Goal: Task Accomplishment & Management: Manage account settings

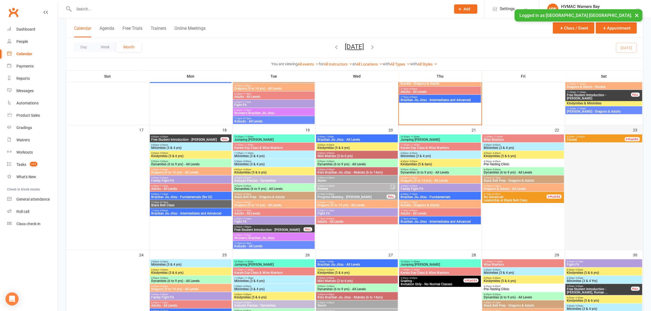
scroll to position [478, 0]
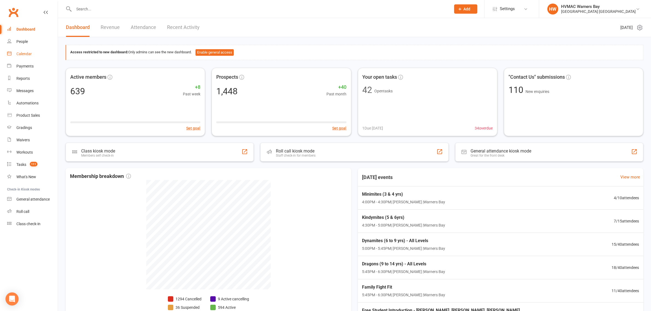
click at [18, 52] on div "Calendar" at bounding box center [23, 54] width 15 height 4
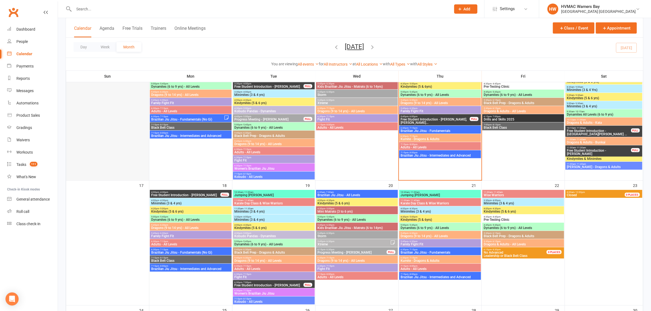
scroll to position [410, 0]
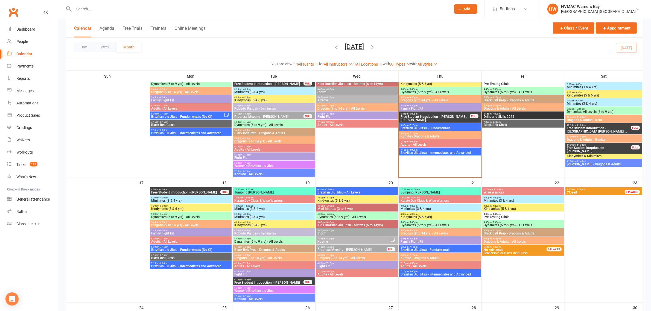
click at [176, 210] on span "Kindymites (5 & 6 yrs)" at bounding box center [191, 208] width 80 height 3
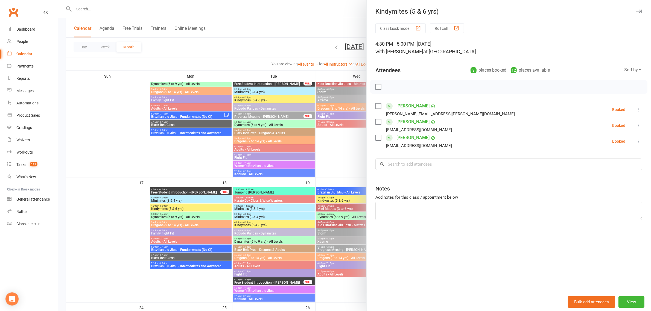
click at [176, 210] on div at bounding box center [354, 155] width 593 height 311
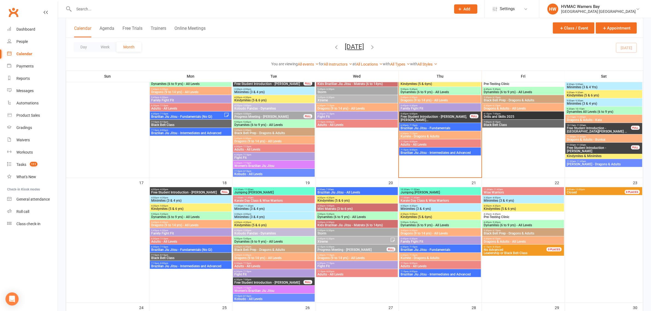
click at [164, 204] on div "4:30pm - 5:00pm Kindymites (5 & 6 yrs)" at bounding box center [191, 208] width 82 height 8
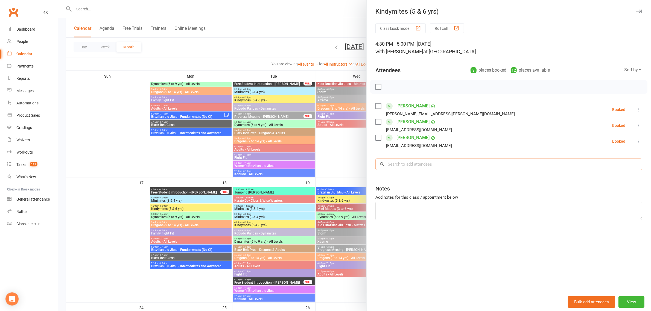
click at [386, 166] on input "search" at bounding box center [508, 163] width 267 height 11
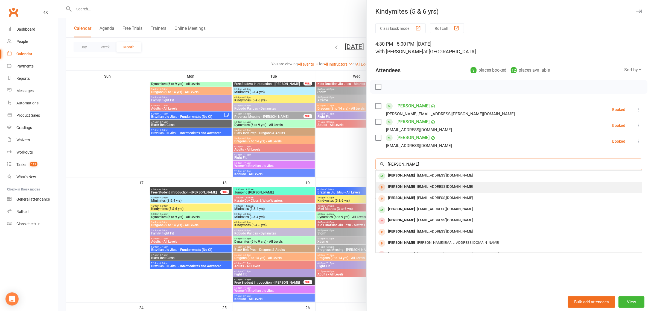
type input "Leo"
click at [395, 189] on div "Leo Goura" at bounding box center [400, 187] width 31 height 8
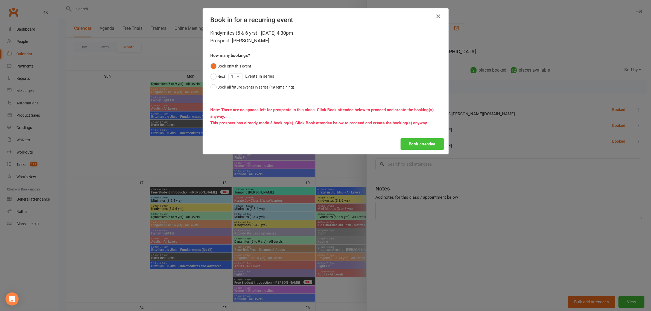
click at [402, 143] on button "Book attendee" at bounding box center [421, 143] width 43 height 11
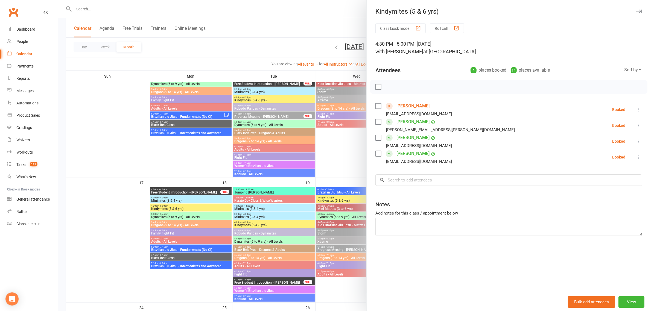
click at [274, 213] on div at bounding box center [354, 155] width 593 height 311
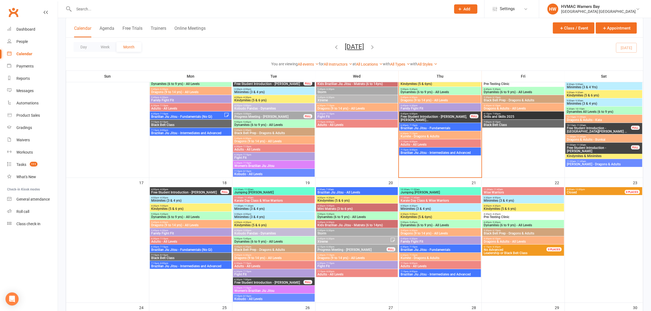
click at [184, 208] on span "Kindymites (5 & 6 yrs)" at bounding box center [191, 208] width 80 height 3
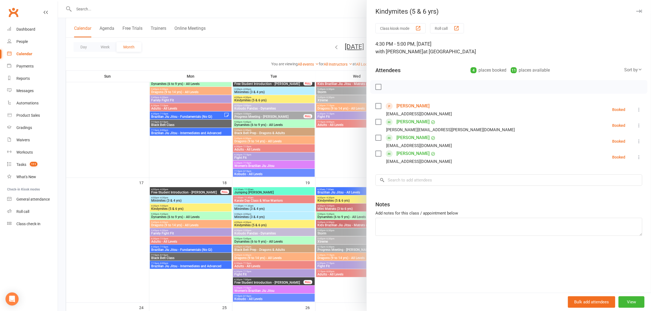
click at [184, 208] on div at bounding box center [354, 155] width 593 height 311
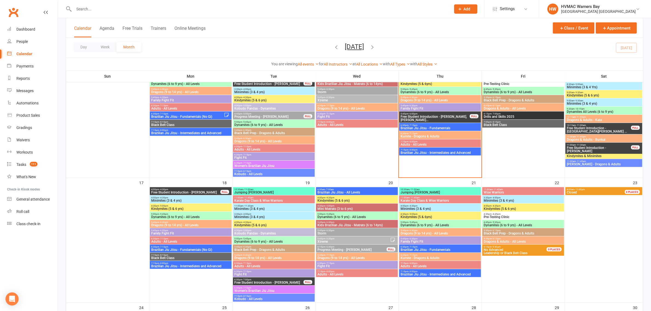
click at [176, 208] on span "Kindymites (5 & 6 yrs)" at bounding box center [191, 208] width 80 height 3
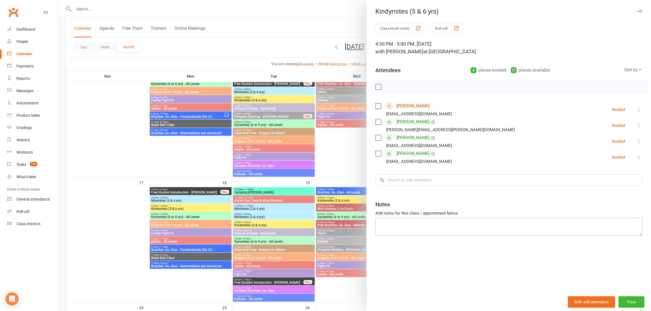
click at [390, 228] on textarea at bounding box center [508, 227] width 267 height 18
click at [492, 223] on textarea "Leo did an intro a few months back, a little inattentive and" at bounding box center [508, 227] width 267 height 18
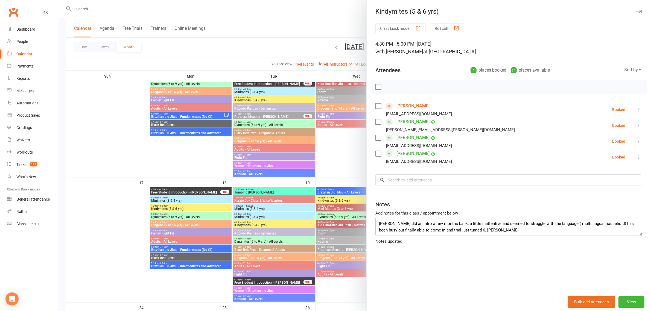
type textarea "Leo did an intro a few months back, a little inattentive and seemed to struggle…"
drag, startPoint x: 226, startPoint y: 151, endPoint x: 230, endPoint y: 149, distance: 4.7
click at [226, 151] on div at bounding box center [354, 155] width 593 height 311
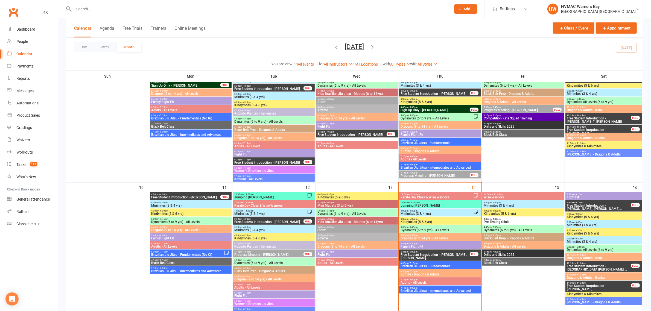
scroll to position [273, 0]
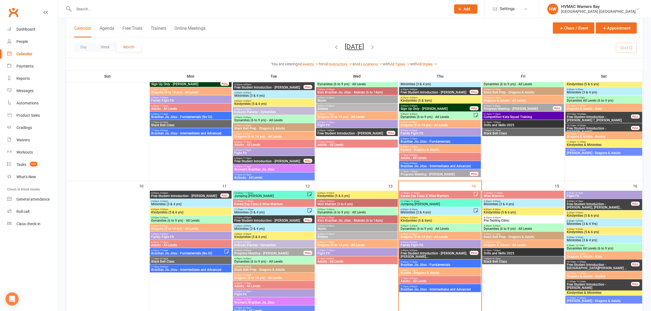
click at [112, 9] on input "text" at bounding box center [259, 9] width 375 height 8
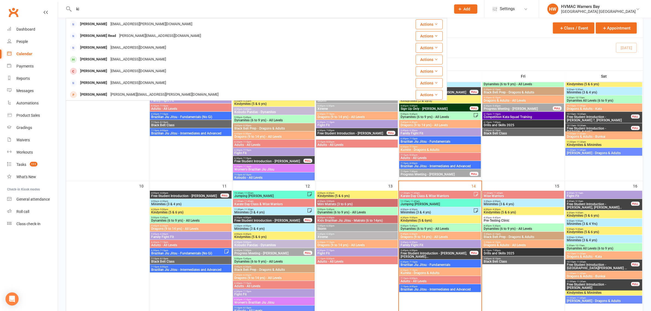
type input "k"
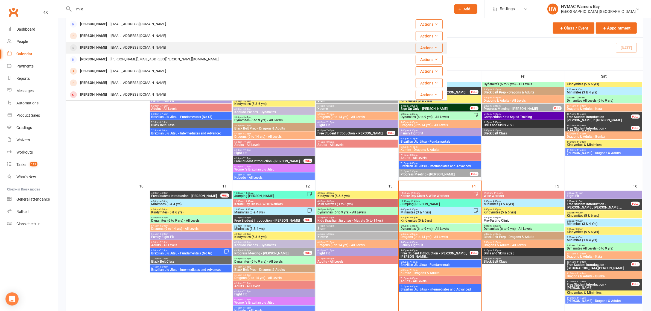
type input "mila"
click at [109, 46] on div "tianareid1808@gmail.com" at bounding box center [138, 48] width 59 height 8
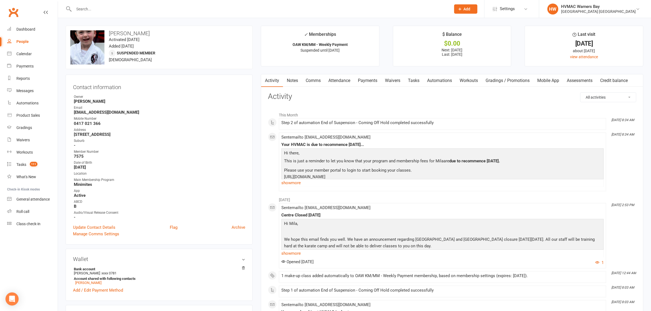
click at [289, 81] on link "Notes" at bounding box center [292, 80] width 19 height 13
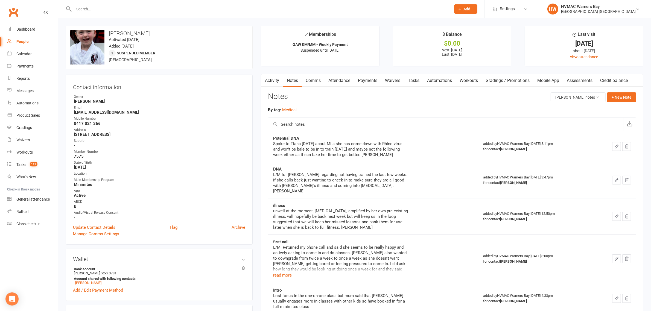
click at [390, 76] on link "Waivers" at bounding box center [392, 80] width 23 height 13
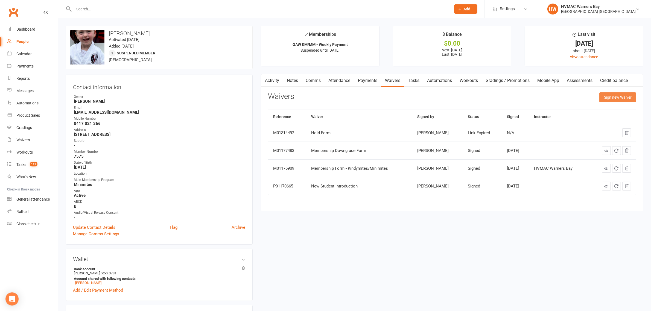
click at [615, 95] on button "Sign new Waiver" at bounding box center [617, 97] width 37 height 10
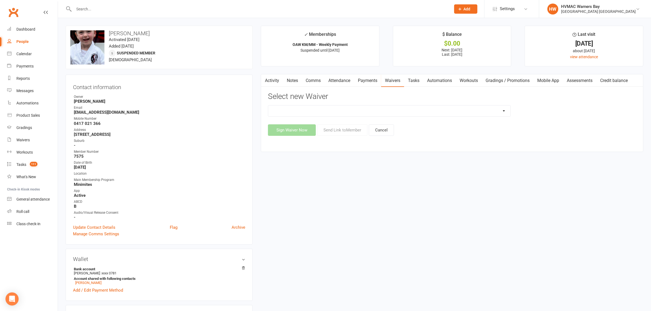
click at [396, 111] on select "Cancellation Form Cancellation Form - Kinder Kicks Fitness Challenge Goals Asse…" at bounding box center [389, 110] width 242 height 11
select select "5750"
click at [268, 105] on select "Cancellation Form Cancellation Form - Kinder Kicks Fitness Challenge Goals Asse…" at bounding box center [389, 110] width 242 height 11
click at [343, 132] on button "Send Link to Member" at bounding box center [342, 129] width 50 height 11
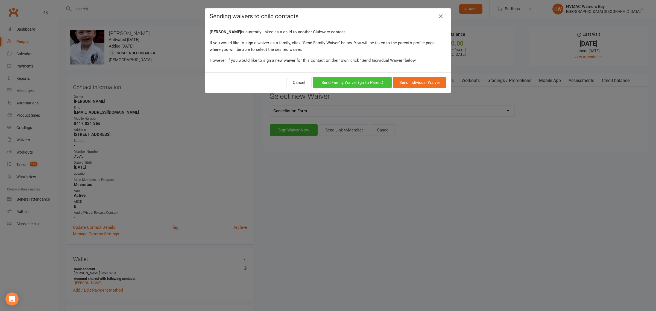
click at [373, 85] on button "Send Family Waiver (go to Parent)" at bounding box center [352, 82] width 79 height 11
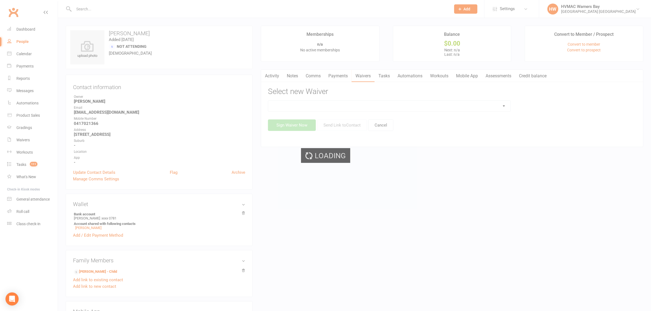
click at [305, 106] on div "Loading" at bounding box center [325, 155] width 651 height 311
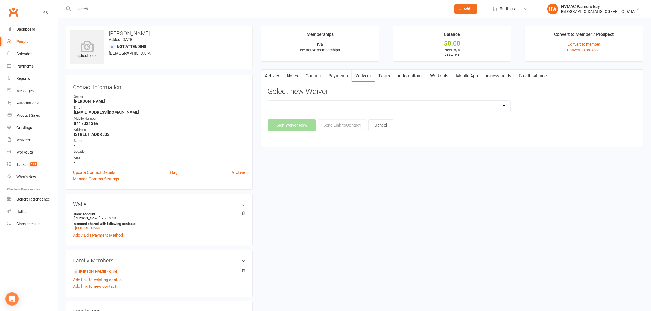
click at [305, 107] on select "Cancellation Form Cancellation Form - Kinder Kicks Fitness Challenge Goals Asse…" at bounding box center [389, 106] width 242 height 11
select select "5750"
click at [268, 101] on select "Cancellation Form Cancellation Form - Kinder Kicks Fitness Challenge Goals Asse…" at bounding box center [389, 106] width 242 height 11
click at [346, 128] on button "Send Link to Contact" at bounding box center [342, 124] width 50 height 11
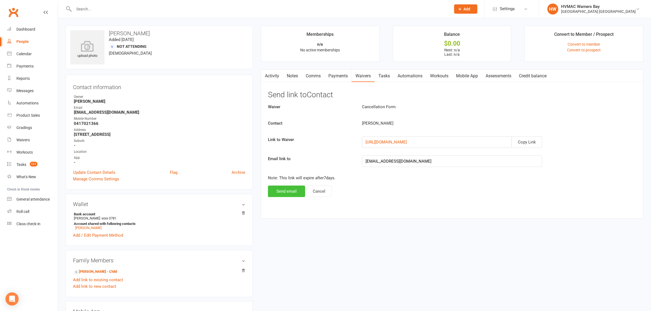
click at [286, 190] on button "Send email" at bounding box center [286, 191] width 37 height 11
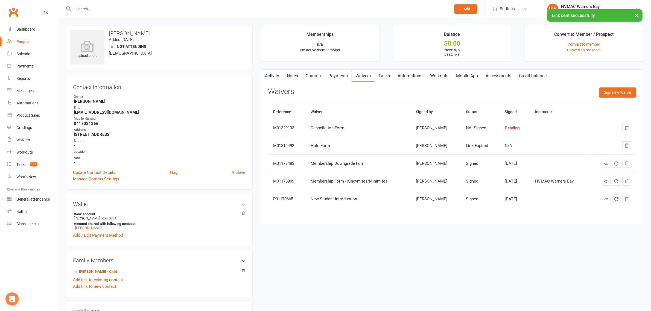
click at [275, 75] on link "Activity" at bounding box center [272, 76] width 22 height 13
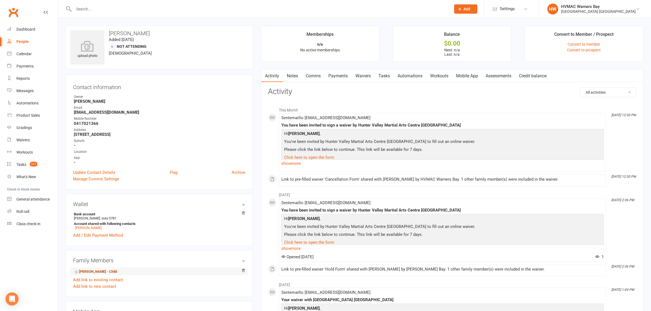
click at [80, 275] on link "Mila Reid - Child" at bounding box center [95, 272] width 43 height 6
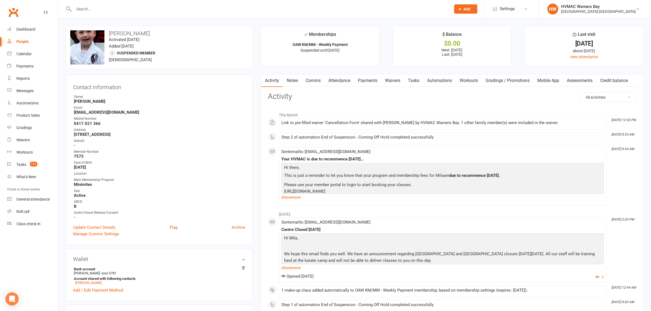
click at [399, 81] on link "Waivers" at bounding box center [392, 80] width 23 height 13
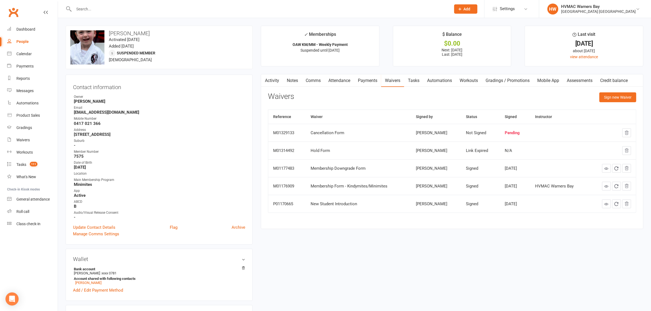
click at [337, 77] on link "Attendance" at bounding box center [339, 80] width 30 height 13
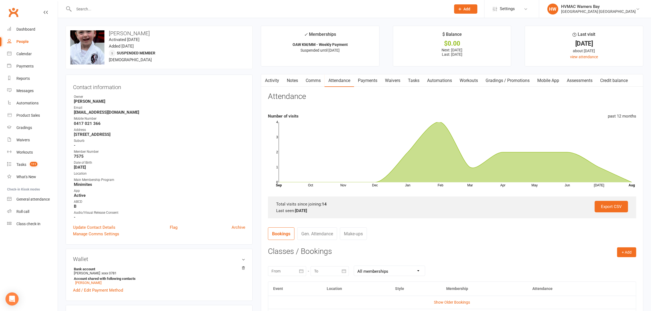
click at [286, 84] on link "Notes" at bounding box center [292, 80] width 19 height 13
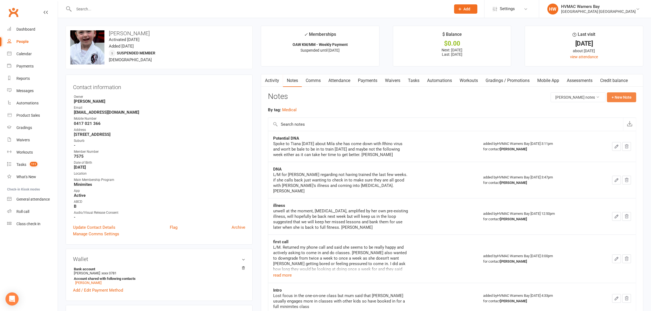
click at [624, 95] on button "+ New Note" at bounding box center [621, 97] width 29 height 10
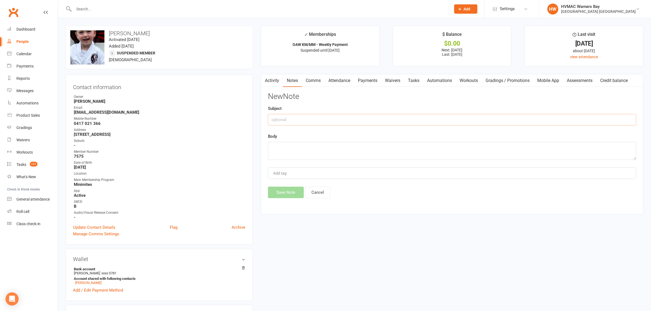
click at [355, 118] on input "text" at bounding box center [452, 119] width 368 height 11
type input "Cancellation"
click at [377, 149] on textarea "Spoke to Tiana today regarding a cancellation for" at bounding box center [452, 151] width 368 height 18
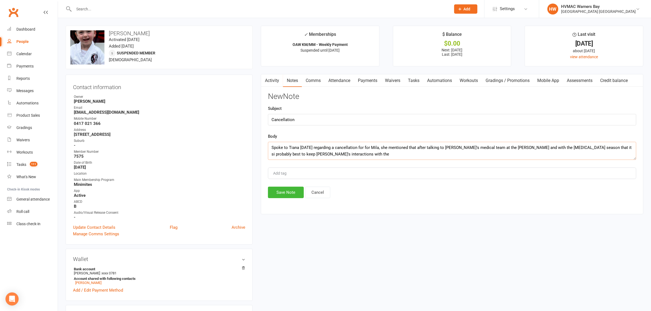
click at [327, 156] on textarea "Spoke to Tiana today regarding a cancellation for for Mila, she mentioned that …" at bounding box center [452, 151] width 368 height 18
click at [335, 155] on textarea "Spoke to Tiana today regarding a cancellation for for Mila, she mentioned that …" at bounding box center [452, 151] width 368 height 18
click at [398, 154] on textarea "Spoke to Tiana today regarding a cancellation for for Mila, she mentioned that …" at bounding box center [452, 151] width 368 height 18
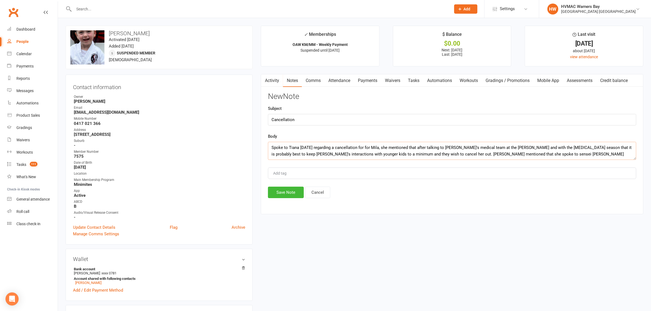
drag, startPoint x: 516, startPoint y: 155, endPoint x: 511, endPoint y: 156, distance: 4.8
click at [511, 156] on textarea "Spoke to Tiana today regarding a cancellation for for Mila, she mentioned that …" at bounding box center [452, 151] width 368 height 18
click at [511, 155] on textarea "Spoke to Tiana today regarding a cancellation for for Mila, she mentioned that …" at bounding box center [452, 151] width 368 height 18
click at [521, 151] on textarea "Spoke to Tiana today regarding a cancellation for for Mila, she mentioned that …" at bounding box center [452, 151] width 368 height 18
click at [523, 154] on textarea "Spoke to Tiana today regarding a cancellation for for Mila, she mentioned that …" at bounding box center [452, 151] width 368 height 18
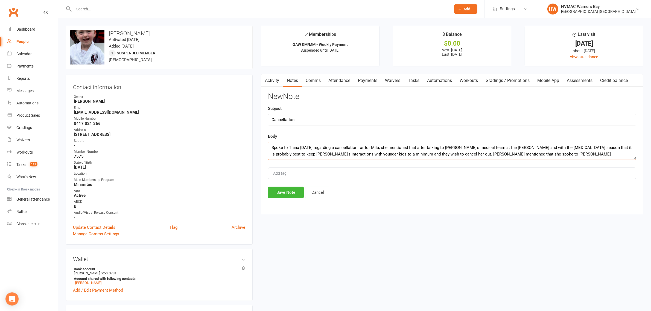
click at [523, 155] on textarea "Spoke to Tiana today regarding a cancellation for for Mila, she mentioned that …" at bounding box center [452, 151] width 368 height 18
click at [581, 154] on textarea "Spoke to Tiana today regarding a cancellation for for Mila, she mentioned that …" at bounding box center [452, 151] width 368 height 18
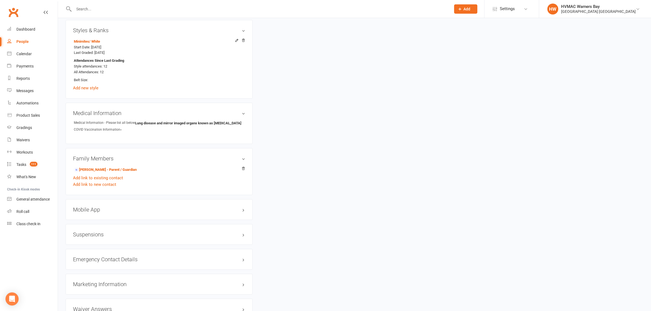
scroll to position [410, 0]
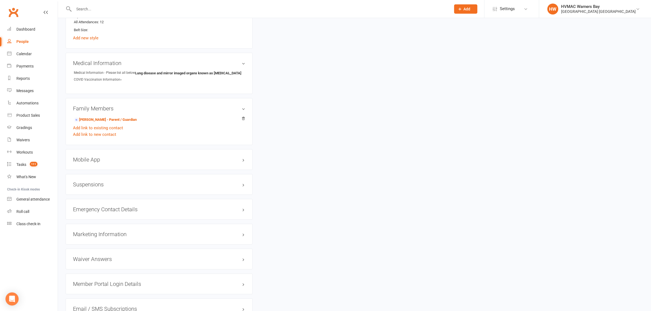
click at [96, 187] on h3 "Suspensions" at bounding box center [159, 184] width 172 height 6
click at [96, 186] on h3 "Suspensions" at bounding box center [159, 184] width 172 height 6
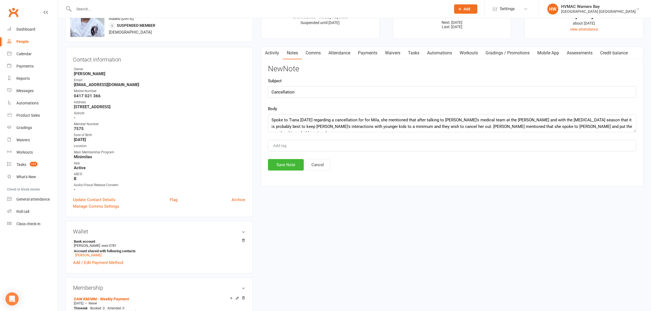
scroll to position [0, 0]
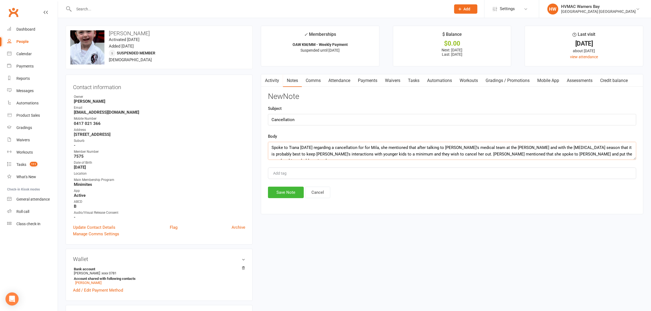
click at [601, 154] on textarea "Spoke to Tiana today regarding a cancellation for for Mila, she mentioned that …" at bounding box center [452, 151] width 368 height 18
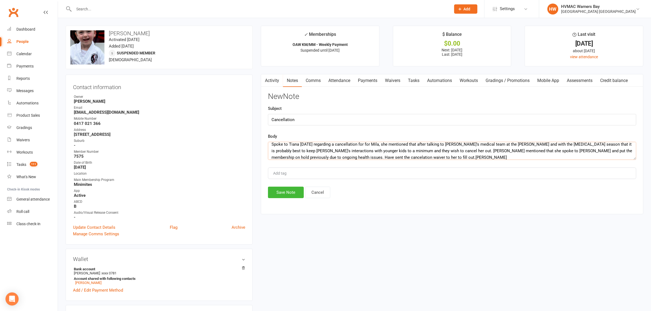
click at [387, 156] on textarea "Spoke to Tiana today regarding a cancellation for for Mila, she mentioned that …" at bounding box center [452, 151] width 368 height 18
type textarea "Spoke to Tiana today regarding a cancellation for for Mila, she mentioned that …"
click at [277, 193] on button "Save Note" at bounding box center [286, 192] width 36 height 11
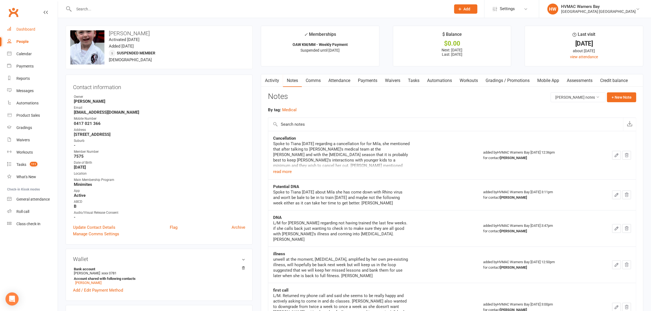
click at [39, 27] on link "Dashboard" at bounding box center [32, 29] width 51 height 12
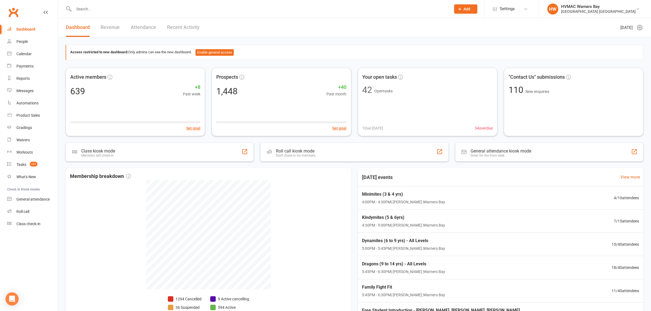
click at [129, 10] on input "text" at bounding box center [259, 9] width 375 height 8
click at [28, 52] on div "Calendar" at bounding box center [23, 54] width 15 height 4
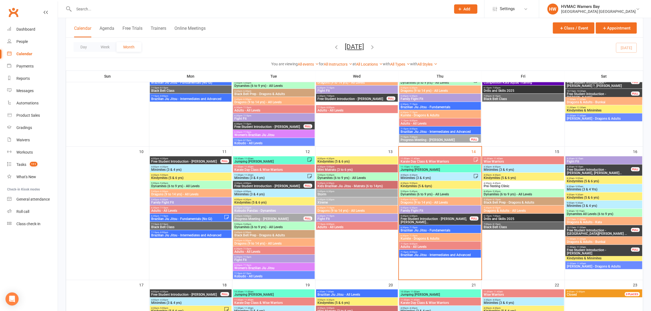
scroll to position [307, 0]
click at [418, 185] on span "Kindymites (5 & 6yrs)" at bounding box center [440, 186] width 80 height 3
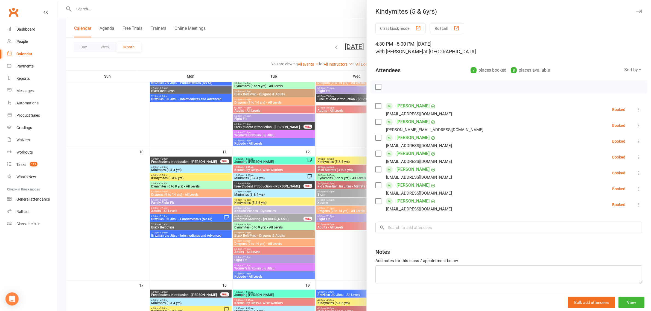
click at [256, 150] on div at bounding box center [354, 155] width 593 height 311
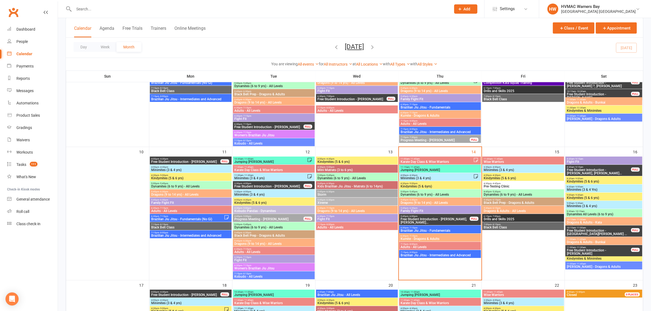
click at [416, 187] on span "Kindymites (5 & 6yrs)" at bounding box center [440, 186] width 80 height 3
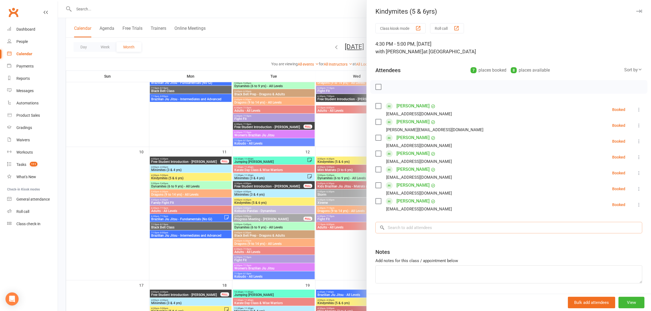
click at [417, 227] on input "search" at bounding box center [508, 227] width 267 height 11
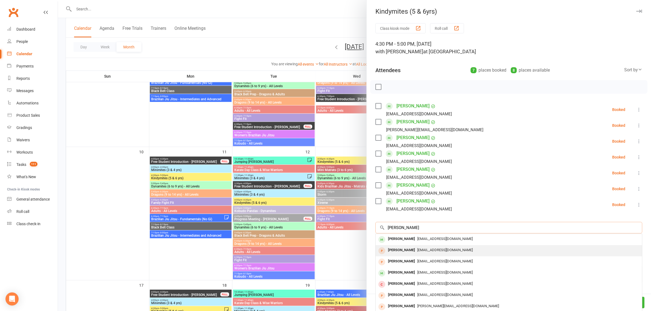
type input "Leo"
click at [417, 250] on span "matthewgoura@gmail.com" at bounding box center [444, 250] width 55 height 4
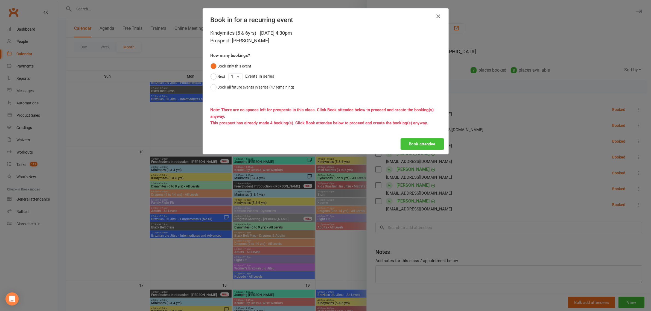
click at [412, 142] on button "Book attendee" at bounding box center [421, 143] width 43 height 11
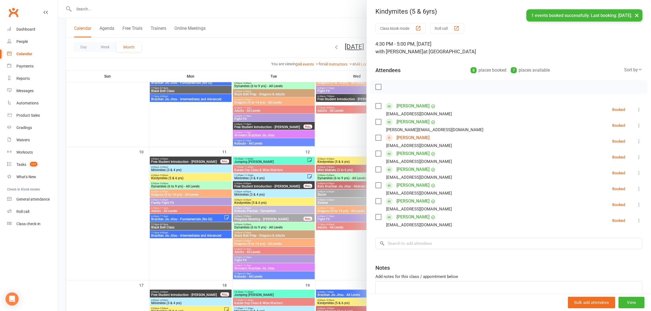
click at [267, 142] on div at bounding box center [354, 155] width 593 height 311
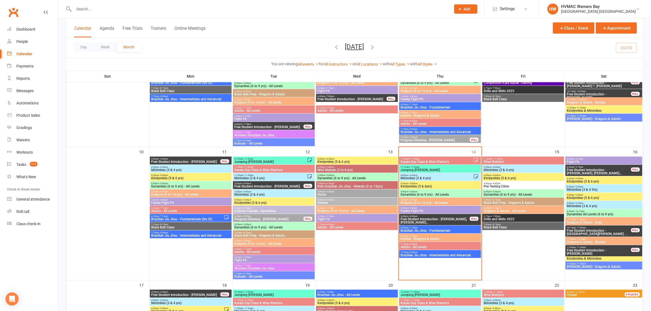
click at [408, 174] on span "- 4:30pm" at bounding box center [412, 175] width 9 height 2
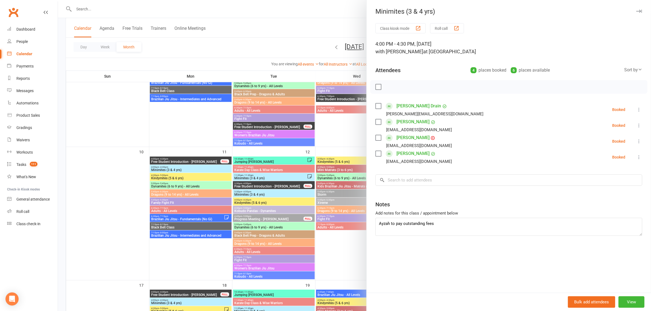
click at [330, 170] on div at bounding box center [354, 155] width 593 height 311
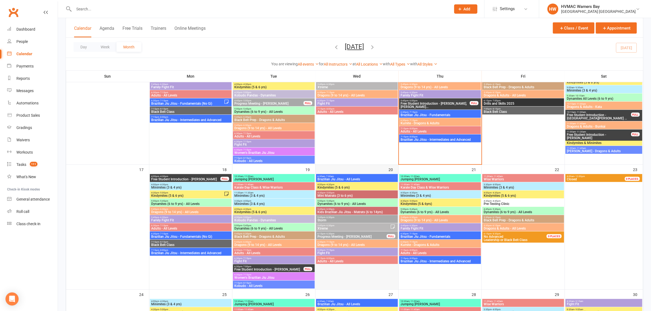
scroll to position [444, 0]
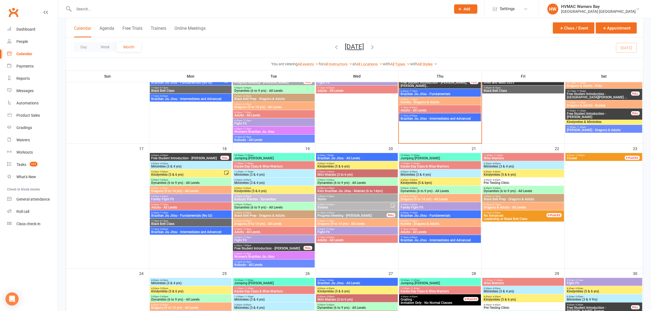
click at [168, 175] on span "Kindymites (5 & 6 yrs)" at bounding box center [187, 174] width 73 height 3
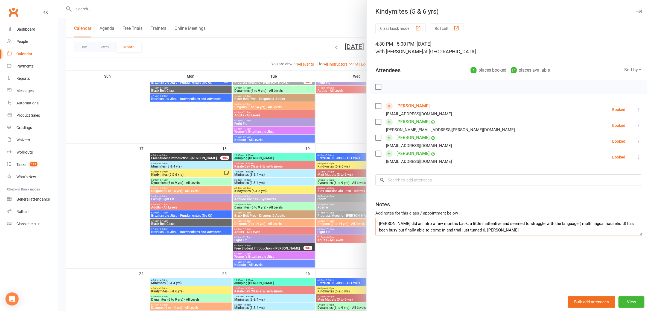
drag, startPoint x: 467, startPoint y: 231, endPoint x: 372, endPoint y: 220, distance: 96.3
click at [372, 220] on div "Class kiosk mode Roll call 4:30 PM - 5:00 PM, Monday, August, 18, 2025 with Kel…" at bounding box center [508, 157] width 284 height 269
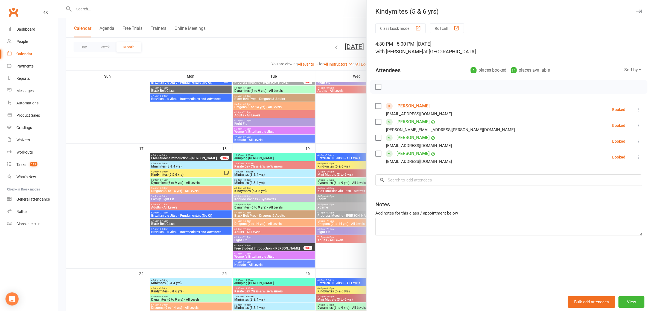
click at [319, 146] on div at bounding box center [354, 155] width 593 height 311
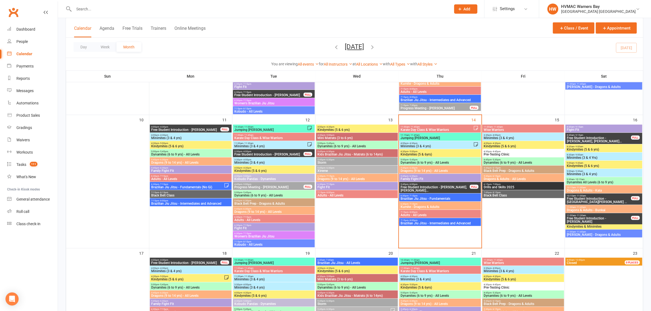
scroll to position [273, 0]
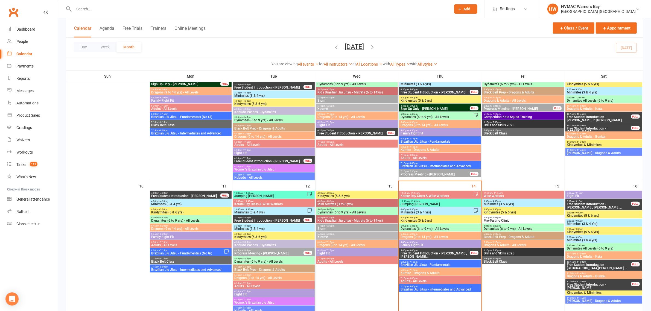
click at [422, 219] on span "Kindymites (5 & 6yrs)" at bounding box center [440, 220] width 80 height 3
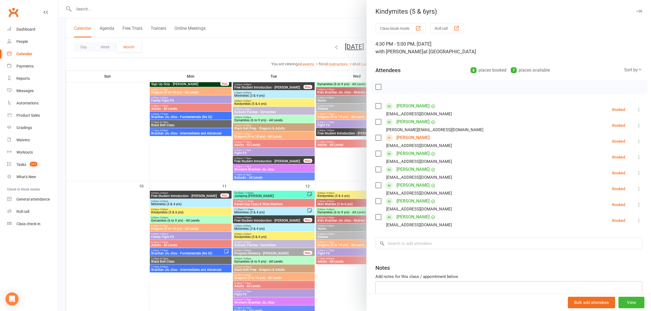
paste textarea "Leo did an intro a few months back, a little inattentive and seemed to struggle…"
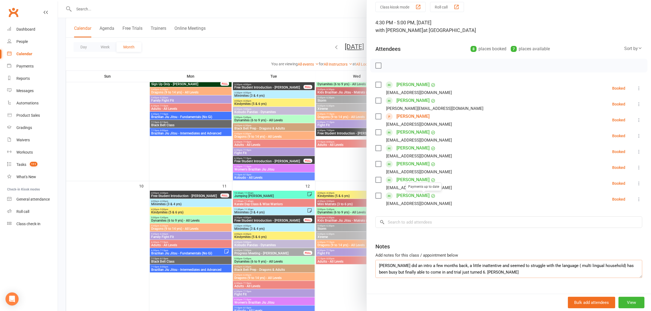
scroll to position [33, 0]
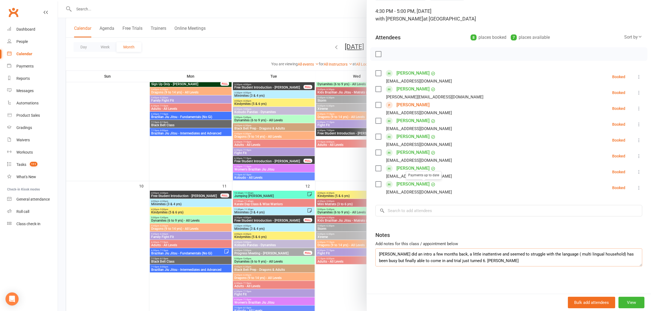
type textarea "Leo did an intro a few months back, a little inattentive and seemed to struggle…"
click at [335, 243] on div at bounding box center [354, 155] width 593 height 311
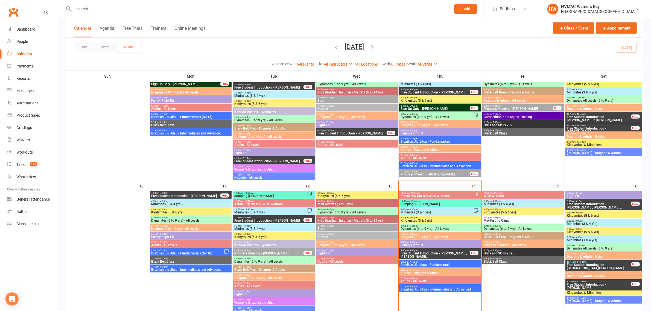
click at [90, 8] on input "text" at bounding box center [259, 9] width 375 height 8
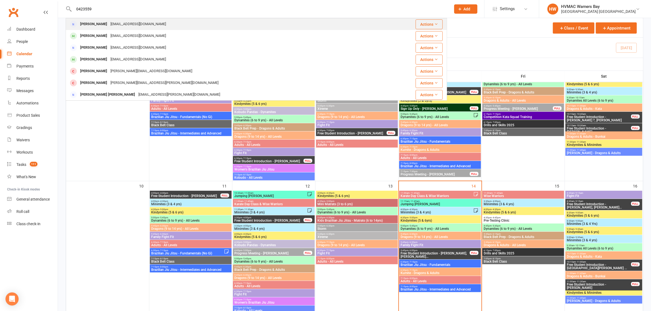
type input "0423559"
click at [92, 25] on div "Alana Bell" at bounding box center [93, 24] width 30 height 8
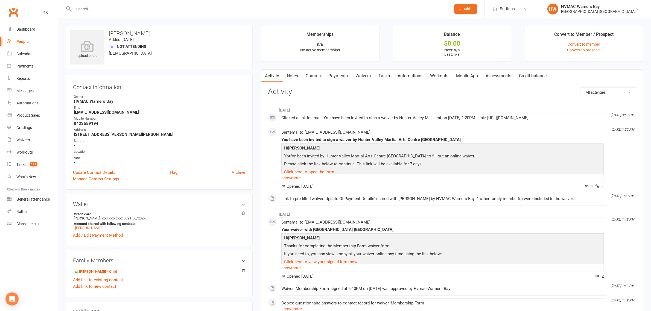
click at [289, 74] on link "Notes" at bounding box center [292, 76] width 19 height 13
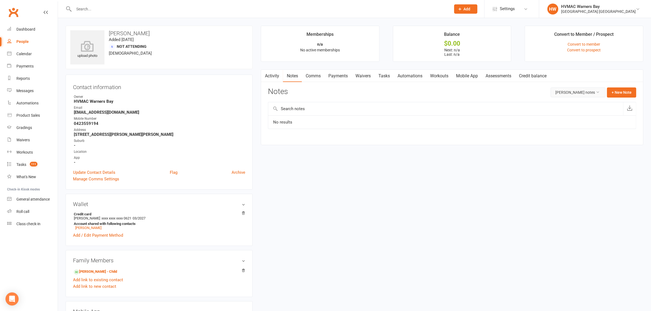
click at [591, 92] on button "Alana Bell's notes" at bounding box center [577, 92] width 55 height 10
click at [569, 118] on link "All family notes" at bounding box center [573, 115] width 54 height 11
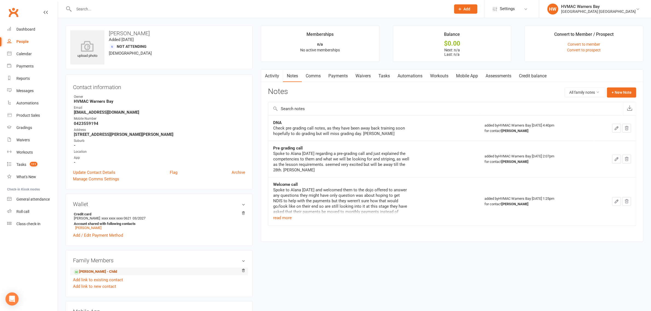
click at [90, 272] on link "Eva Bell - Child" at bounding box center [95, 272] width 43 height 6
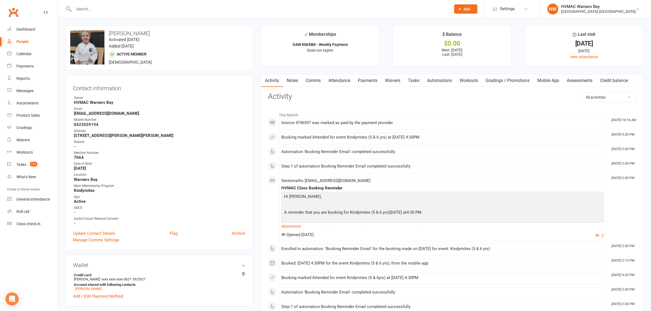
click at [330, 79] on link "Attendance" at bounding box center [339, 80] width 30 height 13
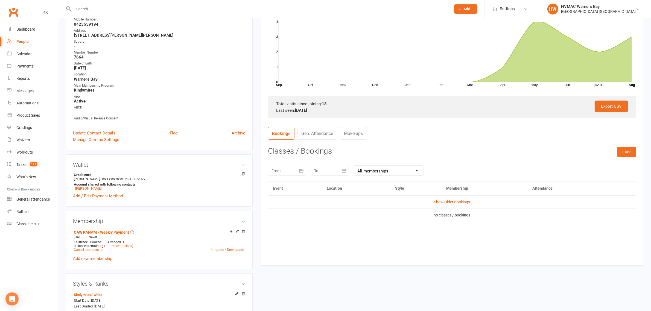
scroll to position [102, 0]
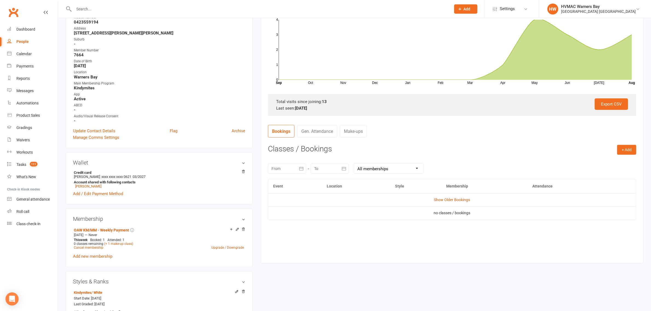
click at [296, 166] on button "button" at bounding box center [301, 169] width 10 height 10
click at [345, 204] on button "01" at bounding box center [349, 203] width 11 height 10
type input "01 Aug 2025"
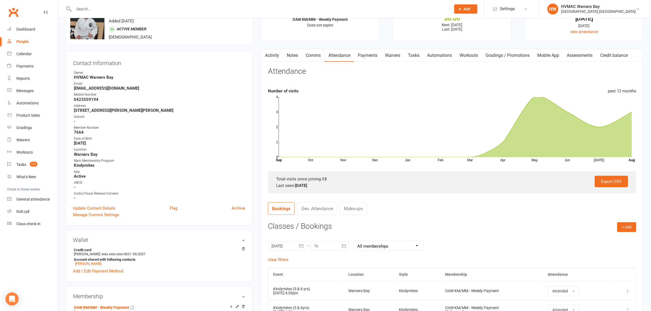
scroll to position [0, 0]
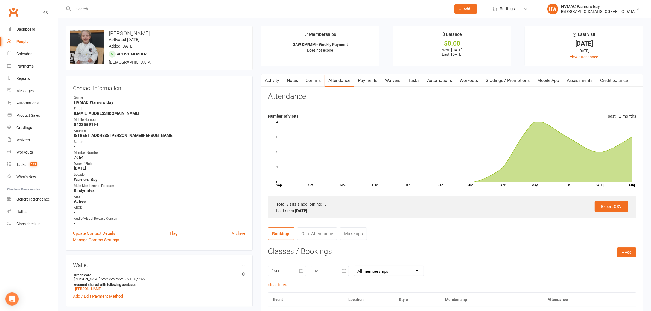
click at [98, 10] on input "text" at bounding box center [259, 9] width 375 height 8
click at [91, 12] on input "text" at bounding box center [259, 9] width 375 height 8
click at [28, 54] on div "Calendar" at bounding box center [23, 54] width 15 height 4
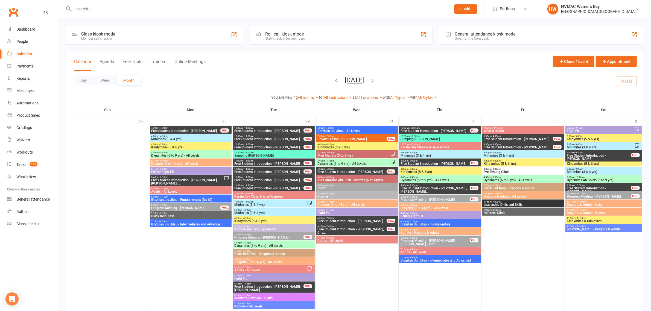
click at [102, 3] on div at bounding box center [256, 9] width 381 height 18
click at [102, 6] on input "text" at bounding box center [259, 9] width 375 height 8
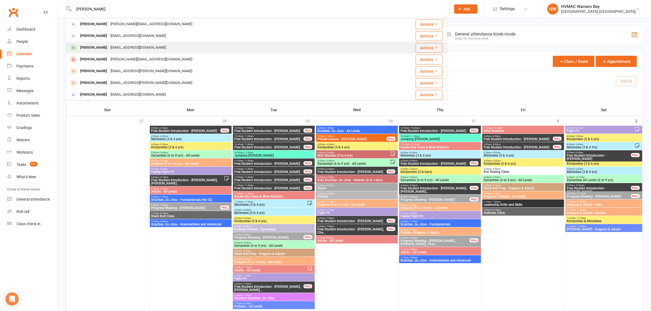
type input "kim"
click at [109, 48] on div "Kimdunn32@gmail.com" at bounding box center [138, 48] width 59 height 8
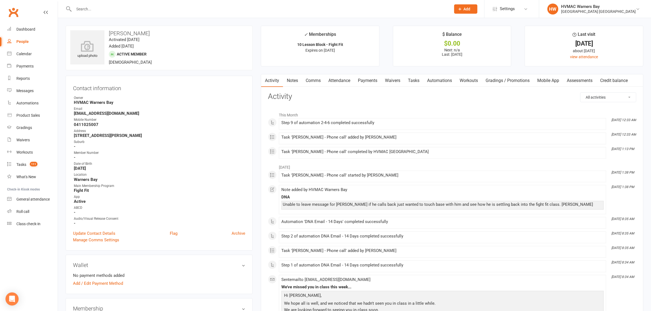
click at [292, 81] on link "Notes" at bounding box center [292, 80] width 19 height 13
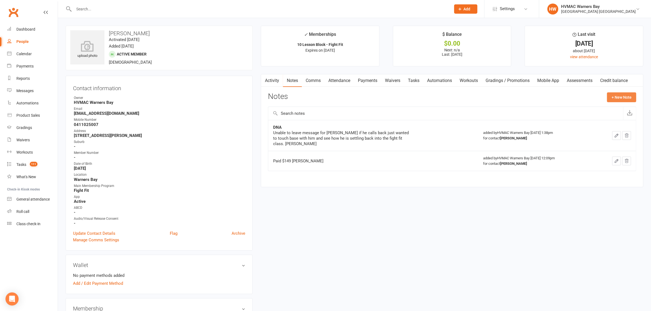
click at [620, 100] on button "+ New Note" at bounding box center [621, 97] width 29 height 10
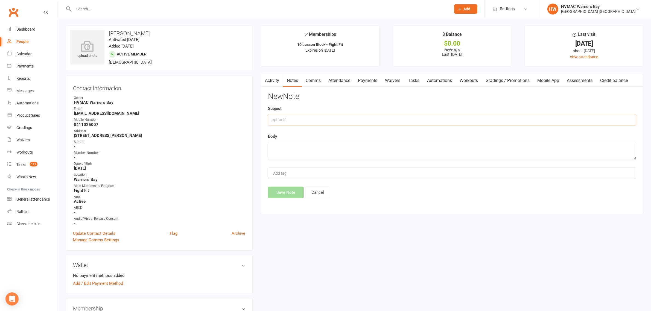
click at [282, 121] on input "text" at bounding box center [452, 119] width 368 height 11
type input "I"
type input "Illness"
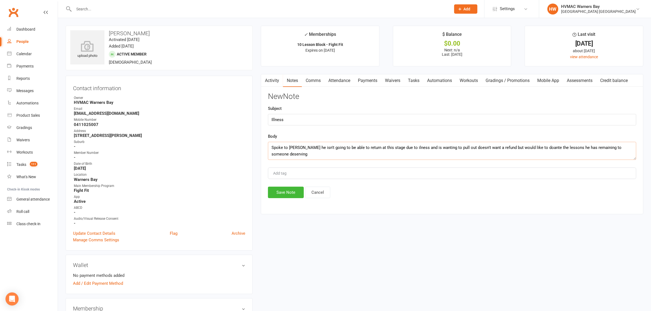
click at [589, 147] on textarea "Spoke to kim he isn't going to be able to return at this stage due to ilness an…" at bounding box center [452, 151] width 368 height 18
click at [630, 148] on textarea "Spoke to kim he isn't going to be able to return at this stage due to ilness an…" at bounding box center [452, 151] width 368 height 18
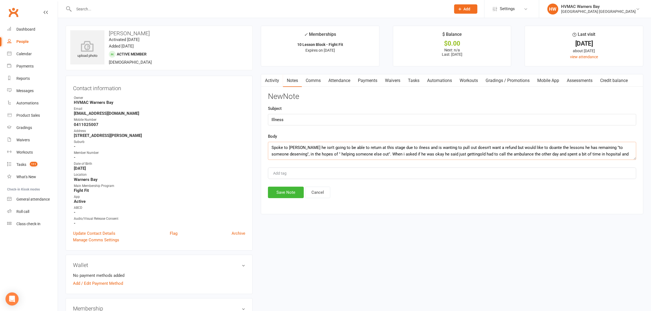
click at [461, 155] on textarea "Spoke to kim he isn't going to be able to return at this stage due to ilness an…" at bounding box center [452, 151] width 368 height 18
click at [616, 156] on textarea "Spoke to kim he isn't going to be able to return at this stage due to illness a…" at bounding box center [452, 151] width 368 height 18
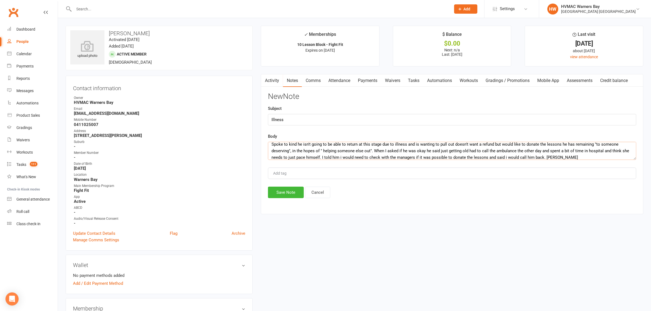
scroll to position [3, 0]
click at [290, 144] on textarea "Spoke to kim he isn't going to be able to return at this stage due to illness a…" at bounding box center [452, 151] width 368 height 18
type textarea "Spoke to Kim he isn't going to be able to return at this stage due to illness a…"
click at [288, 191] on button "Save Note" at bounding box center [286, 192] width 36 height 11
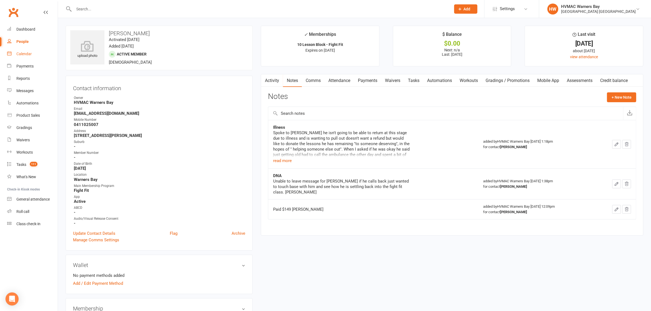
click at [25, 56] on div "Calendar" at bounding box center [23, 54] width 15 height 4
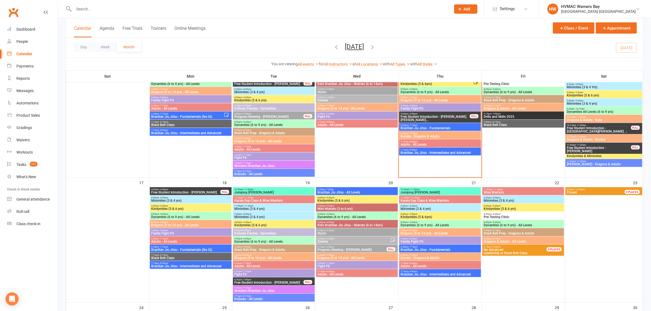
scroll to position [307, 0]
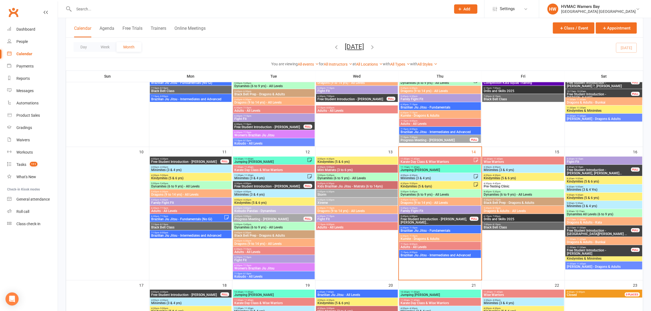
click at [326, 226] on span "Adults - All Levels" at bounding box center [357, 227] width 80 height 3
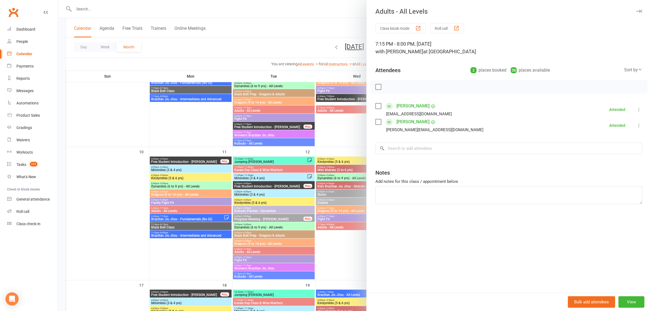
click at [326, 226] on div at bounding box center [354, 155] width 593 height 311
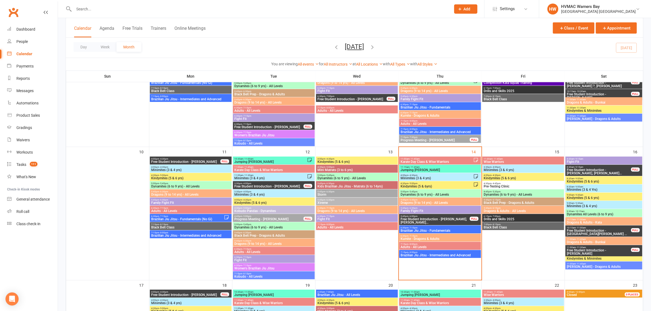
click at [328, 215] on span "- 7:15pm" at bounding box center [329, 216] width 9 height 2
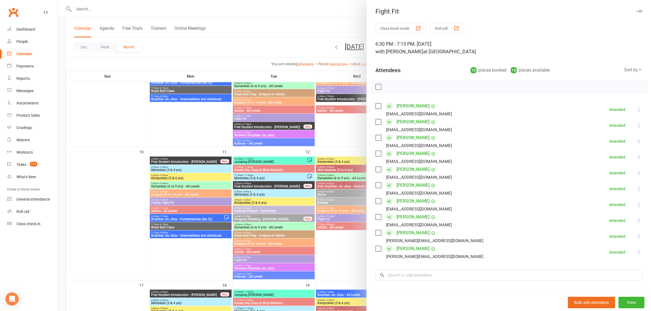
click at [328, 215] on div at bounding box center [354, 155] width 593 height 311
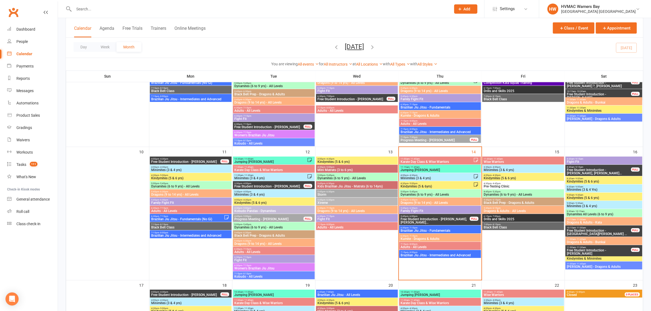
click at [328, 210] on span "Dragons (9 to 14 yrs) - All Levels" at bounding box center [357, 210] width 80 height 3
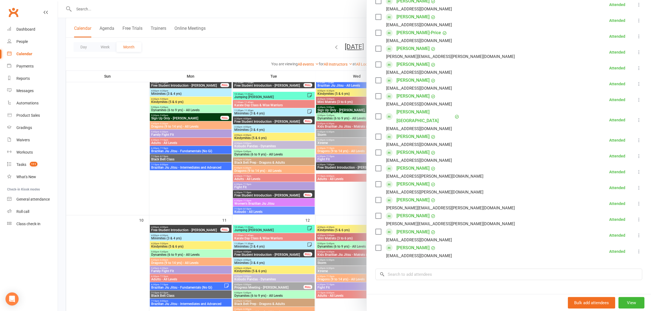
scroll to position [34, 0]
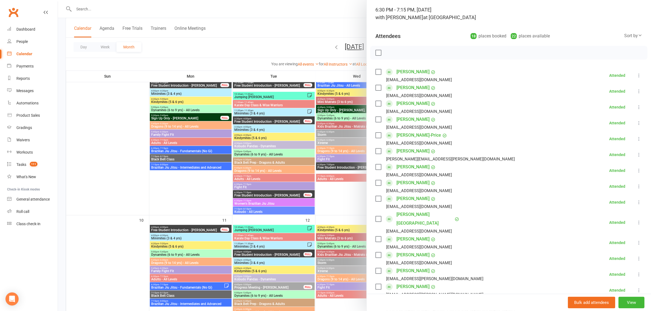
click at [300, 159] on div at bounding box center [354, 155] width 593 height 311
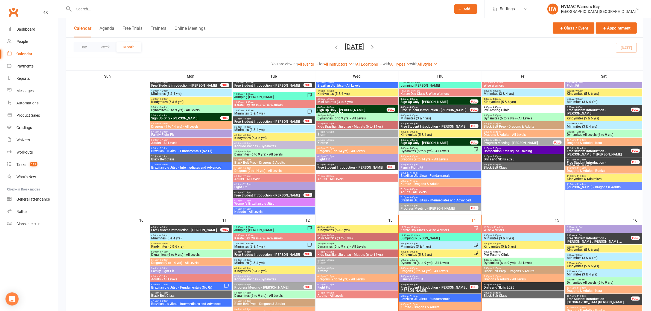
click at [89, 5] on input "text" at bounding box center [259, 9] width 375 height 8
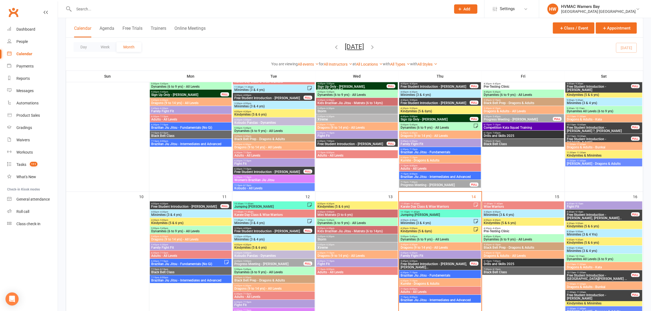
scroll to position [273, 0]
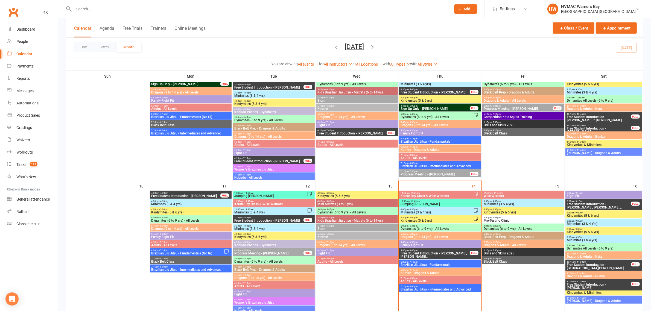
click at [443, 221] on span "Kindymites (5 & 6yrs)" at bounding box center [436, 220] width 73 height 3
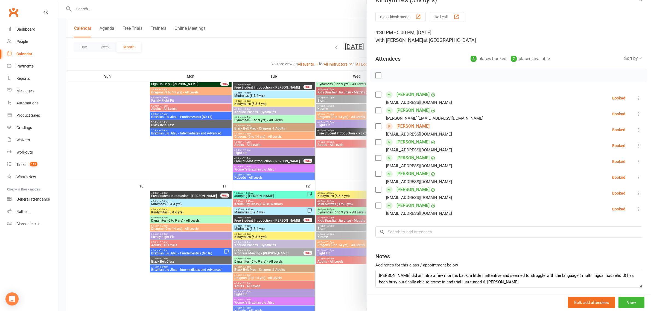
scroll to position [0, 0]
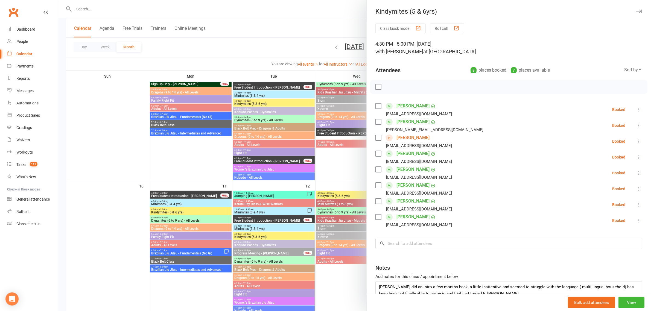
click at [281, 178] on div at bounding box center [354, 155] width 593 height 311
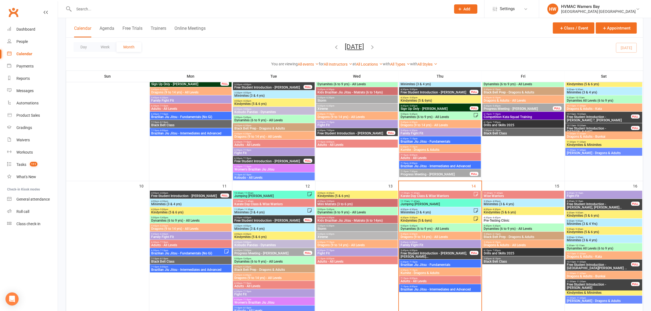
click at [92, 11] on input "text" at bounding box center [259, 9] width 375 height 8
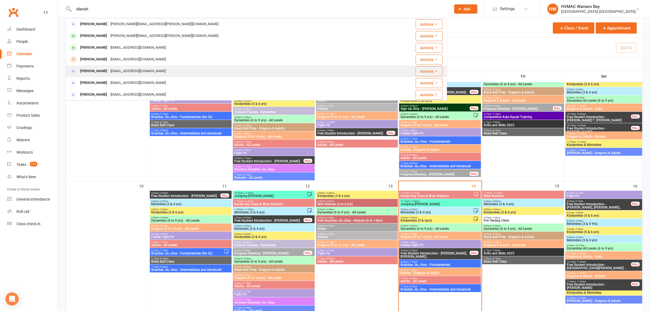
type input "Alanah"
click at [109, 71] on div "alanabell84@gmail.com" at bounding box center [138, 71] width 59 height 8
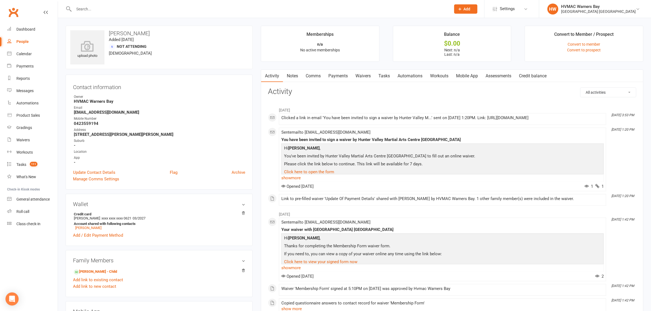
click at [360, 77] on link "Waivers" at bounding box center [362, 76] width 23 height 13
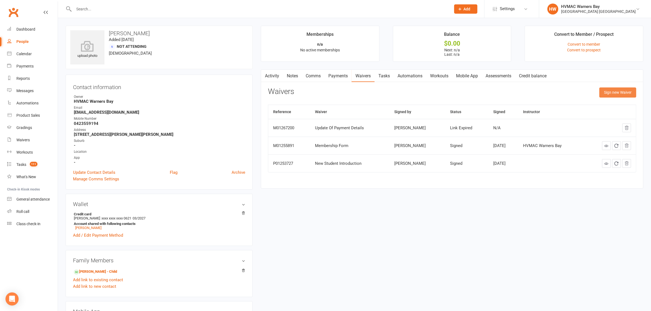
click at [605, 92] on button "Sign new Waiver" at bounding box center [617, 92] width 37 height 10
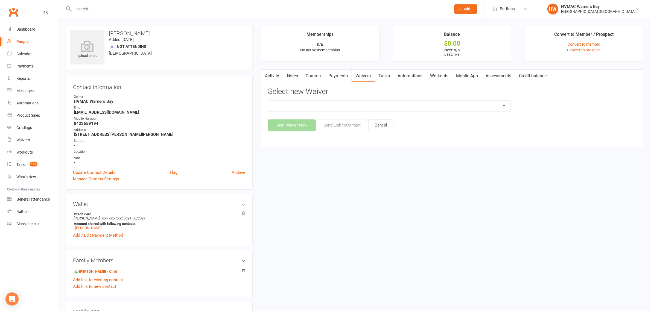
click at [415, 104] on select "Cancellation Form Cancellation Form - Kinder Kicks Fitness Challenge Goals Asse…" at bounding box center [389, 106] width 242 height 11
select select "5751"
click at [268, 101] on select "Cancellation Form Cancellation Form - Kinder Kicks Fitness Challenge Goals Asse…" at bounding box center [389, 106] width 242 height 11
click at [328, 126] on button "Send Link to Contact" at bounding box center [342, 124] width 50 height 11
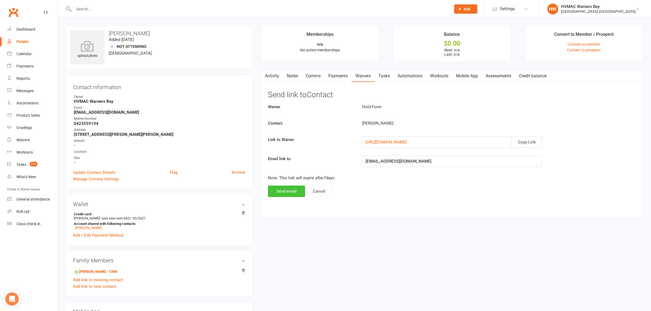
click at [285, 190] on button "Send email" at bounding box center [286, 191] width 37 height 11
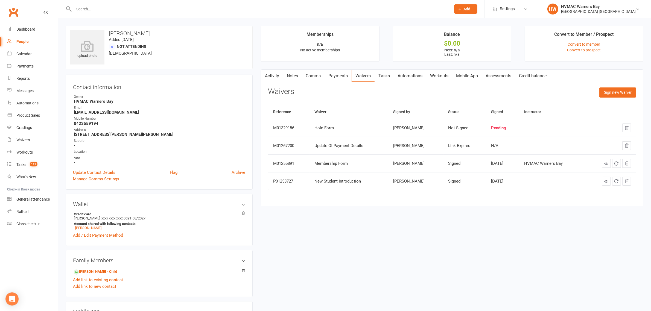
click at [287, 77] on link "Notes" at bounding box center [292, 76] width 19 height 13
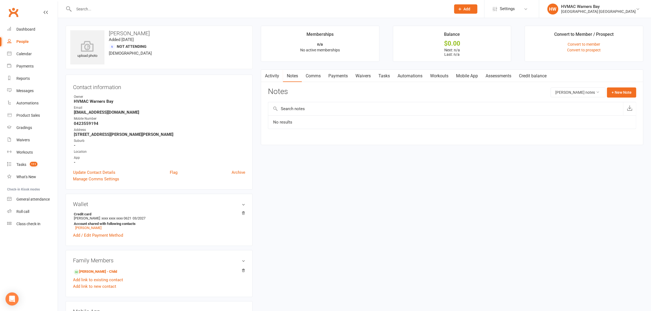
click at [98, 6] on input "text" at bounding box center [259, 9] width 375 height 8
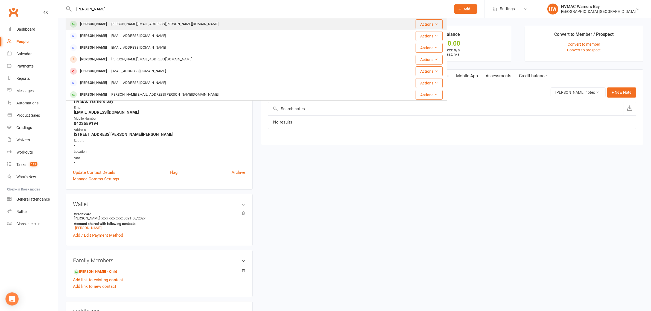
type input "richard"
click at [97, 20] on div "Richard Krupa Richard.krupa@dockd.com.au" at bounding box center [224, 24] width 316 height 11
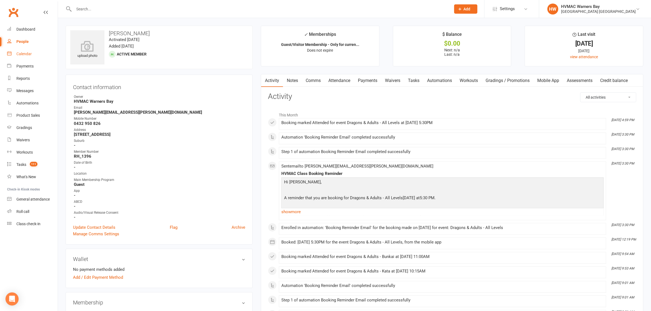
click at [28, 54] on div "Calendar" at bounding box center [23, 54] width 15 height 4
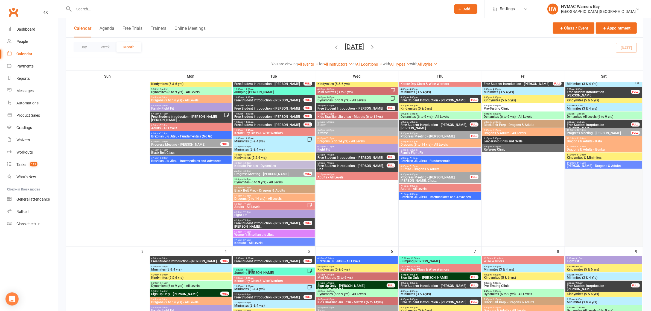
scroll to position [68, 0]
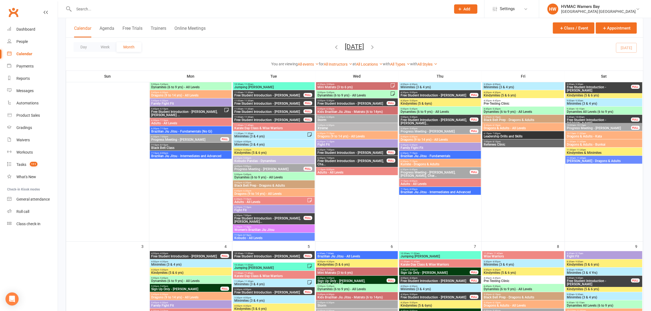
click at [581, 162] on span "[PERSON_NAME] - Dragons & Adults" at bounding box center [603, 160] width 74 height 3
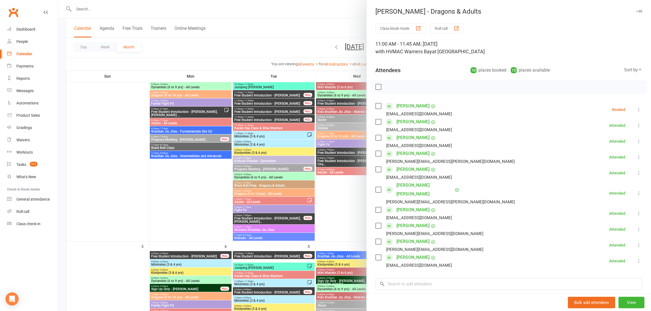
click at [311, 167] on div at bounding box center [354, 155] width 593 height 311
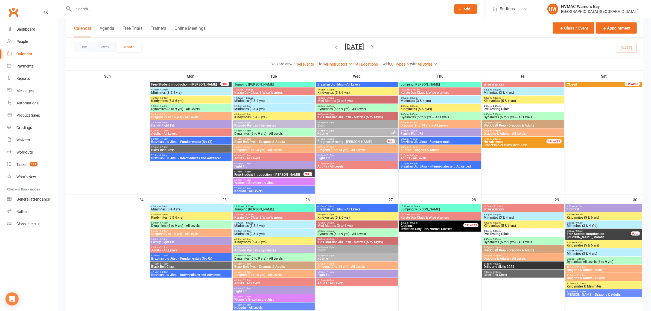
scroll to position [548, 0]
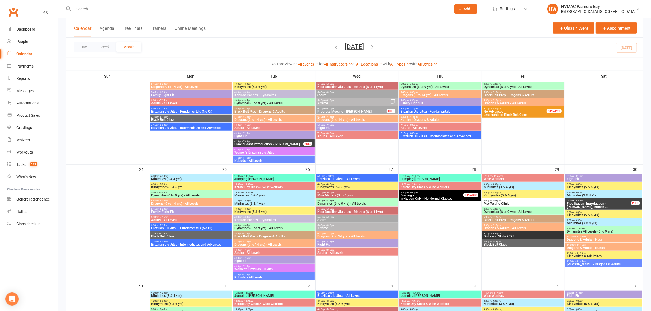
click at [602, 205] on span "Free Student Introduction - [PERSON_NAME], Roman ..." at bounding box center [598, 205] width 64 height 7
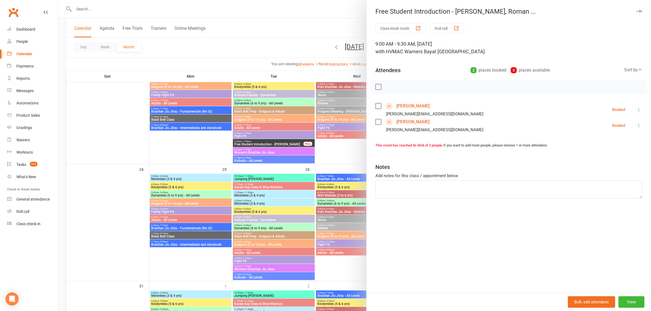
click at [337, 164] on div at bounding box center [354, 155] width 593 height 311
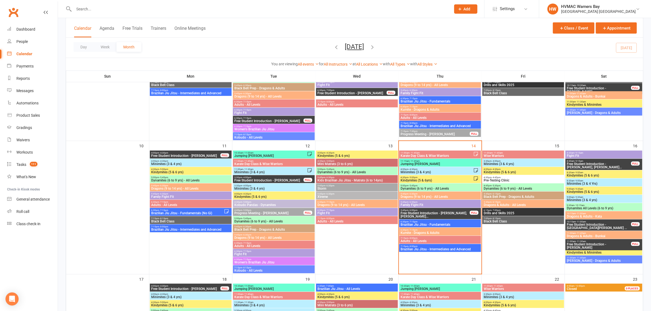
scroll to position [309, 0]
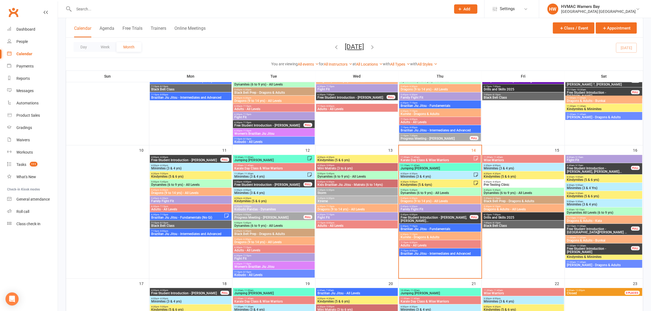
click at [613, 170] on span "Free Student Introduction - [PERSON_NAME], [PERSON_NAME]..." at bounding box center [598, 170] width 64 height 7
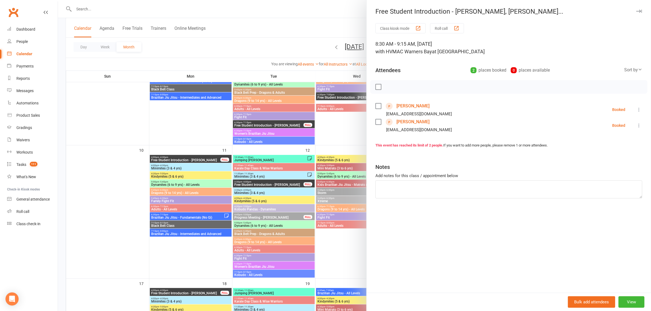
click at [310, 161] on div at bounding box center [354, 155] width 593 height 311
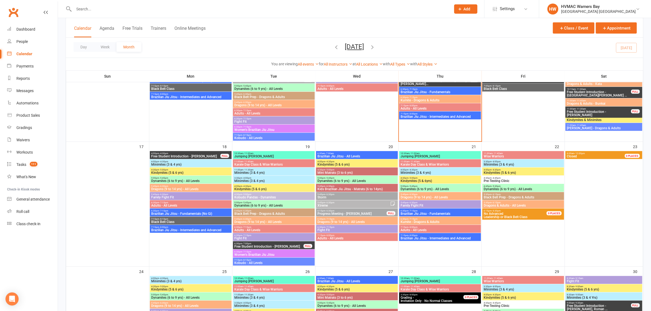
scroll to position [446, 0]
click at [513, 217] on span "No Advanced Leadership or Black Belt Class" at bounding box center [518, 215] width 70 height 7
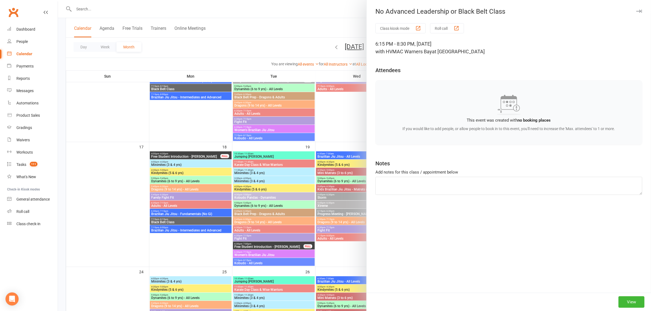
click at [324, 176] on div at bounding box center [354, 155] width 593 height 311
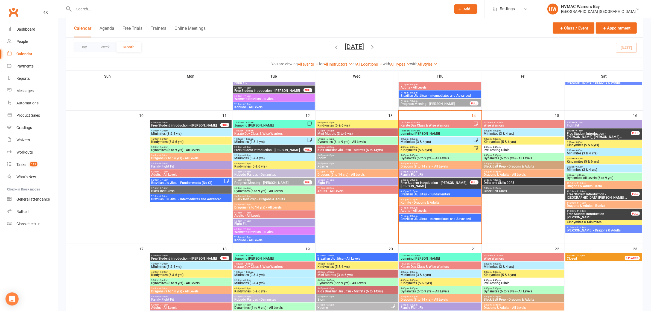
scroll to position [343, 0]
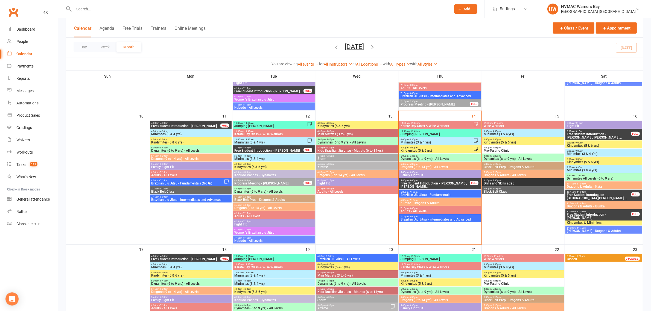
click at [438, 125] on span "Karate Day Class & Wise Warriors" at bounding box center [436, 125] width 73 height 3
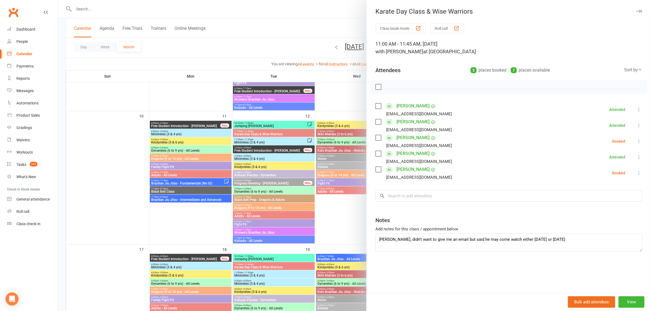
click at [375, 140] on label at bounding box center [377, 137] width 5 height 5
click at [376, 169] on label at bounding box center [377, 169] width 5 height 5
click at [385, 84] on button "button" at bounding box center [389, 86] width 9 height 9
click at [336, 153] on div at bounding box center [354, 155] width 593 height 311
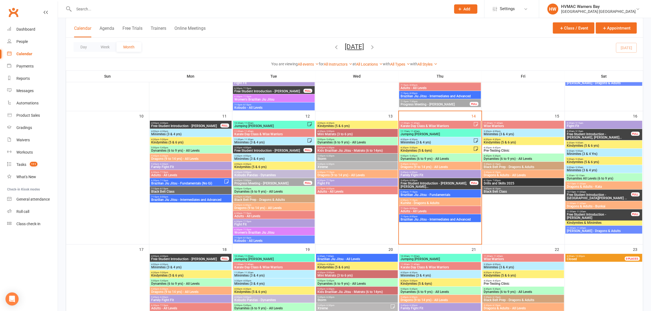
click at [444, 141] on span "Minimites (3 & 4 yrs)" at bounding box center [436, 142] width 73 height 3
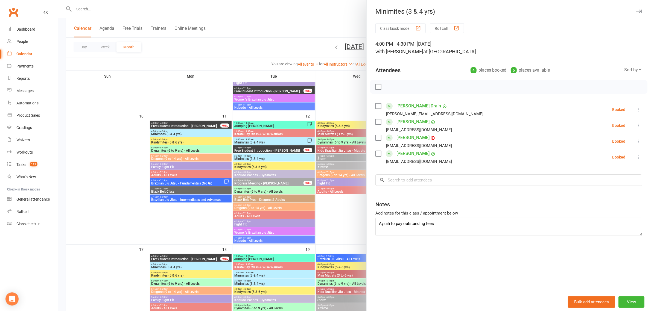
click at [342, 142] on div at bounding box center [354, 155] width 593 height 311
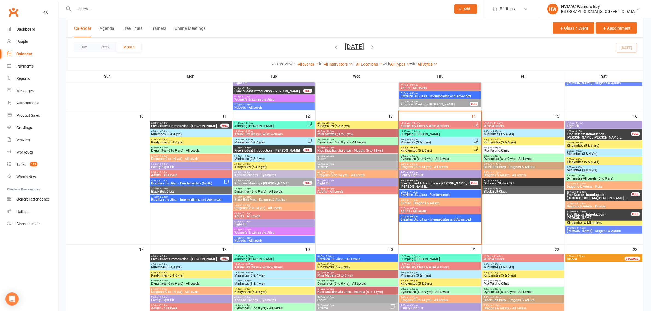
click at [415, 149] on span "Kindymites (5 & 6yrs)" at bounding box center [436, 150] width 73 height 3
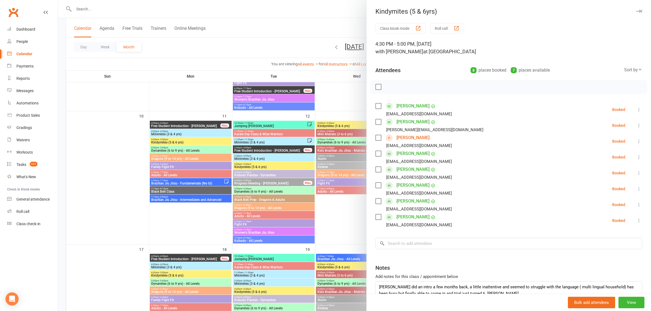
click at [408, 137] on link "Leo Goura" at bounding box center [412, 137] width 33 height 9
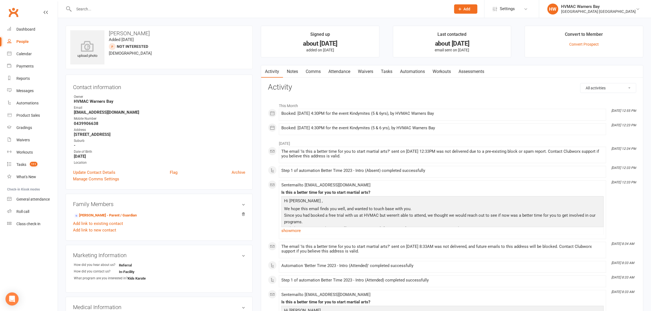
click at [291, 67] on link "Notes" at bounding box center [292, 71] width 19 height 13
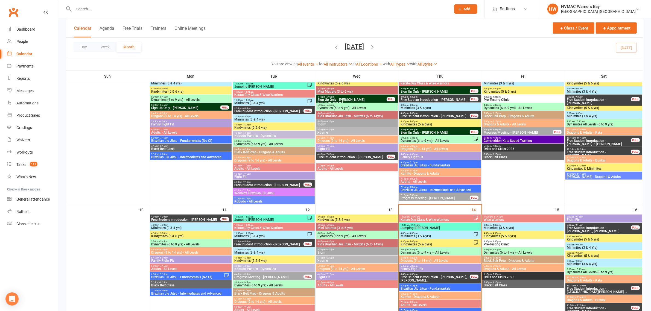
scroll to position [307, 0]
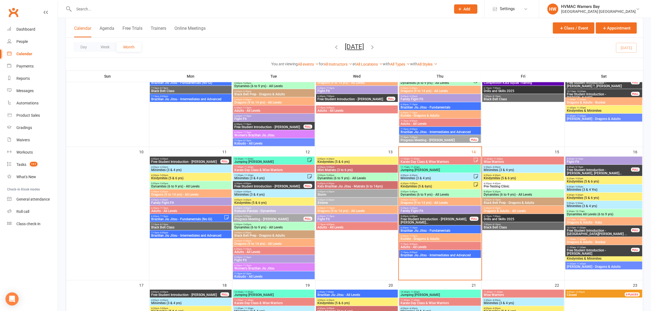
click at [430, 183] on span "4:30pm - 5:00pm" at bounding box center [436, 183] width 73 height 2
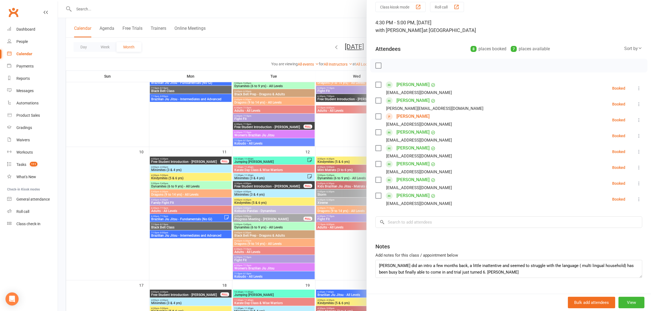
scroll to position [33, 0]
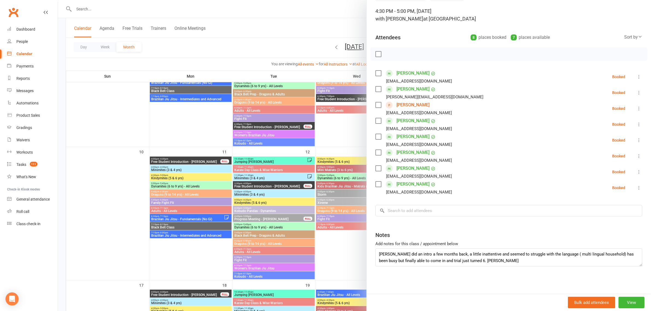
click at [353, 198] on div at bounding box center [354, 155] width 593 height 311
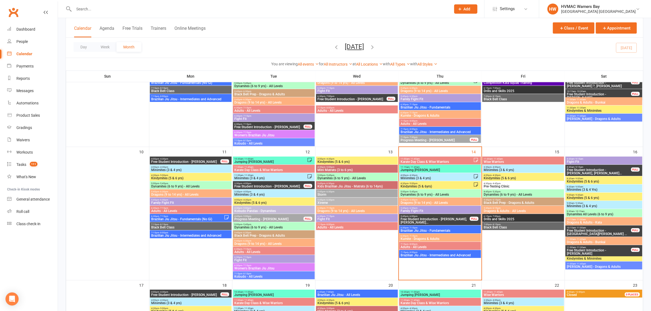
click at [354, 212] on span "Dragons (9 to 14 yrs) - All Levels" at bounding box center [357, 210] width 80 height 3
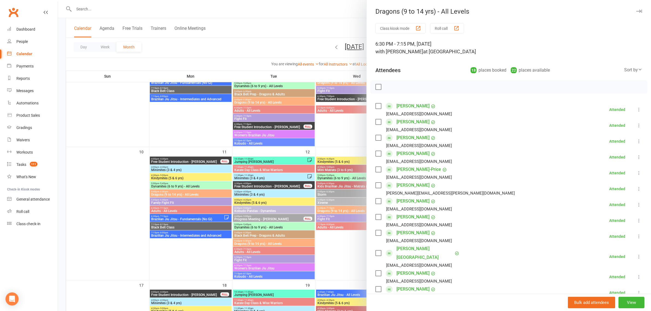
click at [330, 149] on div at bounding box center [354, 155] width 593 height 311
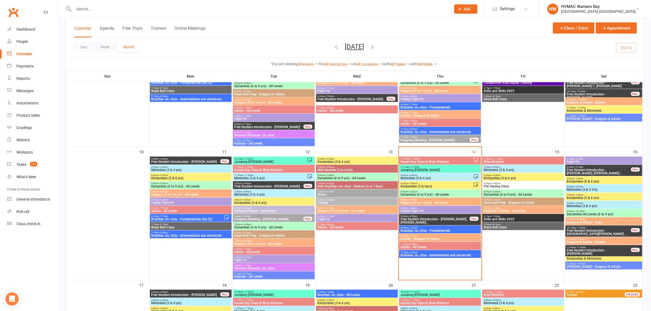
click at [82, 10] on input "text" at bounding box center [259, 9] width 375 height 8
click at [416, 192] on span "- 5:45pm" at bounding box center [412, 191] width 9 height 2
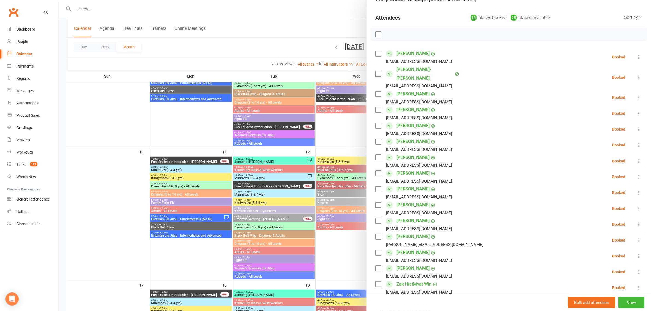
scroll to position [68, 0]
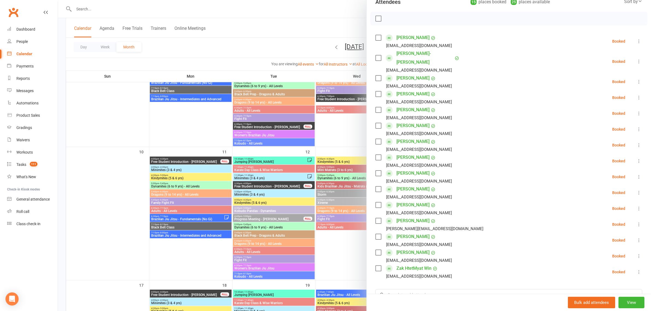
click at [340, 190] on div at bounding box center [354, 155] width 593 height 311
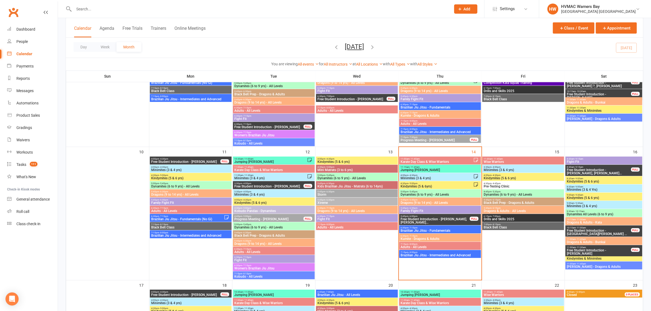
click at [108, 10] on input "text" at bounding box center [259, 9] width 375 height 8
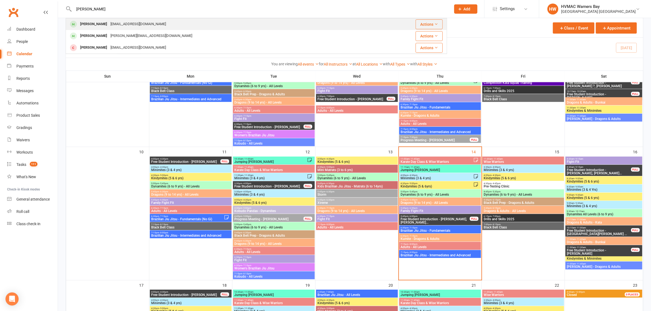
type input "Ezra"
click at [109, 23] on div "milly.w@hotmail.com" at bounding box center [138, 24] width 59 height 8
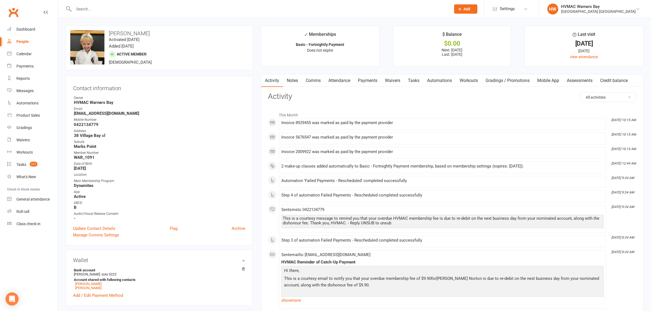
click at [363, 80] on link "Payments" at bounding box center [367, 80] width 27 height 13
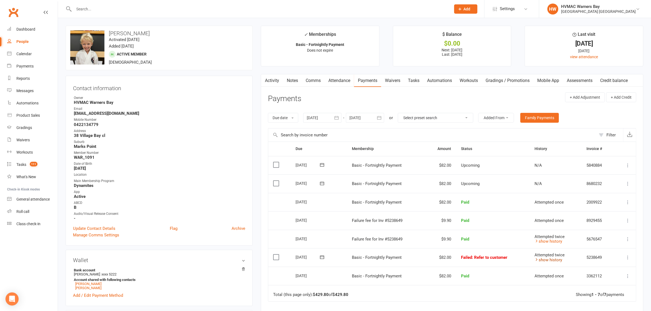
click at [544, 260] on link "show history" at bounding box center [548, 259] width 28 height 5
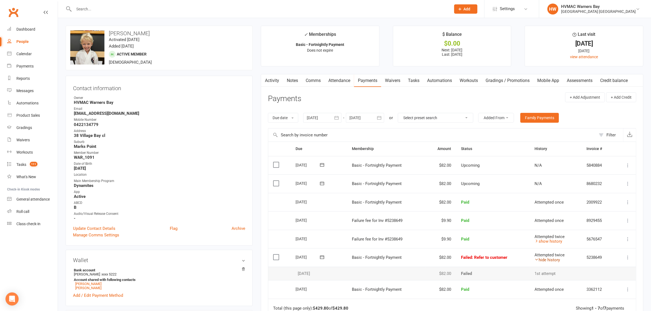
click at [544, 259] on link "hide history" at bounding box center [546, 259] width 25 height 5
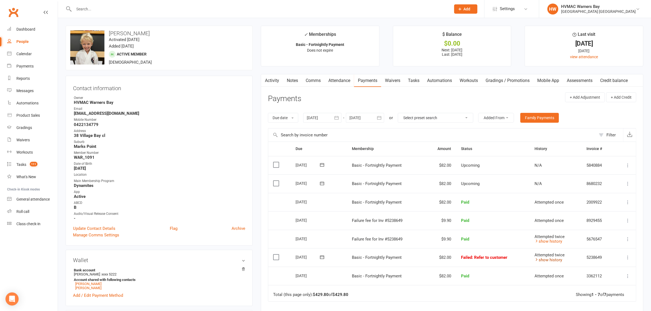
click at [560, 260] on link "show history" at bounding box center [548, 259] width 28 height 5
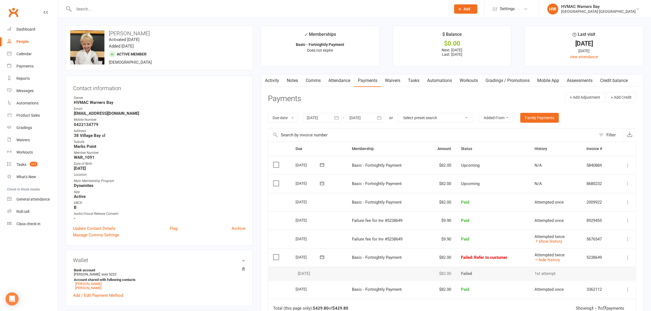
click at [629, 260] on icon at bounding box center [627, 257] width 5 height 5
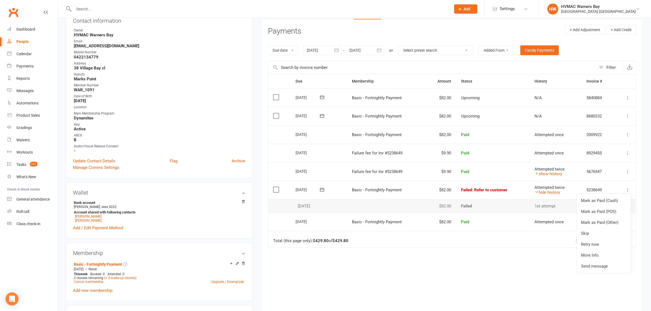
scroll to position [68, 0]
click at [605, 235] on link "Skip" at bounding box center [603, 232] width 54 height 11
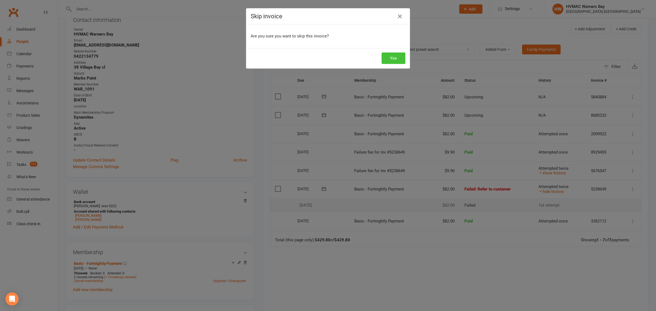
click at [384, 60] on button "Yes" at bounding box center [393, 57] width 24 height 11
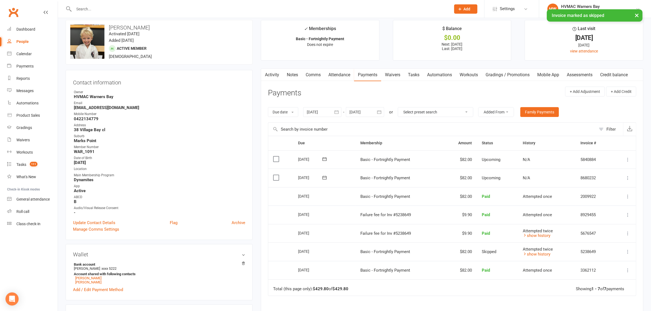
scroll to position [0, 0]
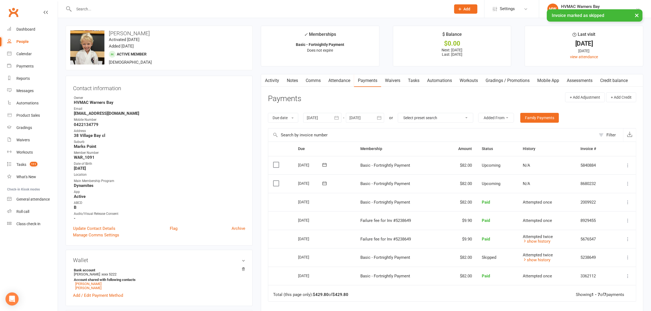
click at [627, 184] on icon at bounding box center [627, 183] width 5 height 5
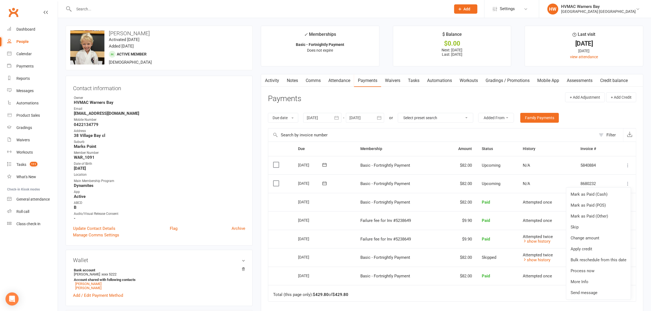
click at [514, 219] on td "Paid" at bounding box center [496, 220] width 41 height 19
click at [626, 184] on icon at bounding box center [627, 183] width 5 height 5
click at [588, 237] on link "Change amount" at bounding box center [598, 238] width 64 height 11
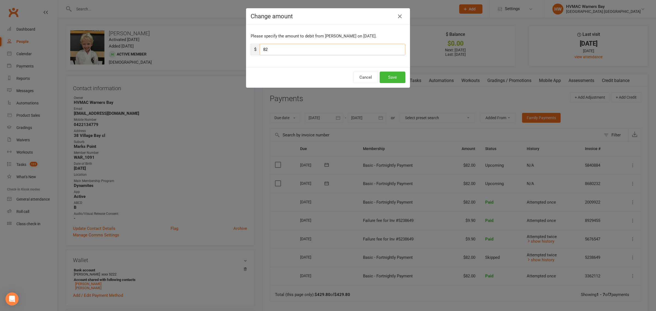
click at [310, 49] on input "82" at bounding box center [333, 49] width 146 height 11
type input "8"
type input "164.00"
click at [385, 75] on button "Save" at bounding box center [392, 77] width 26 height 11
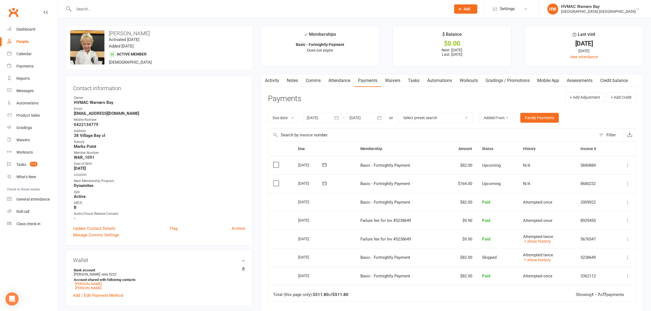
click at [283, 80] on link "Notes" at bounding box center [292, 80] width 19 height 13
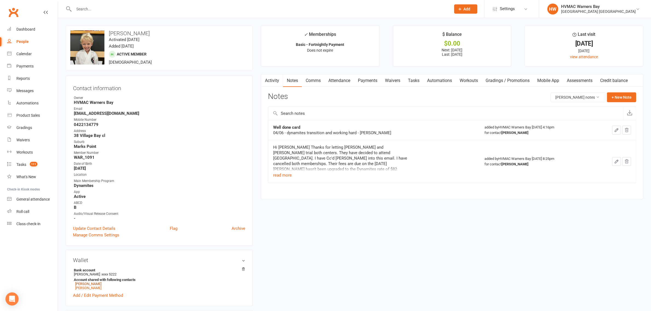
drag, startPoint x: 85, startPoint y: 283, endPoint x: 84, endPoint y: 290, distance: 6.6
click at [85, 283] on link "Milly Norton" at bounding box center [88, 284] width 26 height 4
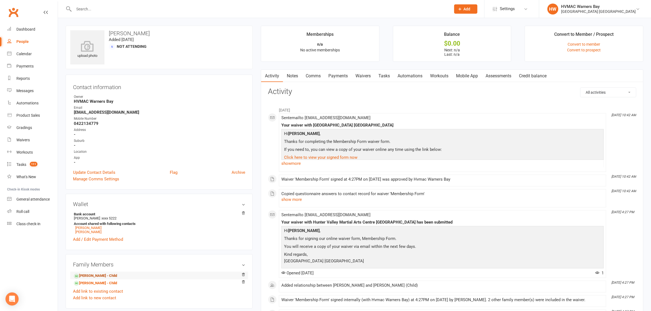
click at [91, 275] on link "Ezra Norton - Child" at bounding box center [95, 276] width 43 height 6
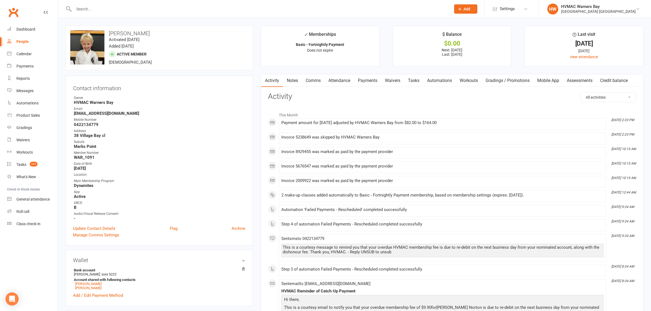
click at [293, 78] on link "Notes" at bounding box center [292, 80] width 19 height 13
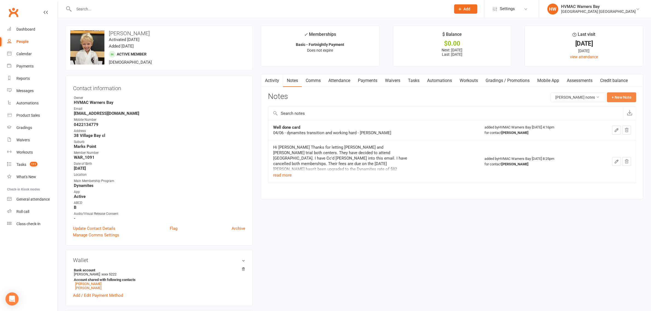
click at [627, 96] on button "+ New Note" at bounding box center [621, 97] width 29 height 10
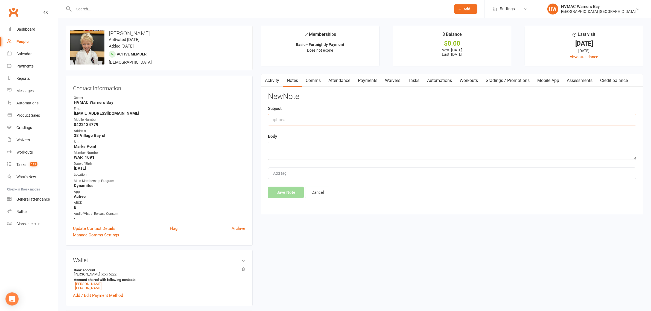
click at [339, 118] on input "text" at bounding box center [452, 119] width 368 height 11
click at [277, 119] on input "PAyments" at bounding box center [452, 119] width 368 height 11
type input "Payments"
click at [278, 151] on textarea at bounding box center [452, 151] width 368 height 18
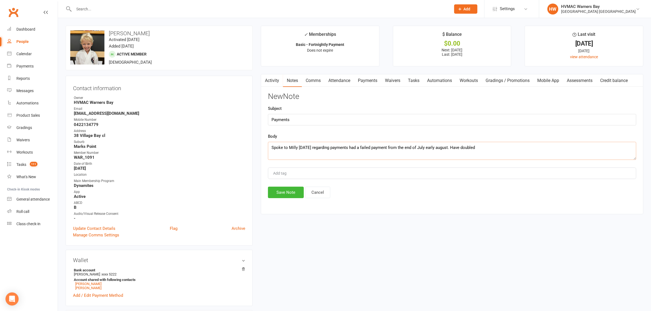
click at [482, 148] on textarea "Spoke to Milly today regarding payments had a failed payment from the end of Ju…" at bounding box center [452, 151] width 368 height 18
click at [541, 148] on textarea "Spoke to Milly today regarding payments had a failed payment from the end of Ju…" at bounding box center [452, 151] width 368 height 18
drag, startPoint x: 581, startPoint y: 146, endPoint x: 590, endPoint y: 147, distance: 8.3
click at [582, 146] on textarea "Spoke to Milly today regarding payments had a failed payment from the end of Ju…" at bounding box center [452, 151] width 368 height 18
click at [583, 147] on textarea "Spoke to Milly today regarding payments had a failed payment from the end of Ju…" at bounding box center [452, 151] width 368 height 18
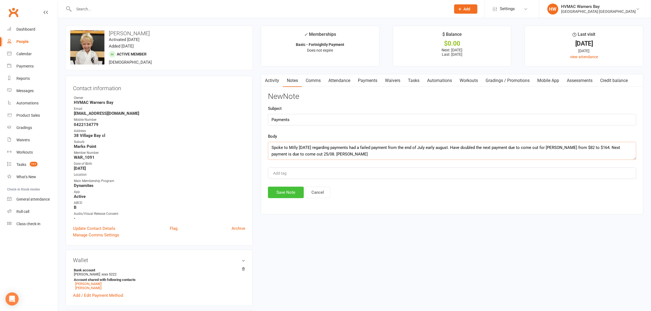
type textarea "Spoke to Milly today regarding payments had a failed payment from the end of Ju…"
click at [281, 191] on button "Save Note" at bounding box center [286, 192] width 36 height 11
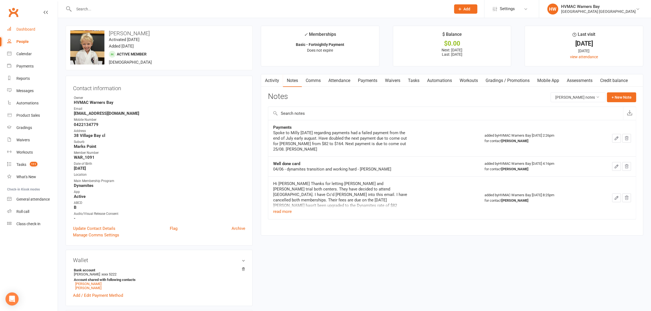
click at [31, 24] on link "Dashboard" at bounding box center [32, 29] width 51 height 12
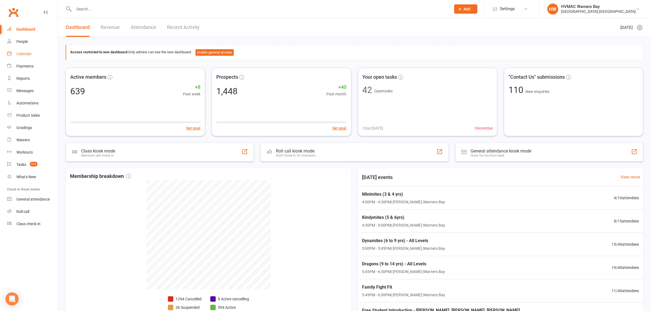
click at [25, 55] on div "Calendar" at bounding box center [23, 54] width 15 height 4
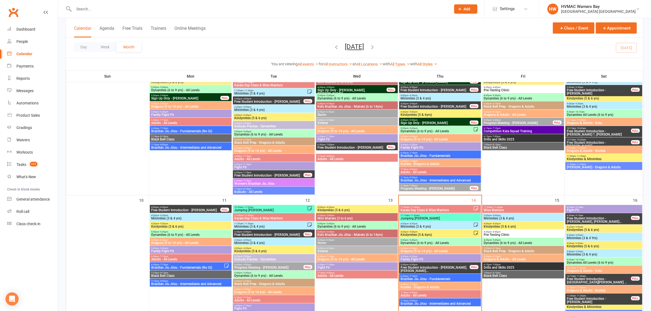
scroll to position [273, 0]
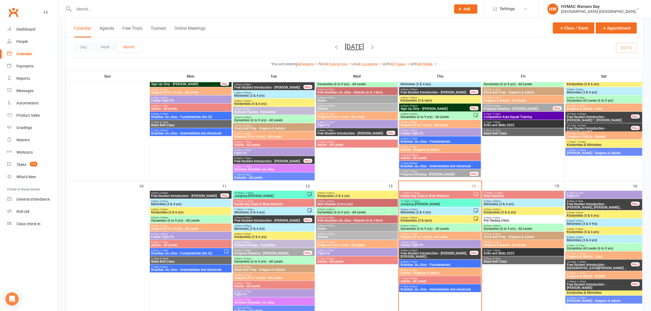
click at [432, 199] on div "11:15am - 11:45am Jumping Joeys" at bounding box center [440, 203] width 82 height 8
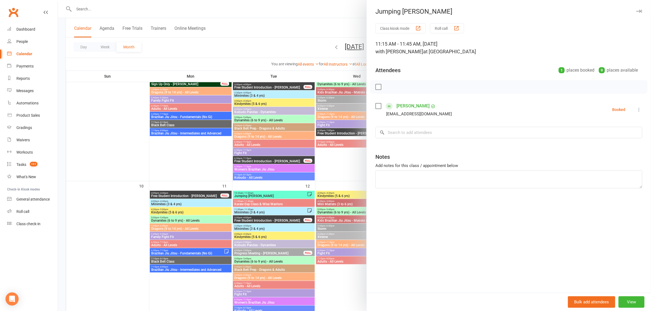
click at [331, 155] on div at bounding box center [354, 155] width 593 height 311
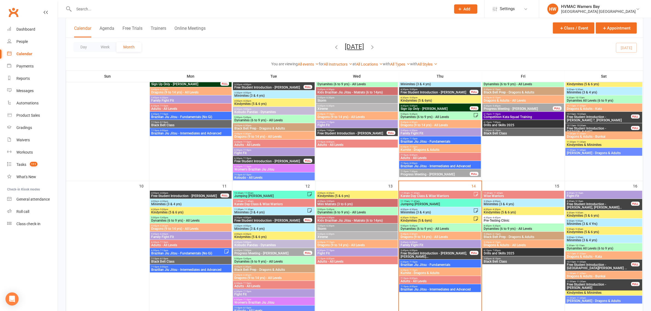
click at [107, 10] on input "text" at bounding box center [259, 9] width 375 height 8
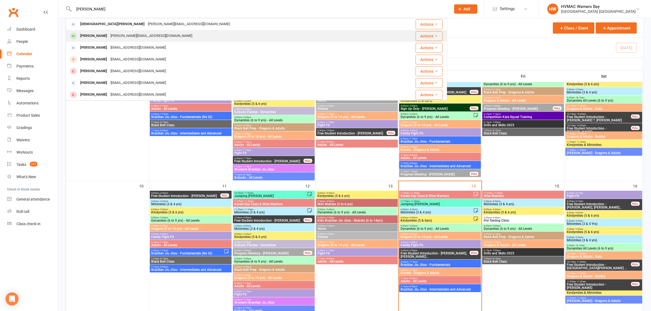
type input "rowe"
click at [125, 32] on div "Kristen.rowe14@outlook.com" at bounding box center [151, 36] width 85 height 8
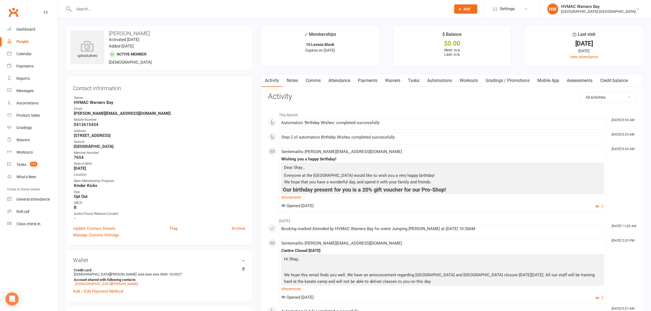
click at [371, 84] on link "Payments" at bounding box center [367, 80] width 27 height 13
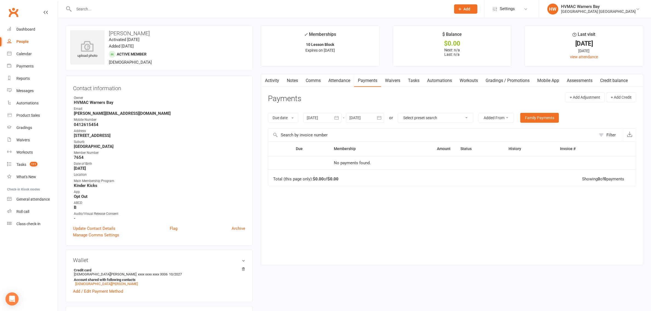
click at [346, 81] on link "Attendance" at bounding box center [339, 80] width 30 height 13
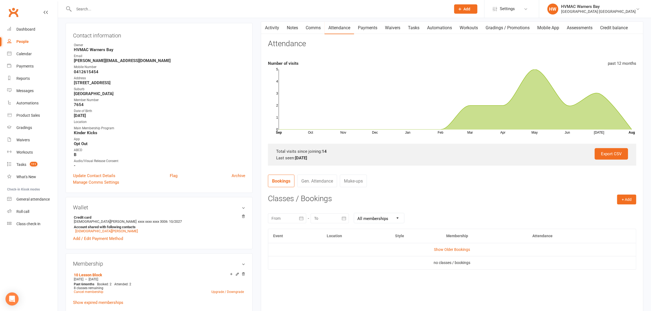
scroll to position [102, 0]
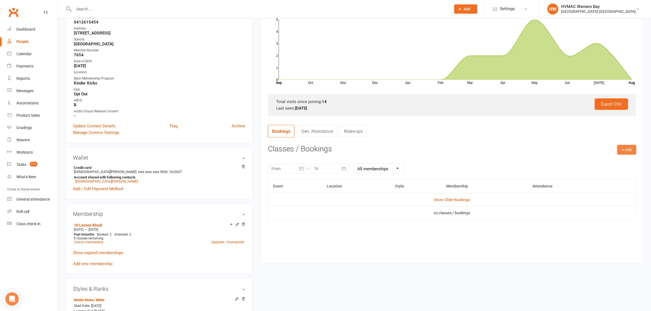
click at [621, 146] on button "+ Add" at bounding box center [626, 150] width 19 height 10
click at [613, 157] on link "Book Event" at bounding box center [608, 162] width 54 height 11
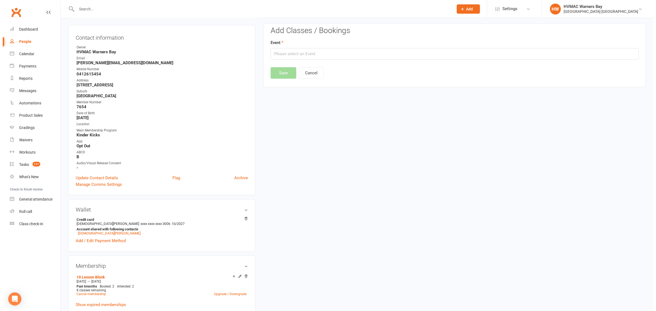
scroll to position [47, 0]
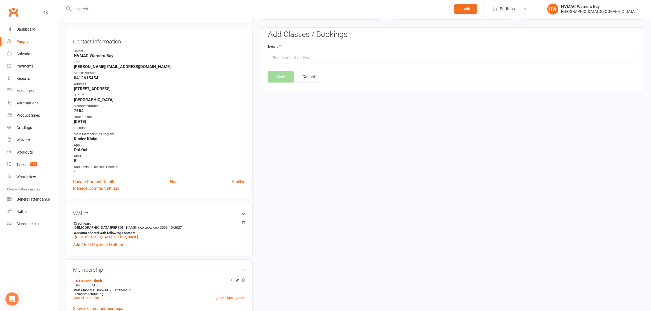
click at [369, 57] on input "text" at bounding box center [452, 57] width 368 height 11
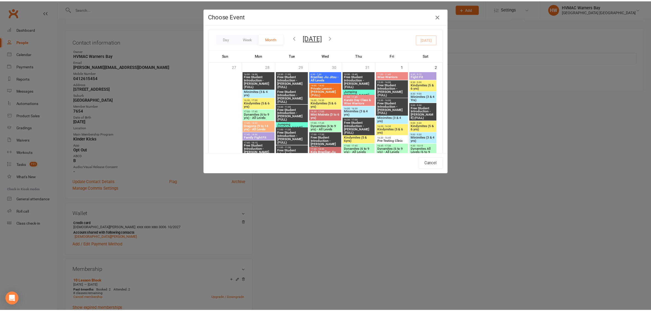
scroll to position [512, 0]
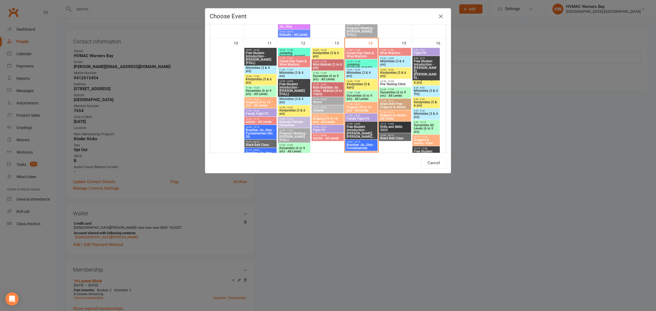
click at [357, 64] on span "Jumping [PERSON_NAME]" at bounding box center [361, 66] width 30 height 7
type input "Jumping Joeys - Aug 14, 2025 11:15:00 AM"
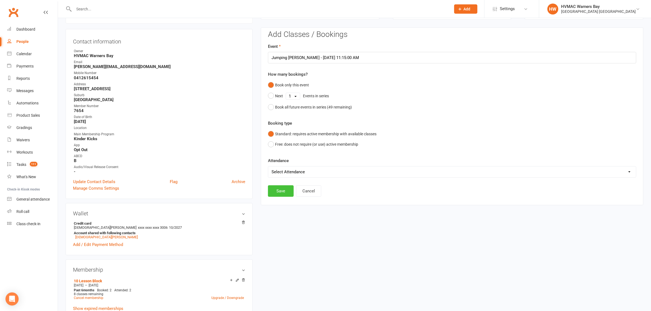
click at [286, 191] on button "Save" at bounding box center [281, 190] width 26 height 11
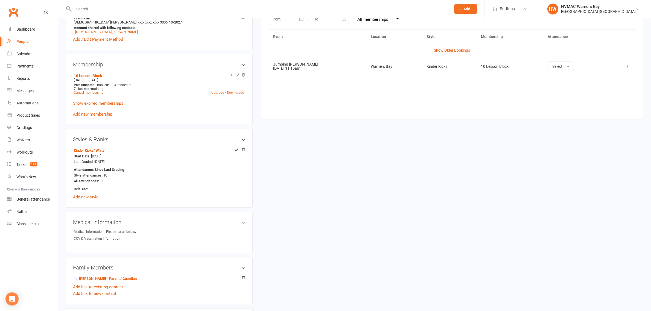
scroll to position [252, 0]
click at [552, 68] on span "Select" at bounding box center [557, 66] width 10 height 4
click at [552, 78] on span "Attended" at bounding box center [560, 78] width 16 height 5
click at [10, 16] on link "Clubworx" at bounding box center [14, 12] width 14 height 14
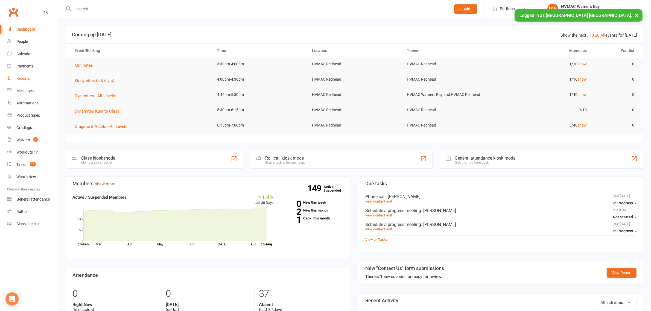
click at [29, 81] on div "Reports" at bounding box center [22, 78] width 13 height 4
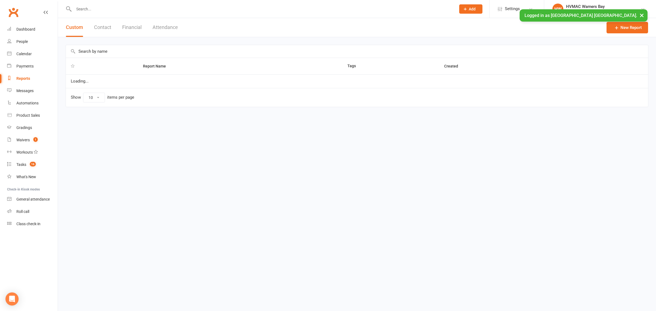
select select "100"
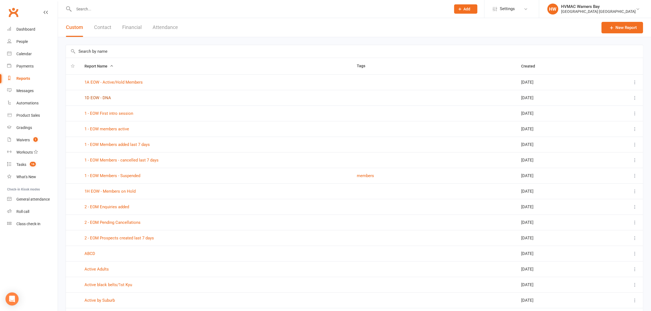
click at [90, 95] on link "1D EOW - DNA" at bounding box center [97, 97] width 27 height 5
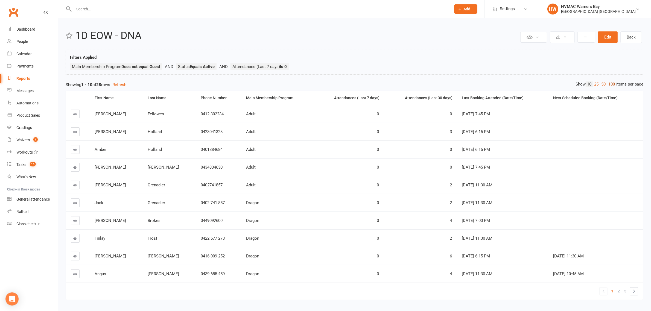
click at [609, 83] on link "100" at bounding box center [611, 84] width 9 height 6
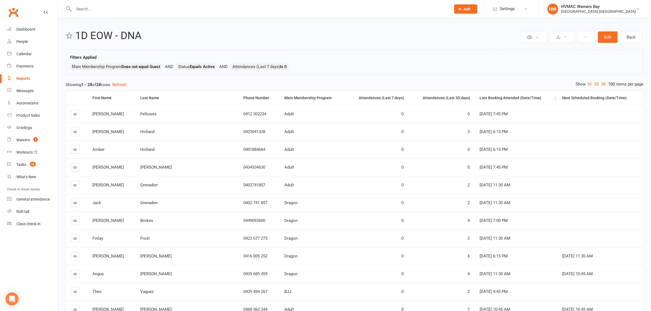
click at [480, 99] on div "Last Booking Attended (Date/Time)" at bounding box center [515, 98] width 73 height 4
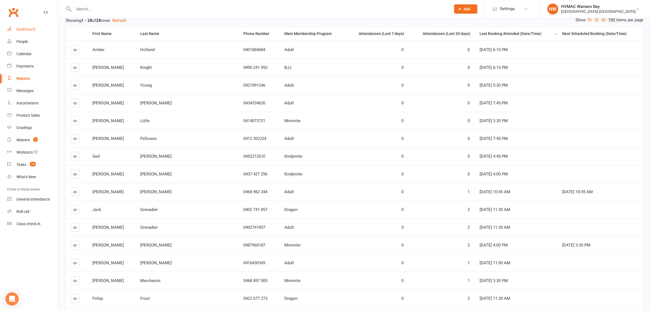
scroll to position [55, 0]
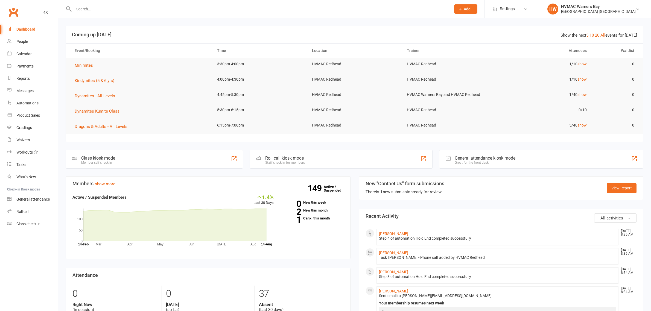
click at [81, 8] on input "text" at bounding box center [259, 9] width 375 height 8
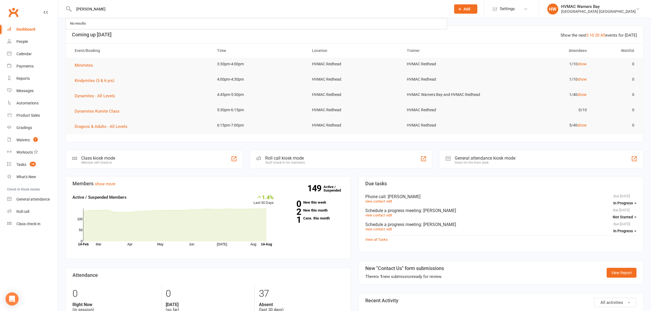
type input "[PERSON_NAME]"
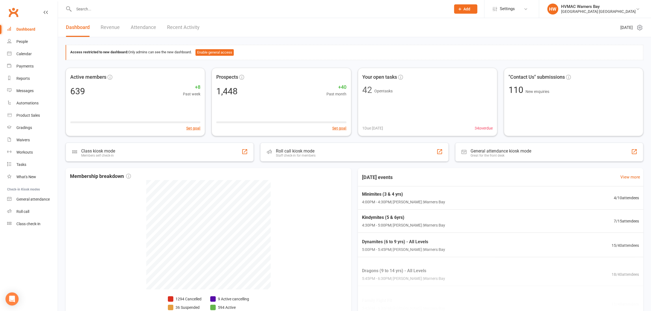
click at [82, 3] on div at bounding box center [256, 9] width 381 height 18
click at [82, 7] on input "text" at bounding box center [259, 9] width 375 height 8
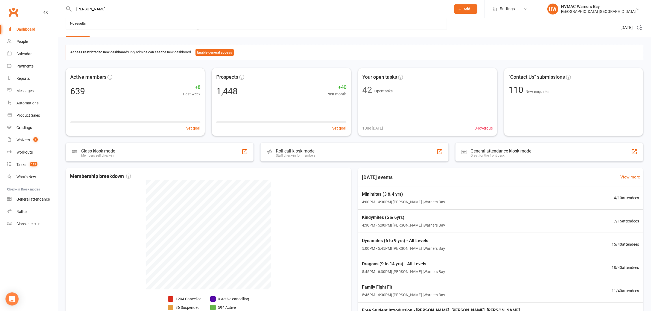
type input "Kelie"
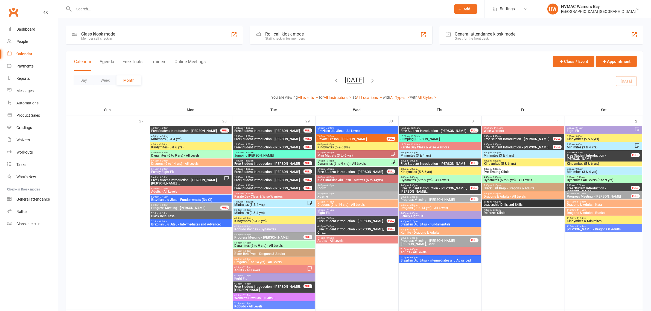
click at [590, 10] on div "Hunter Valley Martial Arts Centre Warners Bay" at bounding box center [598, 11] width 75 height 5
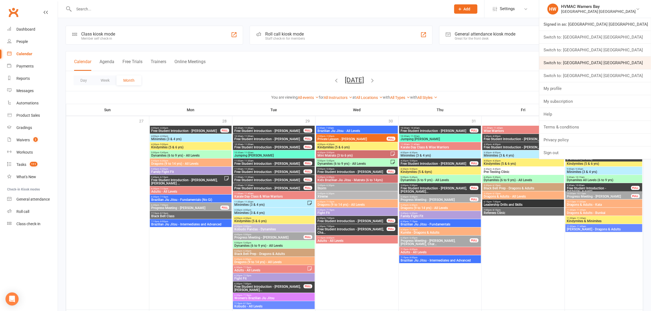
click at [602, 62] on link "Switch to: Hunter Valley Martial Arts Centre Redhead" at bounding box center [595, 63] width 112 height 13
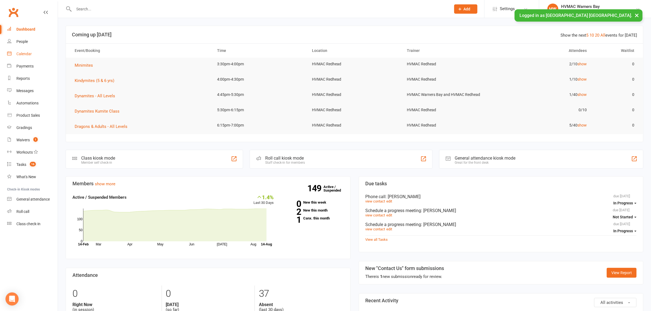
click at [23, 55] on div "Calendar" at bounding box center [23, 54] width 15 height 4
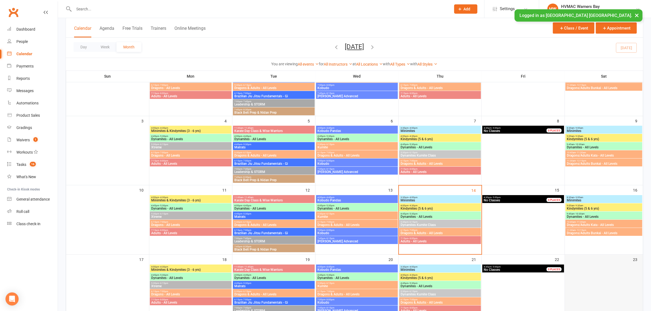
scroll to position [68, 0]
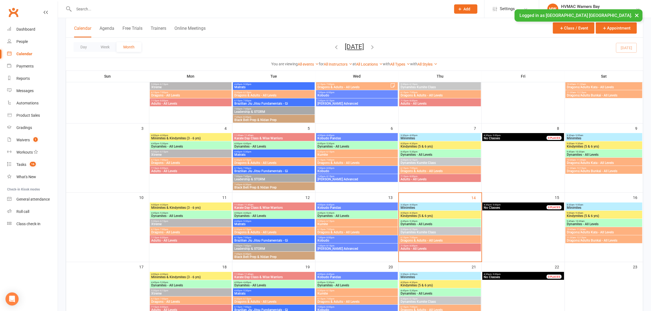
click at [122, 10] on input "text" at bounding box center [259, 9] width 375 height 8
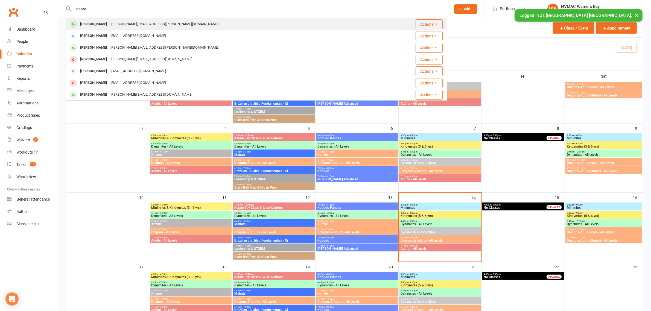
type input "rihard"
click at [109, 23] on div "Richard.krupa@dockd.com.au" at bounding box center [164, 24] width 111 height 8
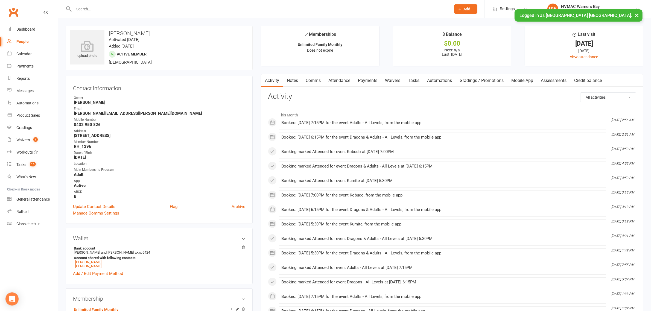
click at [289, 80] on link "Notes" at bounding box center [292, 80] width 19 height 13
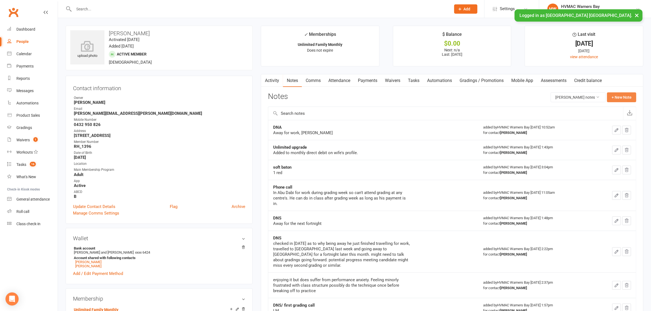
click at [622, 94] on button "+ New Note" at bounding box center [621, 97] width 29 height 10
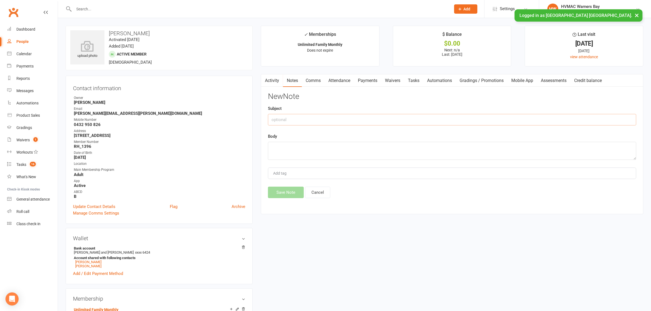
click at [291, 120] on input "text" at bounding box center [452, 119] width 368 height 11
type input "L"
type input "Privates"
click at [287, 152] on textarea at bounding box center [452, 151] width 368 height 18
click at [317, 148] on textarea "Looking to buy 10 lesson block for Kobudo" at bounding box center [452, 151] width 368 height 18
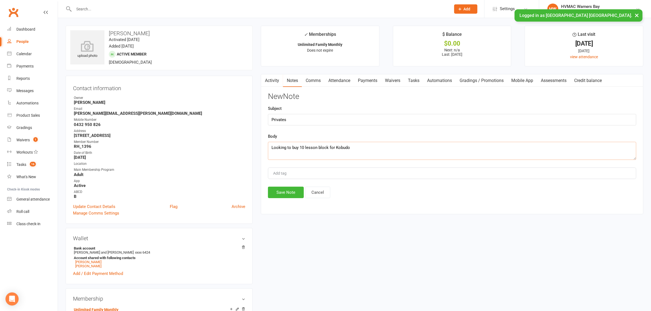
click at [305, 148] on textarea "Looking to buy 10 lesson block for Kobudo" at bounding box center [452, 151] width 368 height 18
click at [331, 148] on textarea "Looking to buy 10 Private lesson block for Kobudo" at bounding box center [452, 151] width 368 height 18
click at [336, 146] on textarea "Looking to buy 10 Private lesson o rlesson block for Kobudo" at bounding box center [452, 151] width 368 height 18
drag, startPoint x: 383, startPoint y: 146, endPoint x: 332, endPoint y: 147, distance: 50.3
click at [332, 147] on textarea "Looking to buy 10 Private lessons or lesson block for Kobudo" at bounding box center [452, 151] width 368 height 18
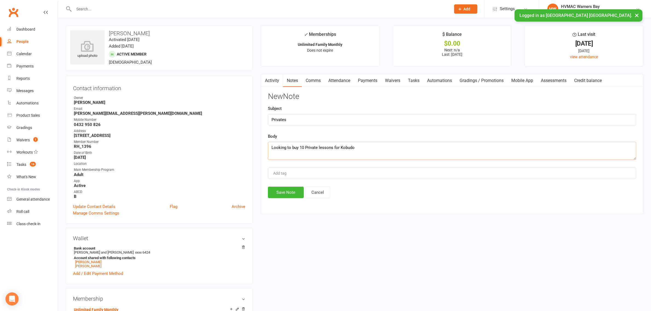
click at [360, 150] on textarea "Looking to buy 10 Private lessons for Kobudo" at bounding box center [452, 151] width 368 height 18
drag, startPoint x: 436, startPoint y: 149, endPoint x: 423, endPoint y: 147, distance: 12.9
click at [423, 147] on textarea "Looking to buy 10 Private lessons for Kobudo. Hopeful to start on the Saturday …" at bounding box center [452, 151] width 368 height 18
type textarea "Looking to buy 10 Private lessons for Kobudo. Hopeful to start on the Saturday …"
click at [275, 195] on button "Save Note" at bounding box center [286, 192] width 36 height 11
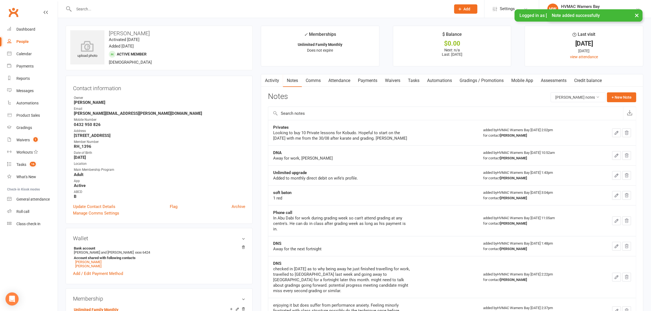
click at [615, 133] on icon "button" at bounding box center [615, 132] width 3 height 3
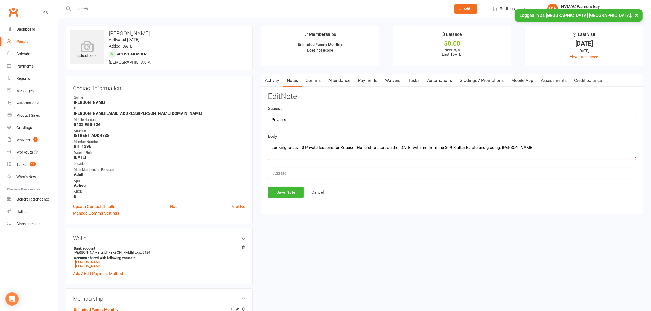
click at [481, 149] on textarea "Looking to buy 10 Private lessons for Kobudo. Hopeful to start on the Saturday …" at bounding box center [452, 151] width 368 height 18
click at [484, 145] on textarea "Looking to buy 10 Private lessons for Kobudo. Hopeful to start on the Saturday …" at bounding box center [452, 151] width 368 height 18
type textarea "Looking to buy 10 Private lessons for Kobudo. Hopeful to start on the Saturday …"
click at [289, 191] on button "Save Note" at bounding box center [286, 192] width 36 height 11
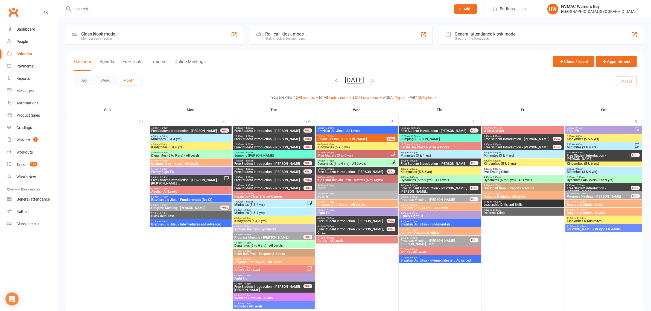
click at [86, 8] on input "text" at bounding box center [259, 9] width 375 height 8
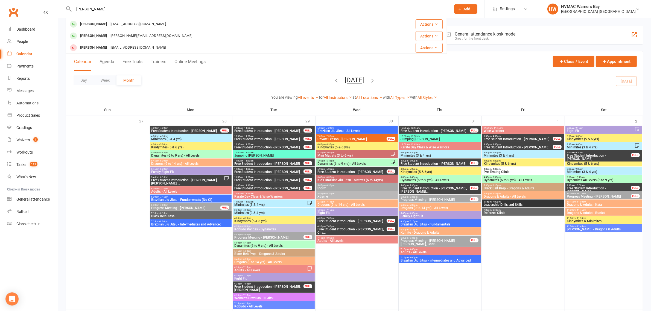
type input "[PERSON_NAME]"
click at [109, 23] on div "[EMAIL_ADDRESS][DOMAIN_NAME]" at bounding box center [138, 24] width 59 height 8
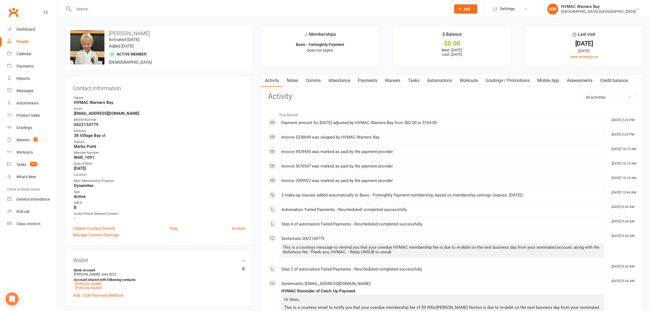
click at [361, 78] on link "Payments" at bounding box center [367, 80] width 27 height 13
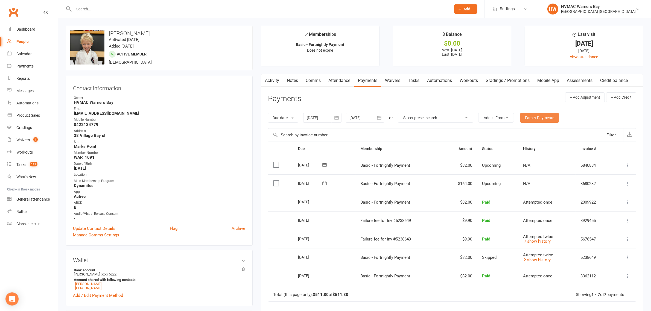
click at [543, 116] on link "Family Payments" at bounding box center [539, 118] width 39 height 10
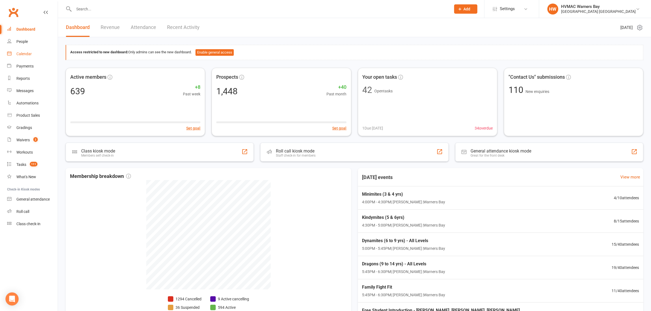
click at [46, 52] on link "Calendar" at bounding box center [32, 54] width 51 height 12
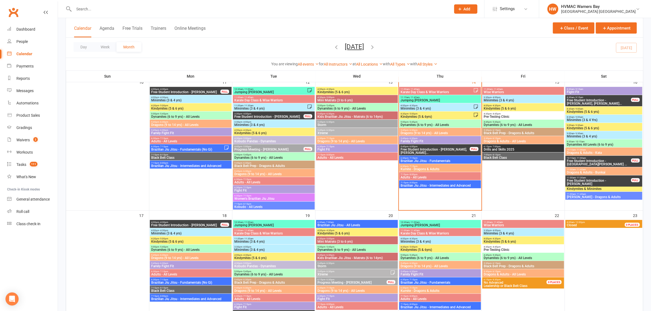
scroll to position [342, 0]
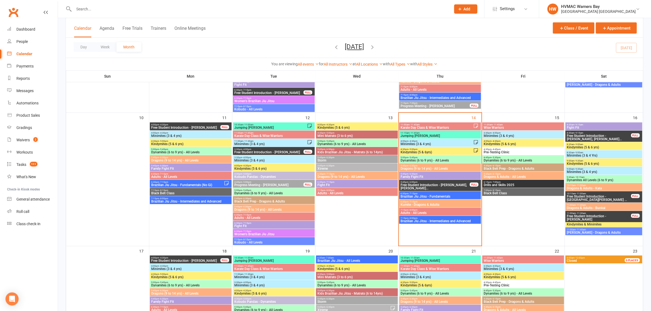
click at [431, 132] on span "11:15am - 11:45am" at bounding box center [440, 133] width 80 height 2
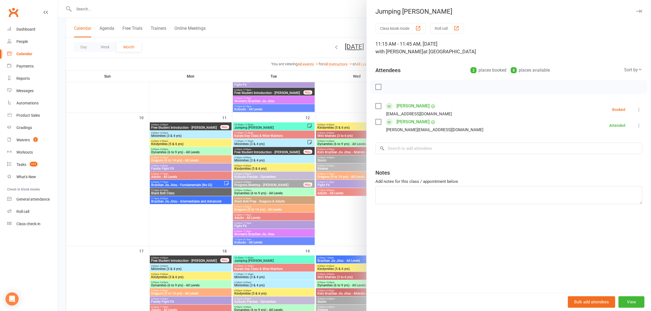
click at [342, 103] on div at bounding box center [354, 155] width 593 height 311
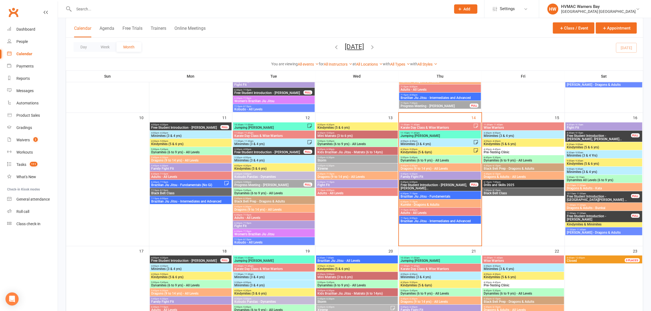
click at [154, 11] on input "text" at bounding box center [259, 9] width 375 height 8
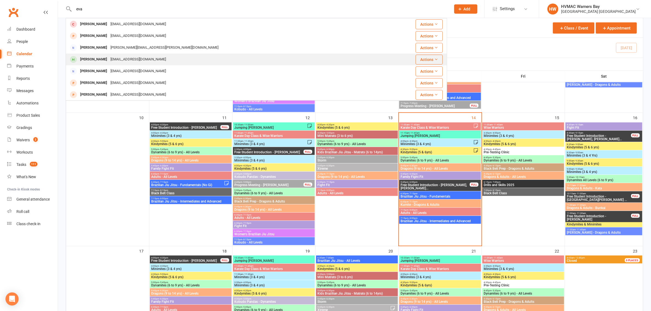
type input "eva"
click at [129, 58] on div "alanabell84@gmail.com" at bounding box center [138, 59] width 59 height 8
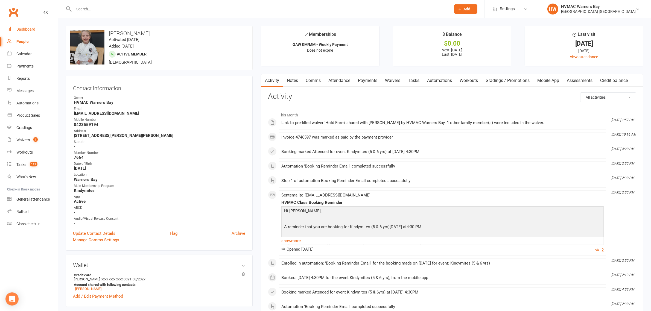
click at [18, 31] on div "Dashboard" at bounding box center [25, 29] width 19 height 4
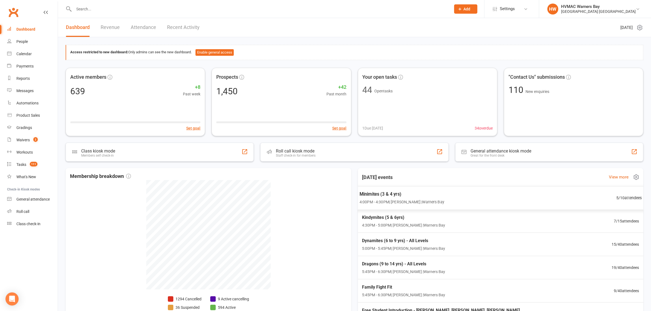
click at [382, 192] on span "Minimites (3 & 4 yrs)" at bounding box center [401, 194] width 85 height 7
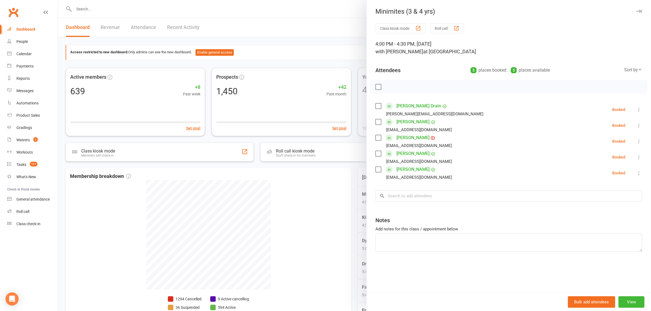
type textarea "Ayzah to pay outstanding fees"
click at [314, 170] on div at bounding box center [354, 155] width 593 height 311
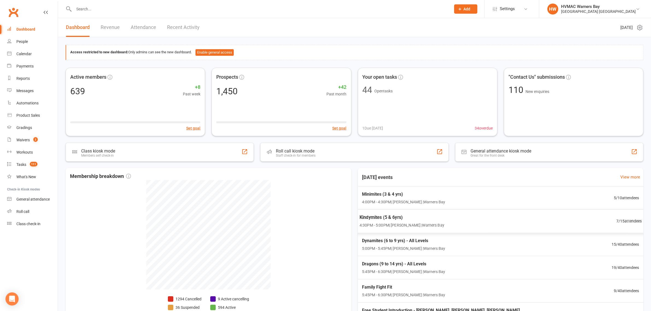
click at [406, 222] on div "Kindymites (5 & 6yrs) 4:30PM - 5:00PM | Kelie Fisher | Warners Bay" at bounding box center [401, 221] width 85 height 14
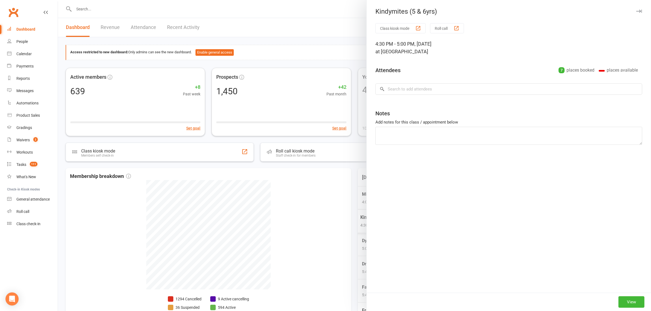
type textarea "Leo did an intro a few months back, a little inattentive and seemed to struggle…"
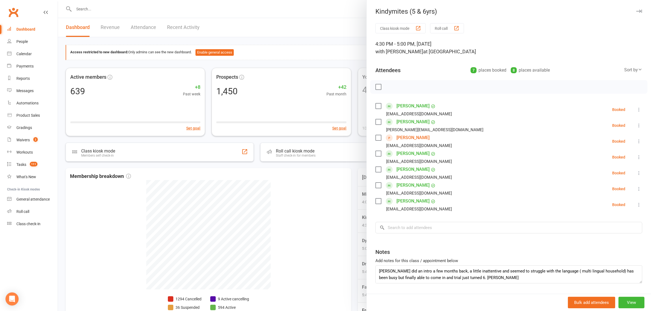
click at [348, 183] on div at bounding box center [354, 155] width 593 height 311
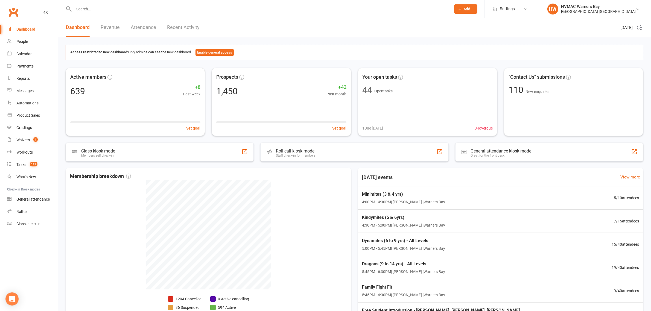
click at [95, 10] on input "text" at bounding box center [259, 9] width 375 height 8
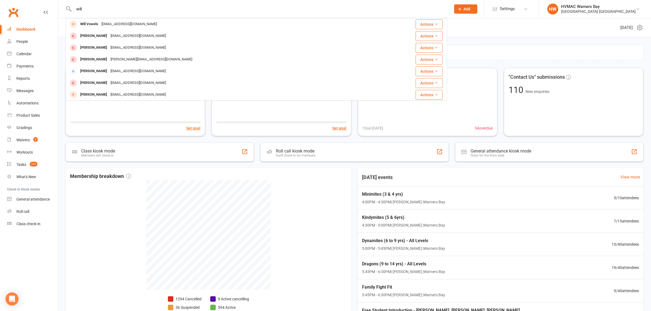
drag, startPoint x: 95, startPoint y: 10, endPoint x: 72, endPoint y: 10, distance: 23.5
click at [72, 10] on div "will Will Vowels Deevowels@gmail.com Actions Will Casey lelee2611@yahoo.com Act…" at bounding box center [256, 9] width 381 height 18
click at [75, 10] on input "will" at bounding box center [259, 9] width 375 height 8
drag, startPoint x: 75, startPoint y: 10, endPoint x: 96, endPoint y: 10, distance: 20.5
click at [96, 10] on input "will" at bounding box center [259, 9] width 375 height 8
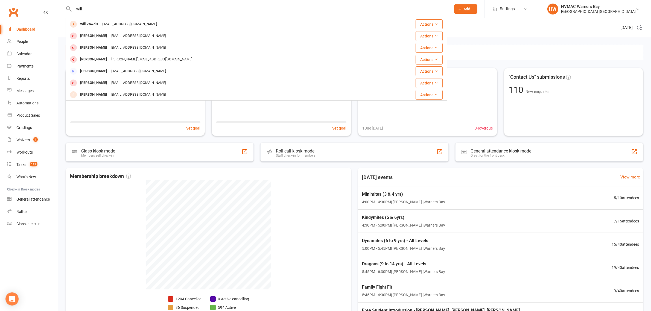
click at [96, 10] on input "will" at bounding box center [259, 9] width 375 height 8
drag, startPoint x: 96, startPoint y: 10, endPoint x: 62, endPoint y: 10, distance: 33.9
click at [62, 10] on react-component "will Will Vowels Deevowels@gmail.com Actions Will Casey lelee2611@yahoo.com Act…" at bounding box center [223, 9] width 447 height 18
click at [74, 10] on input "will" at bounding box center [259, 9] width 375 height 8
drag, startPoint x: 74, startPoint y: 10, endPoint x: 80, endPoint y: 10, distance: 5.7
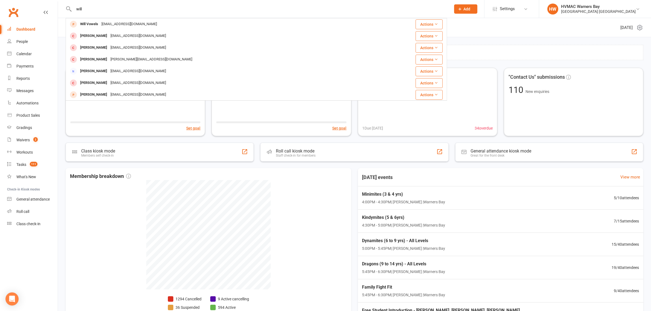
click at [80, 10] on input "will" at bounding box center [259, 9] width 375 height 8
click at [82, 9] on input "will" at bounding box center [259, 9] width 375 height 8
drag, startPoint x: 82, startPoint y: 9, endPoint x: 72, endPoint y: 10, distance: 10.4
click at [71, 10] on div "will Will Vowels Deevowels@gmail.com Actions Will Casey lelee2611@yahoo.com Act…" at bounding box center [256, 9] width 381 height 18
click at [72, 10] on input "will" at bounding box center [259, 9] width 375 height 8
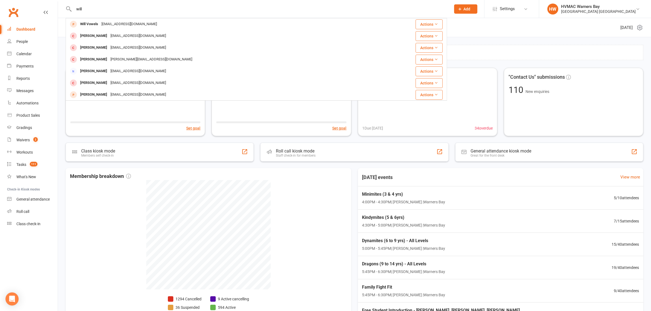
drag, startPoint x: 72, startPoint y: 10, endPoint x: 82, endPoint y: 10, distance: 9.6
click at [82, 10] on input "will" at bounding box center [259, 9] width 375 height 8
drag, startPoint x: 82, startPoint y: 10, endPoint x: 76, endPoint y: 11, distance: 6.3
click at [76, 11] on input "will" at bounding box center [259, 9] width 375 height 8
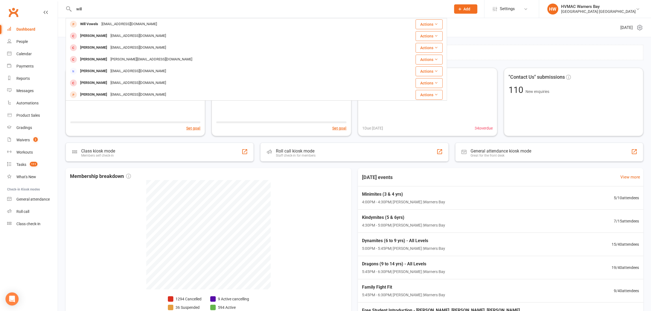
click at [76, 11] on input "will" at bounding box center [259, 9] width 375 height 8
drag, startPoint x: 76, startPoint y: 11, endPoint x: 83, endPoint y: 12, distance: 7.7
click at [83, 12] on input "will" at bounding box center [259, 9] width 375 height 8
drag, startPoint x: 85, startPoint y: 10, endPoint x: 71, endPoint y: 10, distance: 13.4
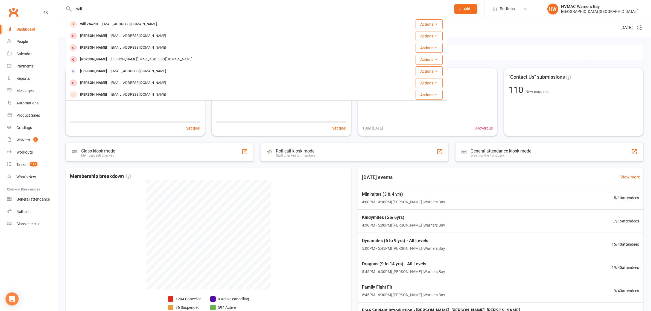
click at [71, 10] on div "will Will Vowels Deevowels@gmail.com Actions Will Casey lelee2611@yahoo.com Act…" at bounding box center [256, 9] width 381 height 18
click at [75, 10] on input "will" at bounding box center [259, 9] width 375 height 8
drag, startPoint x: 75, startPoint y: 10, endPoint x: 83, endPoint y: 10, distance: 7.1
click at [83, 10] on input "will" at bounding box center [259, 9] width 375 height 8
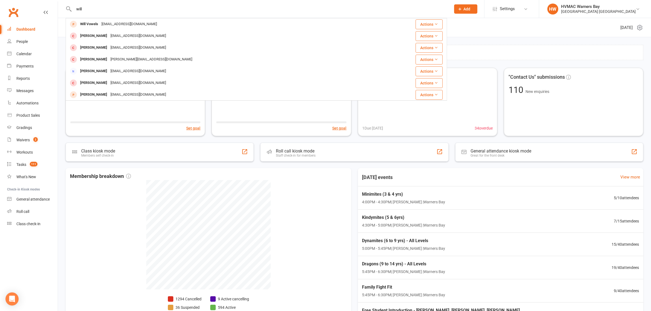
drag, startPoint x: 83, startPoint y: 10, endPoint x: 76, endPoint y: 11, distance: 6.6
click at [76, 11] on input "will" at bounding box center [259, 9] width 375 height 8
drag, startPoint x: 76, startPoint y: 11, endPoint x: 79, endPoint y: 11, distance: 3.3
click at [79, 11] on input "will" at bounding box center [259, 9] width 375 height 8
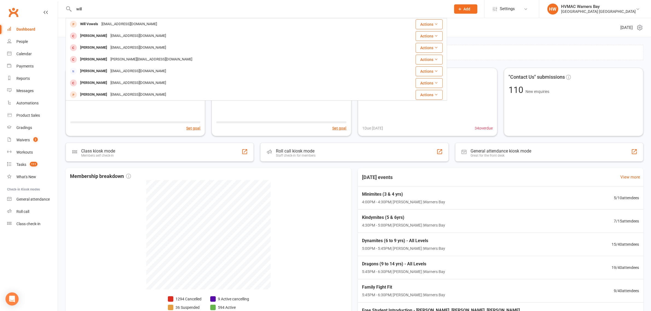
click at [79, 11] on input "will" at bounding box center [259, 9] width 375 height 8
click at [83, 10] on input "will" at bounding box center [259, 9] width 375 height 8
type input "w"
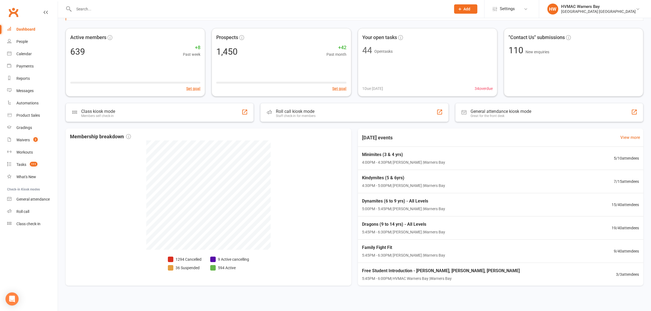
scroll to position [43, 0]
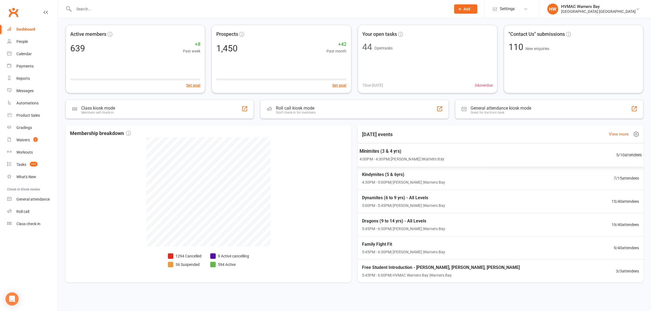
click at [424, 148] on span "Minimites (3 & 4 yrs)" at bounding box center [401, 151] width 85 height 7
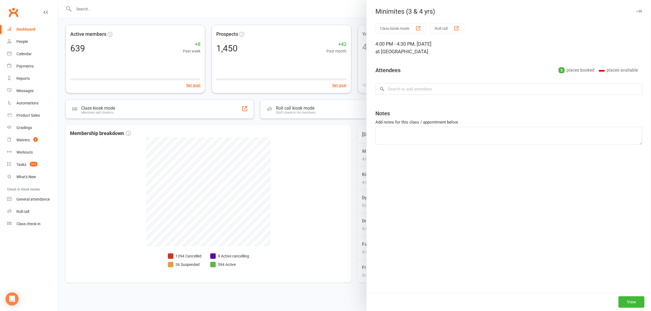
type textarea "Ayzah to pay outstanding fees"
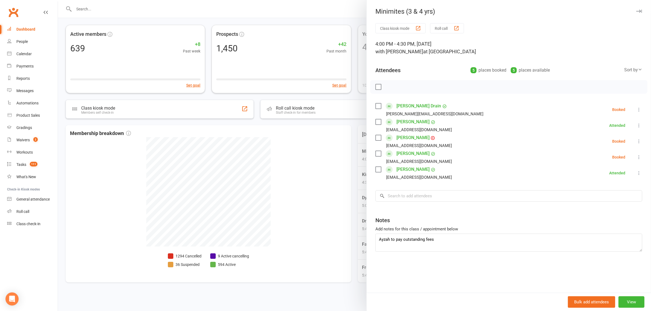
drag, startPoint x: 309, startPoint y: 174, endPoint x: 312, endPoint y: 174, distance: 3.0
click at [309, 174] on div at bounding box center [354, 155] width 593 height 311
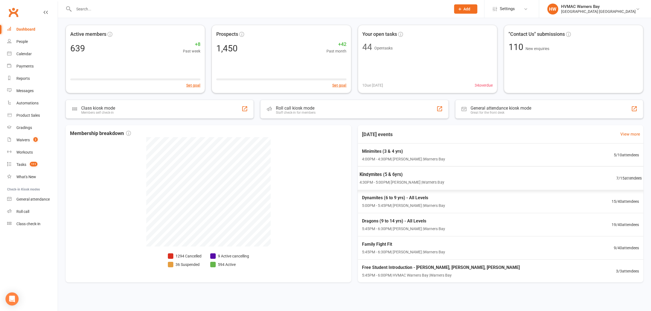
click at [380, 183] on span "4:30PM - 5:00PM | Kelie Fisher | Warners Bay" at bounding box center [401, 182] width 85 height 6
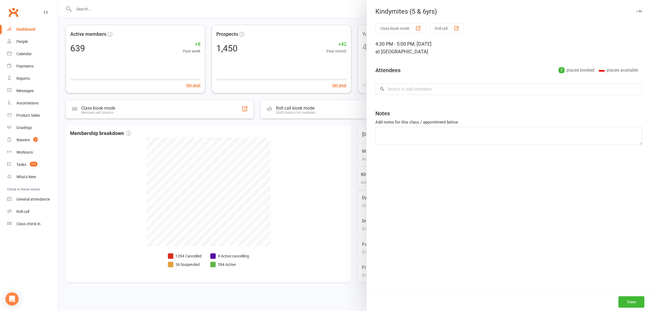
type textarea "Leo did an intro a few months back, a little inattentive and seemed to struggle…"
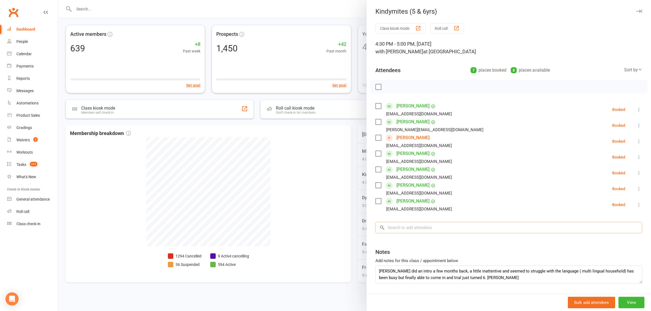
click at [386, 230] on input "search" at bounding box center [508, 227] width 267 height 11
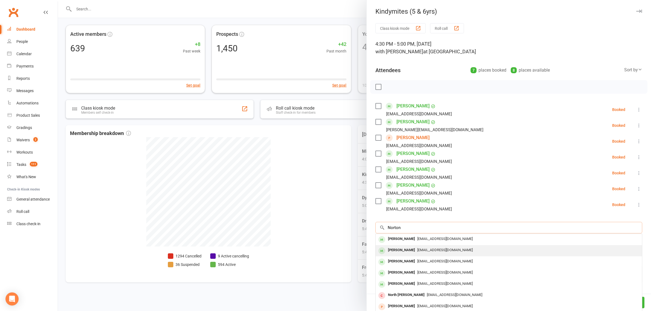
type input "Norton"
click at [402, 252] on div "Zala Norton" at bounding box center [400, 250] width 31 height 8
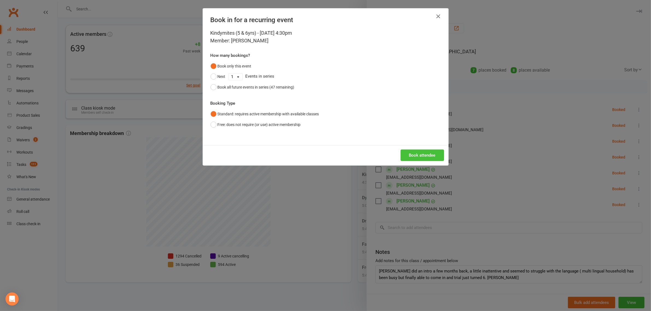
click at [409, 152] on button "Book attendee" at bounding box center [421, 154] width 43 height 11
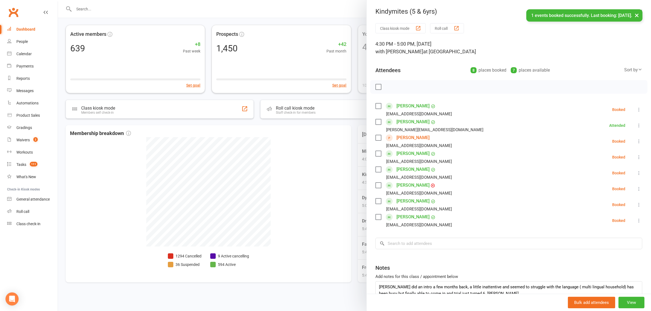
click at [351, 179] on div at bounding box center [354, 155] width 593 height 311
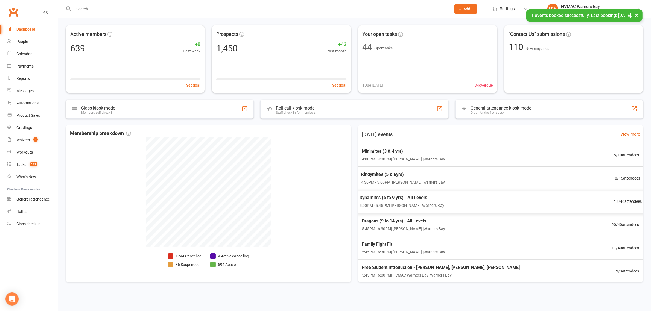
click at [411, 201] on span "Dynamites (6 to 9 yrs) - All Levels" at bounding box center [401, 197] width 85 height 7
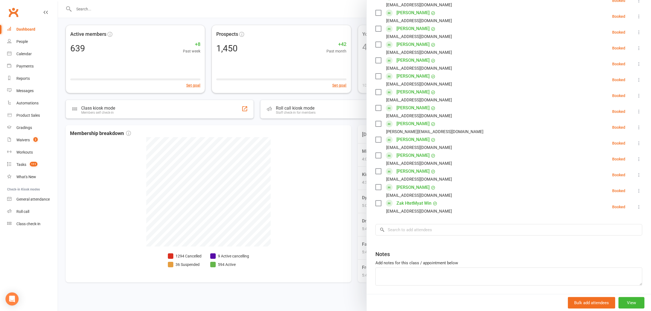
scroll to position [192, 0]
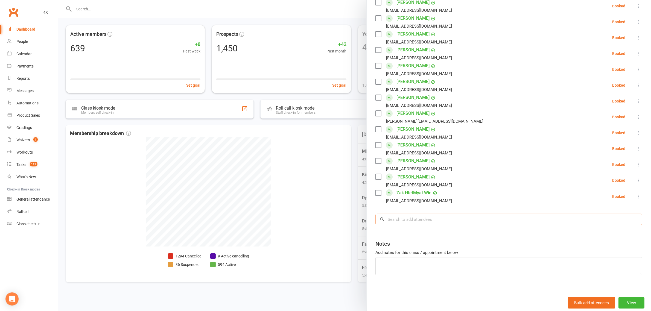
click at [411, 214] on input "search" at bounding box center [508, 219] width 267 height 11
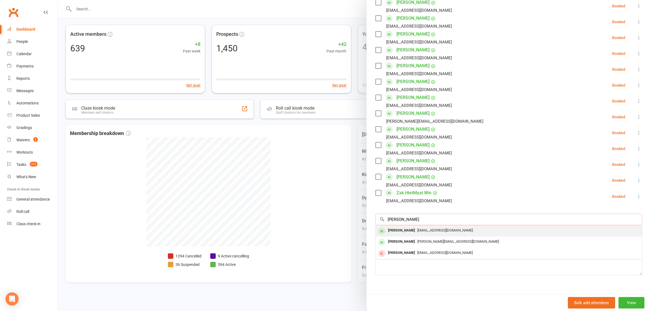
type input "Ezra"
click at [424, 226] on div "[EMAIL_ADDRESS][DOMAIN_NAME]" at bounding box center [509, 230] width 262 height 8
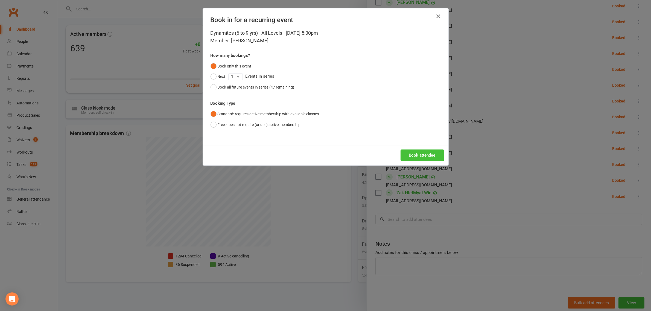
click at [428, 149] on button "Book attendee" at bounding box center [421, 154] width 43 height 11
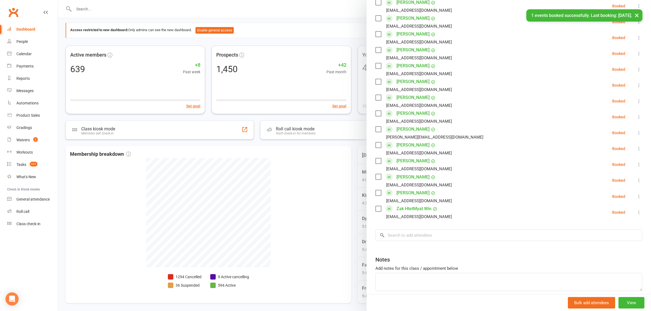
scroll to position [0, 0]
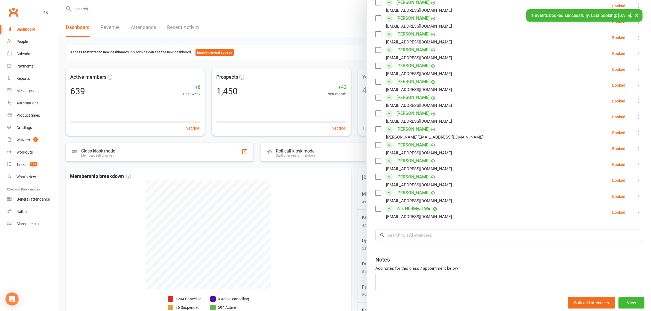
click at [354, 175] on div at bounding box center [354, 155] width 593 height 311
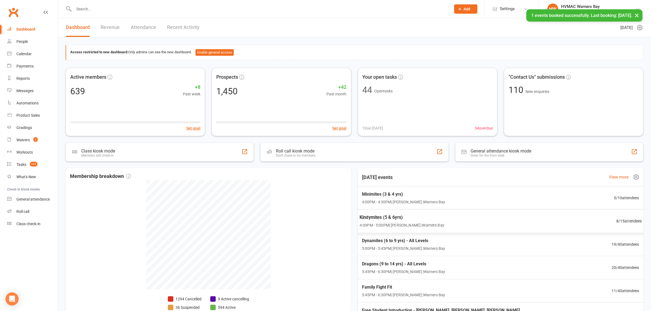
click at [398, 225] on span "4:30PM - 5:00PM | Kelie Fisher | Warners Bay" at bounding box center [401, 225] width 85 height 6
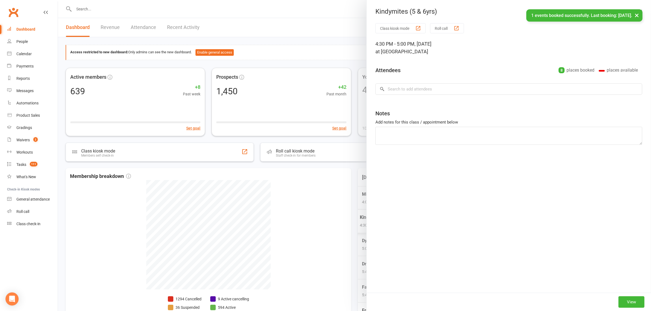
type textarea "Leo did an intro a few months back, a little inattentive and seemed to struggle…"
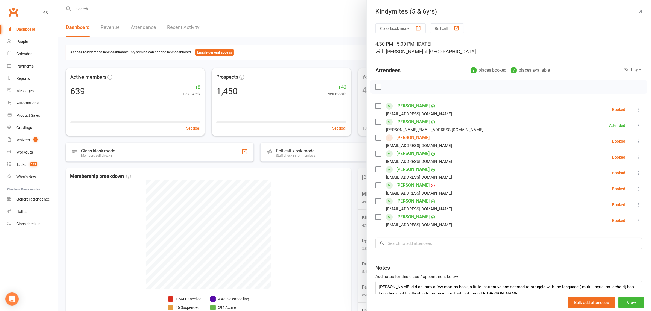
click at [412, 188] on link "Zala Norton" at bounding box center [412, 185] width 33 height 9
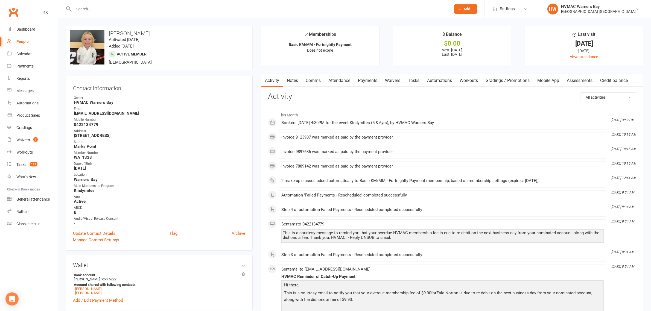
click at [376, 75] on link "Payments" at bounding box center [367, 80] width 27 height 13
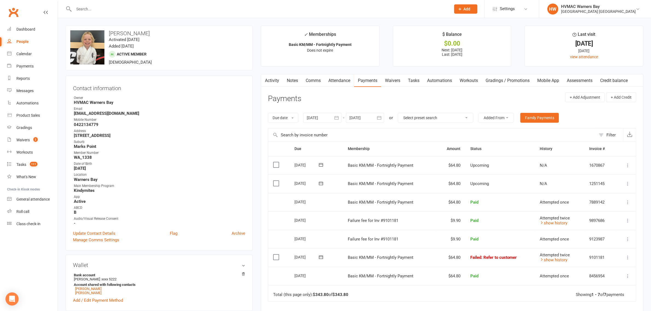
click at [629, 259] on icon at bounding box center [627, 257] width 5 height 5
click at [602, 302] on link "Skip" at bounding box center [603, 300] width 54 height 11
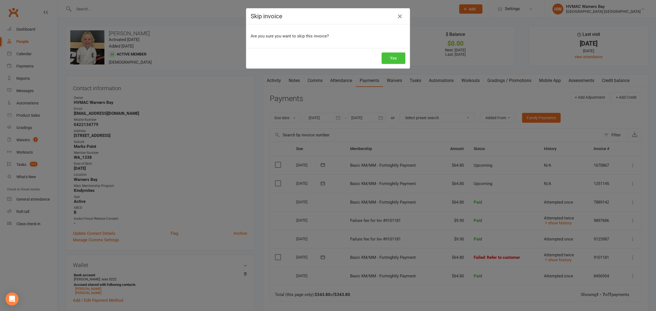
click at [390, 63] on button "Yes" at bounding box center [393, 57] width 24 height 11
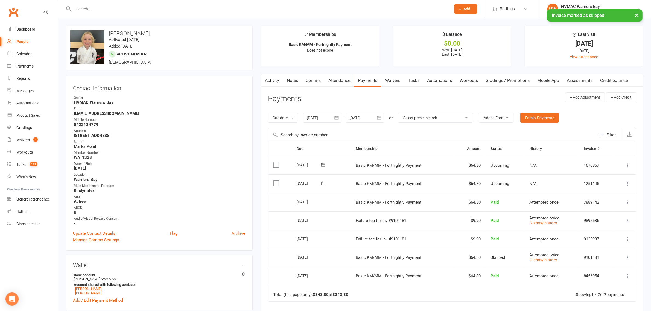
click at [626, 185] on icon at bounding box center [627, 183] width 5 height 5
click at [589, 235] on link "Change amount" at bounding box center [598, 238] width 64 height 11
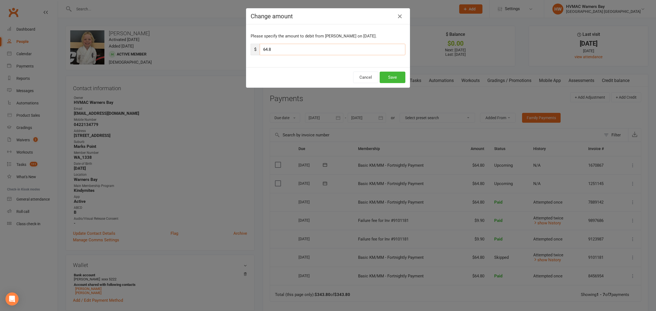
click at [339, 51] on input "64.8" at bounding box center [333, 49] width 146 height 11
click at [265, 47] on input "64.60" at bounding box center [333, 49] width 146 height 11
type input "129.60"
click at [383, 78] on button "Save" at bounding box center [392, 77] width 26 height 11
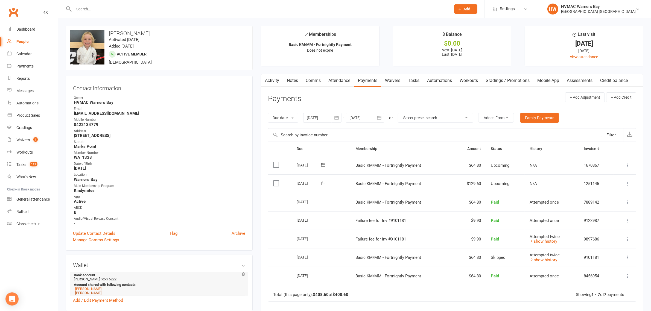
click at [82, 294] on link "[PERSON_NAME]" at bounding box center [88, 293] width 26 height 4
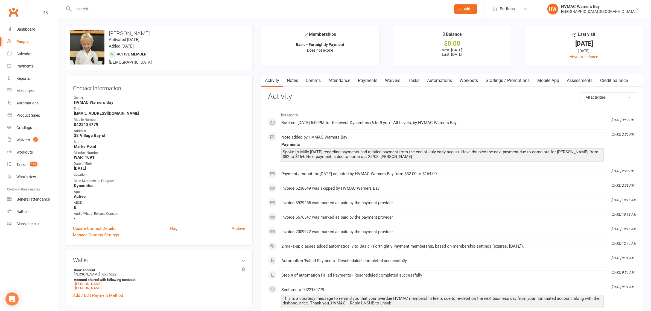
click at [295, 80] on link "Notes" at bounding box center [292, 80] width 19 height 13
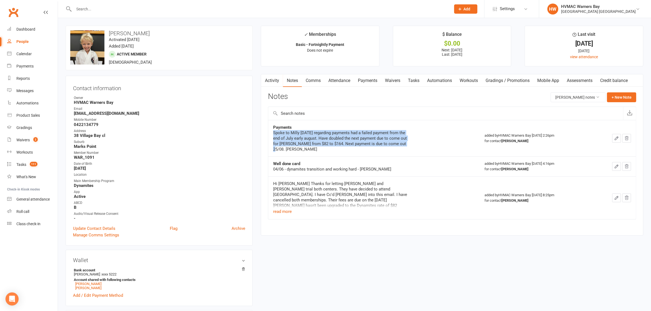
drag, startPoint x: 273, startPoint y: 133, endPoint x: 404, endPoint y: 142, distance: 130.7
click at [404, 142] on div "Spoke to Milly today regarding payments had a failed payment from the end of Ju…" at bounding box center [341, 141] width 137 height 22
copy div "Spoke to Milly today regarding payments had a failed payment from the end of Ju…"
click at [88, 287] on link "Zala Norton" at bounding box center [88, 288] width 26 height 4
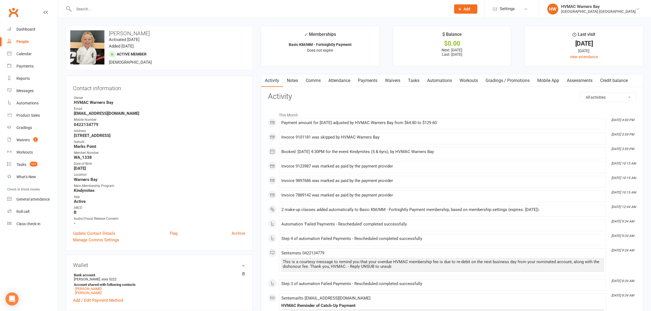
click at [295, 81] on link "Notes" at bounding box center [292, 80] width 19 height 13
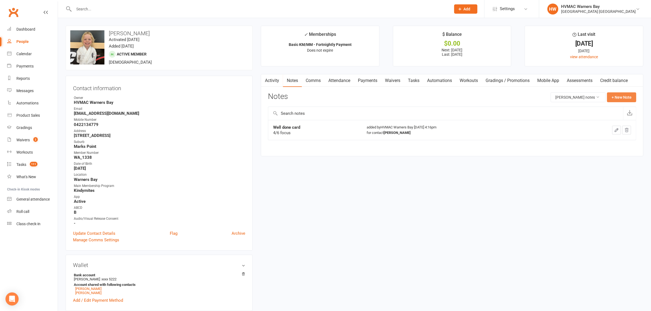
click at [620, 95] on button "+ New Note" at bounding box center [621, 97] width 29 height 10
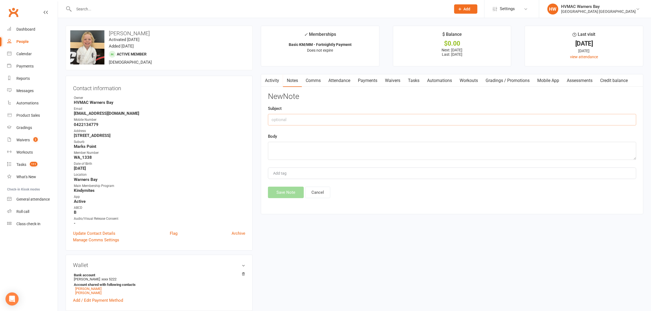
click at [305, 117] on input "text" at bounding box center [452, 119] width 368 height 11
type input "PAYMENTS"
click at [283, 148] on textarea at bounding box center [452, 151] width 368 height 18
paste textarea "Spoke to Milly today regarding payments had a failed payment from the end of Ju…"
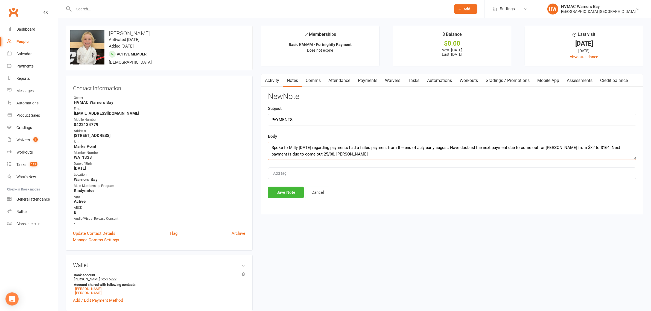
click at [551, 146] on textarea "Spoke to Milly today regarding payments had a failed payment from the end of Ju…" at bounding box center [452, 151] width 368 height 18
click at [564, 146] on textarea "Spoke to Milly today regarding payments had a failed payment from the end of Ju…" at bounding box center [452, 151] width 368 height 18
drag, startPoint x: 588, startPoint y: 145, endPoint x: 594, endPoint y: 148, distance: 7.2
click at [590, 147] on textarea "Spoke to Milly today regarding payments had a failed payment from the end of Ju…" at bounding box center [452, 151] width 368 height 18
drag, startPoint x: 566, startPoint y: 148, endPoint x: 574, endPoint y: 148, distance: 7.4
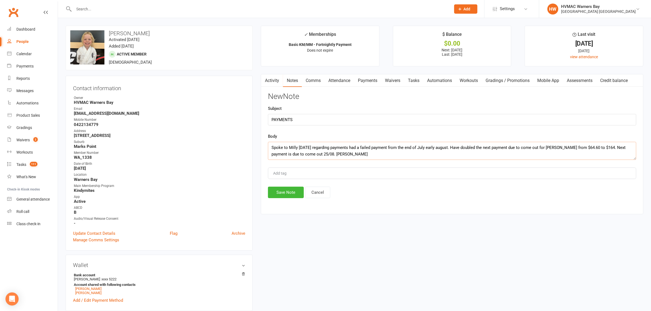
click at [567, 148] on textarea "Spoke to Milly today regarding payments had a failed payment from the end of Ju…" at bounding box center [452, 151] width 368 height 18
click at [588, 146] on textarea "Spoke to Milly today regarding payments had a failed payment from the end of Ju…" at bounding box center [452, 151] width 368 height 18
type textarea "Spoke to Milly today regarding payments had a failed payment from the end of Ju…"
click at [275, 192] on button "Save Note" at bounding box center [286, 192] width 36 height 11
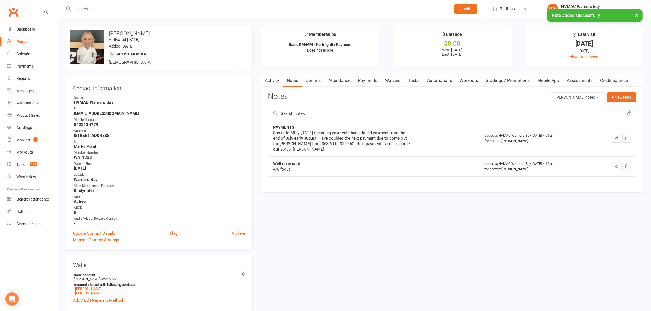
click at [344, 79] on link "Attendance" at bounding box center [339, 80] width 30 height 13
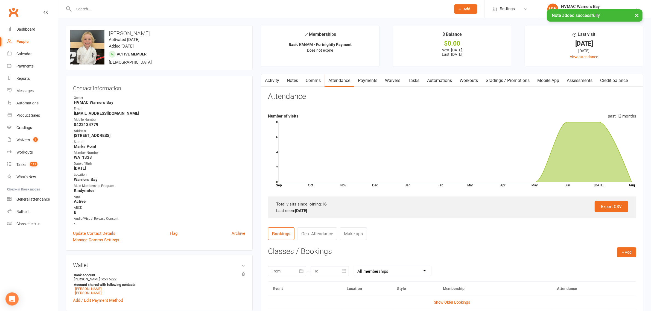
click at [374, 81] on link "Payments" at bounding box center [367, 80] width 27 height 13
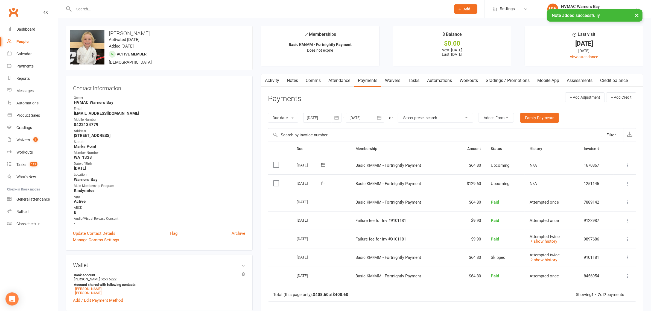
click at [269, 80] on link "Activity" at bounding box center [272, 80] width 22 height 13
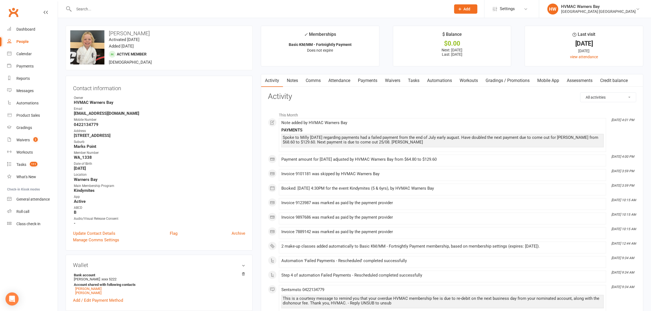
click at [291, 79] on link "Notes" at bounding box center [292, 80] width 19 height 13
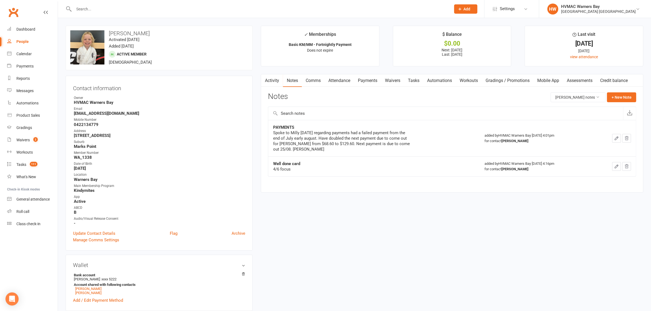
click at [363, 79] on link "Payments" at bounding box center [367, 80] width 27 height 13
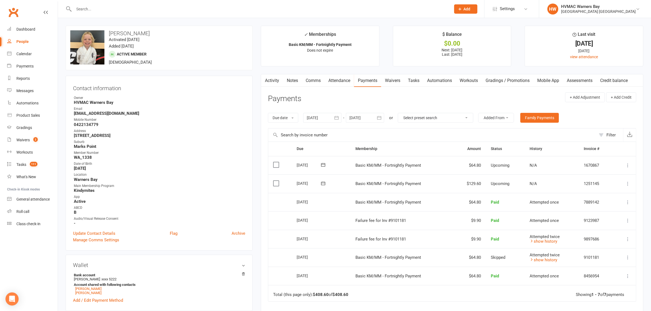
click at [284, 79] on link "Notes" at bounding box center [292, 80] width 19 height 13
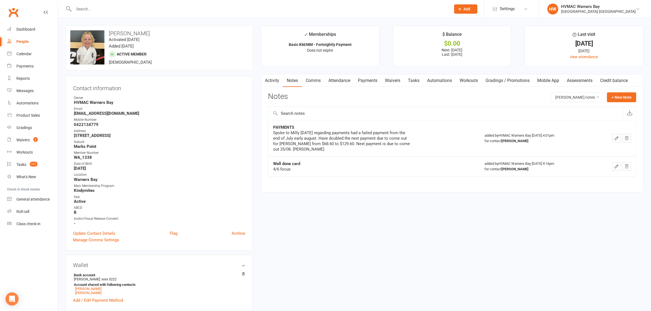
click at [618, 139] on button "button" at bounding box center [616, 138] width 9 height 9
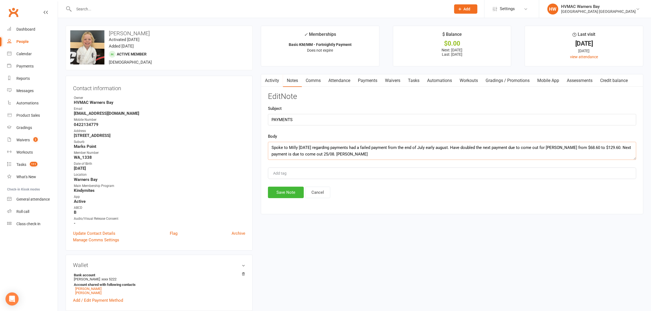
drag, startPoint x: 567, startPoint y: 147, endPoint x: 586, endPoint y: 156, distance: 21.4
click at [568, 148] on textarea "Spoke to Milly today regarding payments had a failed payment from the end of Ju…" at bounding box center [452, 151] width 368 height 18
type textarea "Spoke to Milly today regarding payments had a failed payment from the end of Ju…"
click at [285, 193] on button "Save Note" at bounding box center [286, 192] width 36 height 11
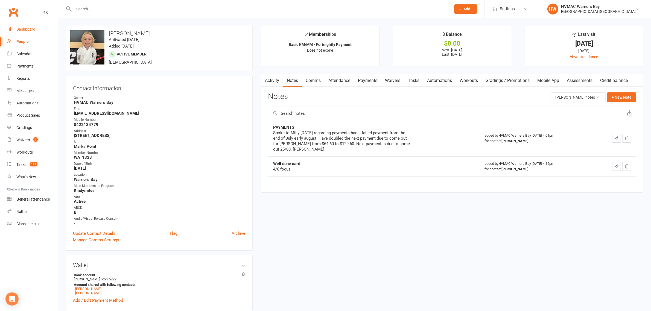
click at [15, 27] on link "Dashboard" at bounding box center [32, 29] width 51 height 12
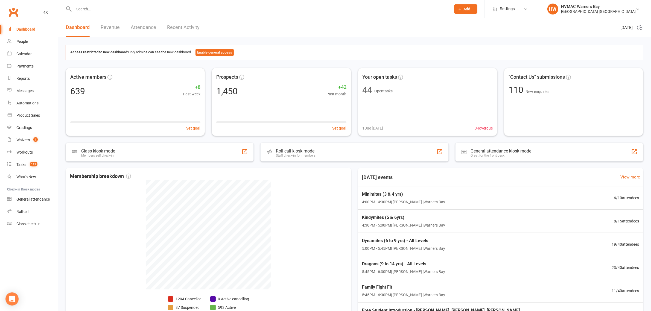
click at [91, 10] on input "text" at bounding box center [259, 9] width 375 height 8
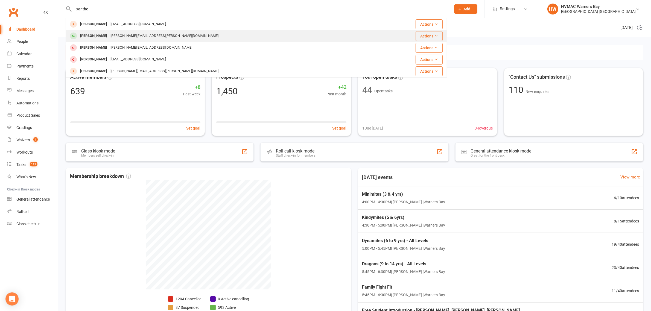
type input "xanthe"
click at [96, 40] on div "Xanthe Berger kate.hourigan@gmail.com" at bounding box center [224, 35] width 316 height 11
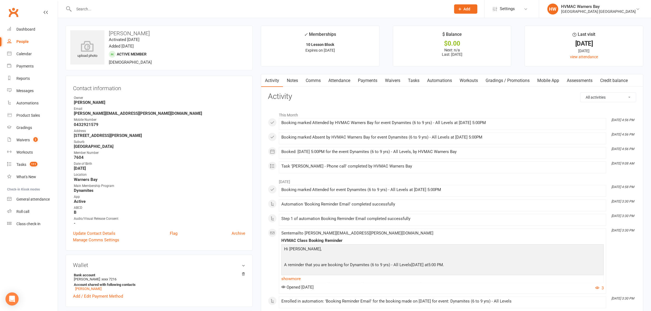
click at [358, 80] on link "Payments" at bounding box center [367, 80] width 27 height 13
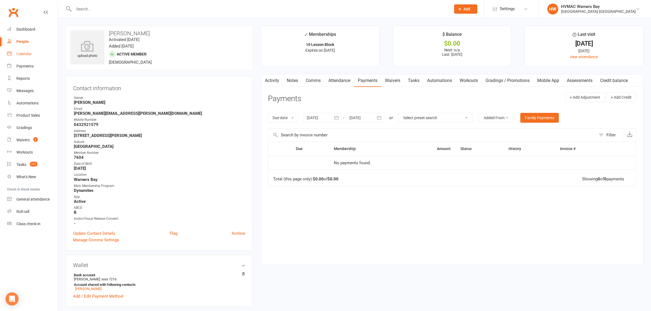
click at [29, 53] on div "Calendar" at bounding box center [23, 54] width 15 height 4
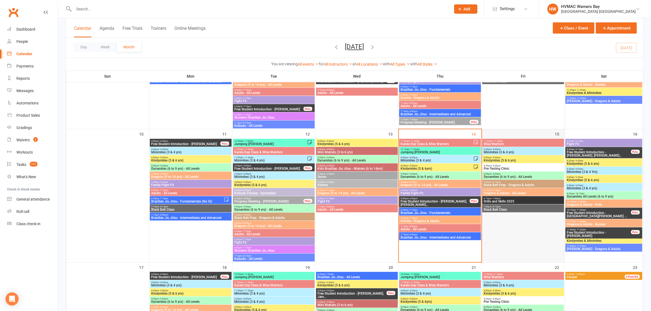
scroll to position [342, 0]
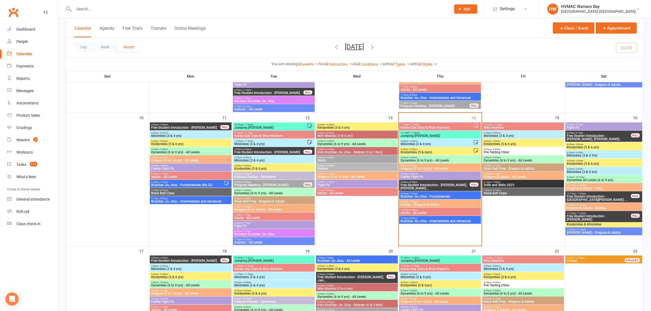
click at [423, 159] on span "Dynamites (6 to 9 yrs) - All Levels" at bounding box center [440, 160] width 80 height 3
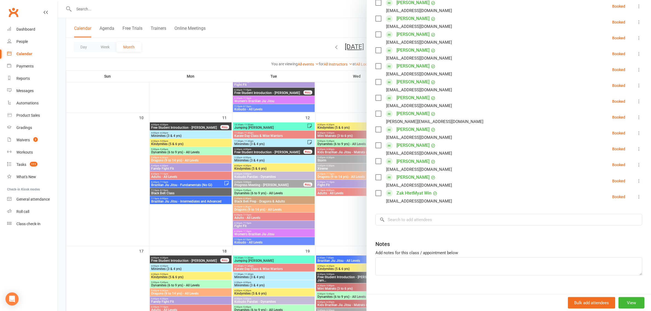
scroll to position [208, 0]
click at [399, 213] on input "search" at bounding box center [508, 218] width 267 height 11
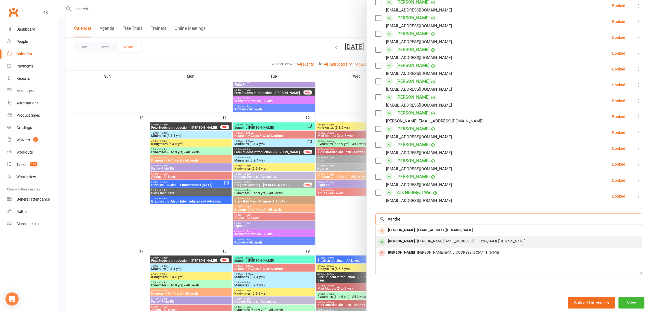
type input "Xanthe"
click at [417, 239] on span "kate.hourigan@gmail.com" at bounding box center [471, 241] width 108 height 4
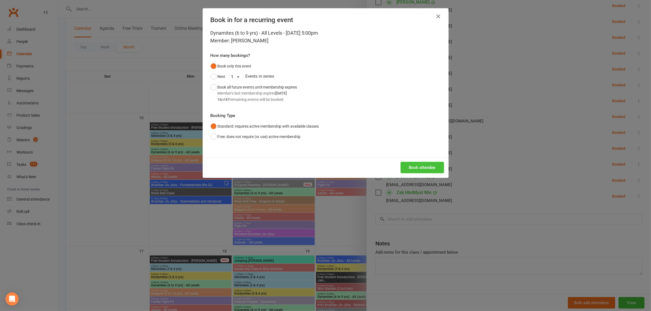
click at [419, 169] on button "Book attendee" at bounding box center [421, 167] width 43 height 11
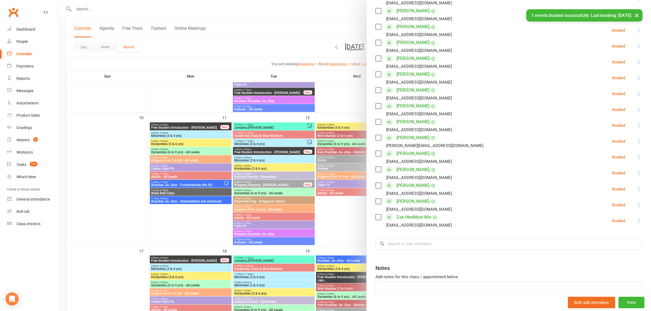
scroll to position [205, 0]
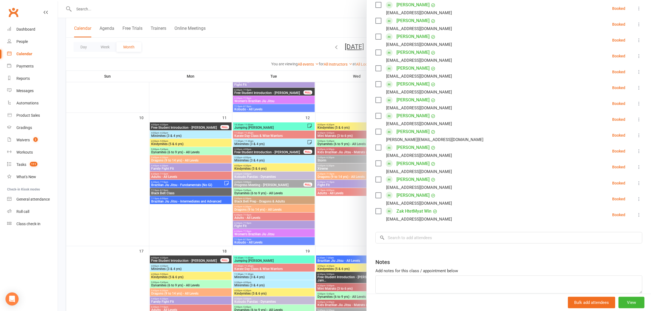
click at [325, 189] on div at bounding box center [354, 155] width 593 height 311
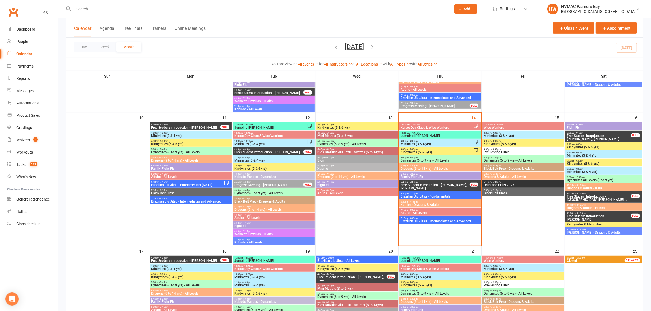
click at [422, 142] on span "Minimites (3 & 4 yrs)" at bounding box center [436, 143] width 73 height 3
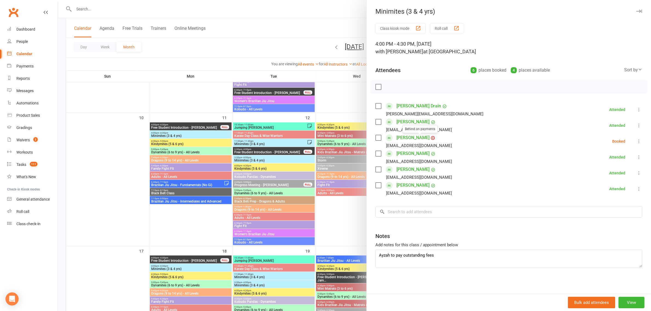
click at [409, 139] on link "Ayzah Hall" at bounding box center [412, 137] width 33 height 9
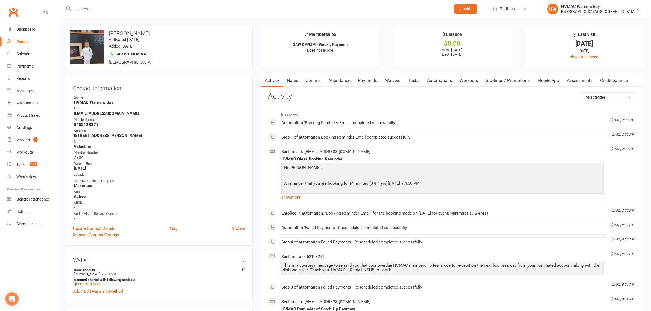
click at [288, 83] on link "Notes" at bounding box center [292, 80] width 19 height 13
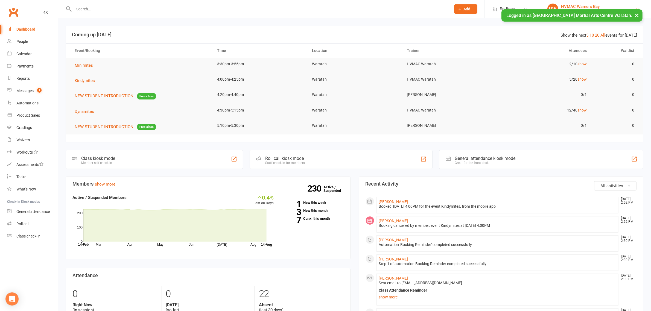
click at [607, 7] on div "HVMAC Warners Bay" at bounding box center [598, 6] width 75 height 5
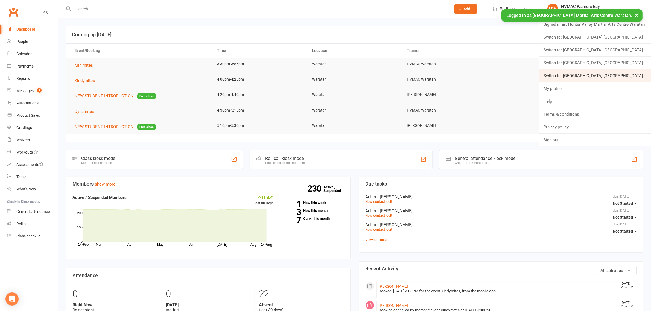
click at [633, 76] on link "Switch to: [GEOGRAPHIC_DATA] [GEOGRAPHIC_DATA]" at bounding box center [595, 75] width 112 height 13
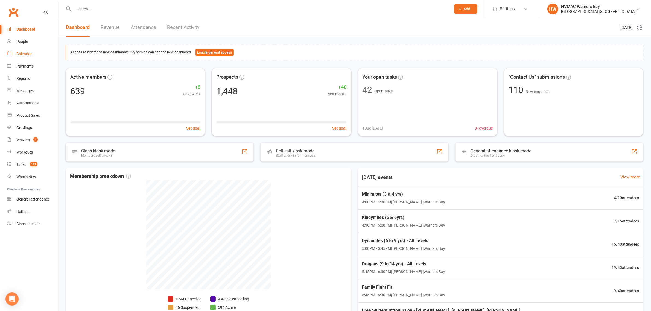
drag, startPoint x: 35, startPoint y: 57, endPoint x: 34, endPoint y: 62, distance: 4.9
click at [35, 57] on link "Calendar" at bounding box center [32, 54] width 51 height 12
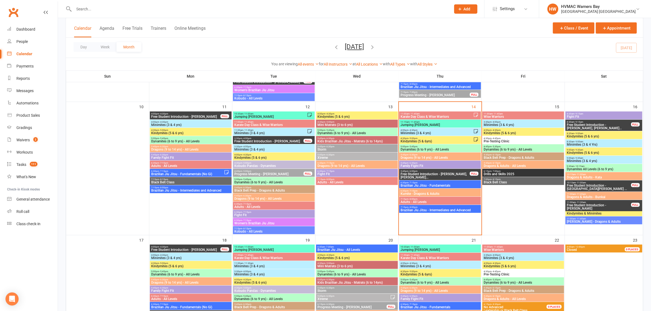
scroll to position [342, 0]
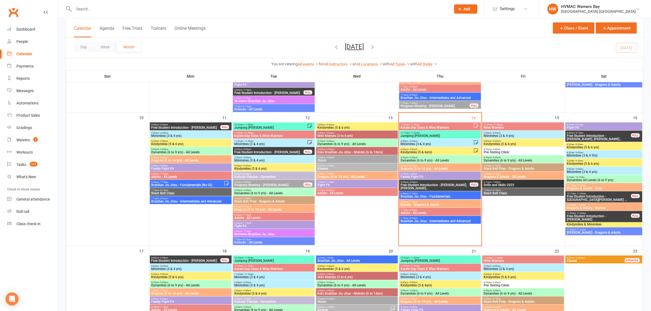
click at [80, 8] on input "text" at bounding box center [259, 9] width 375 height 8
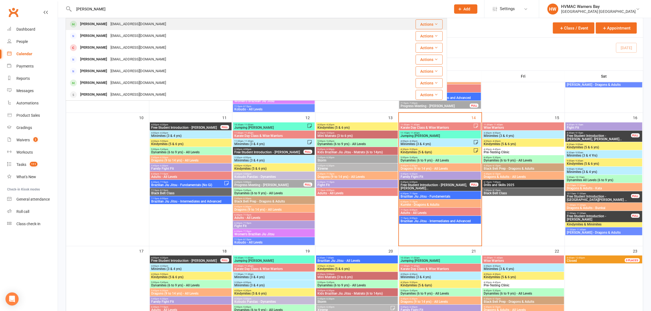
type input "[PERSON_NAME]"
click at [109, 25] on div "[EMAIL_ADDRESS][DOMAIN_NAME]" at bounding box center [138, 24] width 59 height 8
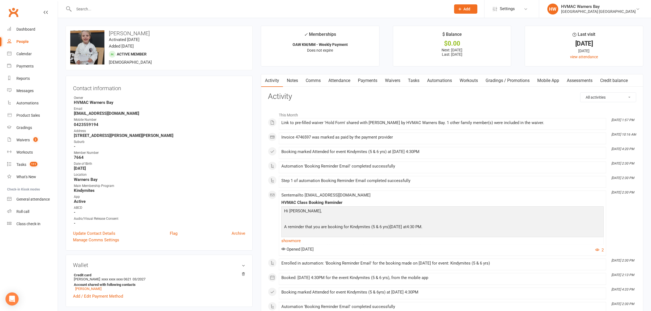
drag, startPoint x: 363, startPoint y: 86, endPoint x: 346, endPoint y: 69, distance: 24.5
click at [382, 61] on ul "✓ Memberships OAW KM/MM - Weekly Payment Does not expire $ Balance $0.00 Next: …" at bounding box center [452, 46] width 382 height 41
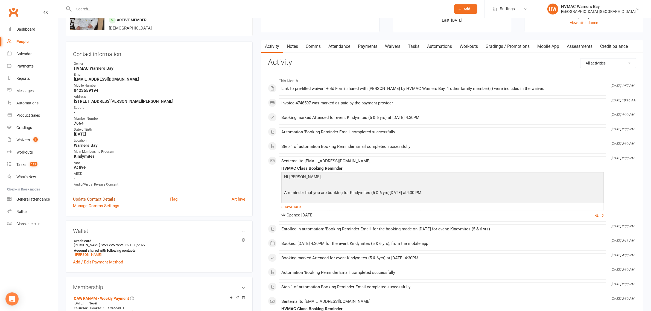
click at [87, 200] on link "Update Contact Details" at bounding box center [94, 199] width 42 height 7
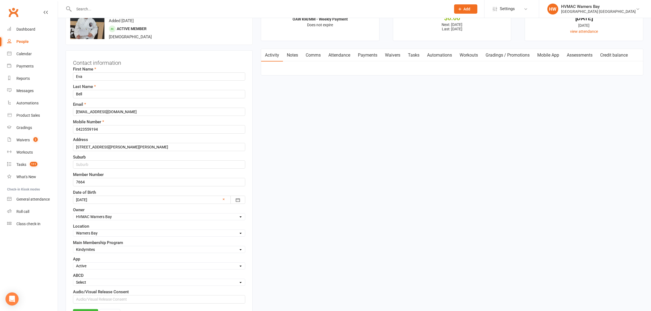
scroll to position [128, 0]
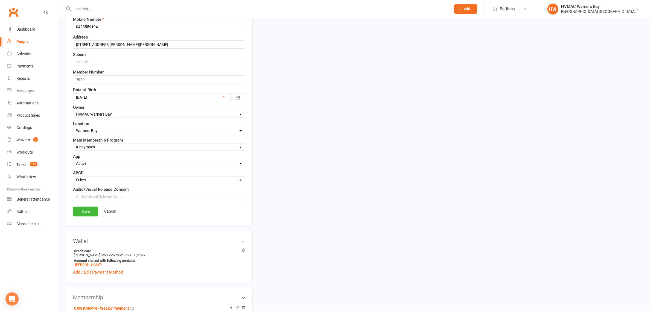
click at [104, 183] on select "Select A B C D" at bounding box center [159, 180] width 172 height 6
select select "B"
click at [73, 178] on select "Select A B C D" at bounding box center [159, 180] width 172 height 6
click at [84, 213] on link "Save" at bounding box center [85, 212] width 25 height 10
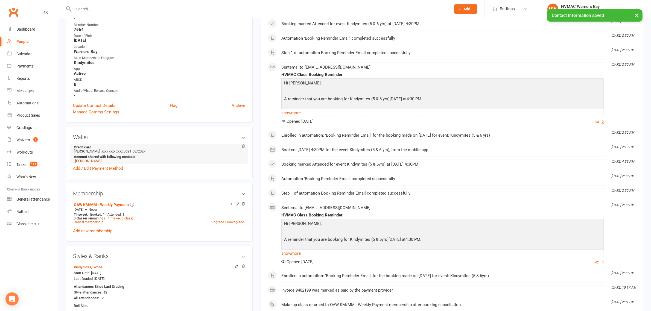
click at [82, 160] on link "[PERSON_NAME]" at bounding box center [88, 161] width 26 height 4
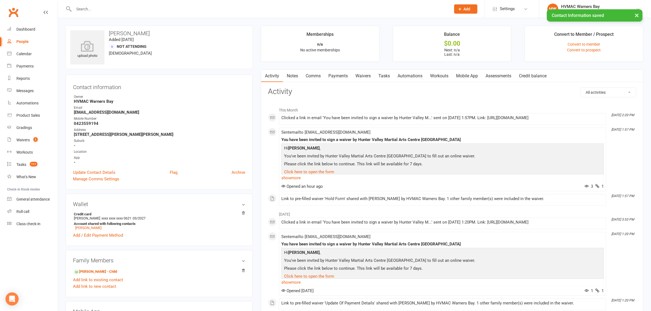
click at [367, 76] on link "Waivers" at bounding box center [362, 76] width 23 height 13
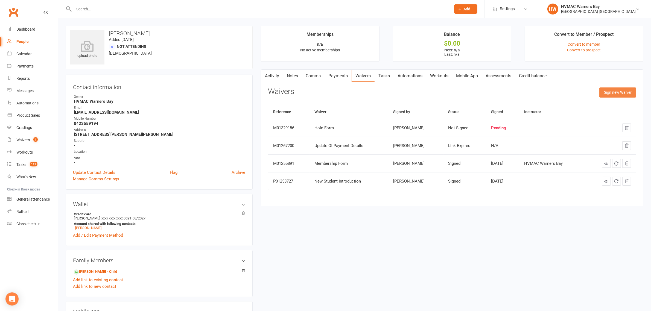
click at [609, 93] on button "Sign new Waiver" at bounding box center [617, 92] width 37 height 10
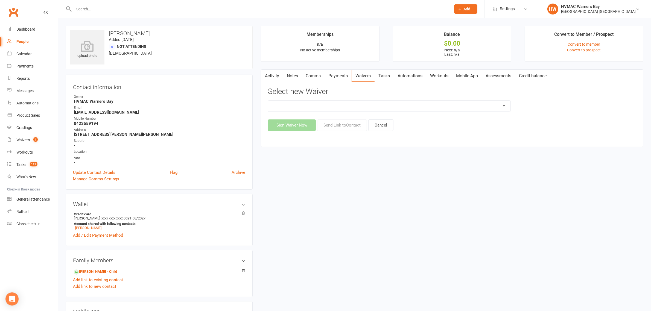
click at [465, 107] on select "Cancellation Form Cancellation Form - Kinder Kicks Fitness Challenge Goals Asse…" at bounding box center [389, 106] width 242 height 11
select select "5750"
click at [268, 101] on select "Cancellation Form Cancellation Form - Kinder Kicks Fitness Challenge Goals Asse…" at bounding box center [389, 106] width 242 height 11
click at [352, 125] on button "Send Link to Contact" at bounding box center [342, 124] width 50 height 11
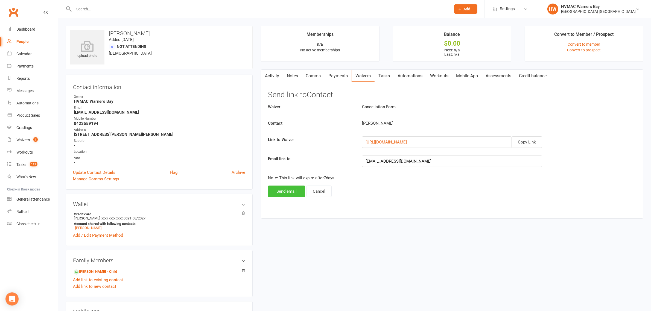
click at [277, 193] on button "Send email" at bounding box center [286, 191] width 37 height 11
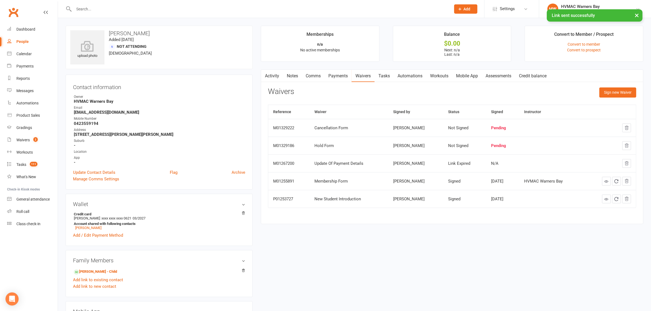
click at [269, 74] on link "Activity" at bounding box center [272, 76] width 22 height 13
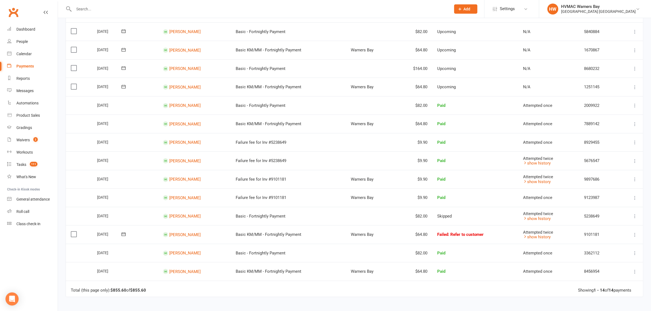
scroll to position [68, 0]
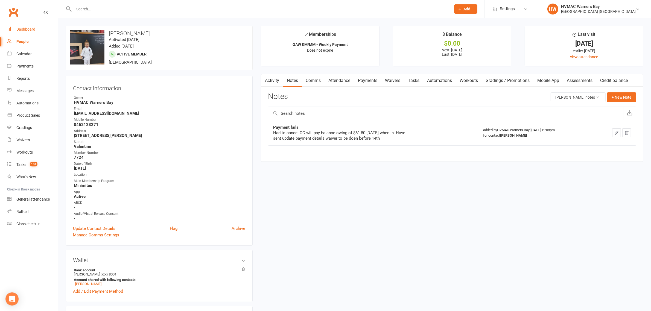
click at [32, 28] on div "Dashboard" at bounding box center [25, 29] width 19 height 4
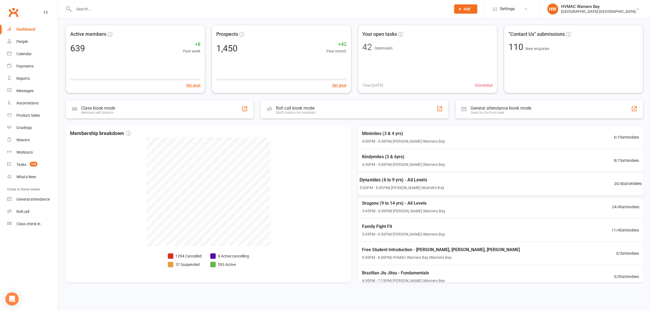
scroll to position [34, 0]
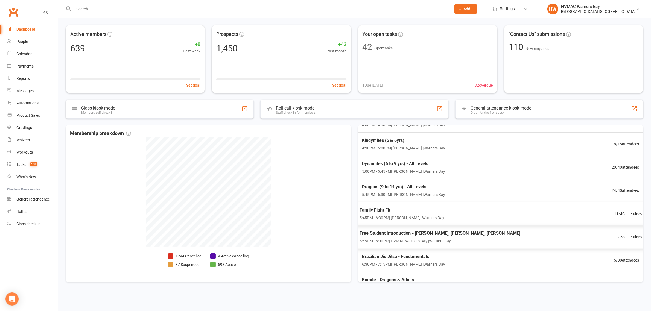
click at [425, 215] on div "Family Fight Fit 5:45PM - 6:30PM | Anna Hayes | Warners Bay" at bounding box center [401, 214] width 85 height 14
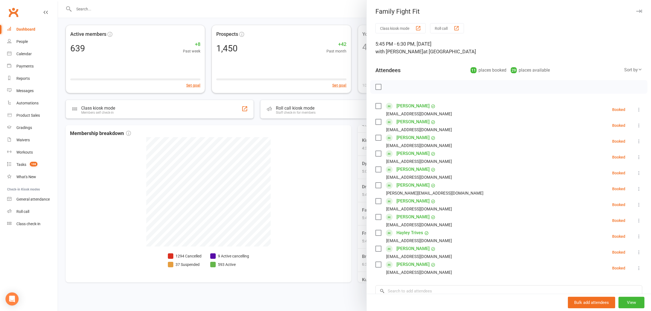
scroll to position [68, 0]
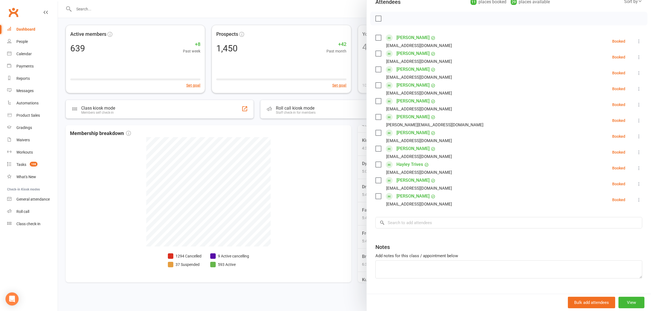
click at [349, 191] on div at bounding box center [354, 155] width 593 height 311
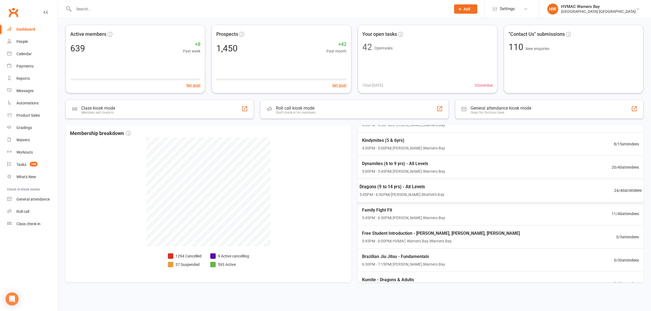
scroll to position [0, 0]
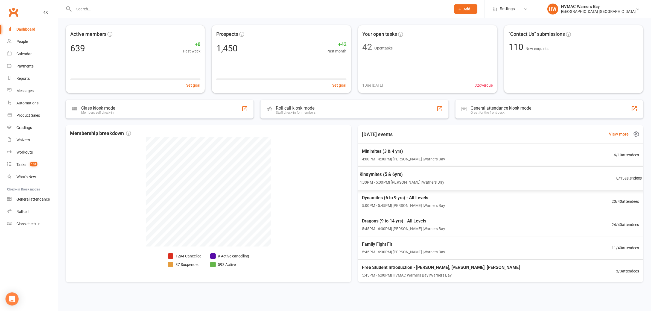
click at [384, 180] on span "4:30PM - 5:00PM | Kelie Fisher | Warners Bay" at bounding box center [401, 182] width 85 height 6
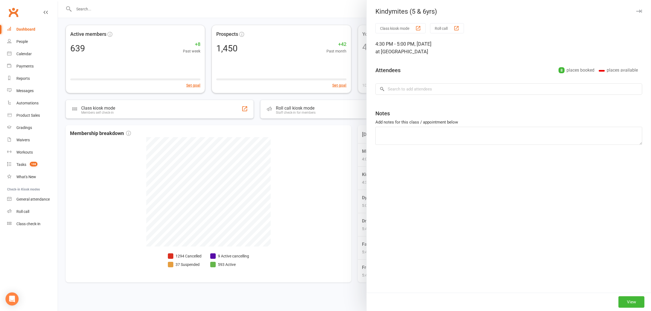
type textarea "Leo did an intro a few months back, a little inattentive and seemed to struggle…"
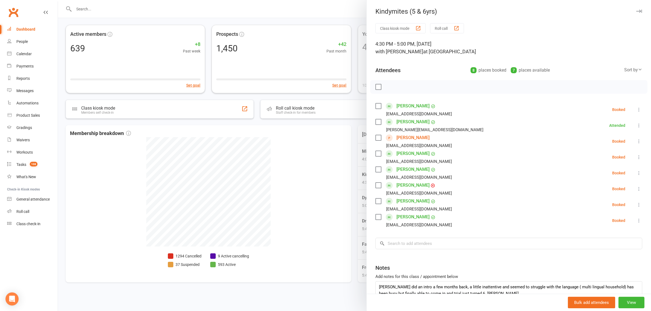
scroll to position [33, 0]
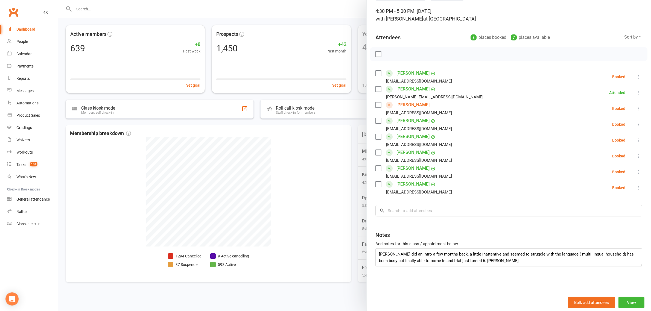
click at [341, 193] on div at bounding box center [354, 155] width 593 height 311
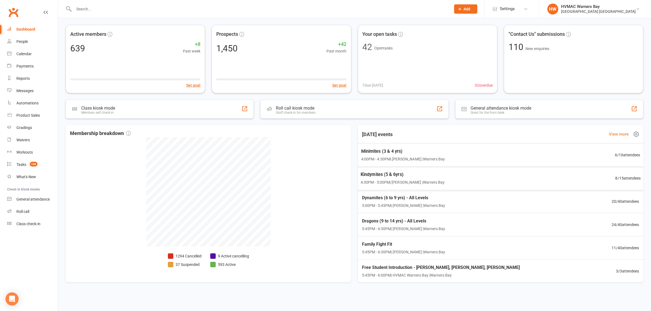
click at [385, 173] on span "Kindymites (5 & 6yrs)" at bounding box center [402, 174] width 84 height 7
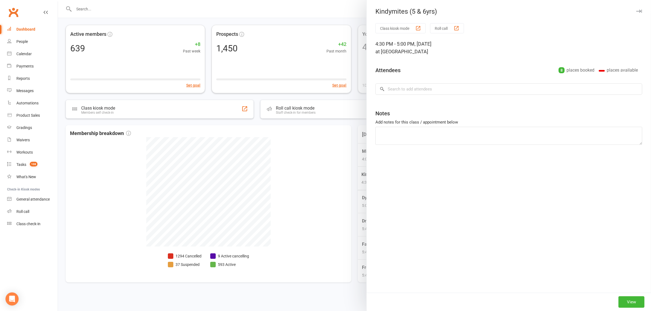
type textarea "Leo did an intro a few months back, a little inattentive and seemed to struggle…"
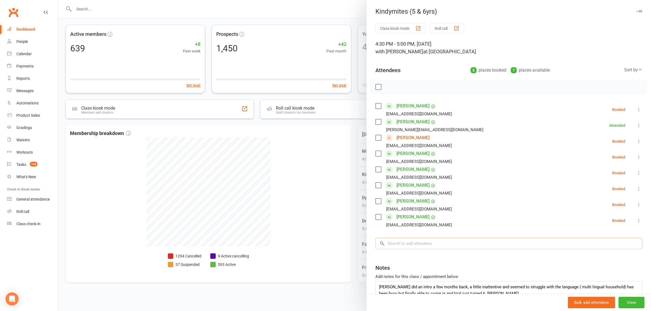
click at [402, 241] on input "search" at bounding box center [508, 243] width 267 height 11
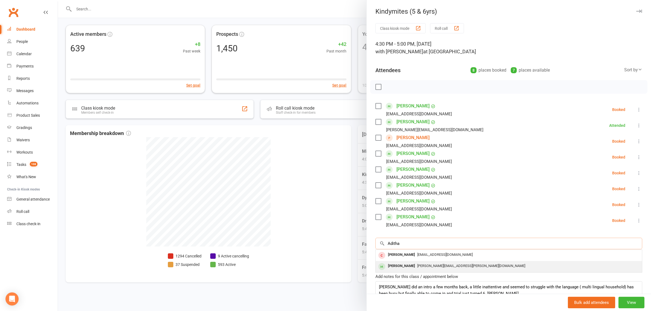
type input "Aditha"
click at [414, 268] on div "Adithya Raghavendra" at bounding box center [400, 266] width 31 height 8
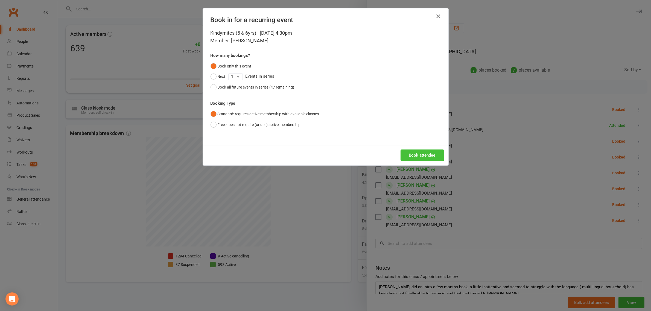
click at [412, 158] on button "Book attendee" at bounding box center [421, 154] width 43 height 11
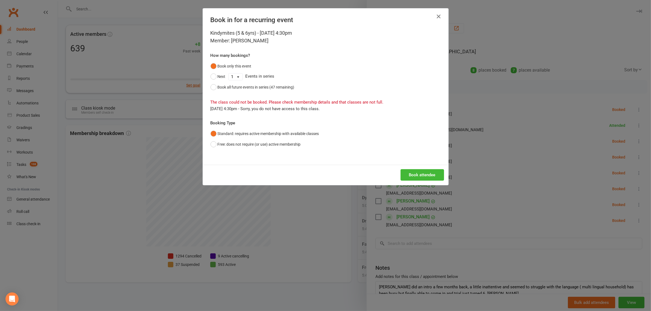
click at [436, 13] on icon "button" at bounding box center [438, 16] width 7 height 7
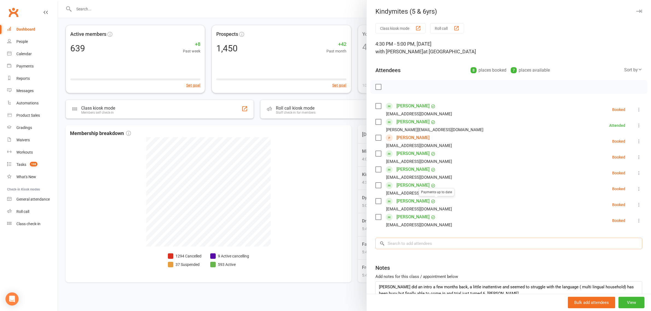
click at [413, 248] on input "search" at bounding box center [508, 243] width 267 height 11
type input "A"
click at [337, 198] on div at bounding box center [354, 155] width 593 height 311
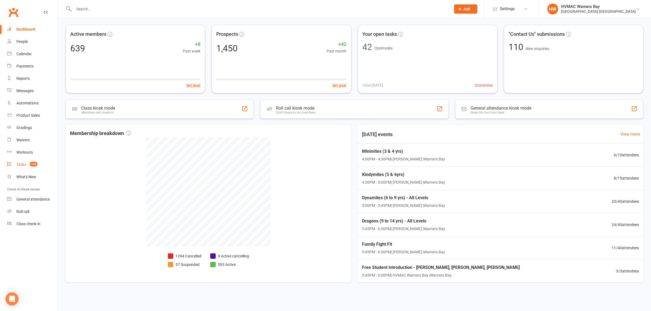
click at [30, 162] on count-badge "108" at bounding box center [32, 164] width 10 height 4
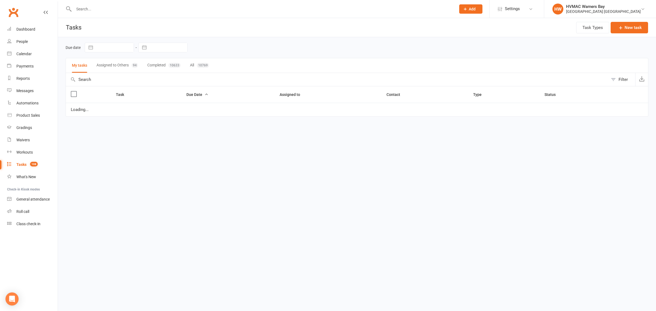
select select "started"
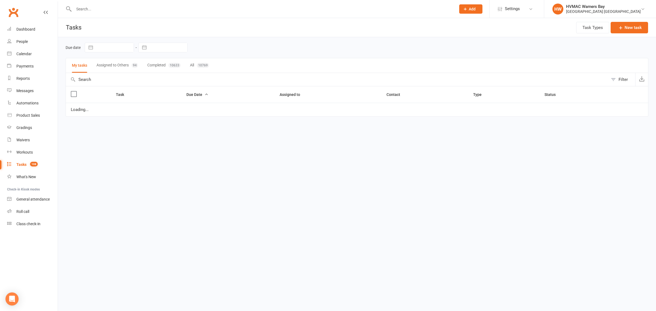
select select "waiting"
select select "started"
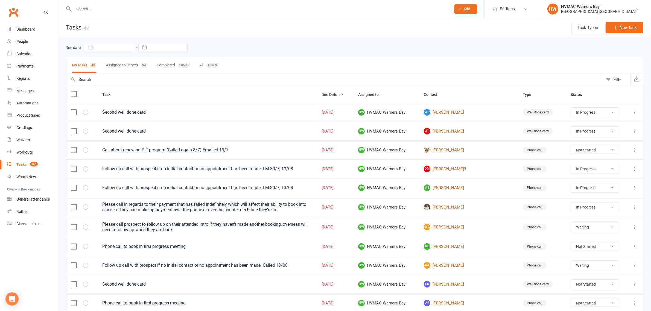
click at [138, 63] on button "Assigned to Others 94" at bounding box center [127, 65] width 42 height 14
select select "started"
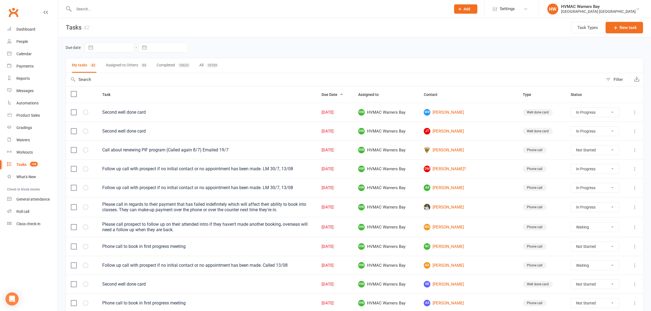
select select "started"
select select "waiting"
select select "started"
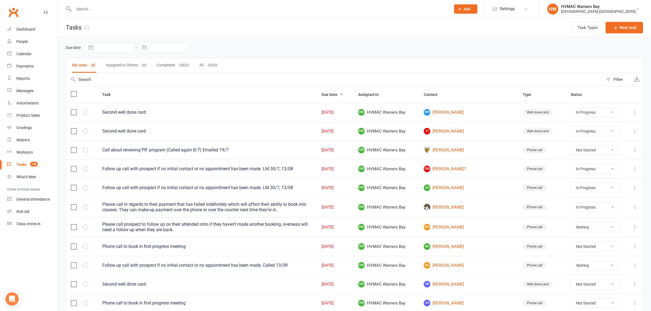
select select "started"
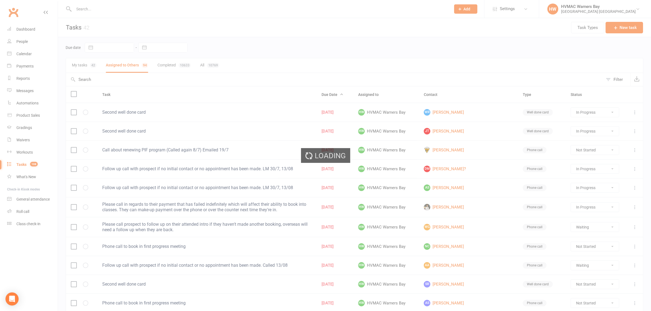
select select "started"
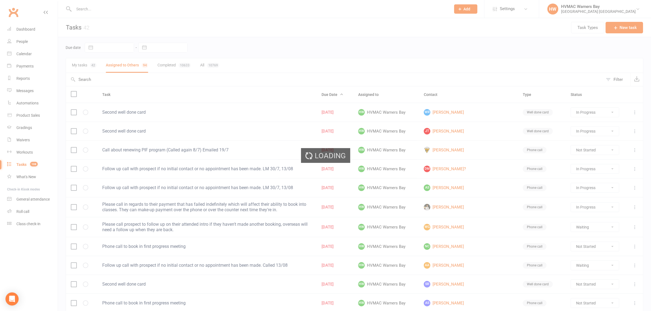
select select "waiting"
select select "started"
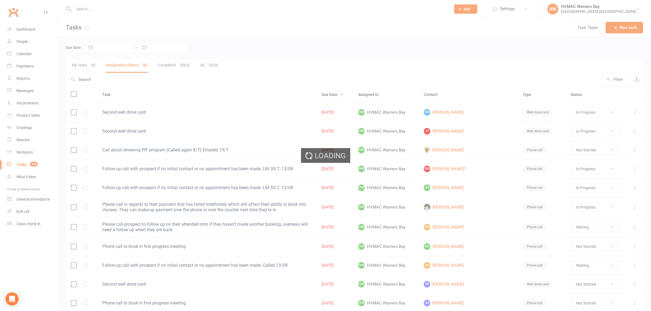
select select "started"
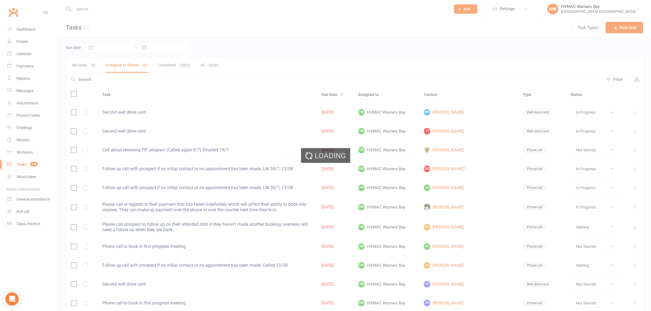
select select "started"
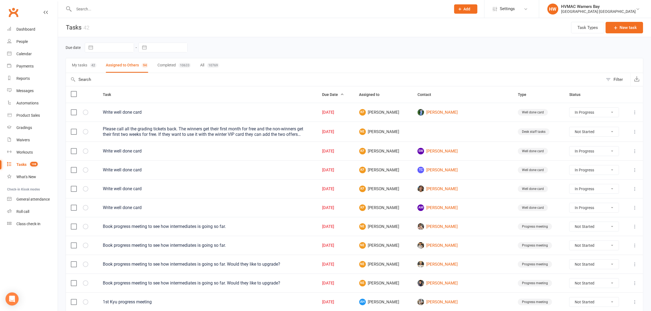
select select "started"
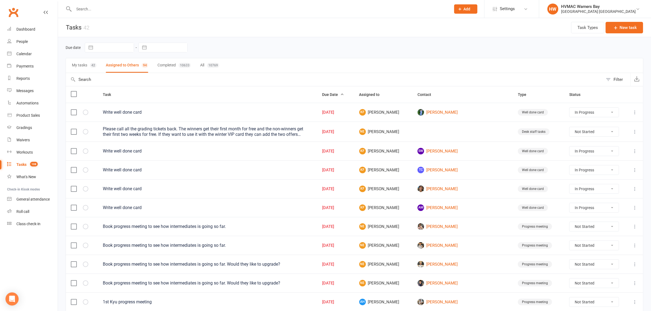
select select "started"
click at [617, 79] on div "Filter" at bounding box center [617, 79] width 9 height 7
select select "incomplete"
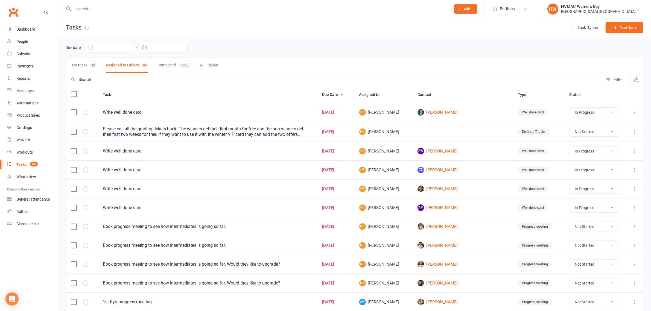
select select "-32395"
select select "started"
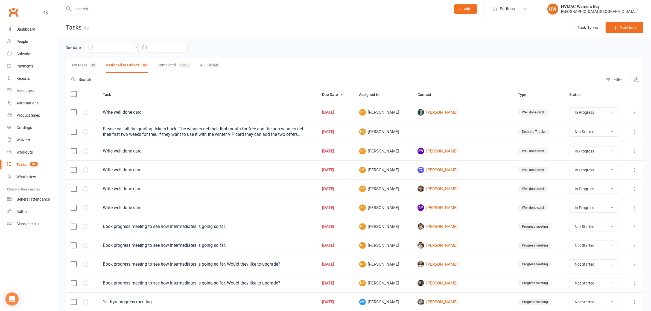
select select "started"
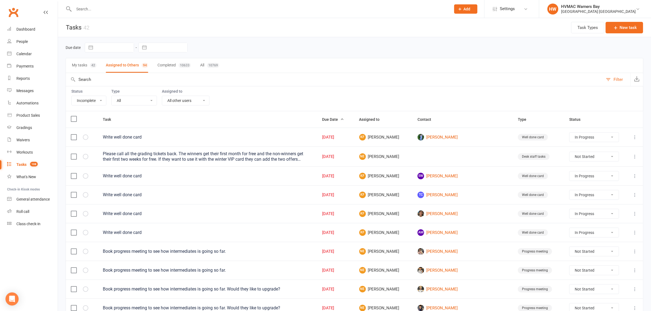
click at [195, 103] on select "All Me All other users Joel Holland Shalene Lowe Erin Talbut Kaia Hayes Warners…" at bounding box center [185, 100] width 47 height 9
select select "42939"
click at [163, 96] on select "All Me All other users Joel Holland Shalene Lowe Erin Talbut Kaia Hayes Warners…" at bounding box center [185, 100] width 47 height 9
select select "started"
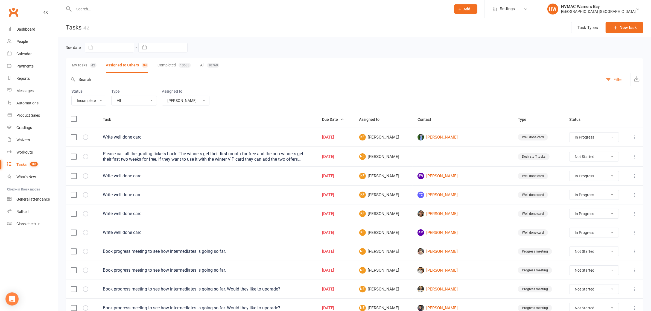
select select "started"
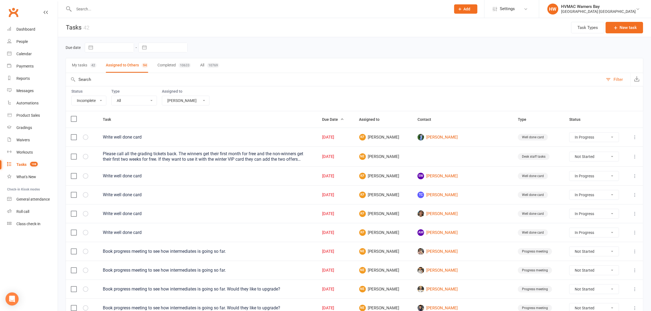
select select "started"
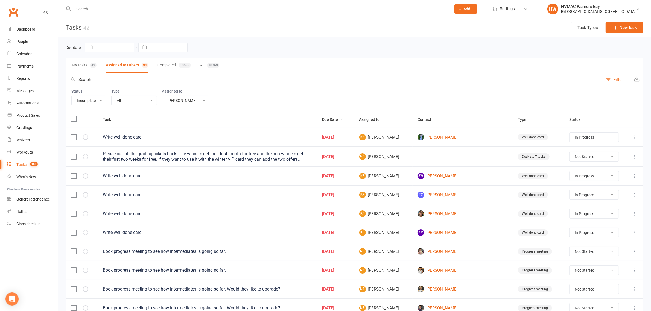
select select "started"
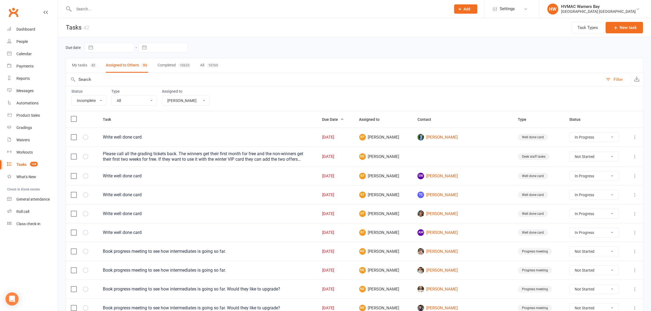
select select "started"
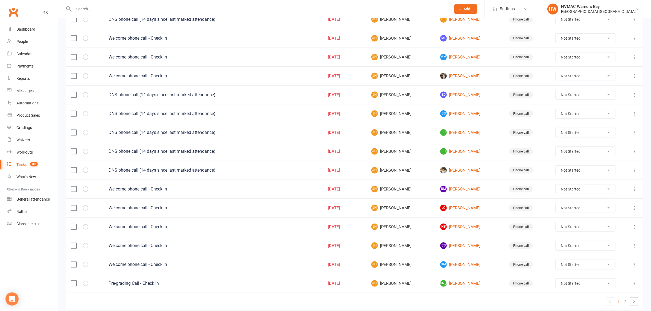
scroll to position [335, 0]
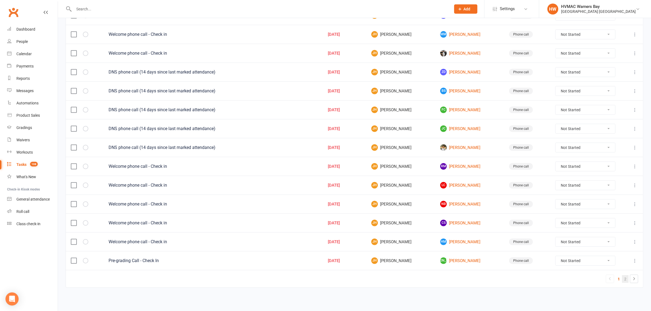
click at [623, 280] on link "2" at bounding box center [625, 279] width 7 height 8
select select "started"
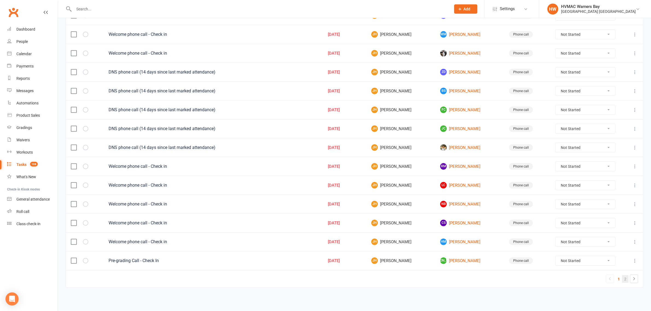
select select "started"
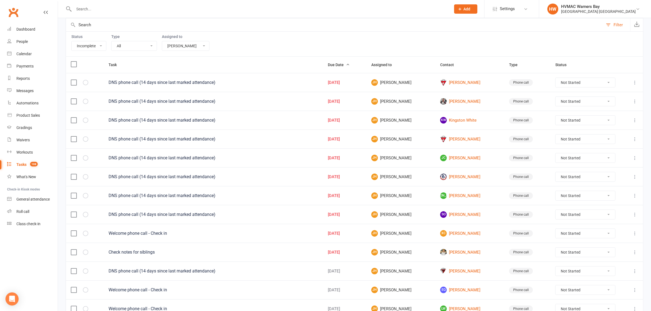
scroll to position [0, 0]
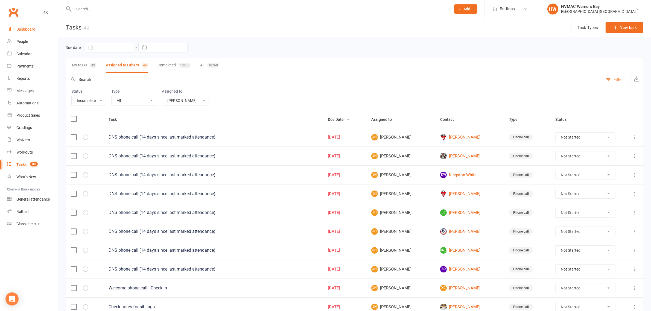
click at [42, 30] on link "Dashboard" at bounding box center [32, 29] width 51 height 12
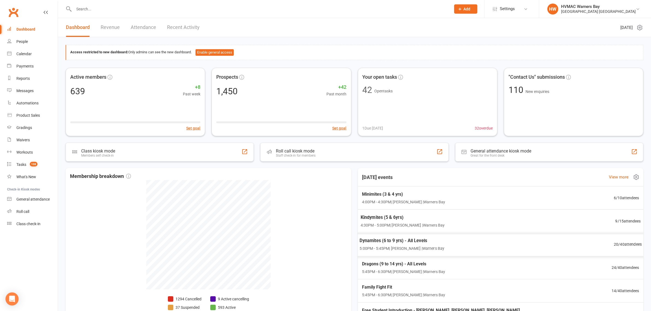
click at [423, 249] on span "5:00PM - 5:45PM | Kelie Fisher | Warners Bay" at bounding box center [401, 248] width 85 height 6
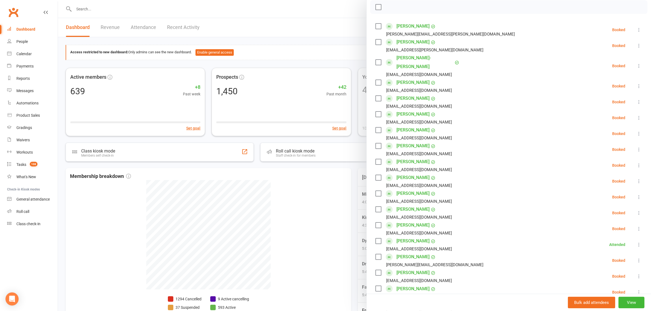
scroll to position [68, 0]
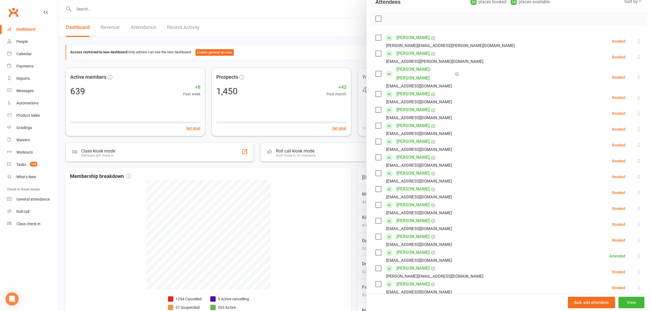
drag, startPoint x: 329, startPoint y: 187, endPoint x: 337, endPoint y: 187, distance: 7.1
click at [329, 187] on div at bounding box center [354, 155] width 593 height 311
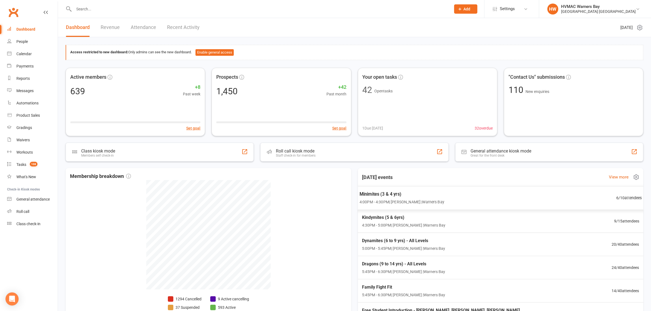
click at [389, 204] on span "4:00PM - 4:30PM | Anna Hayes | Warners Bay" at bounding box center [401, 202] width 85 height 6
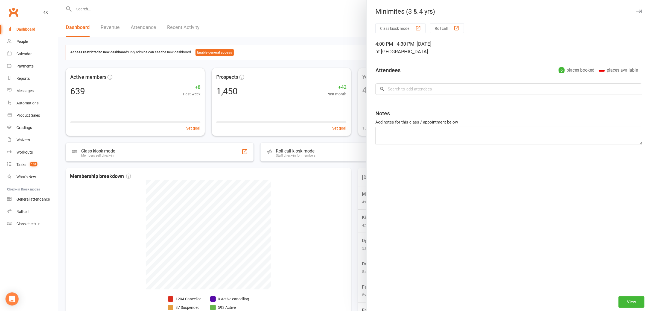
type textarea "Ayzah to pay outstanding fees"
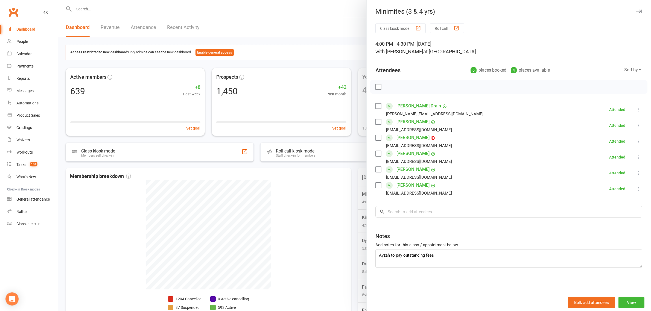
click at [320, 183] on div at bounding box center [354, 155] width 593 height 311
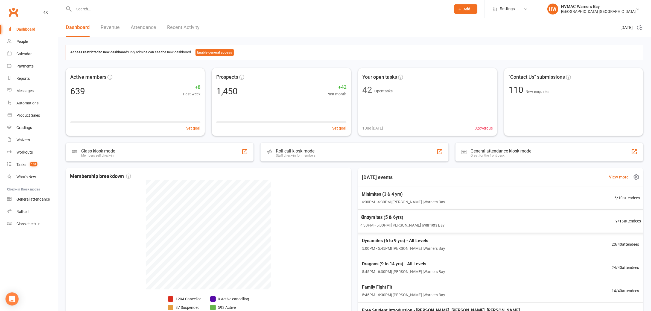
click at [378, 219] on span "Kindymites (5 & 6yrs)" at bounding box center [402, 217] width 84 height 7
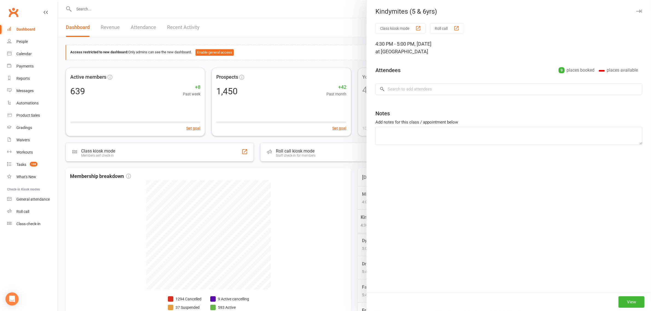
type textarea "Leo did an intro a few months back, a little inattentive and seemed to struggle…"
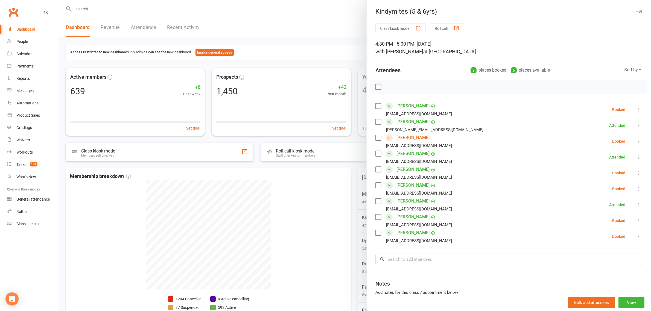
click at [359, 207] on div at bounding box center [354, 155] width 593 height 311
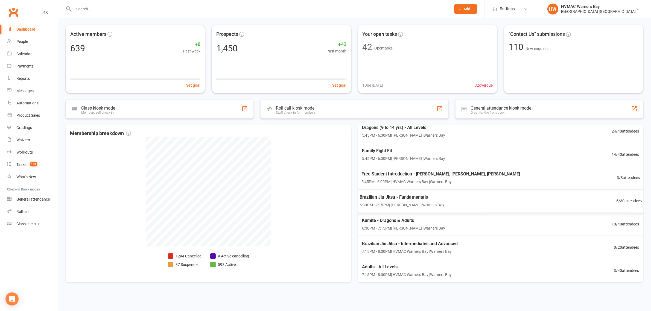
scroll to position [0, 0]
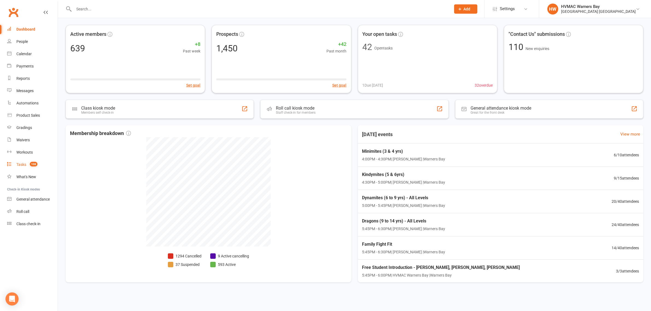
click at [29, 163] on count-badge "108" at bounding box center [32, 164] width 10 height 4
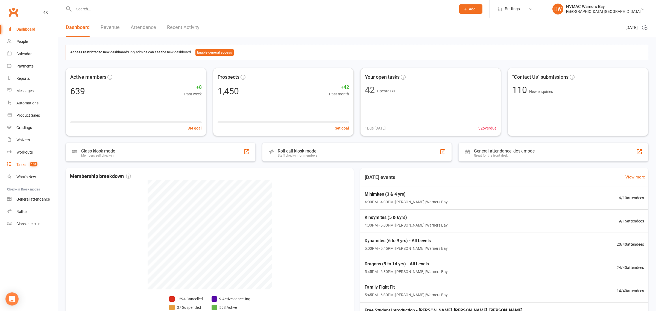
select select "incomplete"
select select "42939"
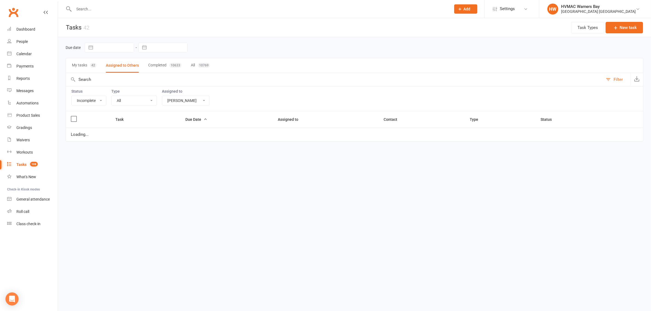
select select "started"
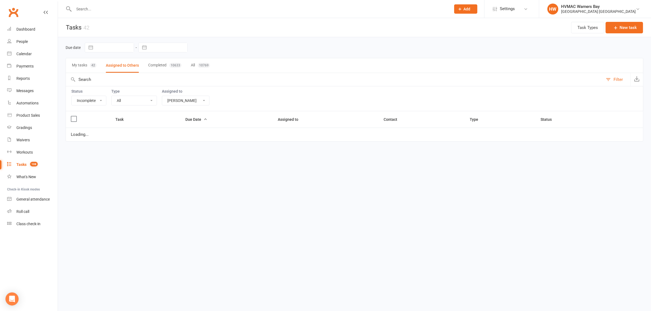
select select "started"
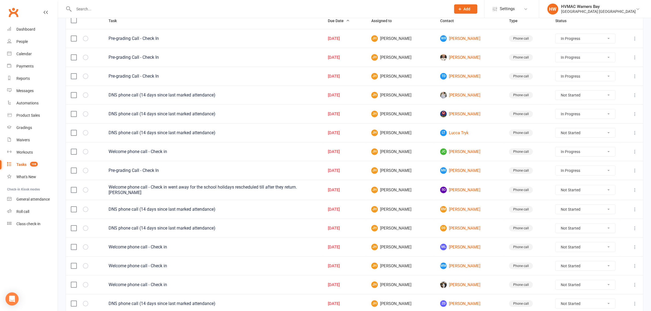
scroll to position [205, 0]
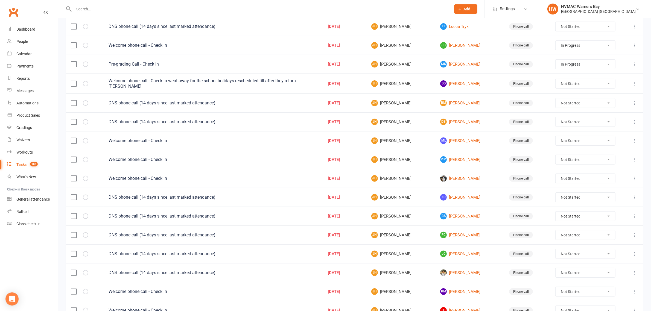
click at [581, 123] on select "Not Started In Progress Waiting Complete" at bounding box center [585, 121] width 60 height 9
click at [557, 119] on select "Not Started In Progress Waiting Complete" at bounding box center [585, 121] width 60 height 9
select select "unstarted"
select select "started"
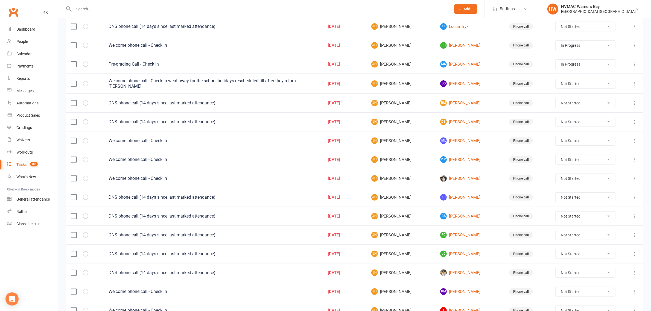
select select "started"
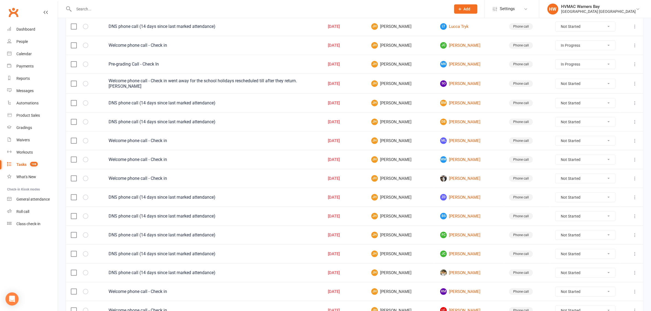
select select "started"
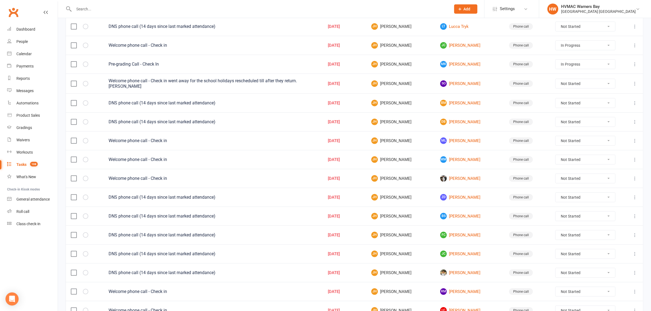
select select "started"
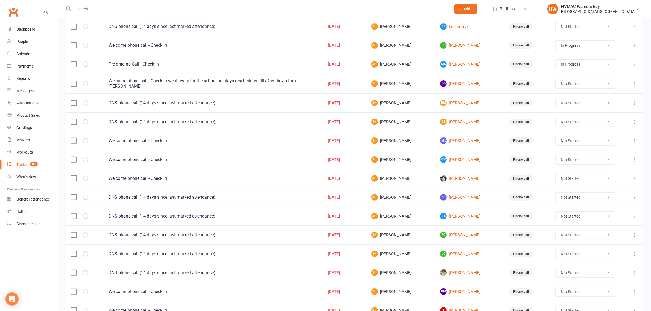
select select "started"
click at [566, 107] on select "Not Started In Progress Waiting Complete" at bounding box center [585, 102] width 60 height 9
click at [557, 100] on select "Not Started In Progress Waiting Complete" at bounding box center [585, 102] width 60 height 9
select select "unstarted"
select select "started"
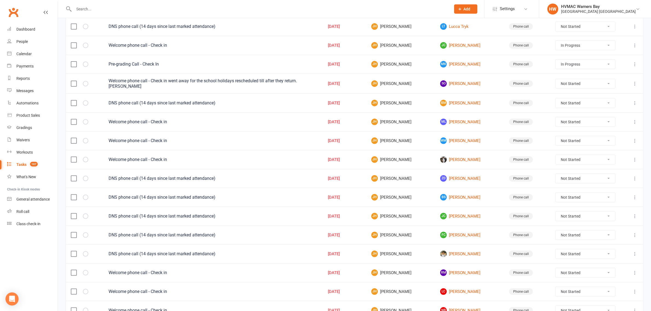
select select "started"
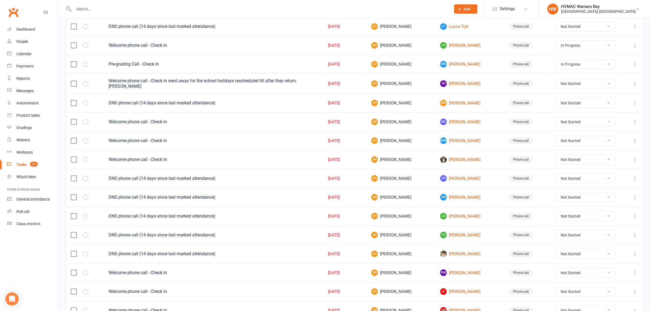
select select "started"
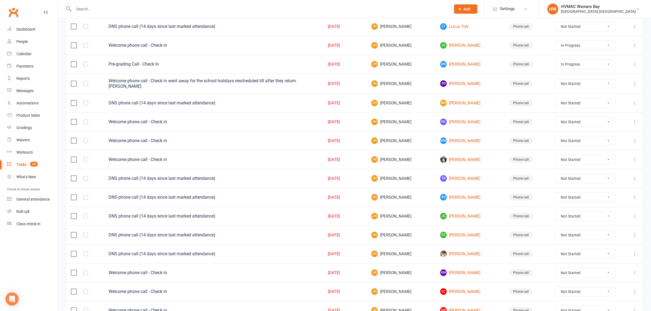
select select "started"
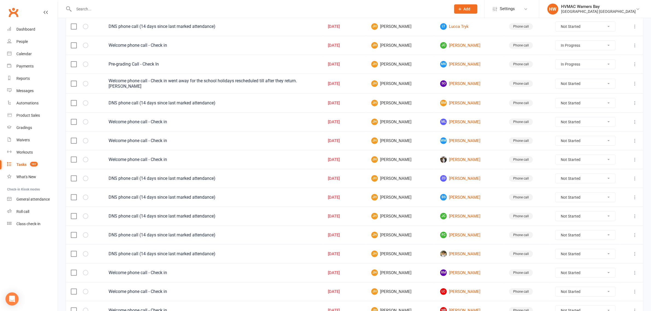
select select "started"
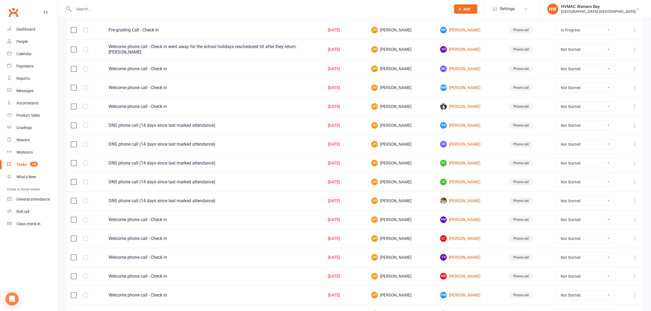
click at [566, 129] on select "Not Started In Progress Waiting Complete" at bounding box center [585, 125] width 60 height 9
click at [557, 123] on select "Not Started In Progress Waiting Complete" at bounding box center [585, 125] width 60 height 9
select select "unstarted"
select select "started"
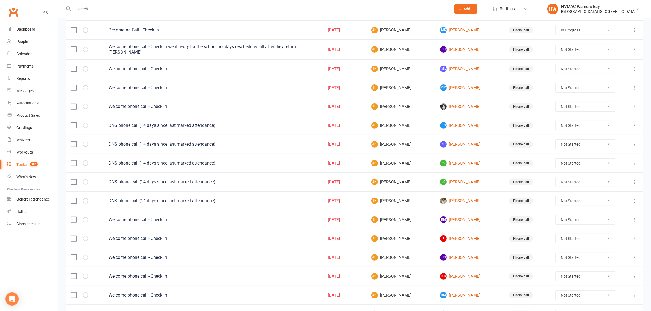
select select "started"
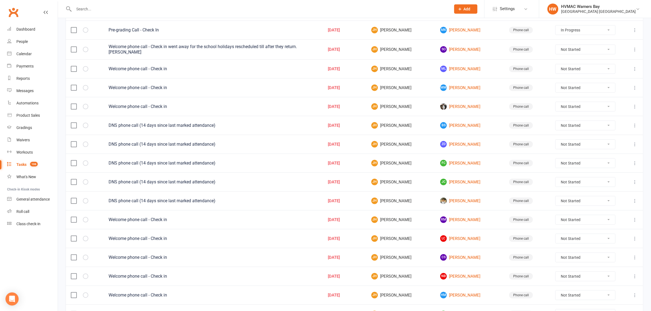
select select "started"
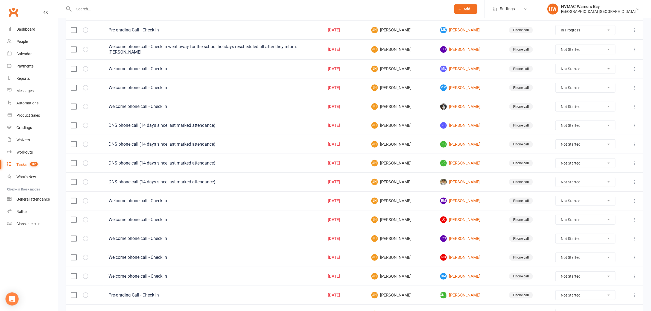
click at [572, 130] on select "Not Started In Progress Waiting Complete" at bounding box center [585, 125] width 60 height 9
click at [557, 123] on select "Not Started In Progress Waiting Complete" at bounding box center [585, 125] width 60 height 9
select select "unstarted"
select select "started"
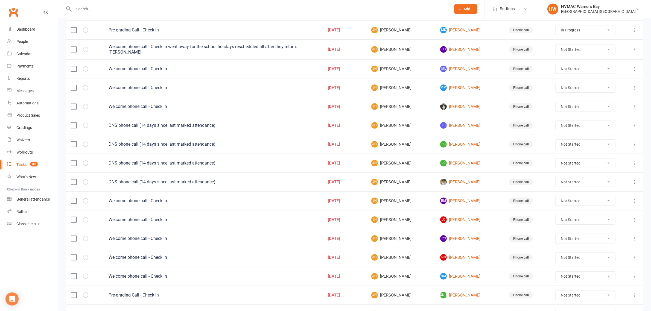
select select "started"
click at [567, 148] on select "Not Started In Progress Waiting Complete" at bounding box center [585, 144] width 60 height 9
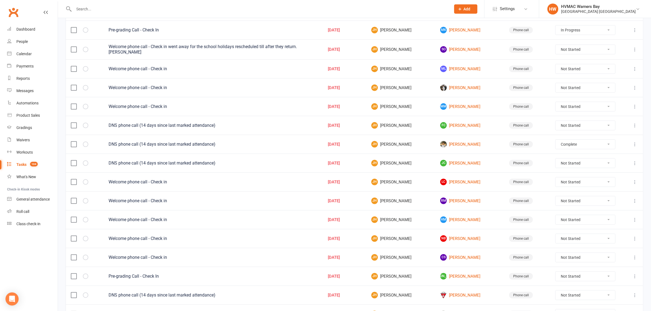
click at [557, 142] on select "Not Started In Progress Waiting Complete" at bounding box center [585, 144] width 60 height 9
select select "unstarted"
select select "started"
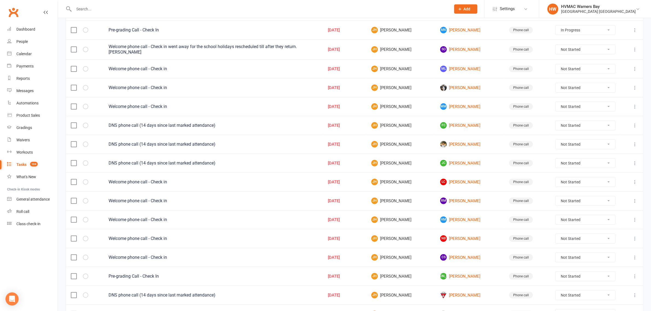
select select "started"
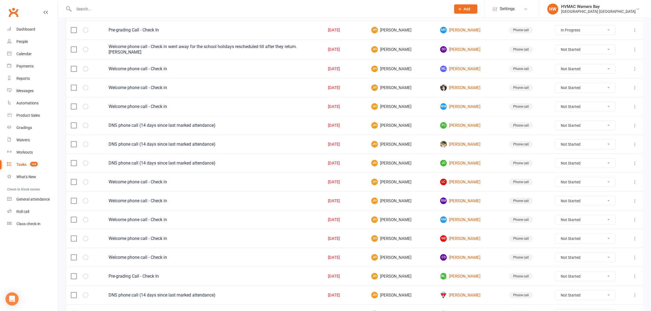
select select "started"
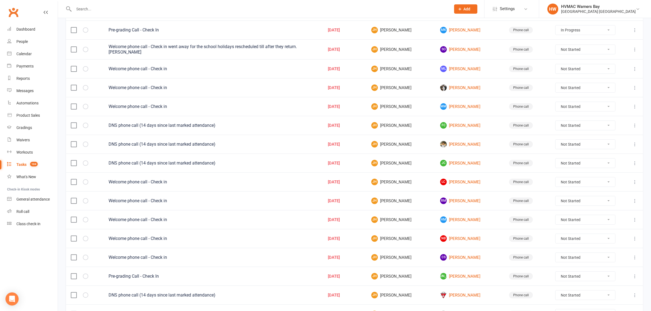
select select "started"
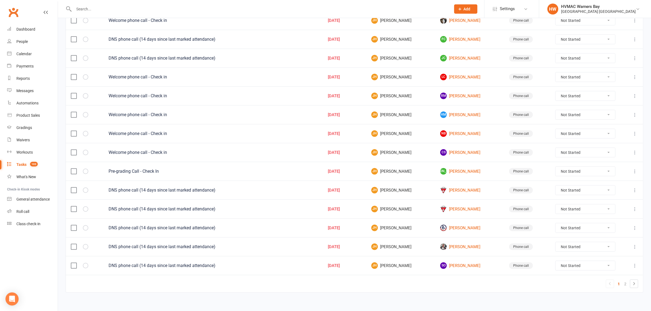
scroll to position [335, 0]
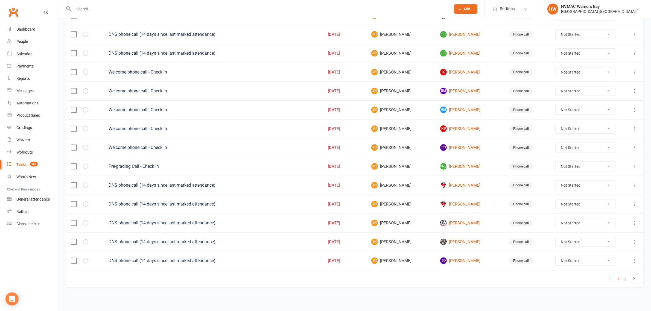
click at [561, 218] on select "Not Started In Progress Waiting Complete" at bounding box center [585, 222] width 60 height 9
click at [557, 218] on select "Not Started In Progress Waiting Complete" at bounding box center [585, 222] width 60 height 9
select select "unstarted"
select select "started"
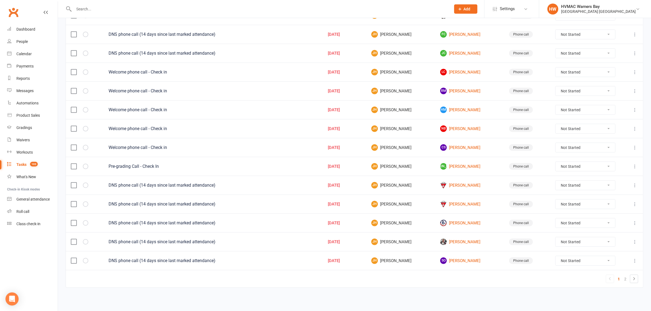
select select "started"
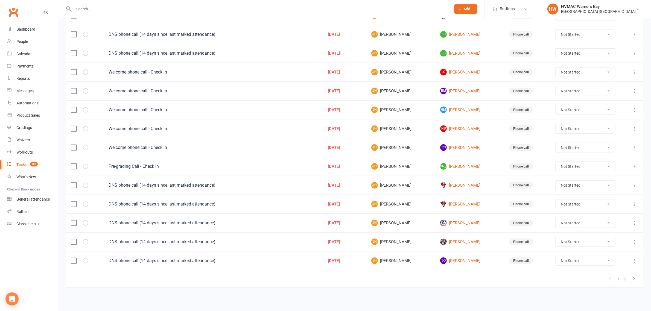
select select "started"
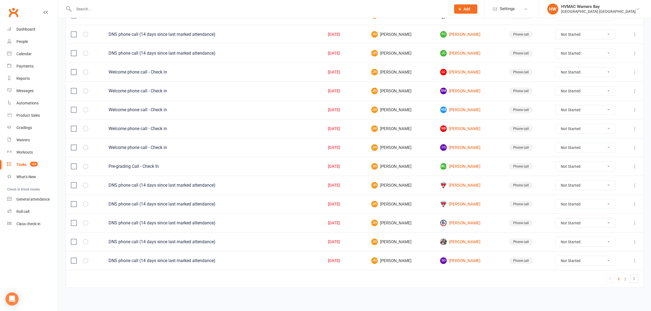
select select "started"
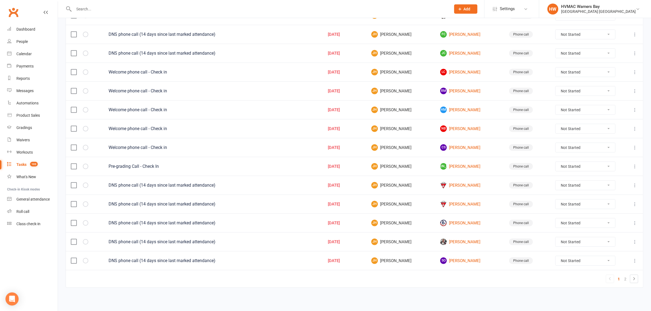
select select "started"
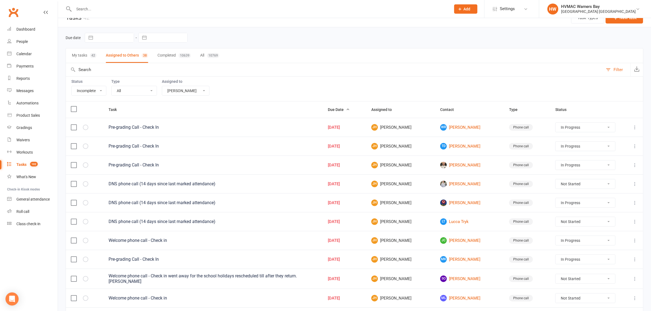
scroll to position [0, 0]
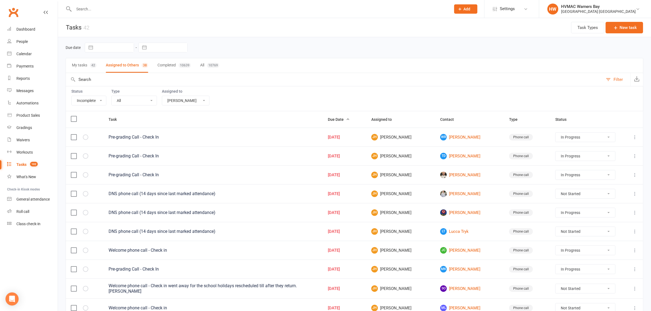
click at [99, 10] on input "text" at bounding box center [259, 9] width 375 height 8
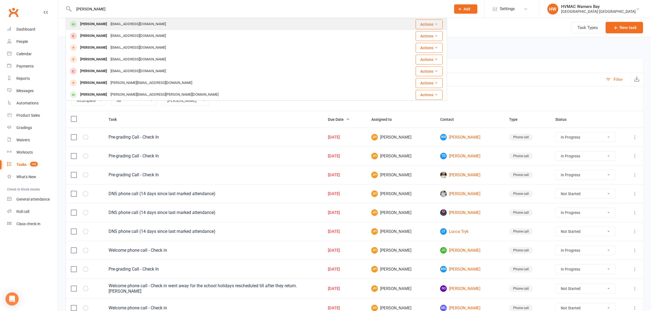
type input "Jasmin"
click at [133, 21] on div "[EMAIL_ADDRESS][DOMAIN_NAME]" at bounding box center [138, 24] width 59 height 8
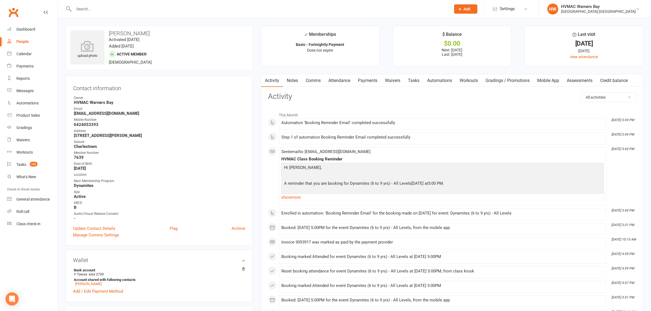
click at [366, 81] on link "Payments" at bounding box center [367, 80] width 27 height 13
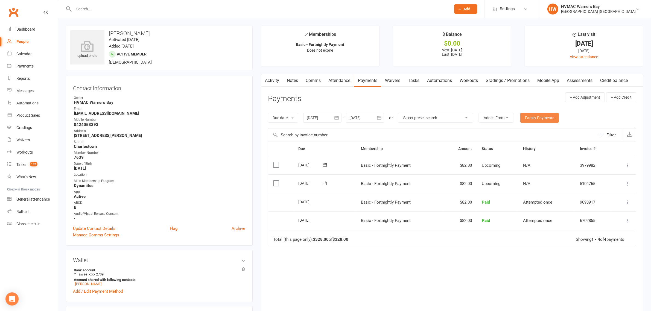
click at [550, 119] on link "Family Payments" at bounding box center [539, 118] width 39 height 10
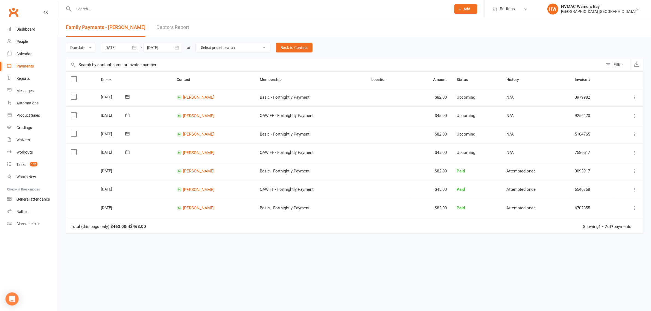
click at [85, 6] on input "text" at bounding box center [259, 9] width 375 height 8
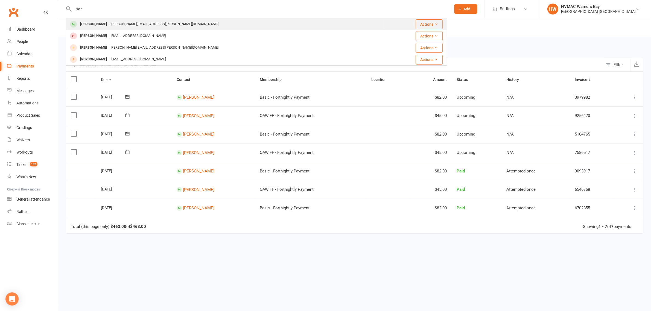
type input "xan"
click at [116, 23] on div "kate.hourigan@gmail.com" at bounding box center [164, 24] width 111 height 8
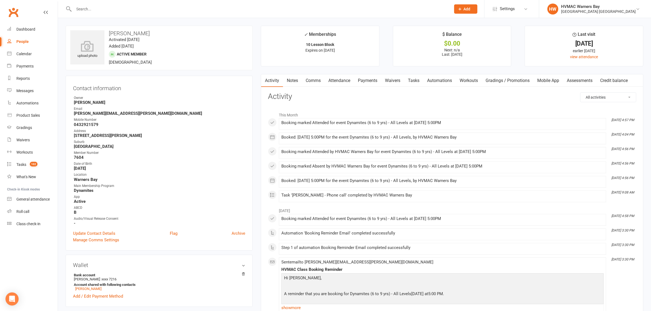
click at [363, 84] on link "Payments" at bounding box center [367, 80] width 27 height 13
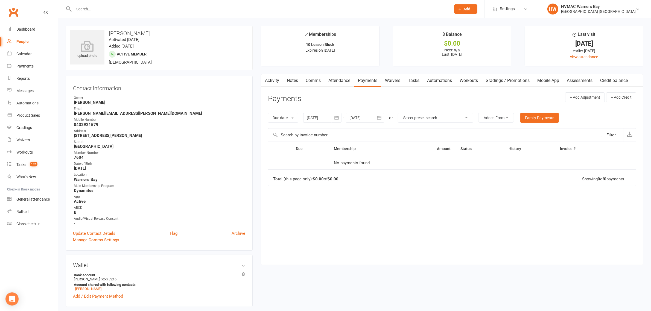
click at [340, 81] on link "Attendance" at bounding box center [339, 80] width 30 height 13
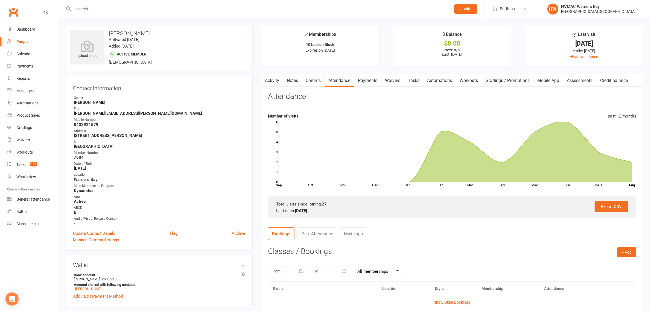
click at [546, 79] on link "Mobile App" at bounding box center [548, 80] width 30 height 13
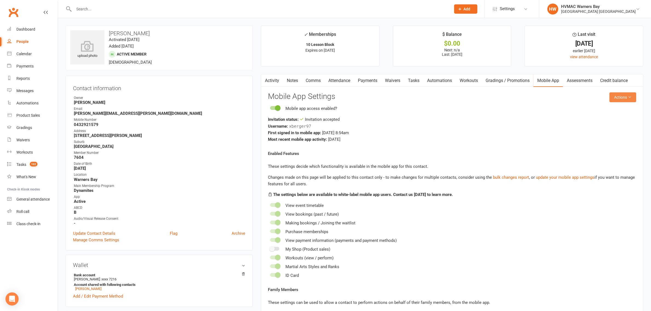
click at [618, 96] on button "Actions" at bounding box center [622, 97] width 27 height 10
click at [616, 113] on link "Send invitation email" at bounding box center [603, 110] width 54 height 11
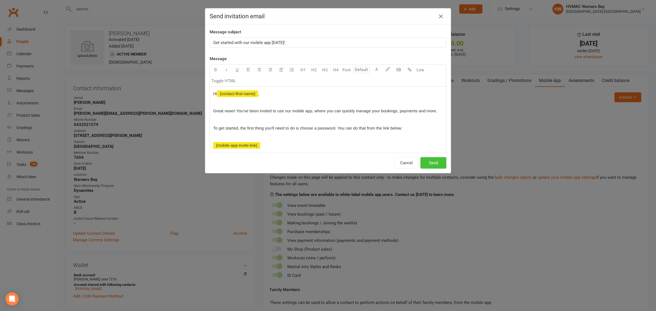
click at [427, 168] on button "Send" at bounding box center [433, 162] width 26 height 11
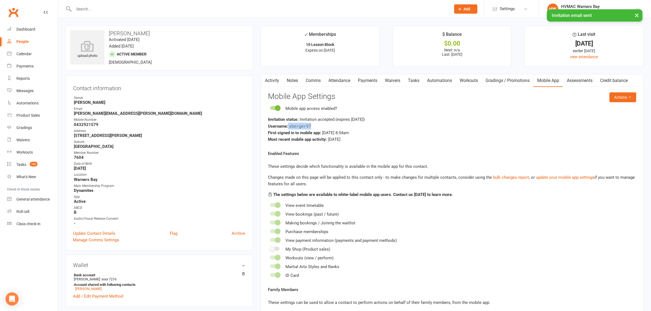
drag, startPoint x: 319, startPoint y: 127, endPoint x: 288, endPoint y: 126, distance: 30.4
click at [288, 126] on div "Username: xberger97" at bounding box center [452, 126] width 368 height 7
drag, startPoint x: 288, startPoint y: 126, endPoint x: 314, endPoint y: 127, distance: 26.0
click at [314, 127] on div "Username: xberger97" at bounding box center [452, 126] width 368 height 7
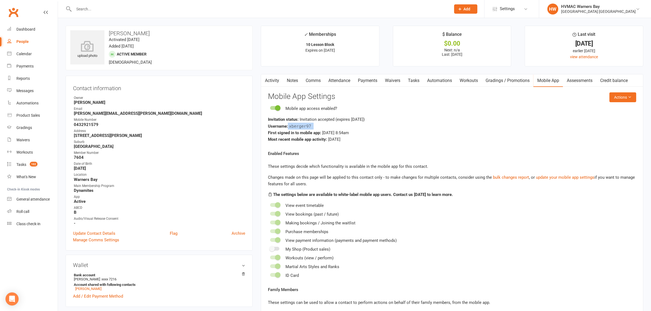
click at [314, 127] on div "Username: xberger97" at bounding box center [452, 126] width 368 height 7
click at [13, 14] on link "Clubworx" at bounding box center [14, 12] width 14 height 14
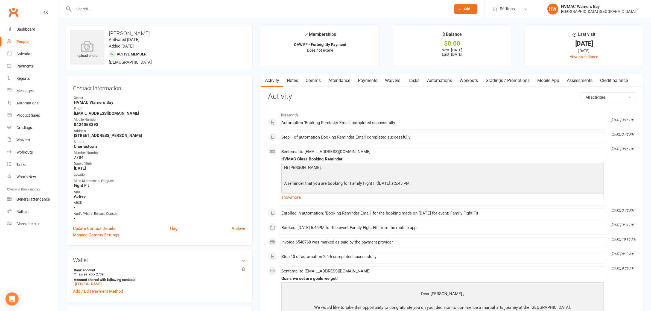
click at [368, 77] on link "Payments" at bounding box center [367, 80] width 27 height 13
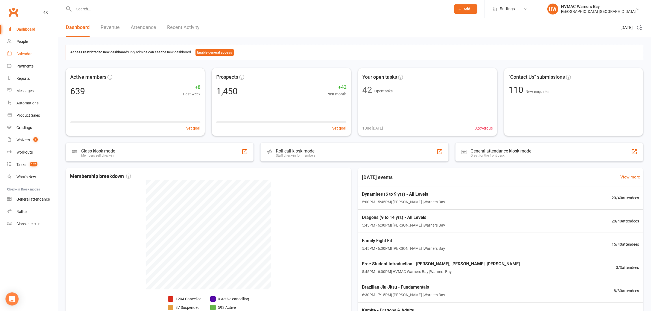
click at [24, 58] on link "Calendar" at bounding box center [32, 54] width 51 height 12
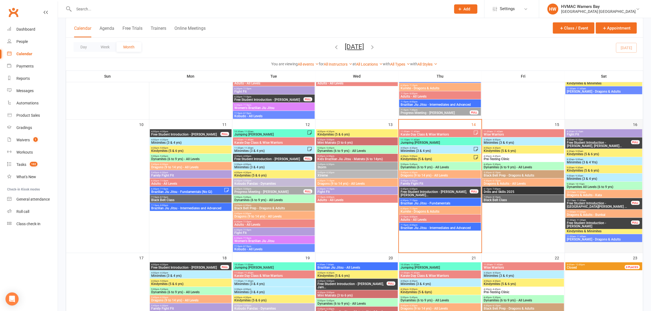
scroll to position [342, 0]
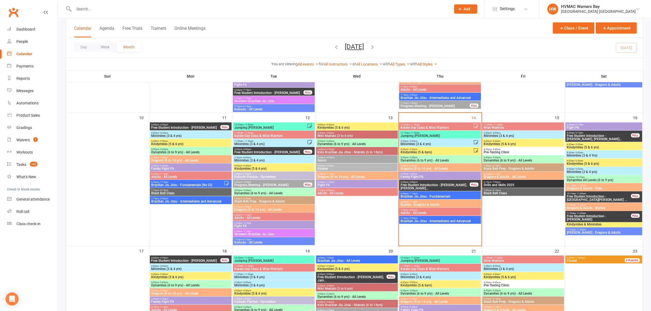
click at [590, 145] on span "8:30am - 9:00am" at bounding box center [603, 144] width 74 height 2
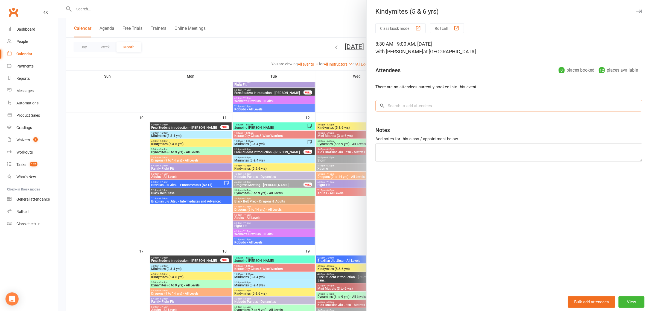
click at [421, 106] on input "search" at bounding box center [508, 105] width 267 height 11
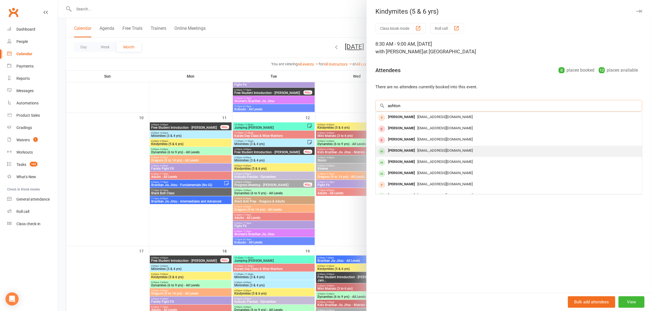
type input "ashton"
click at [407, 154] on div "[PERSON_NAME]" at bounding box center [400, 151] width 31 height 8
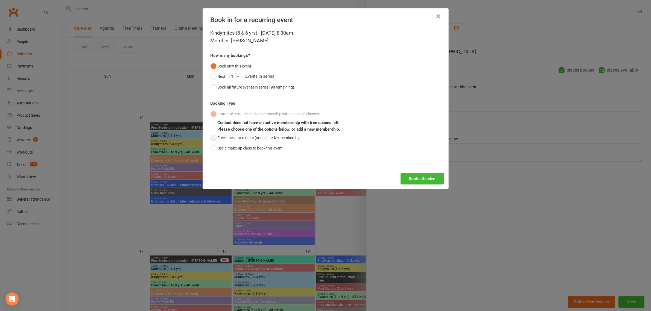
click at [231, 134] on button "Free: does not require (or use) active membership" at bounding box center [255, 138] width 90 height 10
click at [410, 175] on button "Book attendee" at bounding box center [421, 178] width 43 height 11
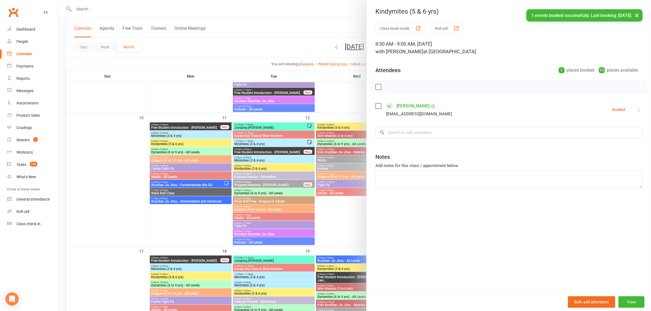
click at [317, 84] on div at bounding box center [354, 155] width 593 height 311
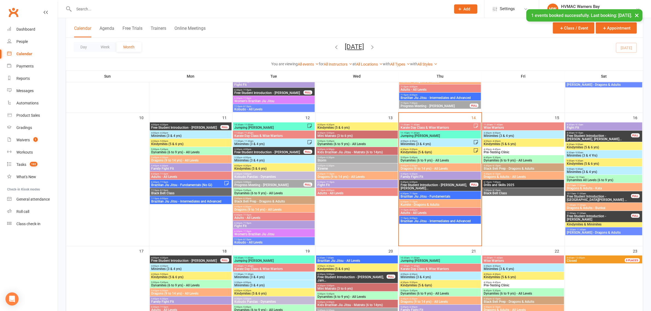
click at [588, 146] on span "Kindymites (5 & 6 yrs)" at bounding box center [603, 147] width 74 height 3
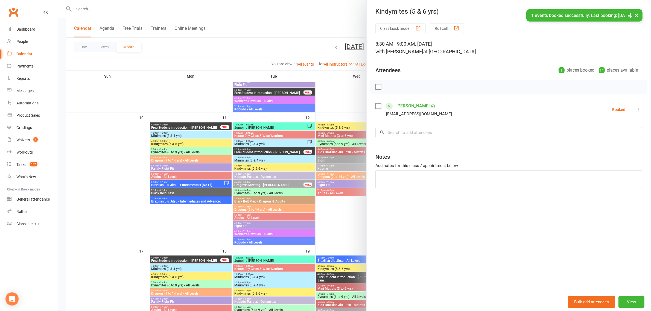
click at [342, 103] on div at bounding box center [354, 155] width 593 height 311
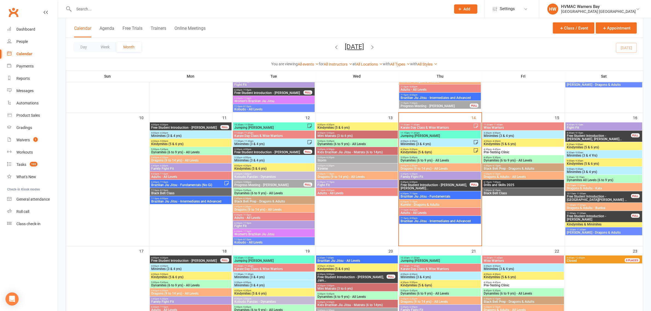
click at [600, 148] on span "Kindymites (5 & 6 yrs)" at bounding box center [603, 147] width 74 height 3
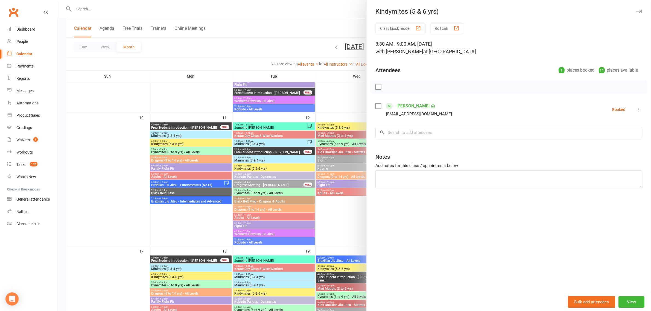
drag, startPoint x: 348, startPoint y: 107, endPoint x: 346, endPoint y: 130, distance: 23.6
click at [348, 107] on div at bounding box center [354, 155] width 593 height 311
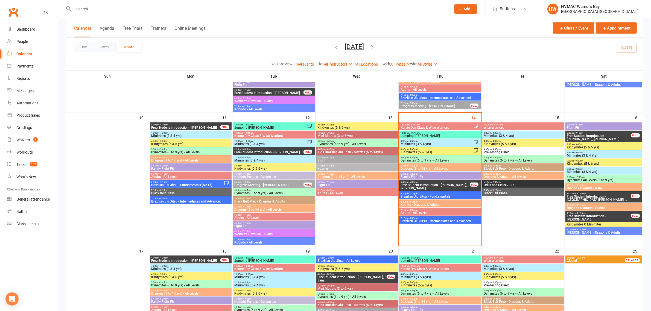
click at [93, 8] on input "text" at bounding box center [259, 9] width 375 height 8
click at [449, 175] on span "Family Fight Fit" at bounding box center [440, 176] width 80 height 3
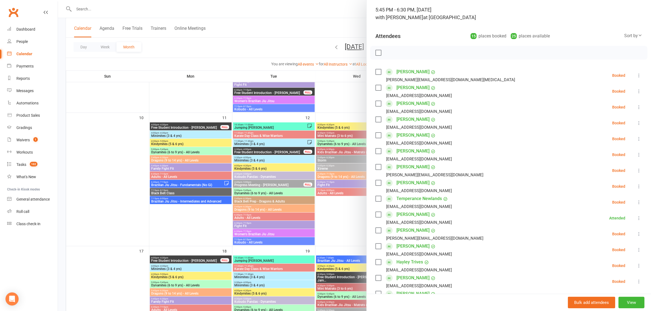
scroll to position [0, 0]
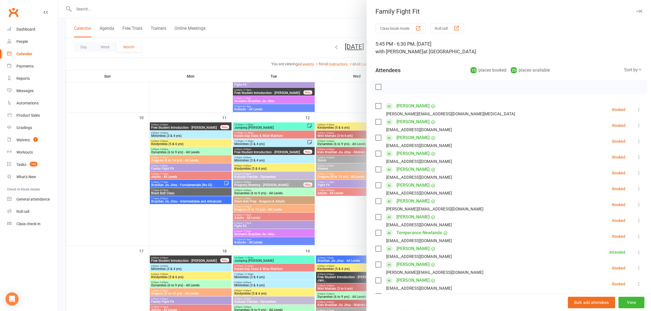
click at [254, 34] on div at bounding box center [354, 155] width 593 height 311
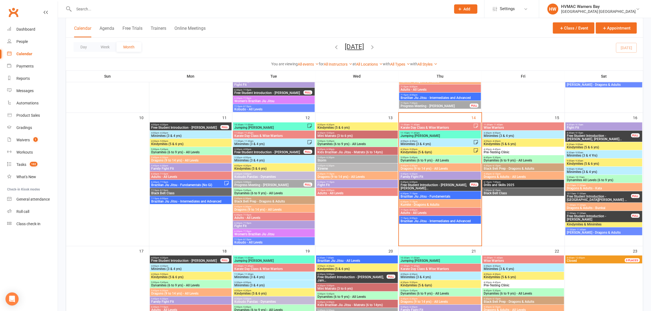
click at [449, 167] on span "5:45pm - 6:30pm" at bounding box center [440, 165] width 80 height 2
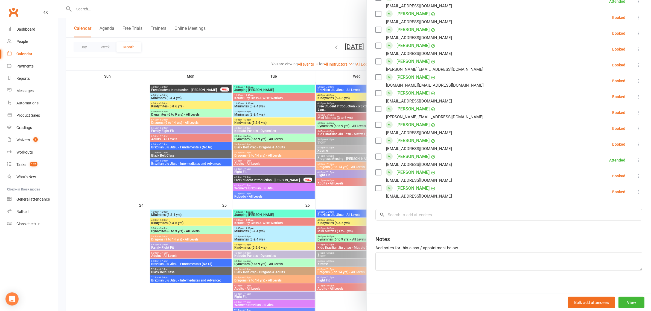
scroll to position [350, 0]
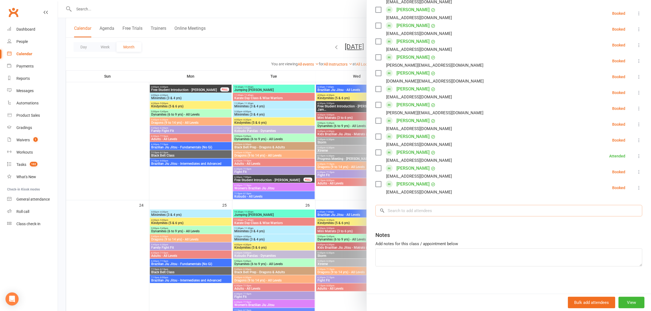
click at [454, 212] on input "search" at bounding box center [508, 210] width 267 height 11
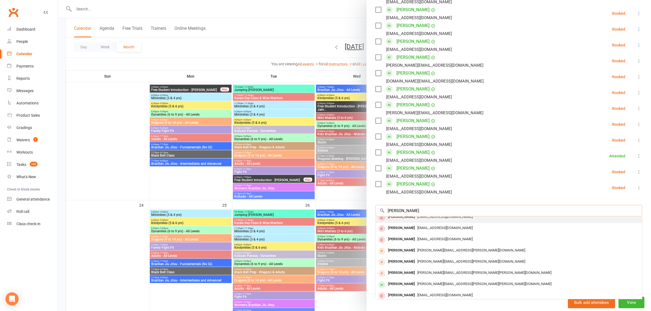
scroll to position [30, 0]
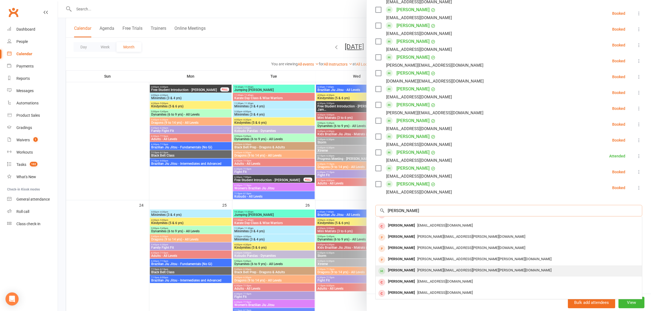
type input "howard"
click at [431, 271] on span "Anna.louise.dubyk@det.nsw.edu.au" at bounding box center [484, 270] width 134 height 4
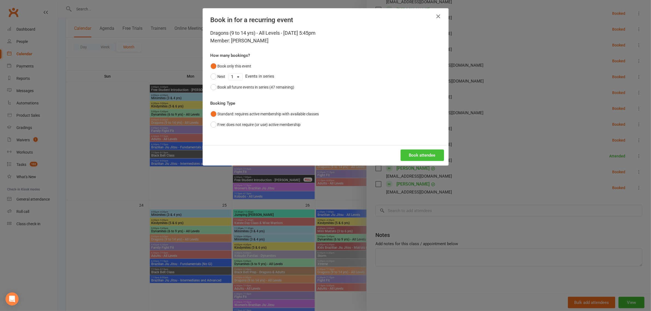
click at [416, 152] on button "Book attendee" at bounding box center [421, 154] width 43 height 11
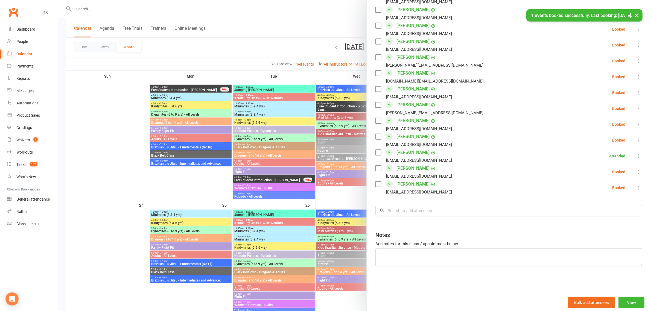
click at [293, 67] on div at bounding box center [354, 155] width 593 height 311
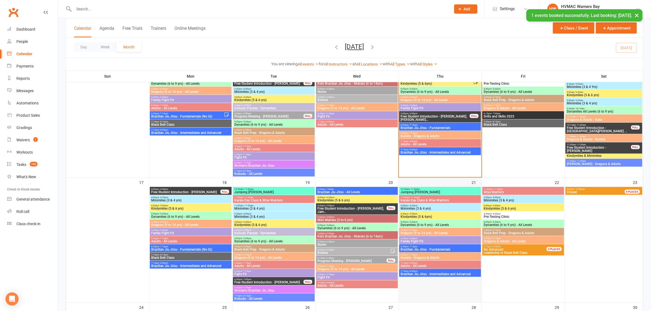
scroll to position [410, 0]
click at [413, 126] on span "- 7:15pm" at bounding box center [412, 125] width 9 height 2
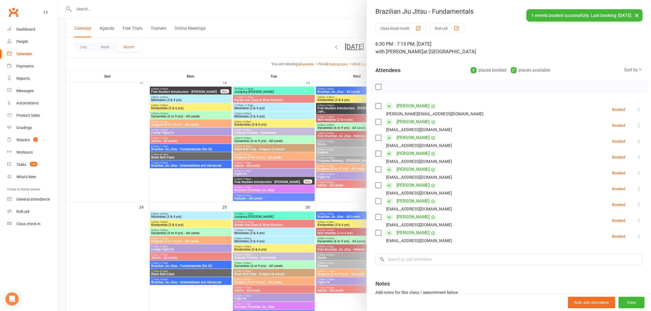
scroll to position [512, 0]
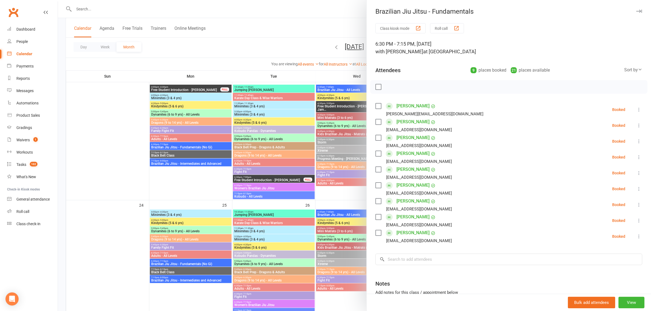
click at [441, 252] on div "Class kiosk mode Roll call 6:30 PM - 7:15 PM, Thursday, August, 14, 2025 with K…" at bounding box center [508, 182] width 284 height 319
click at [445, 254] on input "search" at bounding box center [508, 259] width 267 height 11
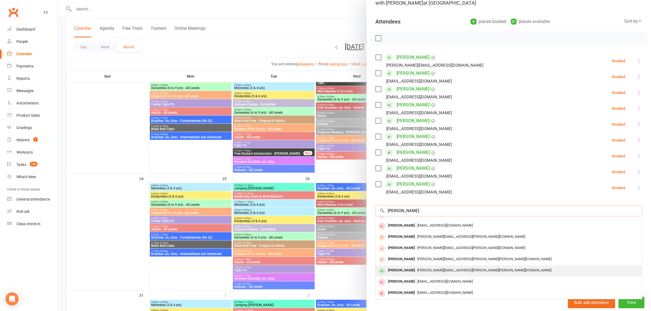
scroll to position [581, 0]
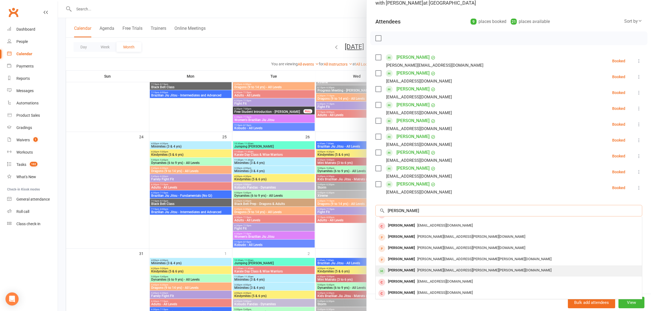
type input "howard"
click at [419, 272] on div "Anna.louise.dubyk@det.nsw.edu.au" at bounding box center [509, 270] width 262 height 8
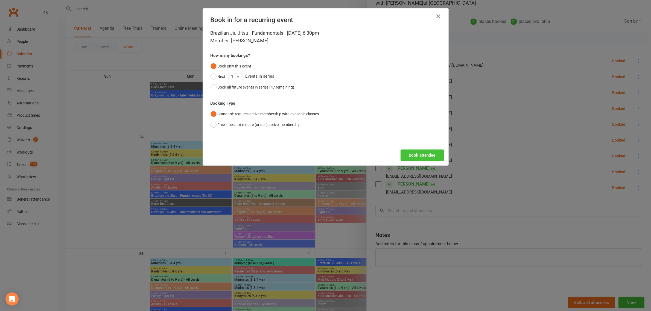
click at [413, 156] on button "Book attendee" at bounding box center [421, 154] width 43 height 11
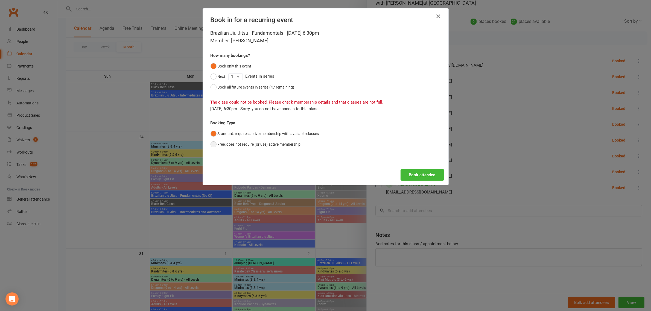
click at [238, 142] on button "Free: does not require (or use) active membership" at bounding box center [255, 144] width 90 height 10
click at [414, 173] on button "Book attendee" at bounding box center [421, 174] width 43 height 11
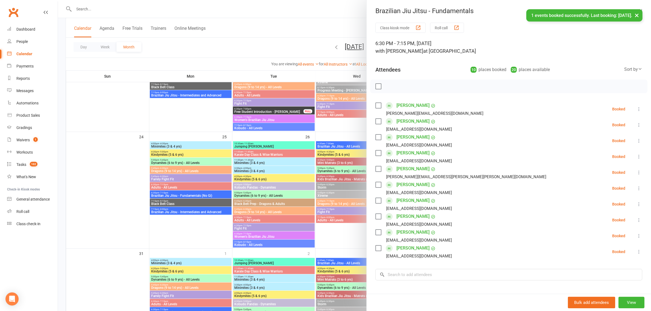
scroll to position [0, 0]
click at [413, 169] on link "Aiden Howard" at bounding box center [412, 169] width 33 height 9
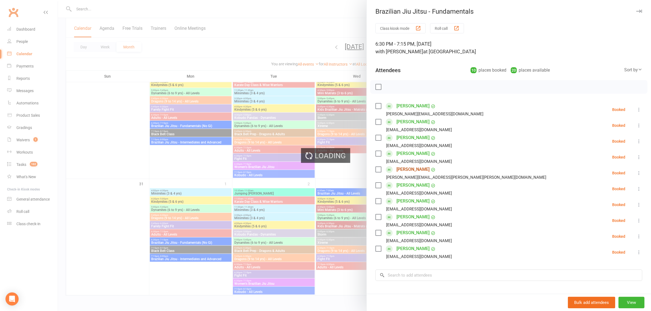
scroll to position [651, 0]
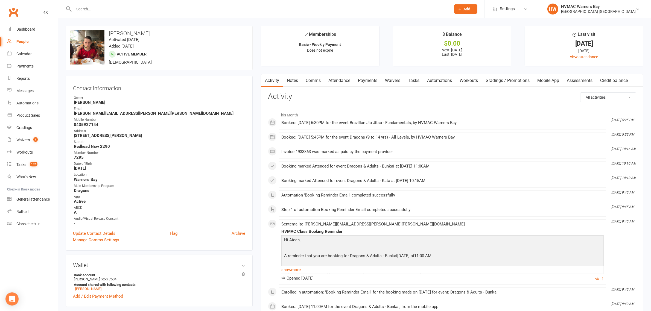
drag, startPoint x: 18, startPoint y: 4, endPoint x: 14, endPoint y: 12, distance: 9.0
click at [17, 4] on nav "Clubworx Dashboard People Calendar Payments Reports Messages Automations Produc…" at bounding box center [29, 156] width 58 height 311
click at [14, 12] on link "Clubworx" at bounding box center [14, 12] width 14 height 14
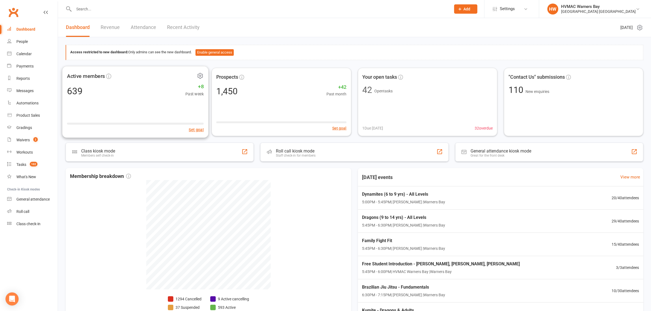
drag, startPoint x: 162, startPoint y: 107, endPoint x: 81, endPoint y: 164, distance: 98.7
click at [81, 164] on div "Access restricted to new dashboard: Only admins can see the new dashboard. Enab…" at bounding box center [354, 187] width 593 height 301
click at [23, 59] on link "Calendar" at bounding box center [32, 54] width 51 height 12
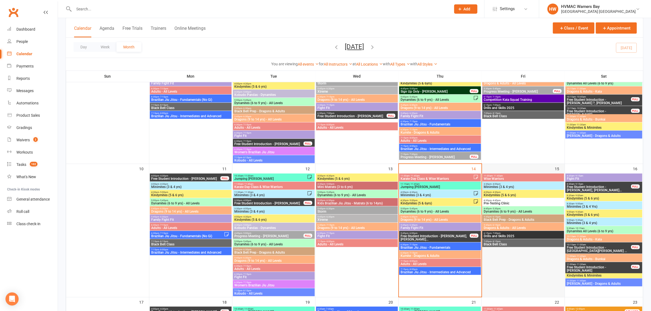
scroll to position [307, 0]
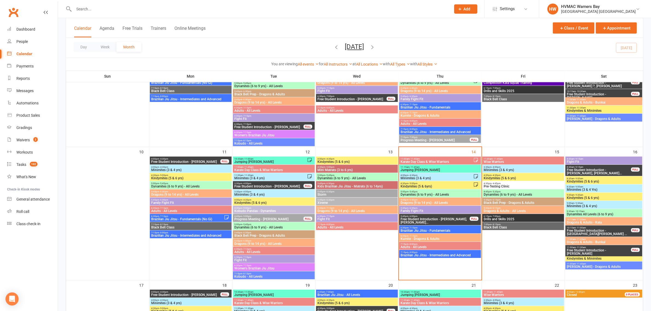
click at [445, 220] on span "Free Student Introduction - [PERSON_NAME], [PERSON_NAME]..." at bounding box center [435, 220] width 70 height 7
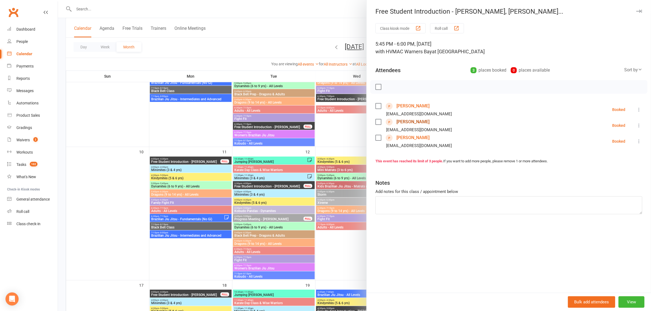
drag, startPoint x: 413, startPoint y: 120, endPoint x: 423, endPoint y: 126, distance: 11.3
click at [414, 120] on link "[PERSON_NAME]" at bounding box center [412, 121] width 33 height 9
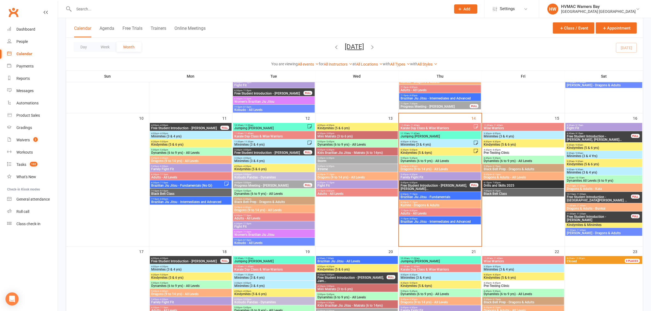
scroll to position [342, 0]
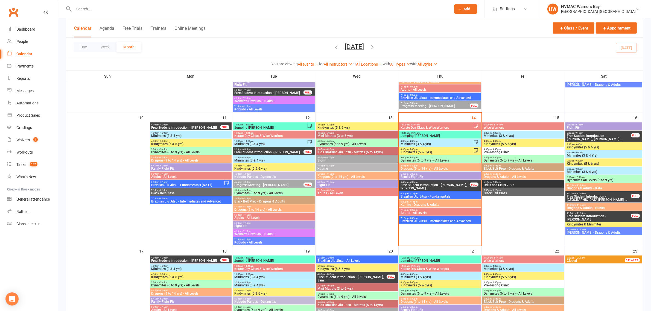
click at [451, 185] on span "Free Student Introduction - [PERSON_NAME], [PERSON_NAME]..." at bounding box center [435, 186] width 70 height 7
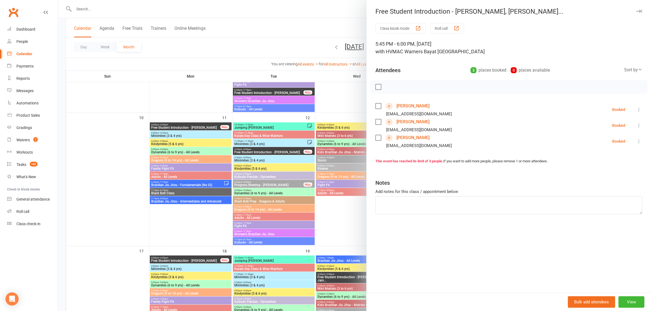
click at [411, 137] on link "[PERSON_NAME]" at bounding box center [412, 137] width 33 height 9
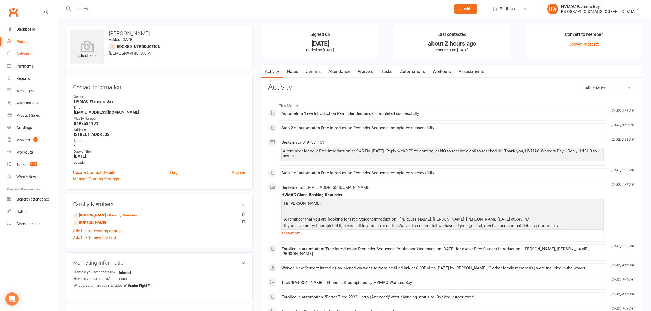
drag, startPoint x: 20, startPoint y: 58, endPoint x: 27, endPoint y: 57, distance: 6.8
click at [20, 58] on link "Calendar" at bounding box center [32, 54] width 51 height 12
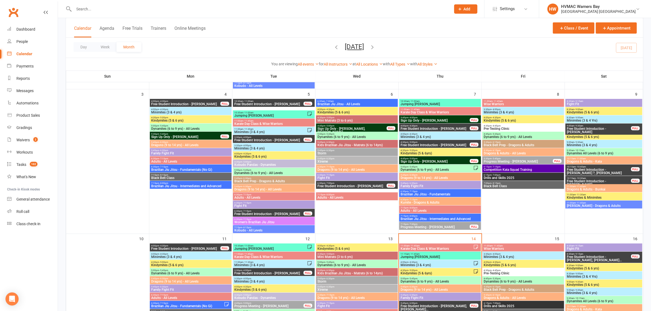
scroll to position [273, 0]
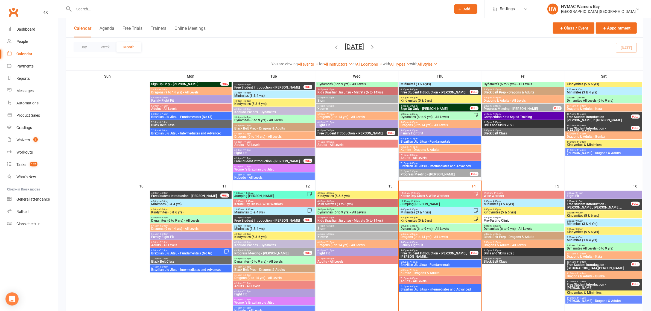
click at [434, 252] on span "Free Student Introduction - [PERSON_NAME], [PERSON_NAME]..." at bounding box center [435, 255] width 70 height 7
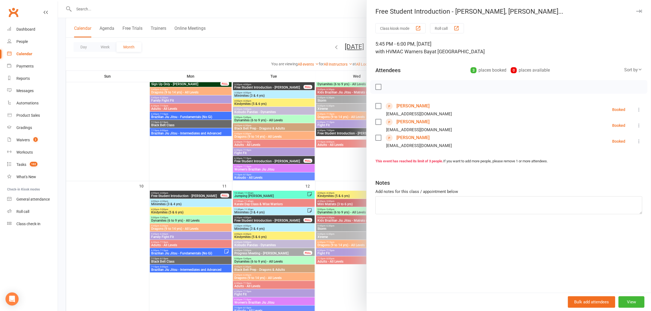
click at [410, 109] on link "[PERSON_NAME]" at bounding box center [412, 106] width 33 height 9
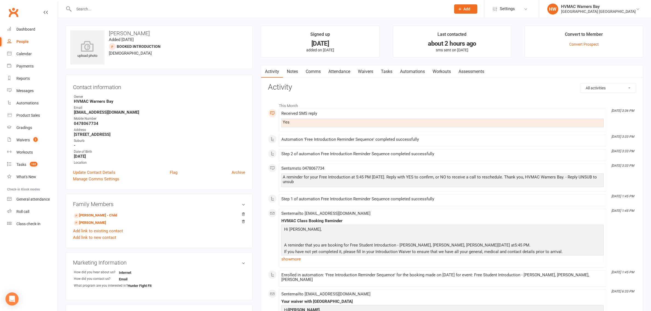
click at [369, 68] on link "Waivers" at bounding box center [365, 71] width 23 height 13
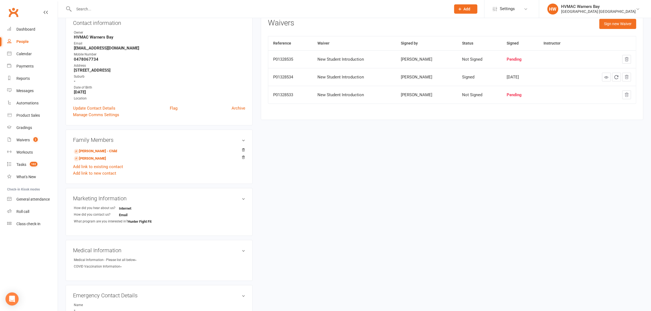
scroll to position [68, 0]
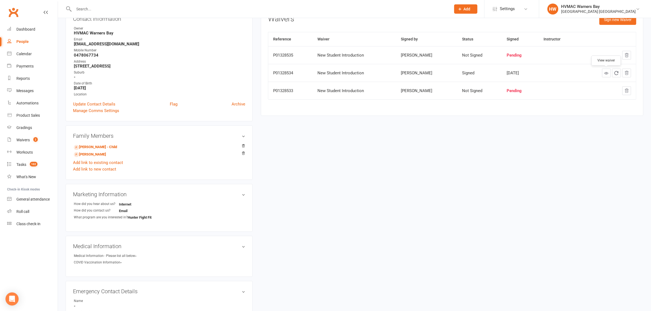
click at [602, 72] on link at bounding box center [606, 73] width 9 height 9
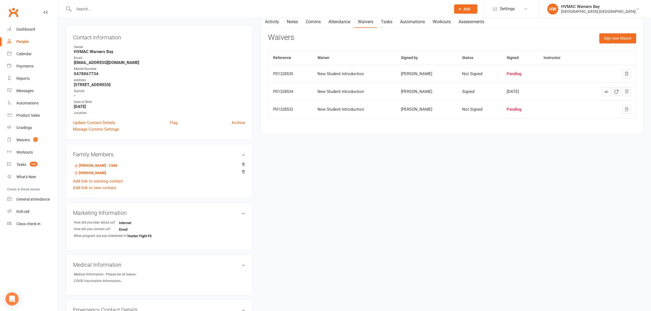
scroll to position [34, 0]
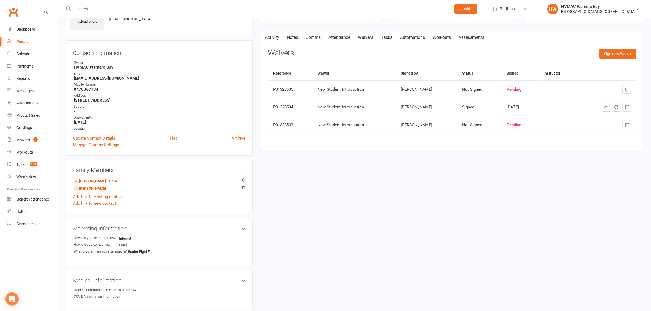
click at [17, 10] on link "Clubworx" at bounding box center [14, 12] width 14 height 14
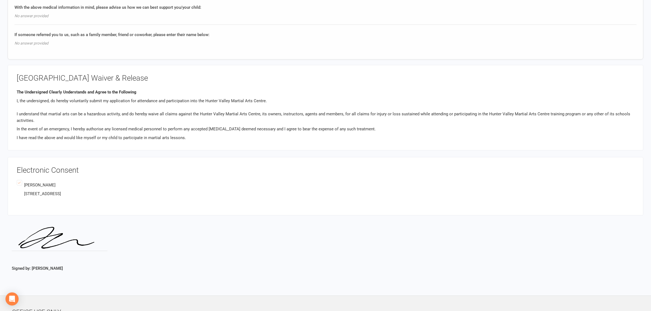
scroll to position [1025, 0]
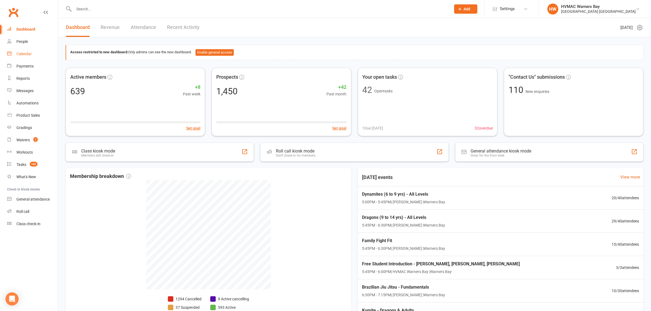
click at [22, 53] on div "Calendar" at bounding box center [23, 54] width 15 height 4
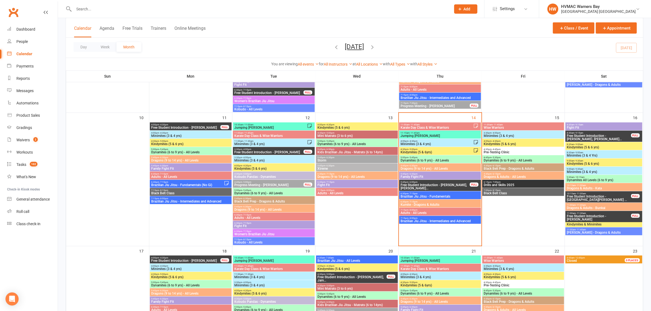
scroll to position [376, 0]
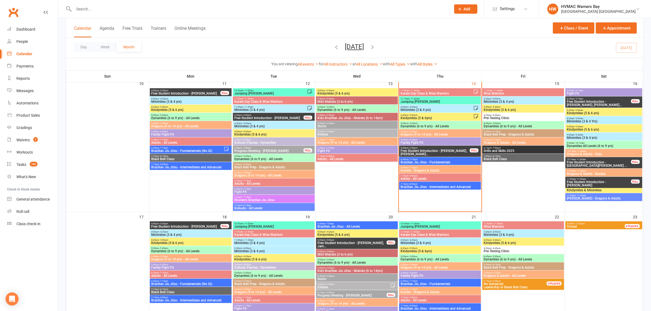
click at [440, 142] on span "Family Fight Fit" at bounding box center [440, 142] width 80 height 3
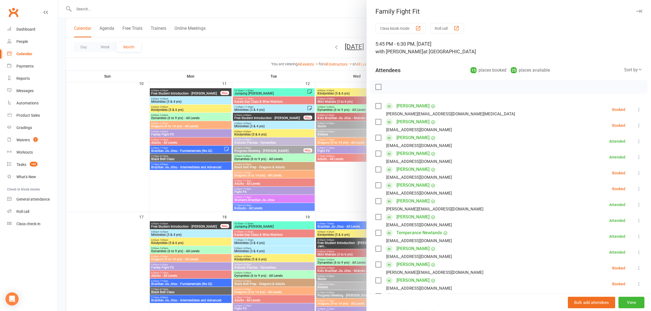
scroll to position [137, 0]
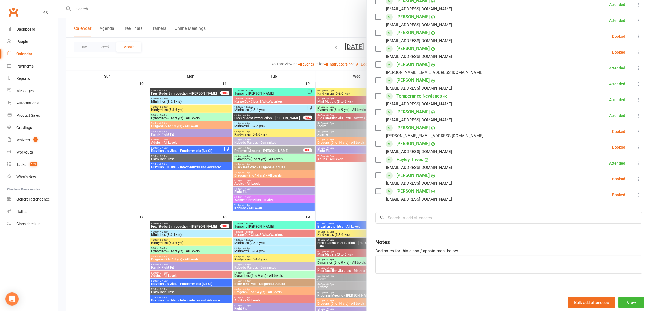
click at [243, 162] on div at bounding box center [354, 155] width 593 height 311
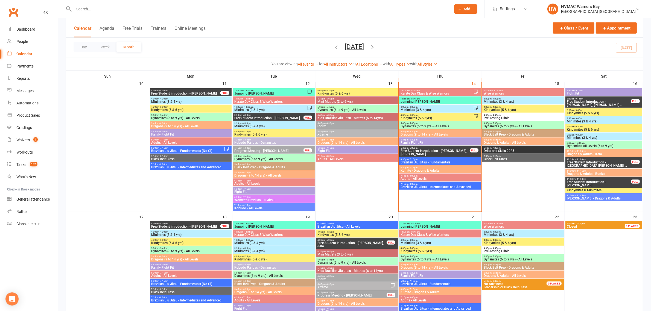
click at [610, 162] on span "Free Student Introduction - [GEOGRAPHIC_DATA][PERSON_NAME] ..." at bounding box center [598, 164] width 64 height 7
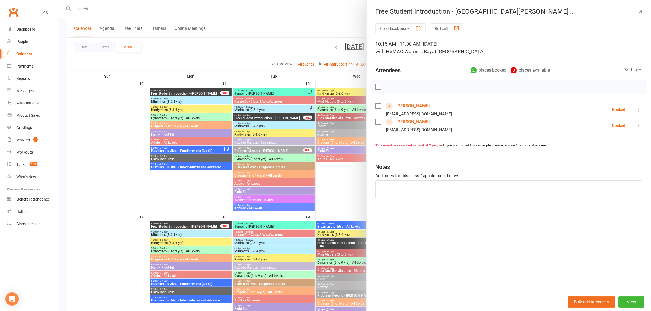
click at [181, 148] on div at bounding box center [354, 155] width 593 height 311
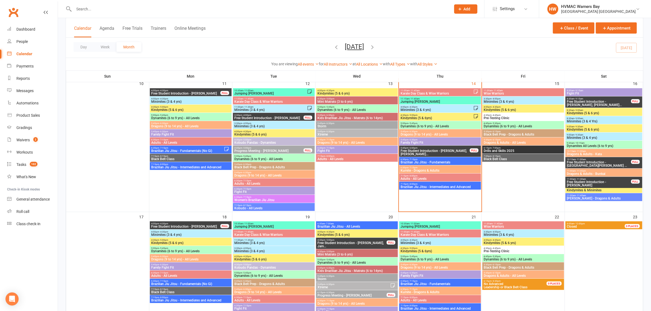
click at [452, 152] on span "Free Student Introduction - [PERSON_NAME], [PERSON_NAME]..." at bounding box center [435, 152] width 70 height 7
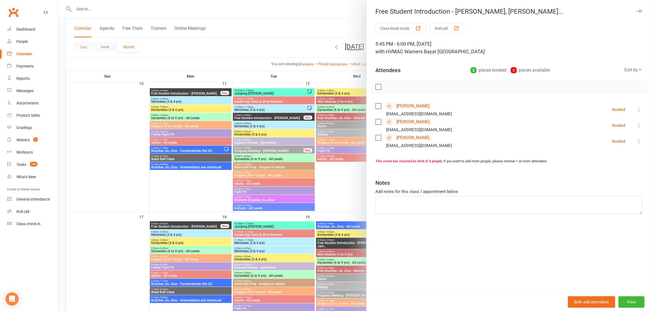
click at [311, 158] on div at bounding box center [354, 155] width 593 height 311
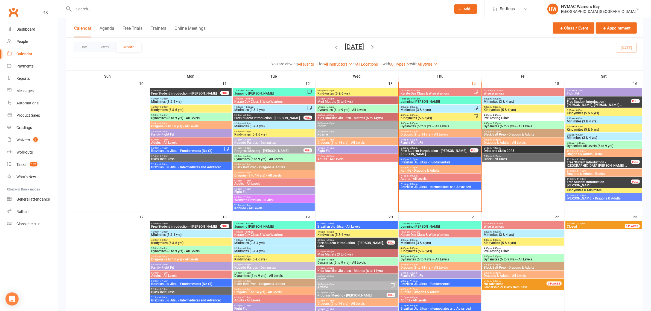
click at [443, 151] on span "Free Student Introduction - [PERSON_NAME], [PERSON_NAME]..." at bounding box center [435, 152] width 70 height 7
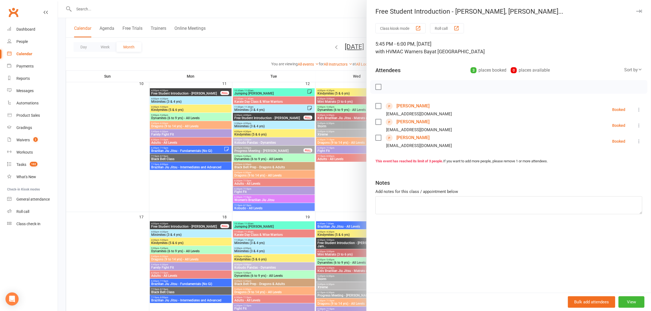
click at [636, 111] on icon at bounding box center [638, 109] width 5 height 5
click at [611, 144] on link "Check in" at bounding box center [614, 142] width 54 height 11
click at [633, 130] on li "[PERSON_NAME] [EMAIL_ADDRESS][DOMAIN_NAME] Booked More info Remove Check in Mar…" at bounding box center [508, 125] width 267 height 16
click at [636, 126] on icon at bounding box center [638, 125] width 5 height 5
click at [604, 155] on link "Check in" at bounding box center [614, 157] width 54 height 11
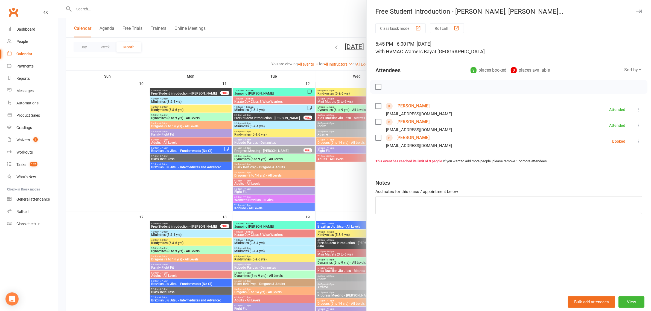
click at [636, 142] on icon at bounding box center [638, 141] width 5 height 5
click at [617, 169] on link "Check in" at bounding box center [614, 173] width 54 height 11
click at [174, 115] on div at bounding box center [354, 155] width 593 height 311
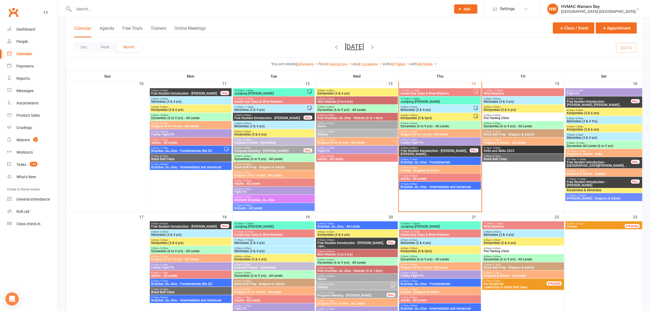
click at [85, 7] on input "text" at bounding box center [259, 9] width 375 height 8
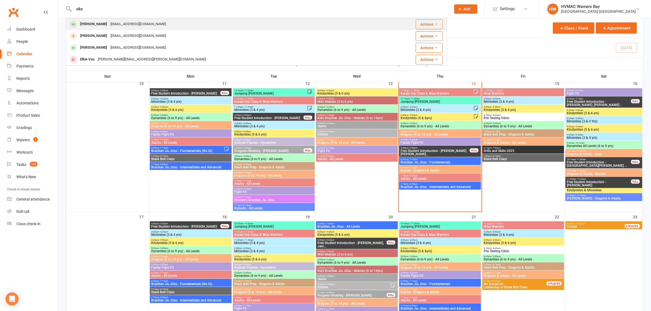
type input "elke"
click at [114, 22] on div "[EMAIL_ADDRESS][DOMAIN_NAME]" at bounding box center [138, 24] width 59 height 8
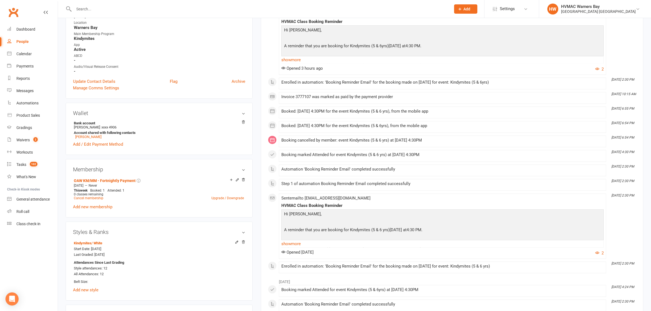
scroll to position [68, 0]
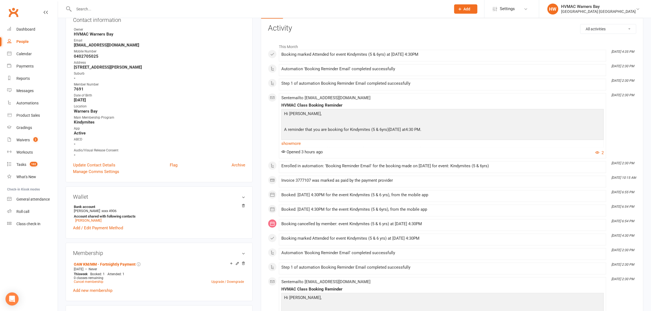
drag, startPoint x: 290, startPoint y: 14, endPoint x: 290, endPoint y: 18, distance: 3.8
click at [290, 14] on div at bounding box center [256, 9] width 381 height 18
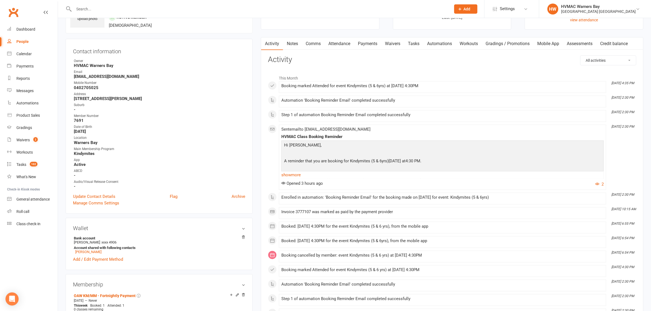
scroll to position [0, 0]
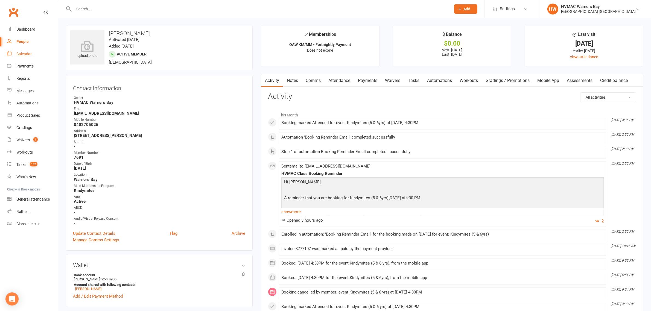
click at [26, 55] on div "Calendar" at bounding box center [23, 54] width 15 height 4
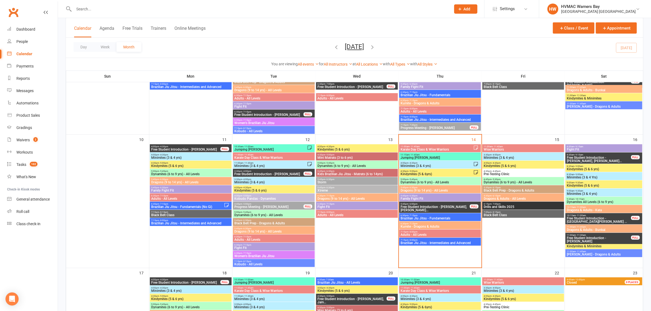
scroll to position [307, 0]
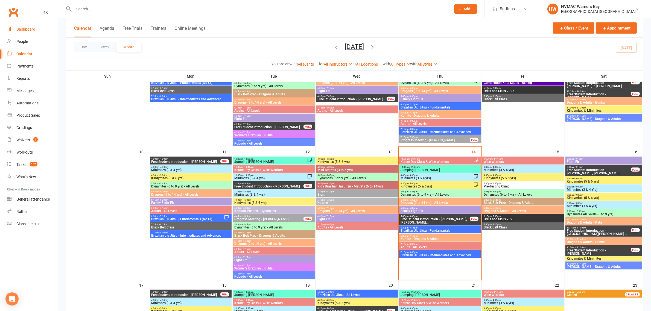
click at [11, 33] on link "Dashboard" at bounding box center [32, 29] width 51 height 12
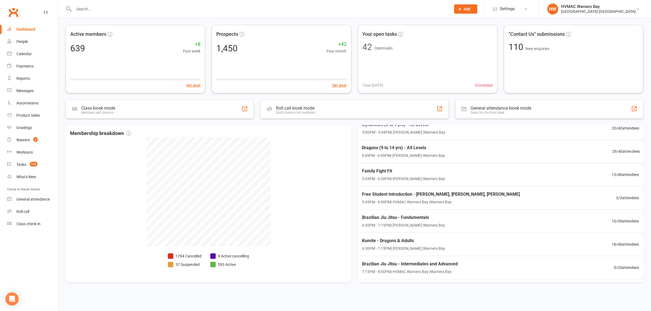
scroll to position [47, 0]
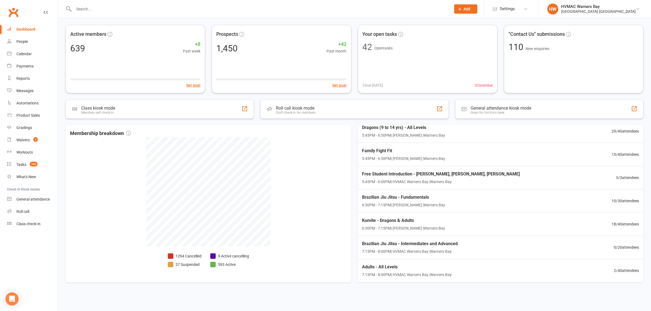
click at [91, 8] on input "text" at bounding box center [259, 9] width 375 height 8
click at [29, 50] on link "Calendar" at bounding box center [32, 54] width 51 height 12
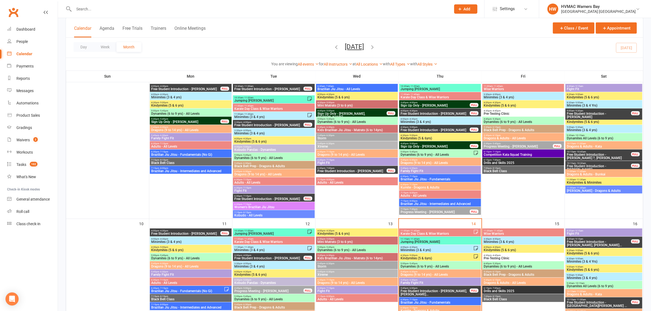
scroll to position [273, 0]
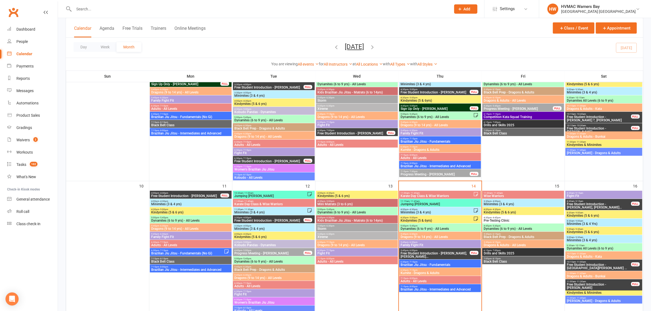
click at [429, 227] on span "Dynamites (6 to 9 yrs) - All Levels" at bounding box center [440, 228] width 80 height 3
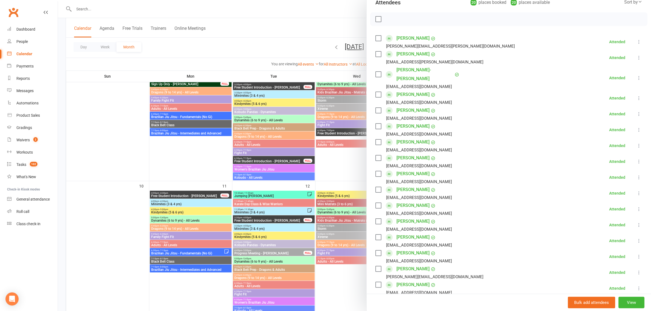
scroll to position [0, 0]
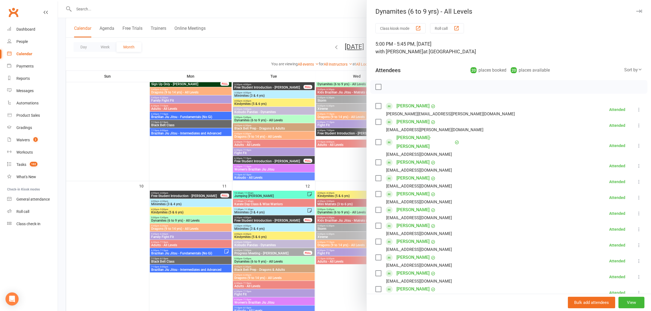
click at [302, 51] on div at bounding box center [354, 155] width 593 height 311
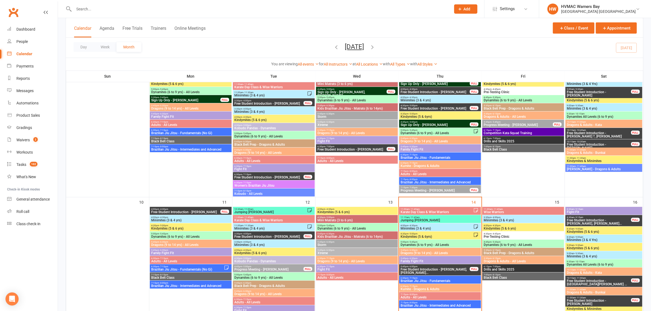
scroll to position [273, 0]
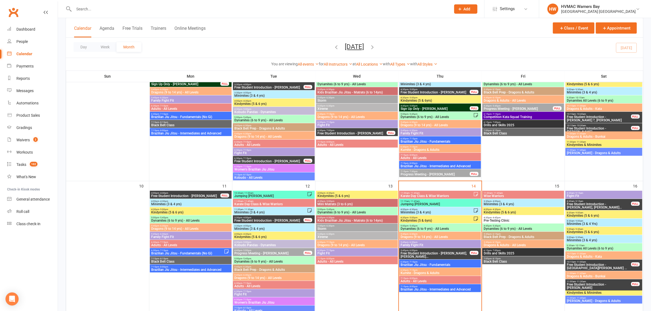
click at [531, 73] on th "Fri" at bounding box center [522, 75] width 83 height 11
drag, startPoint x: 537, startPoint y: 75, endPoint x: 516, endPoint y: 74, distance: 20.6
click at [516, 74] on th "Fri" at bounding box center [522, 75] width 83 height 11
drag, startPoint x: 520, startPoint y: 76, endPoint x: 531, endPoint y: 78, distance: 11.7
click at [531, 78] on th "Fri" at bounding box center [522, 75] width 83 height 11
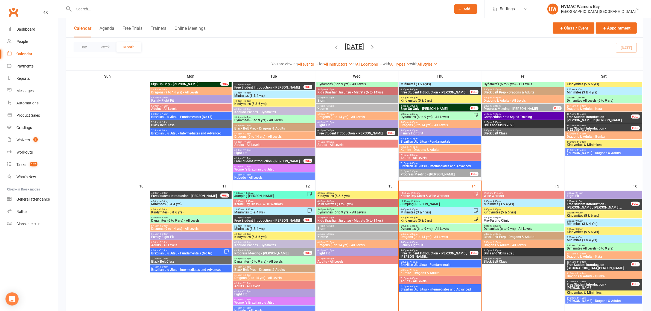
click at [463, 10] on span "Add" at bounding box center [466, 9] width 7 height 4
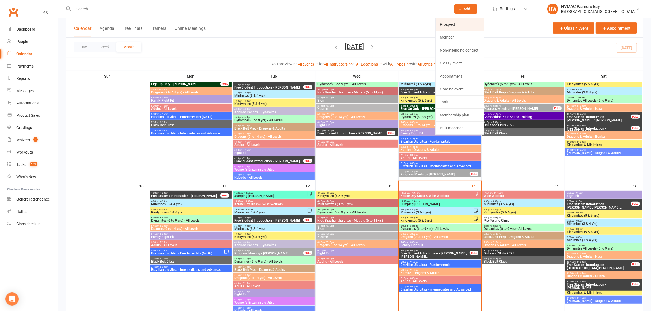
drag, startPoint x: 454, startPoint y: 23, endPoint x: 457, endPoint y: 25, distance: 3.1
click at [454, 23] on link "Prospect" at bounding box center [459, 24] width 49 height 13
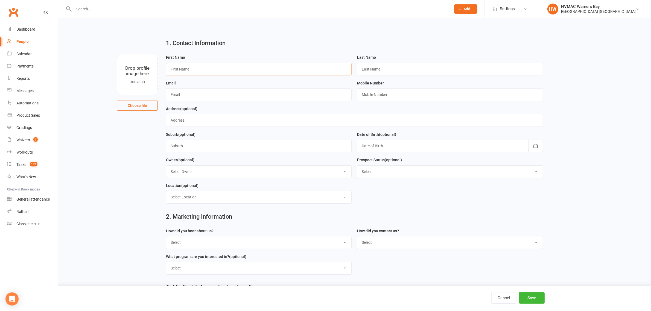
click at [253, 69] on input "text" at bounding box center [259, 69] width 186 height 13
type input "[PERSON_NAME]"
type input "Mariasoosai"
click at [179, 95] on input "[EMAIL_ADDRESS][DOMAIN_NAME]" at bounding box center [259, 94] width 186 height 13
click at [295, 98] on input "[EMAIL_ADDRESS][DOMAIN_NAME]" at bounding box center [259, 94] width 186 height 13
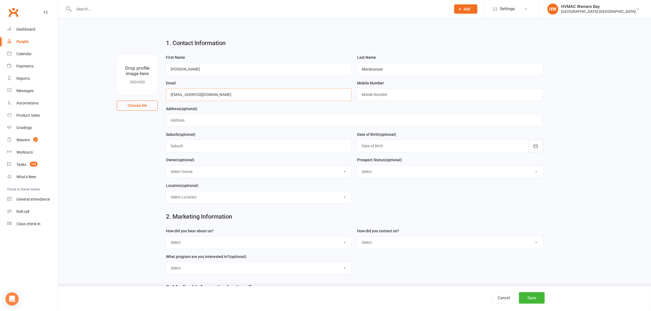
type input "[EMAIL_ADDRESS][DOMAIN_NAME]"
click at [392, 89] on input "text" at bounding box center [450, 94] width 186 height 13
type input "0402599964"
click at [361, 144] on div at bounding box center [450, 146] width 186 height 13
click at [361, 103] on div "Mobile Number [PHONE_NUMBER]" at bounding box center [449, 93] width 191 height 26
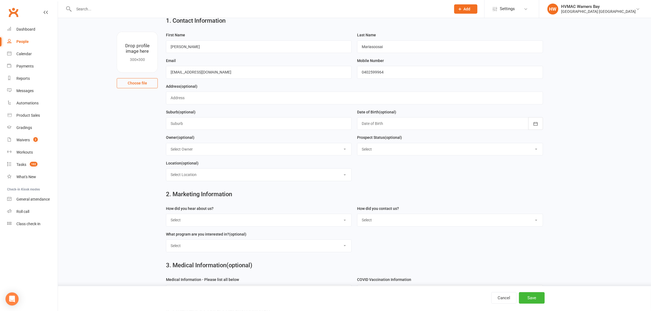
scroll to position [34, 0]
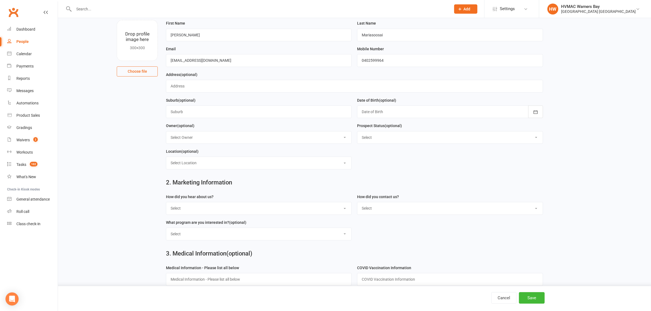
drag, startPoint x: 261, startPoint y: 232, endPoint x: 263, endPoint y: 213, distance: 18.7
click at [261, 232] on select "Select Kids Karate Adults Karate Kids Brazilian Jiu Jitsu Adults Brazilian Jiu …" at bounding box center [258, 234] width 185 height 12
click at [263, 211] on select "Select Internet Facebook Referral Flyer Sign Direct Mail Demo Other" at bounding box center [258, 208] width 185 height 12
select select "Referral"
click at [166, 204] on select "Select Internet Facebook Referral Flyer Sign Direct Mail Demo Other" at bounding box center [258, 208] width 185 height 12
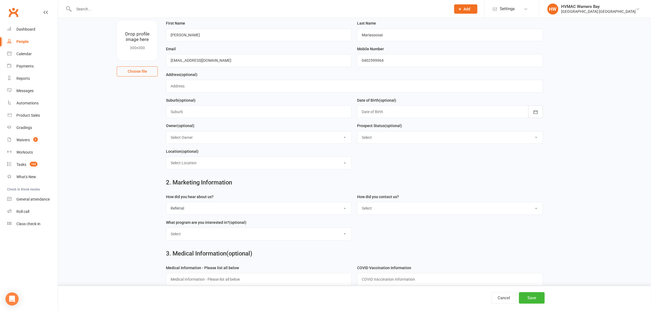
click at [373, 203] on div "Select Phone Email In-Facility" at bounding box center [450, 208] width 186 height 13
drag, startPoint x: 373, startPoint y: 203, endPoint x: 376, endPoint y: 216, distance: 13.2
click at [376, 214] on div "Select Phone Email In-Facility" at bounding box center [450, 208] width 186 height 13
click at [398, 196] on label "How did you contact us?" at bounding box center [378, 197] width 42 height 6
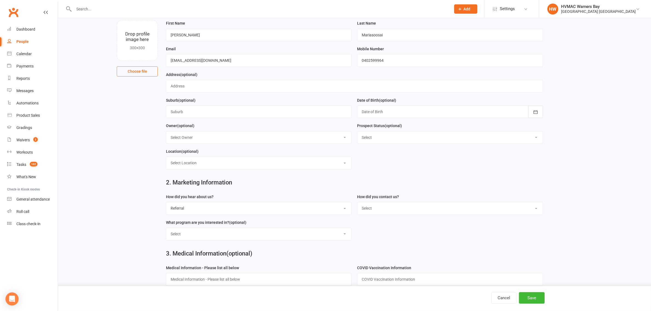
click at [401, 221] on form "How did you hear about us? Select Internet Facebook Referral Flyer Sign Direct …" at bounding box center [354, 218] width 382 height 51
click at [401, 213] on select "Select Phone Email In-Facility" at bounding box center [449, 208] width 185 height 12
select select "Phone"
click at [357, 204] on select "Select Phone Email In-Facility" at bounding box center [449, 208] width 185 height 12
click at [532, 296] on button "Save" at bounding box center [532, 297] width 26 height 11
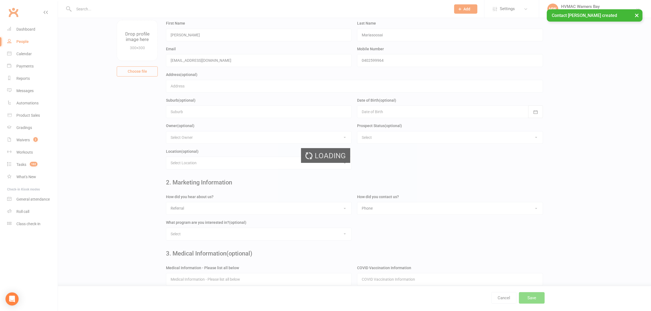
scroll to position [0, 0]
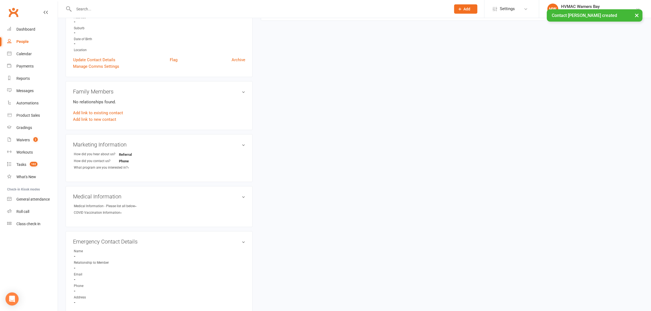
scroll to position [231, 0]
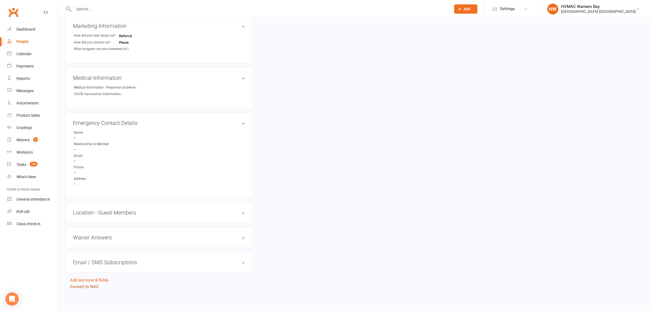
click at [91, 286] on link "Convert to NAC" at bounding box center [84, 286] width 29 height 5
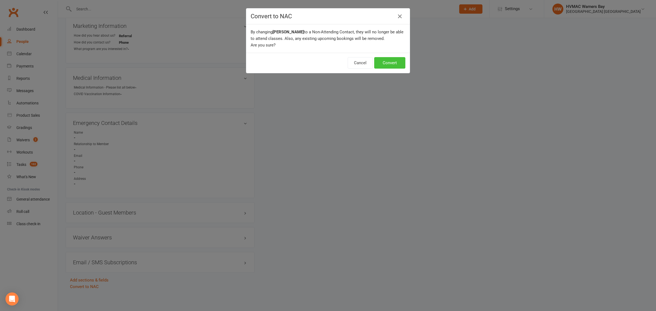
click at [389, 64] on button "Convert" at bounding box center [389, 62] width 31 height 11
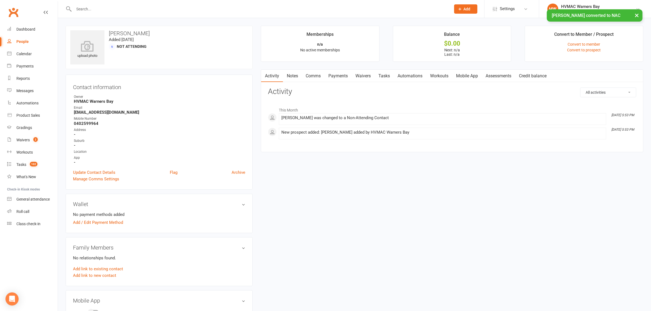
scroll to position [34, 0]
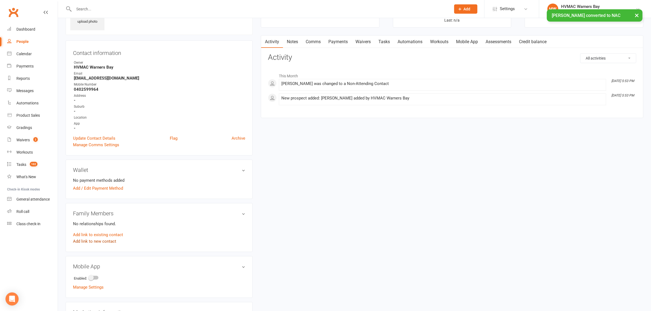
click at [103, 239] on link "Add link to new contact" at bounding box center [94, 241] width 43 height 7
click at [108, 232] on button "Member" at bounding box center [100, 235] width 35 height 8
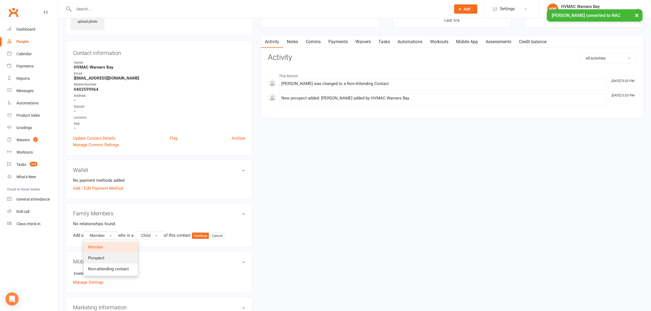
click at [107, 257] on link "Prospect" at bounding box center [111, 257] width 54 height 11
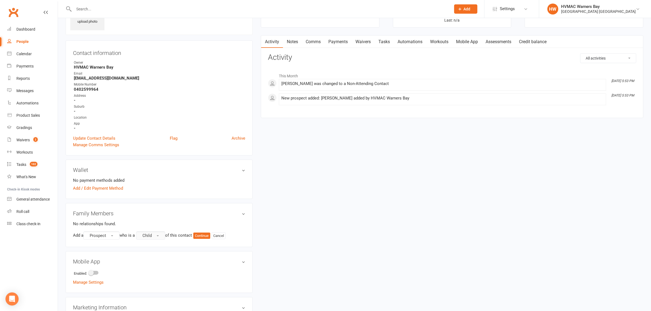
click at [149, 237] on span "Child" at bounding box center [146, 235] width 9 height 5
drag, startPoint x: 196, startPoint y: 236, endPoint x: 198, endPoint y: 235, distance: 2.7
click at [196, 235] on div "Add a Prospect who is a Child Parent / Guardian Child Sibling (parent not in sy…" at bounding box center [159, 235] width 172 height 8
click at [200, 235] on button "Continue" at bounding box center [201, 236] width 17 height 7
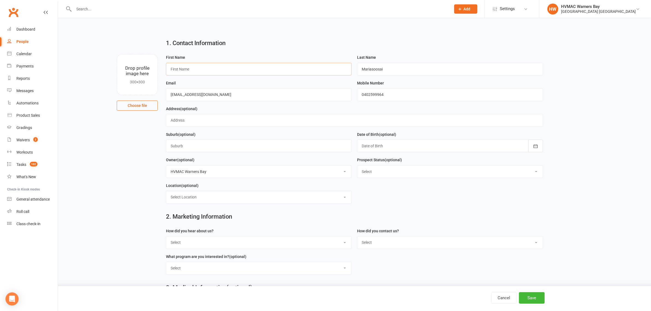
click at [204, 72] on input "text" at bounding box center [259, 69] width 186 height 13
type input "Micah"
click at [394, 151] on div at bounding box center [450, 146] width 186 height 13
click at [371, 160] on button "button" at bounding box center [366, 160] width 12 height 10
click at [424, 201] on span "2019" at bounding box center [423, 203] width 9 height 5
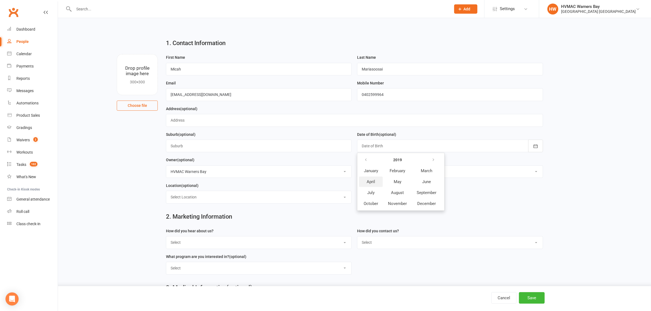
click at [378, 178] on button "April" at bounding box center [371, 181] width 24 height 10
click at [389, 192] on span "08" at bounding box center [391, 192] width 4 height 4
type input "[DATE]"
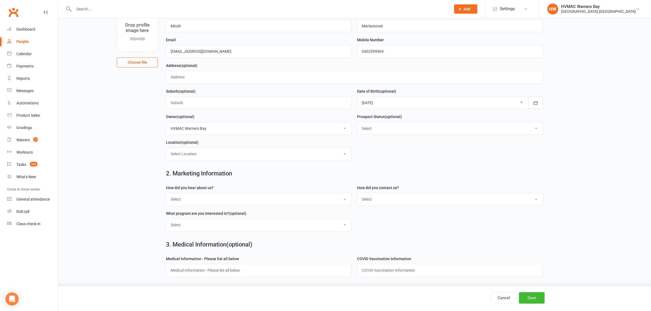
scroll to position [68, 0]
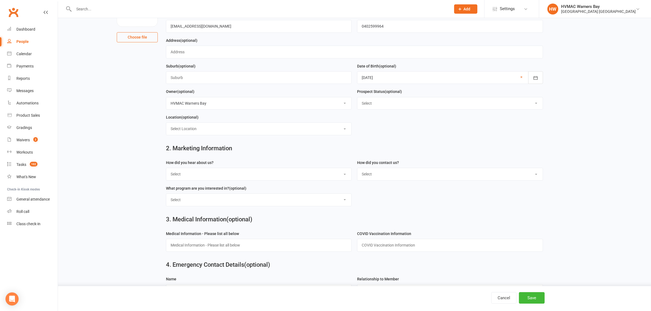
click at [263, 182] on div "How did you hear about us? Select Internet Facebook Referral Flyer Sign Direct …" at bounding box center [258, 172] width 191 height 26
click at [261, 177] on select "Select Internet Facebook Referral Flyer Sign Direct Mail Demo Other" at bounding box center [258, 174] width 185 height 12
select select "Referral"
click at [166, 169] on select "Select Internet Facebook Referral Flyer Sign Direct Mail Demo Other" at bounding box center [258, 174] width 185 height 12
drag, startPoint x: 401, startPoint y: 174, endPoint x: 401, endPoint y: 178, distance: 3.8
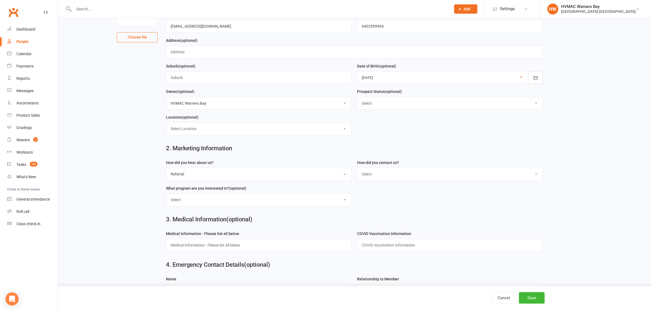
click at [401, 174] on select "Select Phone Email In-Facility" at bounding box center [449, 174] width 185 height 12
select select "Phone"
click at [357, 169] on select "Select Phone Email In-Facility" at bounding box center [449, 174] width 185 height 12
click at [534, 298] on button "Save" at bounding box center [532, 297] width 26 height 11
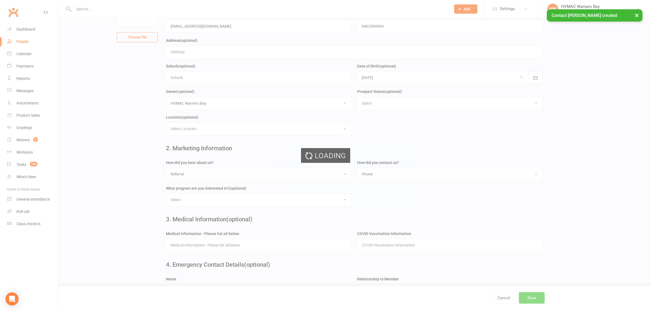
scroll to position [0, 0]
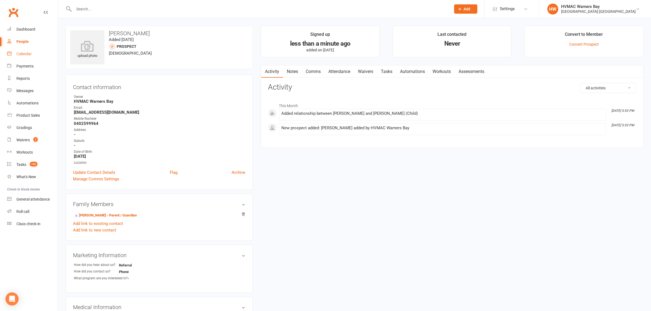
click at [19, 53] on div "Calendar" at bounding box center [23, 54] width 15 height 4
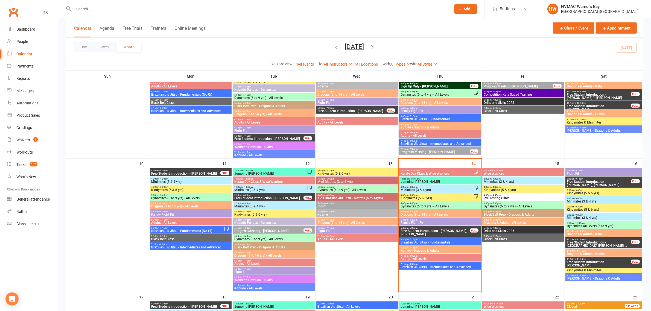
scroll to position [307, 0]
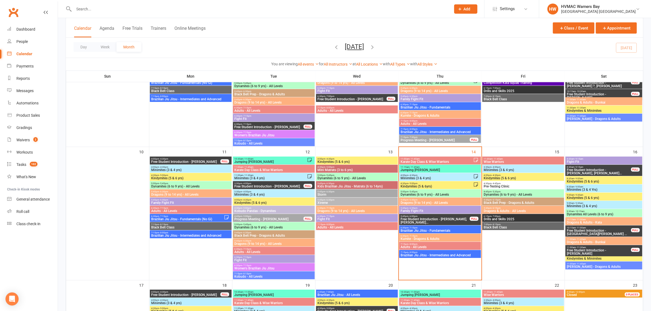
drag, startPoint x: 614, startPoint y: 19, endPoint x: 625, endPoint y: 60, distance: 42.1
click at [615, 27] on div "Calendar Agenda Free Trials Trainers Online Meetings Class / Event Appointment" at bounding box center [354, 28] width 577 height 20
click at [617, 28] on button "Appointment" at bounding box center [615, 27] width 41 height 11
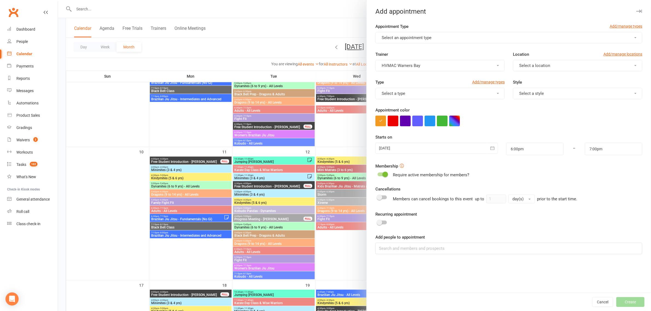
click at [413, 35] on span "Select an appointment type" at bounding box center [406, 37] width 50 height 5
click at [412, 93] on span "Free Student Introduction" at bounding box center [403, 94] width 46 height 5
type input "6:30pm"
click at [551, 66] on button "Select a location" at bounding box center [577, 65] width 129 height 11
click at [552, 79] on link "Warners Bay" at bounding box center [540, 78] width 54 height 11
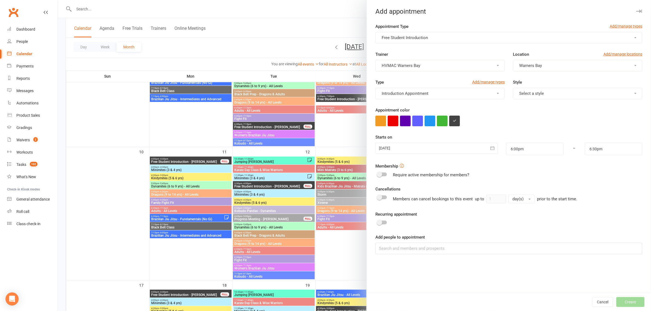
click at [454, 148] on div at bounding box center [436, 148] width 123 height 11
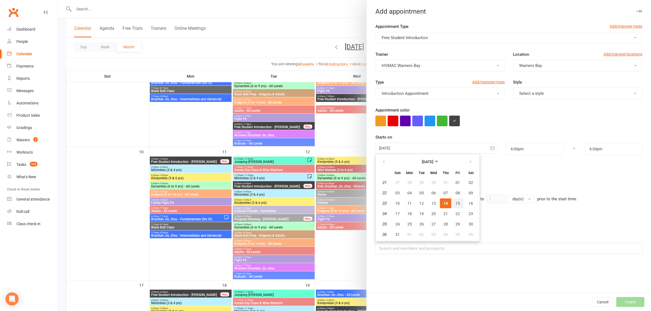
click at [455, 202] on span "15" at bounding box center [457, 203] width 4 height 4
type input "15 Aug 2025"
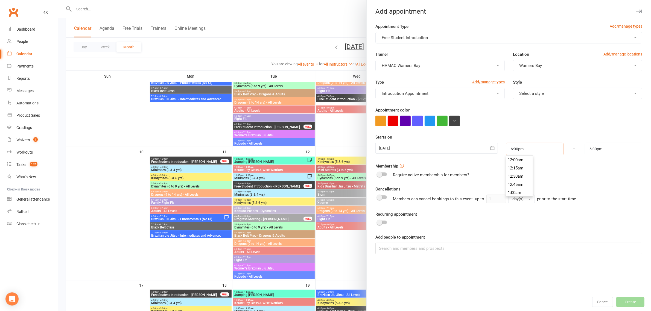
click at [528, 147] on input "6:00pm" at bounding box center [534, 149] width 57 height 13
type input "5:00pm"
click at [516, 168] on li "5:00pm" at bounding box center [519, 170] width 26 height 8
click at [601, 149] on input "6:30pm" at bounding box center [612, 149] width 57 height 13
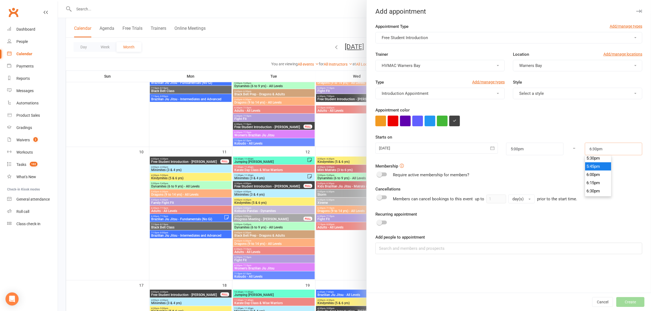
scroll to position [563, 0]
type input "5:30pm"
click at [594, 167] on li "5:30pm" at bounding box center [598, 170] width 26 height 8
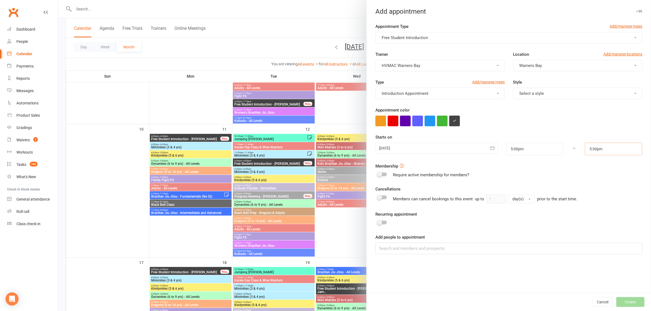
scroll to position [342, 0]
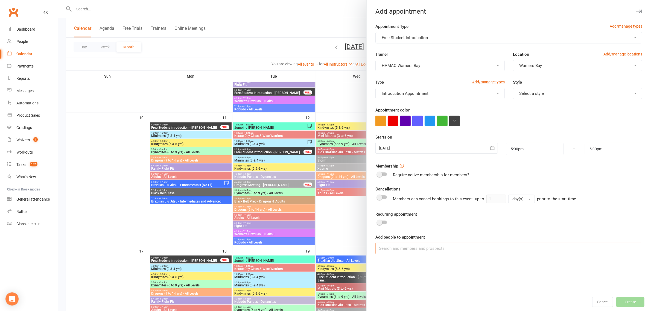
click at [484, 253] on input at bounding box center [508, 248] width 267 height 11
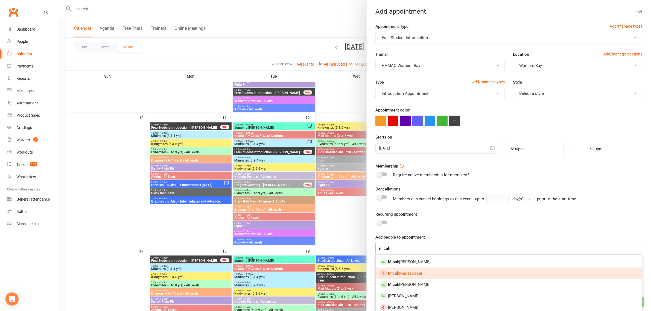
type input "micah"
click at [447, 274] on link "Micah Mariasoosai" at bounding box center [508, 272] width 266 height 11
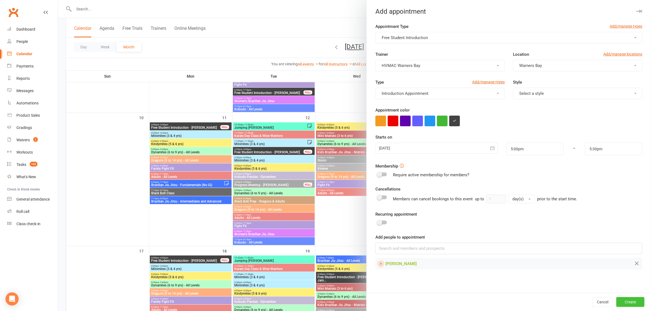
click at [632, 302] on button "Create" at bounding box center [630, 302] width 28 height 10
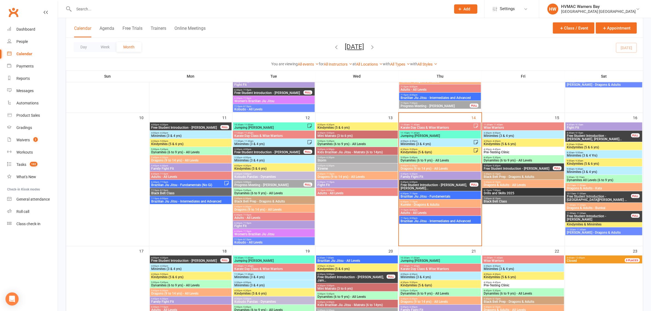
click at [107, 11] on input "text" at bounding box center [259, 9] width 375 height 8
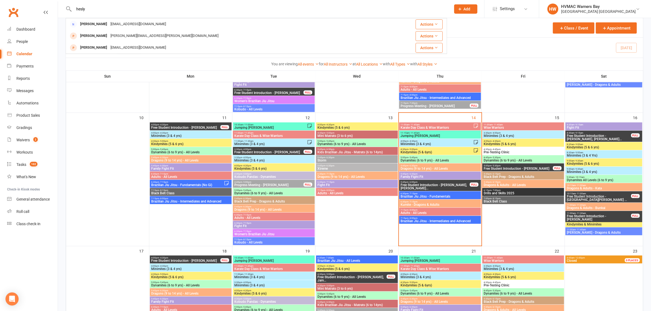
drag, startPoint x: 110, startPoint y: 4, endPoint x: 72, endPoint y: 9, distance: 38.0
click at [70, 6] on div "hesly Kelly Henson kellywjhenson@gmail.com Actions Henry Wivell Sally.wivell@ou…" at bounding box center [256, 9] width 381 height 18
drag, startPoint x: 93, startPoint y: 5, endPoint x: 77, endPoint y: 9, distance: 16.6
click at [77, 9] on input "hesly" at bounding box center [259, 9] width 375 height 8
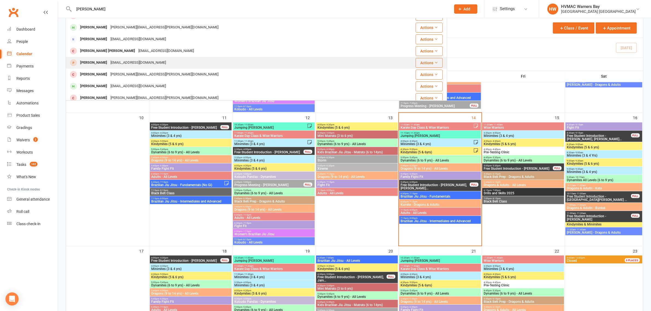
scroll to position [137, 0]
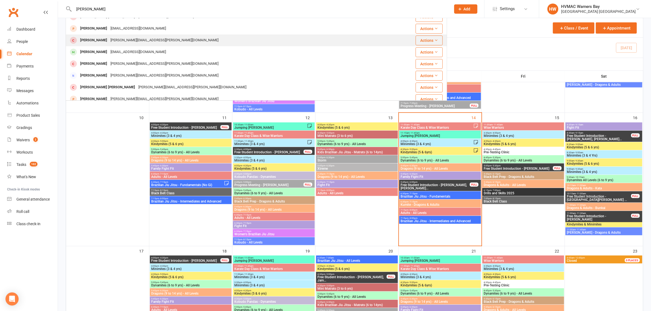
type input "healy"
click at [120, 45] on div "Elliot Gray martin.gray@health.nsw.gov.au" at bounding box center [228, 40] width 325 height 11
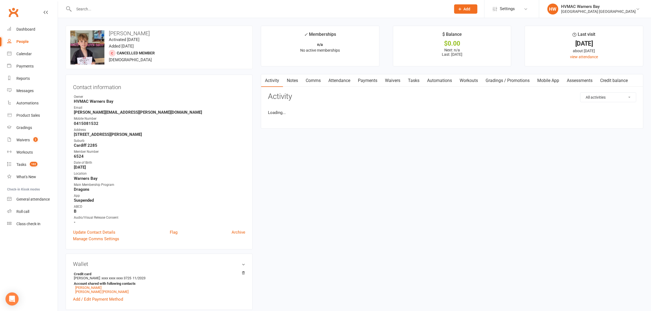
click at [89, 10] on input "text" at bounding box center [259, 9] width 375 height 8
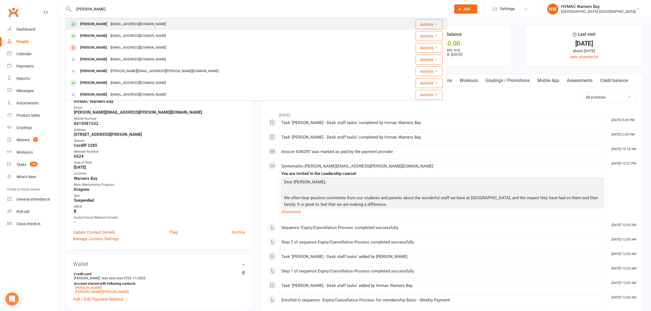
type input "emilia healy"
click at [109, 21] on div "sarahlj_15@hotmail.com" at bounding box center [138, 24] width 59 height 8
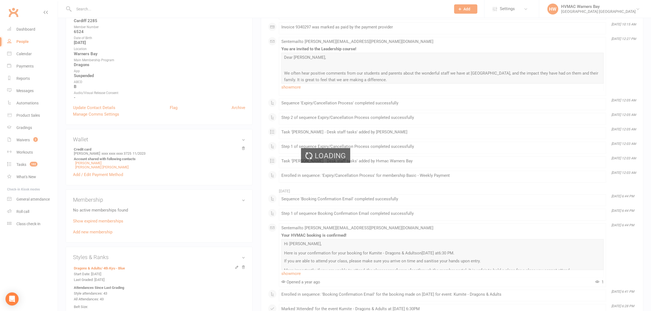
scroll to position [137, 0]
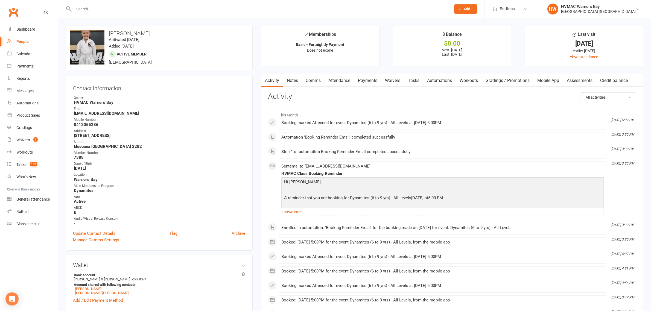
click at [17, 11] on link "Clubworx" at bounding box center [14, 12] width 14 height 14
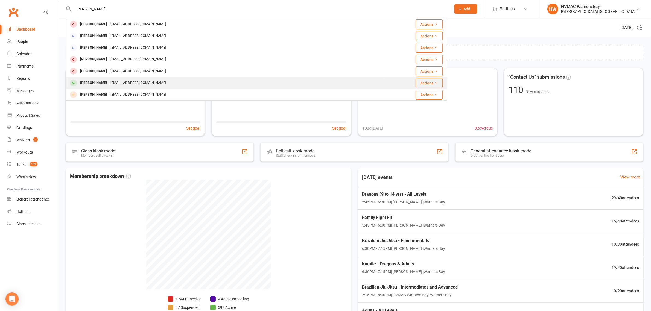
type input "[PERSON_NAME]"
click at [117, 85] on div "[EMAIL_ADDRESS][DOMAIN_NAME]" at bounding box center [138, 83] width 59 height 8
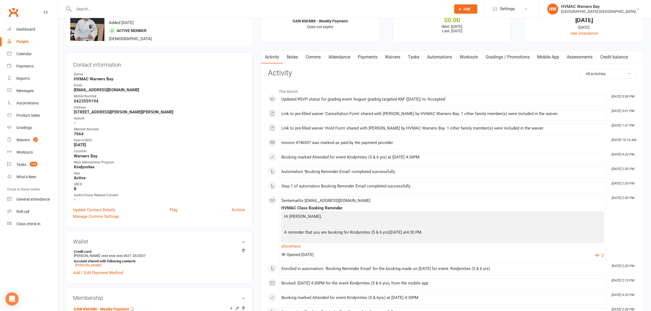
scroll to position [34, 0]
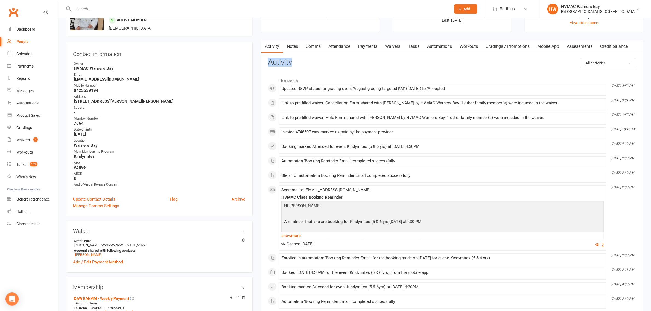
drag, startPoint x: 293, startPoint y: 64, endPoint x: 262, endPoint y: 65, distance: 30.9
click at [260, 66] on main "✓ Memberships OAW KM/MM - Weekly Payment Does not expire $ Balance $0.00 Next: …" at bounding box center [452, 307] width 390 height 631
drag, startPoint x: 266, startPoint y: 64, endPoint x: 292, endPoint y: 66, distance: 25.8
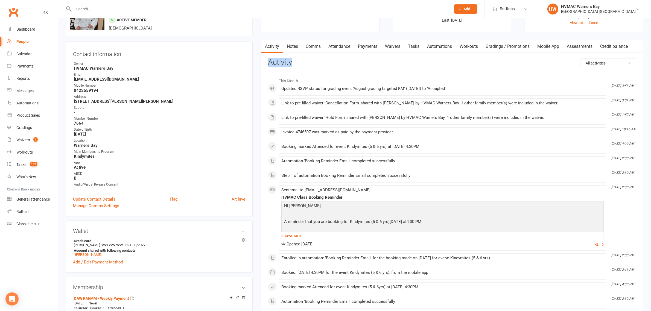
click at [292, 66] on h3 "Activity" at bounding box center [452, 62] width 368 height 8
drag, startPoint x: 292, startPoint y: 66, endPoint x: 268, endPoint y: 66, distance: 23.2
click at [268, 66] on h3 "Activity" at bounding box center [452, 62] width 368 height 8
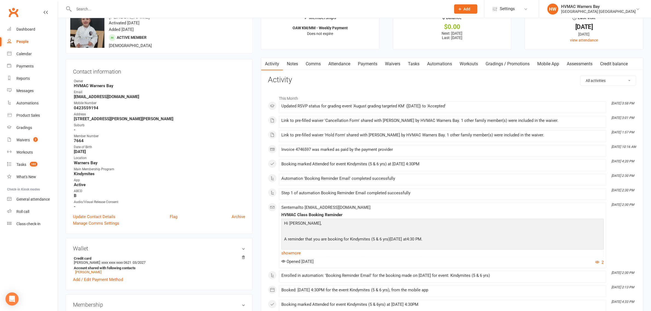
scroll to position [0, 0]
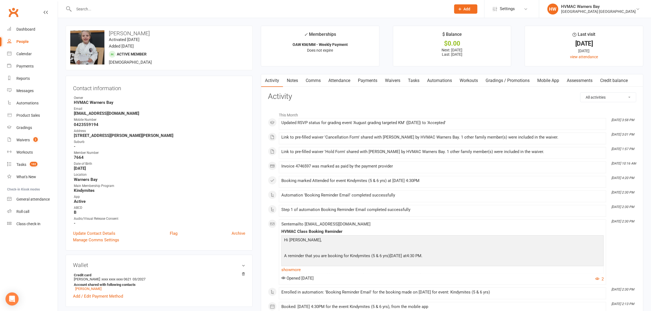
drag, startPoint x: 112, startPoint y: 39, endPoint x: 157, endPoint y: 40, distance: 44.3
click at [157, 40] on div "upload photo change photo [PERSON_NAME] Activated [DATE] Added [DATE] Active me…" at bounding box center [159, 48] width 187 height 45
drag, startPoint x: 297, startPoint y: 96, endPoint x: 335, endPoint y: 85, distance: 39.6
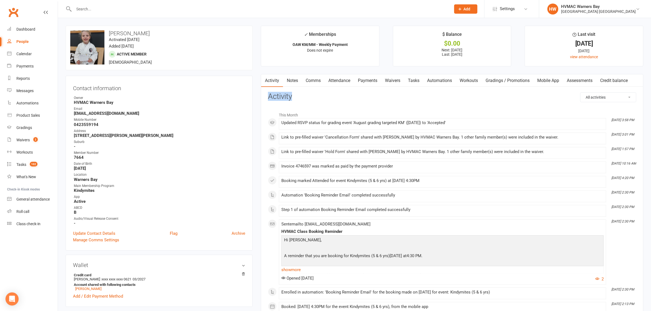
click at [268, 96] on h3 "Activity" at bounding box center [452, 96] width 368 height 8
click at [358, 79] on link "Payments" at bounding box center [367, 80] width 27 height 13
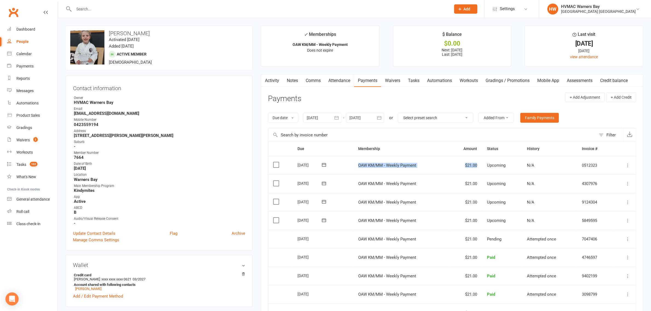
drag, startPoint x: 355, startPoint y: 161, endPoint x: 476, endPoint y: 167, distance: 120.9
click at [476, 167] on tr "Select this [DATE] [PERSON_NAME] OAW KM/MM - Weekly Payment $21.00 Upcoming N/A…" at bounding box center [451, 165] width 367 height 19
click at [476, 167] on td "$21.00" at bounding box center [465, 165] width 33 height 19
drag, startPoint x: 476, startPoint y: 167, endPoint x: 463, endPoint y: 167, distance: 12.9
click at [463, 167] on td "$21.00" at bounding box center [465, 165] width 33 height 19
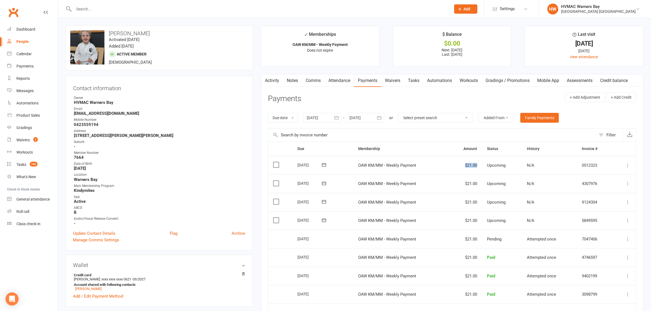
click at [463, 167] on td "$21.00" at bounding box center [465, 165] width 33 height 19
drag, startPoint x: 463, startPoint y: 167, endPoint x: 471, endPoint y: 167, distance: 8.2
click at [471, 167] on td "$21.00" at bounding box center [465, 165] width 33 height 19
click at [474, 167] on td "$21.00" at bounding box center [465, 165] width 33 height 19
drag, startPoint x: 477, startPoint y: 165, endPoint x: 461, endPoint y: 169, distance: 16.2
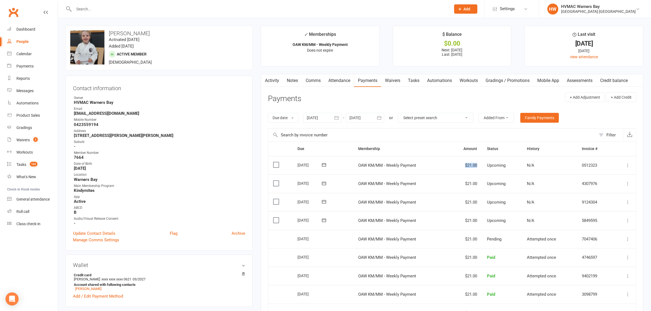
click at [461, 169] on td "$21.00" at bounding box center [465, 165] width 33 height 19
drag, startPoint x: 461, startPoint y: 169, endPoint x: 472, endPoint y: 169, distance: 11.0
click at [472, 169] on td "$21.00" at bounding box center [465, 165] width 33 height 19
click at [475, 169] on td "$21.00" at bounding box center [465, 165] width 33 height 19
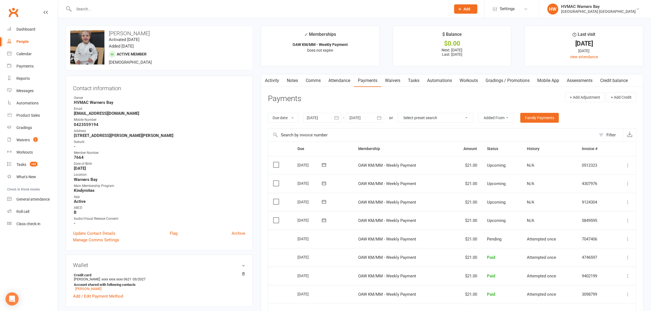
click at [503, 103] on header "Payments + Add Adjustment + Add Credit" at bounding box center [452, 99] width 368 height 15
click at [383, 80] on link "Waivers" at bounding box center [392, 80] width 23 height 13
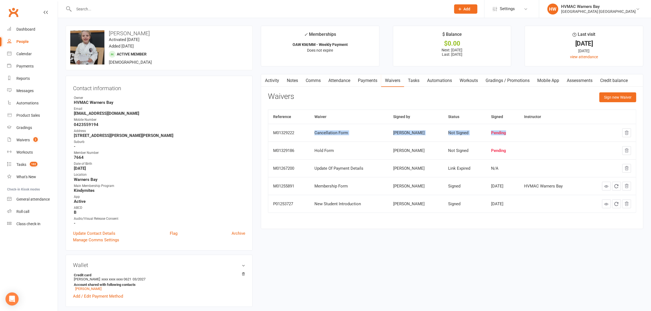
drag, startPoint x: 501, startPoint y: 136, endPoint x: 317, endPoint y: 126, distance: 184.6
click at [317, 126] on tr "M01329222 Cancellation Form Alana Bell Not Signed Pending" at bounding box center [451, 133] width 367 height 18
click at [314, 127] on td "Cancellation Form" at bounding box center [348, 133] width 78 height 18
drag, startPoint x: 313, startPoint y: 129, endPoint x: 361, endPoint y: 137, distance: 48.7
click at [361, 137] on td "Cancellation Form" at bounding box center [348, 133] width 78 height 18
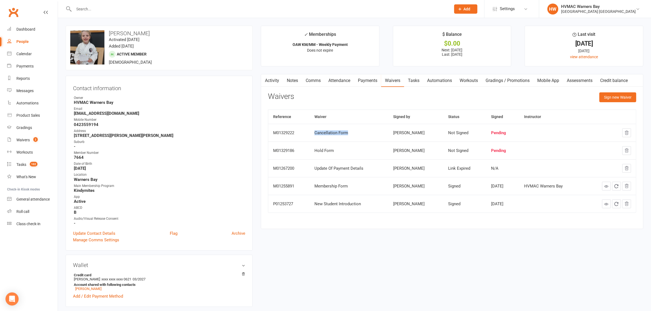
click at [359, 133] on div "Cancellation Form" at bounding box center [348, 133] width 69 height 5
drag, startPoint x: 359, startPoint y: 133, endPoint x: 312, endPoint y: 133, distance: 47.3
click at [312, 133] on td "Cancellation Form" at bounding box center [348, 133] width 78 height 18
drag, startPoint x: 312, startPoint y: 133, endPoint x: 357, endPoint y: 132, distance: 44.6
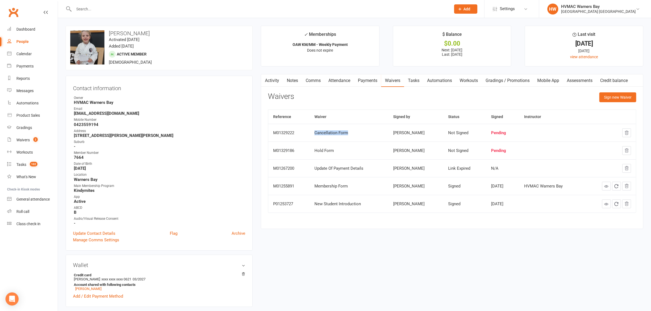
click at [357, 132] on td "Cancellation Form" at bounding box center [348, 133] width 78 height 18
click at [357, 132] on div "Cancellation Form" at bounding box center [348, 133] width 69 height 5
drag, startPoint x: 335, startPoint y: 135, endPoint x: 316, endPoint y: 137, distance: 19.7
click at [316, 137] on td "Cancellation Form" at bounding box center [348, 133] width 78 height 18
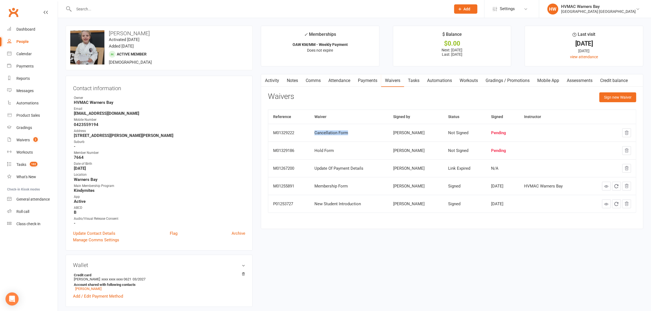
drag, startPoint x: 316, startPoint y: 137, endPoint x: 361, endPoint y: 137, distance: 45.6
click at [361, 137] on td "Cancellation Form" at bounding box center [348, 133] width 78 height 18
drag, startPoint x: 361, startPoint y: 137, endPoint x: 317, endPoint y: 137, distance: 44.0
click at [317, 137] on td "Cancellation Form" at bounding box center [348, 133] width 78 height 18
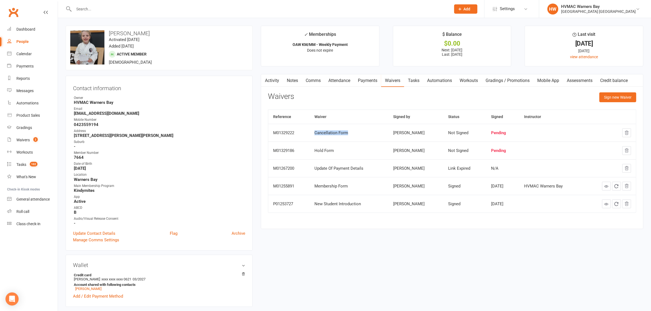
click at [317, 137] on td "Cancellation Form" at bounding box center [348, 133] width 78 height 18
drag, startPoint x: 316, startPoint y: 136, endPoint x: 349, endPoint y: 136, distance: 33.1
click at [349, 136] on td "Cancellation Form" at bounding box center [348, 133] width 78 height 18
click at [295, 75] on link "Notes" at bounding box center [292, 80] width 19 height 13
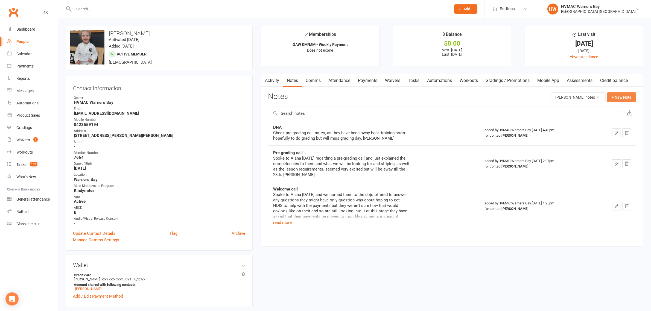
click at [619, 92] on button "+ New Note" at bounding box center [621, 97] width 29 height 10
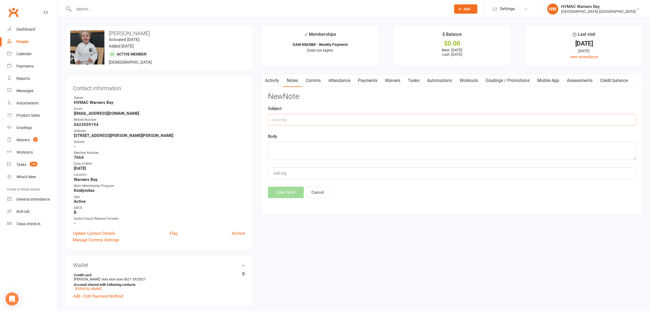
click at [361, 116] on input "text" at bounding box center [452, 119] width 368 height 11
type input "cancel"
type textarea "n"
click at [274, 122] on input "cancel" at bounding box center [452, 119] width 368 height 11
click at [295, 144] on textarea at bounding box center [452, 151] width 368 height 18
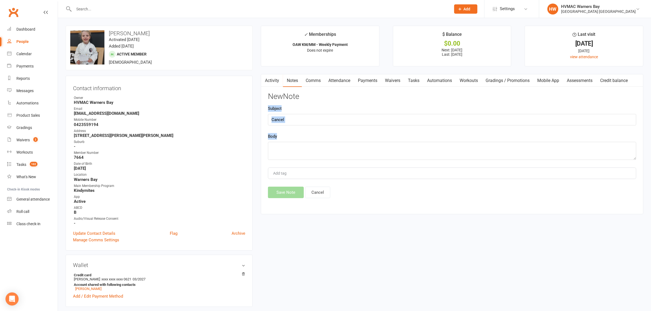
drag, startPoint x: 264, startPoint y: 139, endPoint x: 264, endPoint y: 109, distance: 29.2
click at [264, 109] on div "Activity Notes Comms Attendance Payments Waivers Tasks Automations Workouts Gra…" at bounding box center [452, 144] width 382 height 140
drag, startPoint x: 266, startPoint y: 107, endPoint x: 287, endPoint y: 130, distance: 31.3
click at [287, 130] on div "Activity Notes Comms Attendance Payments Waivers Tasks Automations Workouts Gra…" at bounding box center [452, 144] width 382 height 140
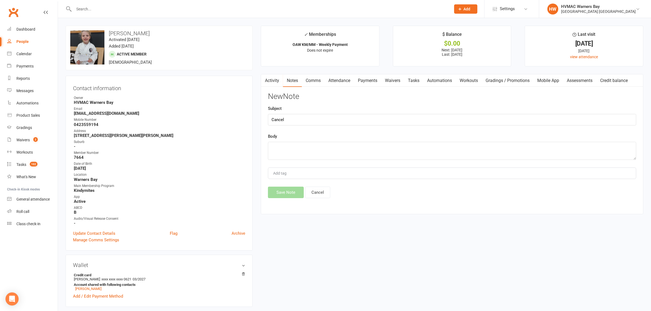
click at [288, 136] on div "Body" at bounding box center [452, 146] width 368 height 27
drag, startPoint x: 288, startPoint y: 136, endPoint x: 281, endPoint y: 136, distance: 7.1
click at [281, 136] on div "Body" at bounding box center [452, 146] width 368 height 27
drag, startPoint x: 264, startPoint y: 108, endPoint x: 281, endPoint y: 137, distance: 33.3
click at [281, 137] on div "Activity Notes Comms Attendance Payments Waivers Tasks Automations Workouts Gra…" at bounding box center [452, 144] width 382 height 140
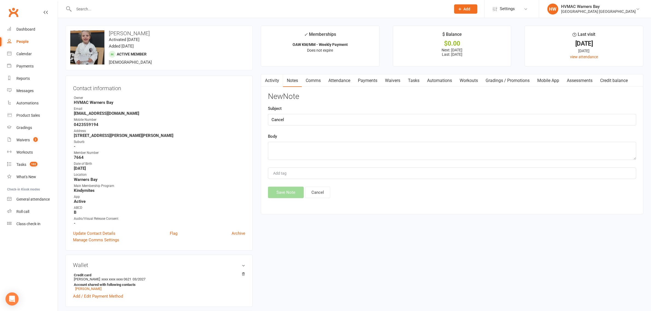
click at [281, 137] on div "Body" at bounding box center [452, 146] width 368 height 27
drag, startPoint x: 281, startPoint y: 137, endPoint x: 267, endPoint y: 111, distance: 29.8
click at [267, 111] on div "Activity Notes Comms Attendance Payments Waivers Tasks Automations Workouts Gra…" at bounding box center [452, 144] width 382 height 140
click at [281, 153] on textarea at bounding box center [452, 151] width 368 height 18
drag, startPoint x: 285, startPoint y: 119, endPoint x: 267, endPoint y: 120, distance: 17.5
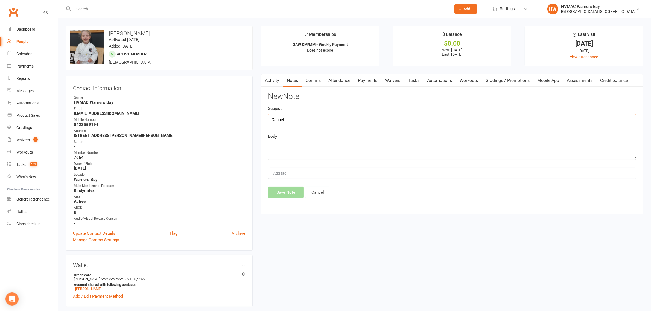
click at [267, 120] on div "Activity Notes Comms Attendance Payments Waivers Tasks Automations Workouts Gra…" at bounding box center [452, 144] width 382 height 140
click at [269, 120] on input "Cancel" at bounding box center [452, 119] width 368 height 11
drag, startPoint x: 269, startPoint y: 120, endPoint x: 283, endPoint y: 120, distance: 13.9
click at [283, 120] on input "Cancel" at bounding box center [452, 119] width 368 height 11
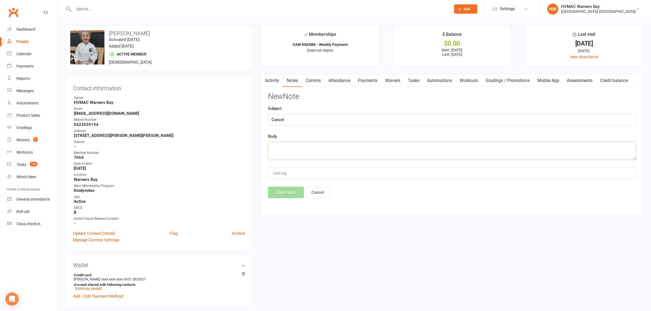
click at [283, 152] on textarea at bounding box center [452, 151] width 368 height 18
drag, startPoint x: 290, startPoint y: 119, endPoint x: 267, endPoint y: 89, distance: 37.8
click at [267, 89] on div "Activity Notes Comms Attendance Payments Waivers Tasks Automations Workouts Gra…" at bounding box center [452, 144] width 382 height 140
click at [267, 93] on div "Activity Notes Comms Attendance Payments Waivers Tasks Automations Workouts Gra…" at bounding box center [452, 144] width 382 height 140
drag, startPoint x: 267, startPoint y: 93, endPoint x: 296, endPoint y: 100, distance: 30.4
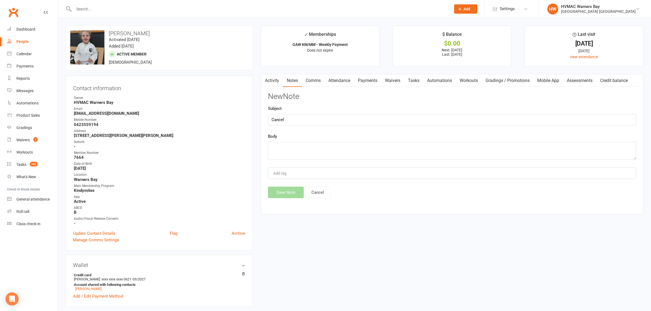
click at [296, 100] on div "Activity Notes Comms Attendance Payments Waivers Tasks Automations Workouts Gra…" at bounding box center [452, 144] width 382 height 140
click at [297, 122] on input "Cancel" at bounding box center [452, 119] width 368 height 11
type input "Cancelltion"
click at [297, 122] on input "Cancelltion" at bounding box center [452, 119] width 368 height 11
type input "Cancellation"
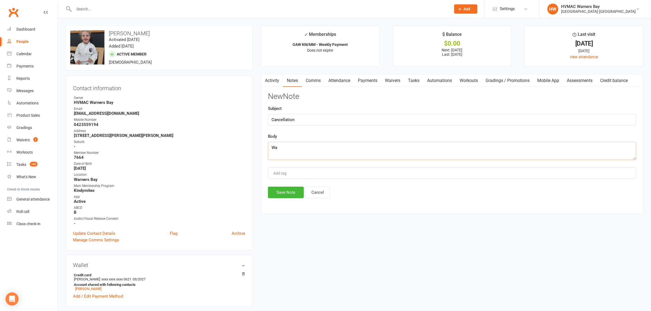
type textarea "W"
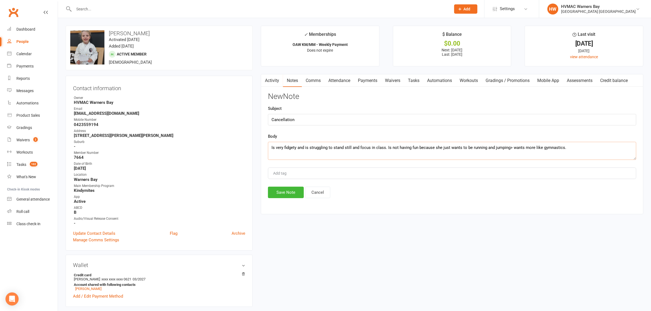
click at [511, 147] on textarea "Is very fidgety and is struggling to stand still and focus in class. Is not hav…" at bounding box center [452, 151] width 368 height 18
click at [606, 159] on textarea "Is very fidgety and is struggling to stand still and focus in class. Is not hav…" at bounding box center [452, 151] width 368 height 18
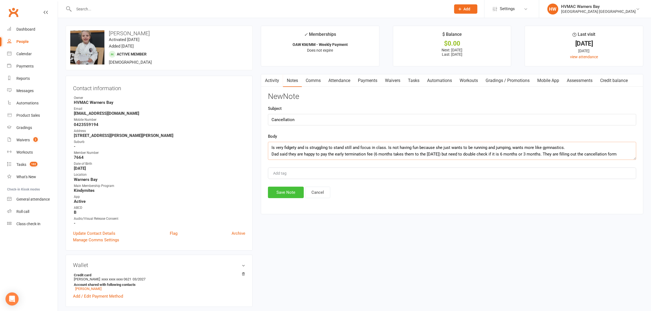
type textarea "Is very fidgety and is struggling to stand still and focus in class. Is not hav…"
click at [277, 193] on button "Save Note" at bounding box center [286, 192] width 36 height 11
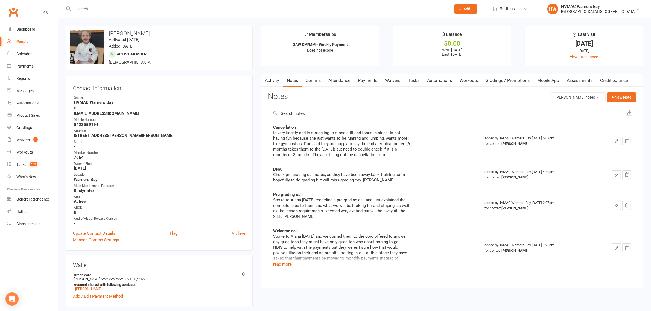
drag, startPoint x: 272, startPoint y: 132, endPoint x: 395, endPoint y: 156, distance: 125.0
click at [395, 156] on td "Cancellation Is very fidgety and is struggling to stand still and focus in clas…" at bounding box center [373, 141] width 211 height 42
click at [395, 156] on div "Is very fidgety and is struggling to stand still and focus in class. Is not hav…" at bounding box center [341, 143] width 137 height 27
drag, startPoint x: 395, startPoint y: 156, endPoint x: 262, endPoint y: 133, distance: 135.3
click at [262, 133] on div "Activity Notes Comms Attendance Payments Waivers Tasks Automations Workouts Gra…" at bounding box center [452, 181] width 382 height 214
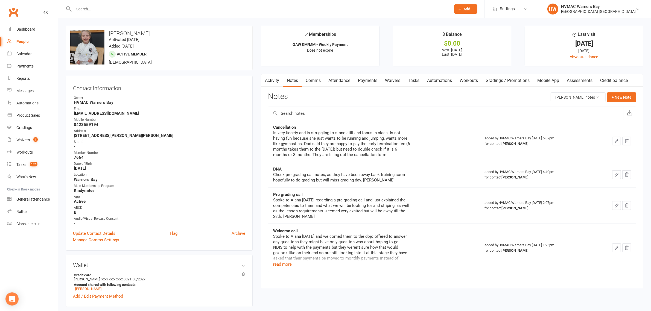
click at [264, 132] on div "Activity Notes Comms Attendance Payments Waivers Tasks Automations Workouts Gra…" at bounding box center [452, 181] width 382 height 214
click at [346, 84] on link "Attendance" at bounding box center [339, 80] width 30 height 13
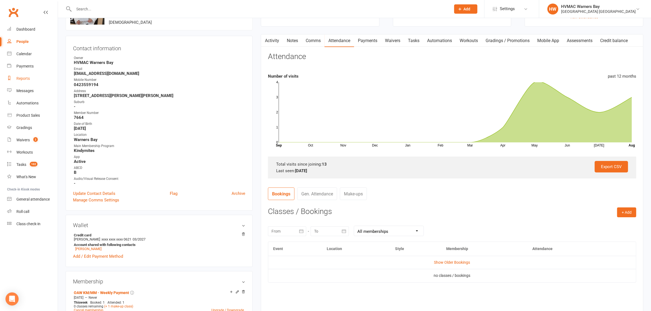
scroll to position [34, 0]
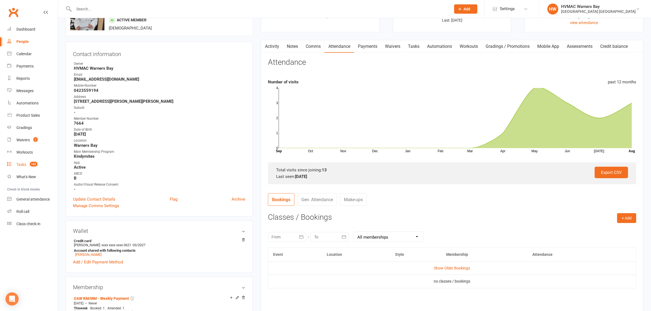
click at [25, 164] on div "Tasks" at bounding box center [21, 164] width 10 height 4
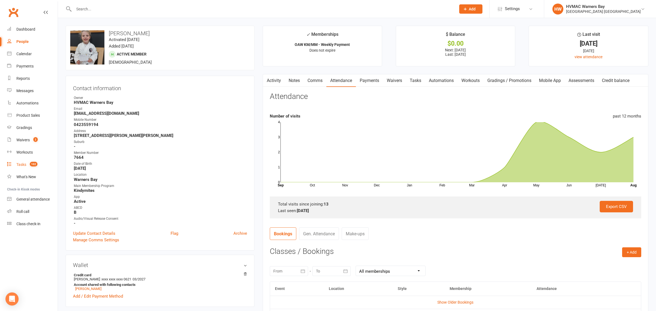
select select "incomplete"
select select "42939"
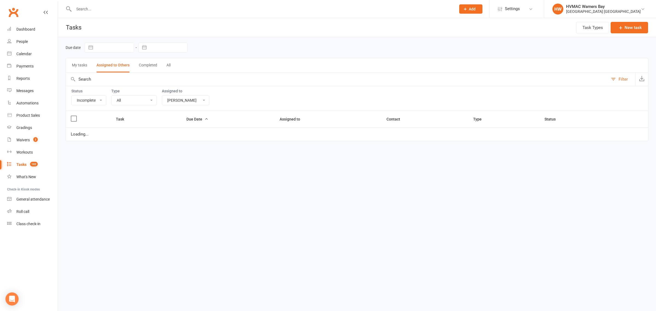
select select "started"
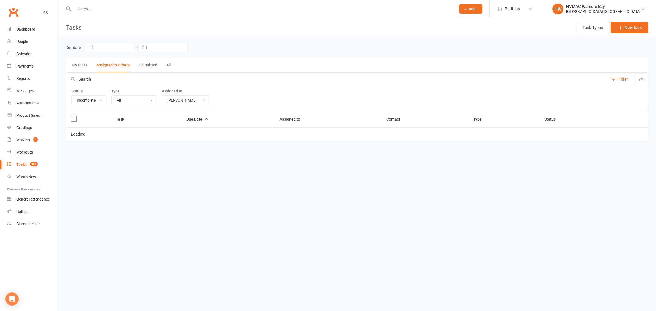
select select "started"
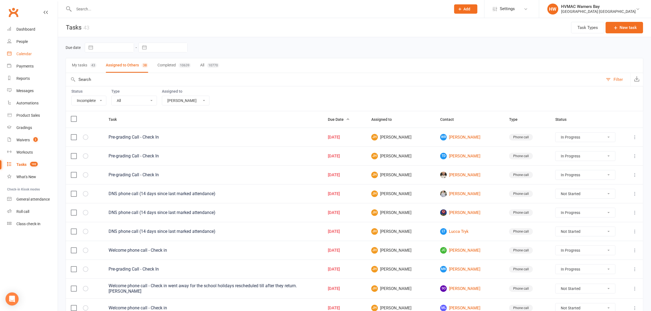
click at [31, 59] on link "Calendar" at bounding box center [32, 54] width 51 height 12
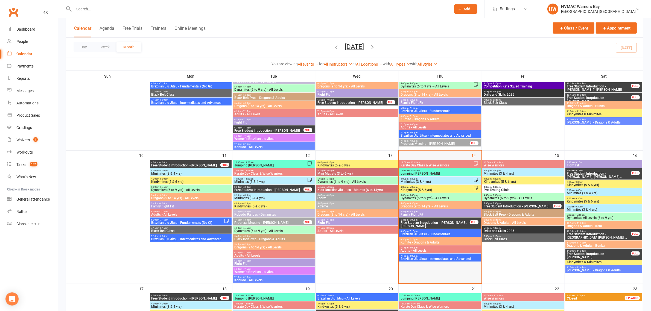
scroll to position [342, 0]
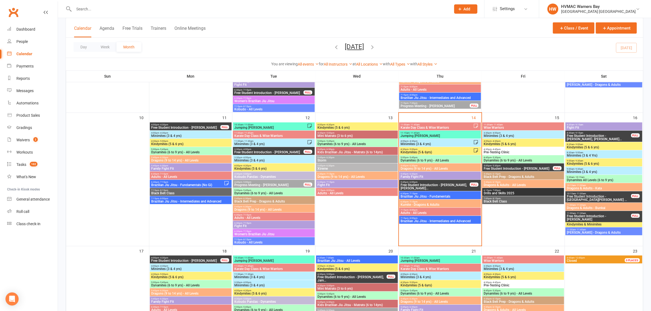
click at [418, 204] on span "Kumite - Dragons & Adults" at bounding box center [440, 204] width 80 height 3
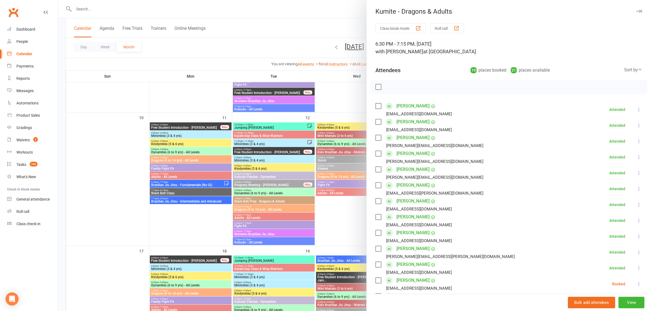
click at [267, 39] on div at bounding box center [354, 155] width 593 height 311
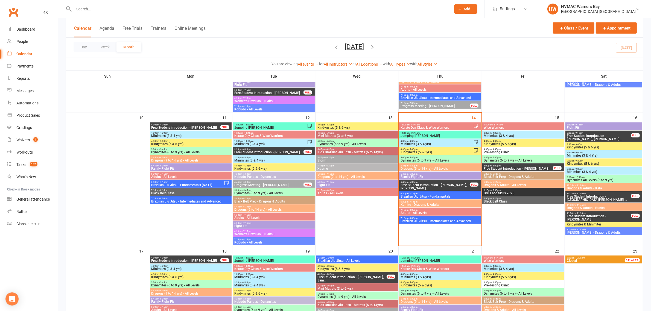
click at [87, 8] on input "text" at bounding box center [259, 9] width 375 height 8
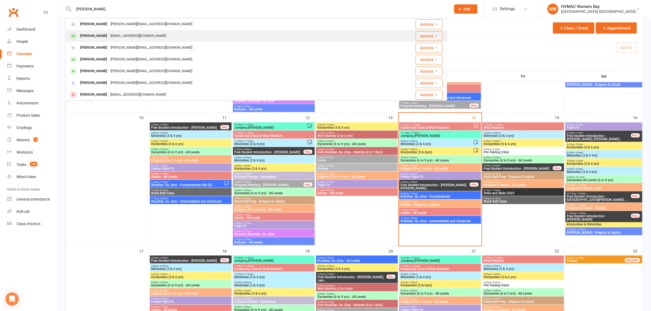
type input "annie"
click at [110, 34] on div "lelee2611@yahoo.com" at bounding box center [138, 36] width 59 height 8
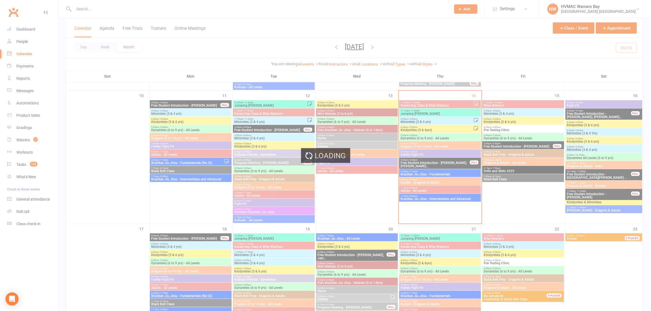
scroll to position [376, 0]
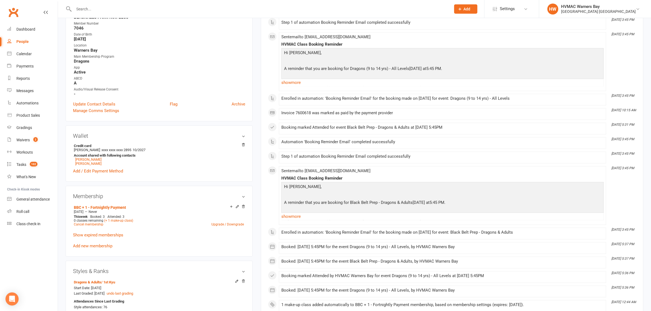
scroll to position [171, 0]
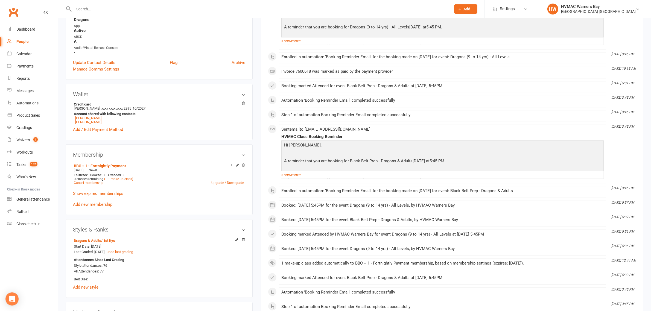
click at [635, 31] on div "This Month [DATE] 5:32 PM Booking marked Attended for event Dragons (9 to 14 yr…" at bounding box center [452, 223] width 368 height 569
click at [140, 5] on input "text" at bounding box center [259, 9] width 375 height 8
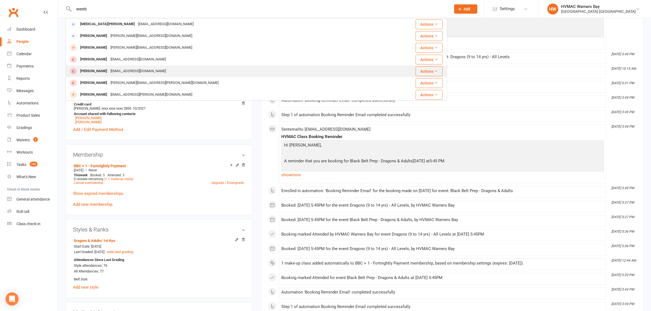
type input "westb"
click at [146, 71] on div "[EMAIL_ADDRESS][DOMAIN_NAME]" at bounding box center [138, 71] width 59 height 8
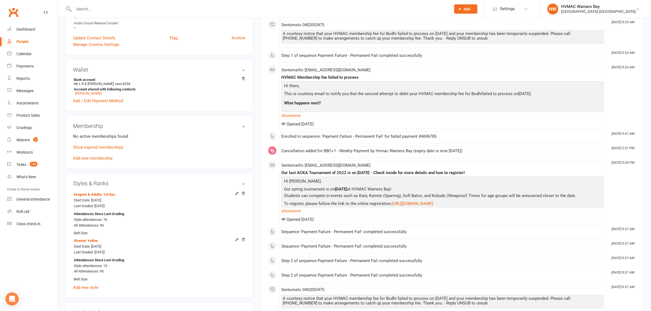
scroll to position [205, 0]
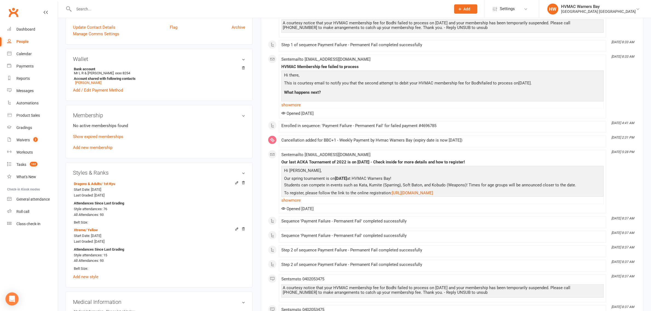
drag, startPoint x: 14, startPoint y: 45, endPoint x: 16, endPoint y: 40, distance: 4.5
click at [15, 45] on link "People" at bounding box center [32, 42] width 51 height 12
select select "100"
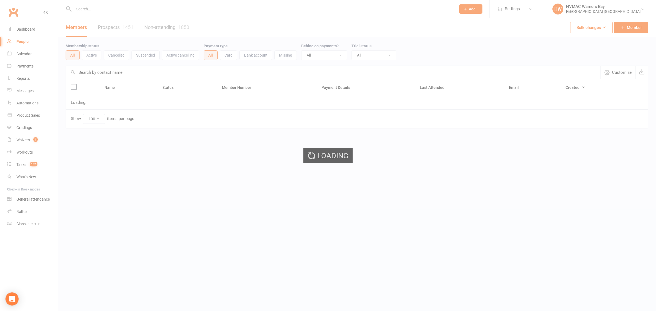
click at [13, 9] on div "Loading" at bounding box center [328, 155] width 656 height 311
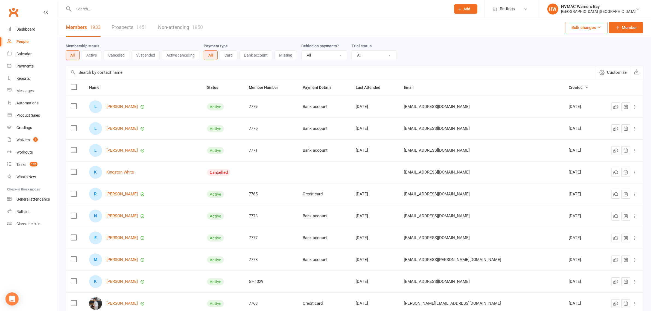
click at [14, 10] on link "Clubworx" at bounding box center [14, 12] width 14 height 14
